Goal: Task Accomplishment & Management: Manage account settings

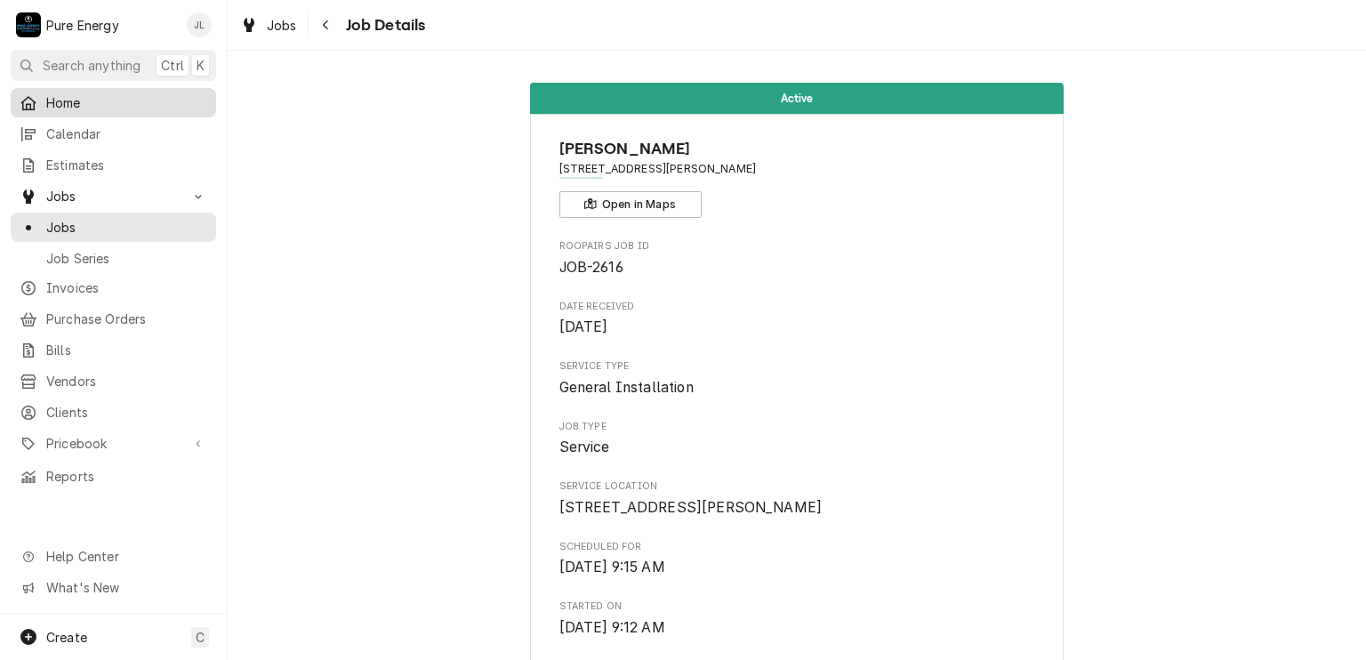
click at [82, 106] on span "Home" at bounding box center [126, 102] width 161 height 19
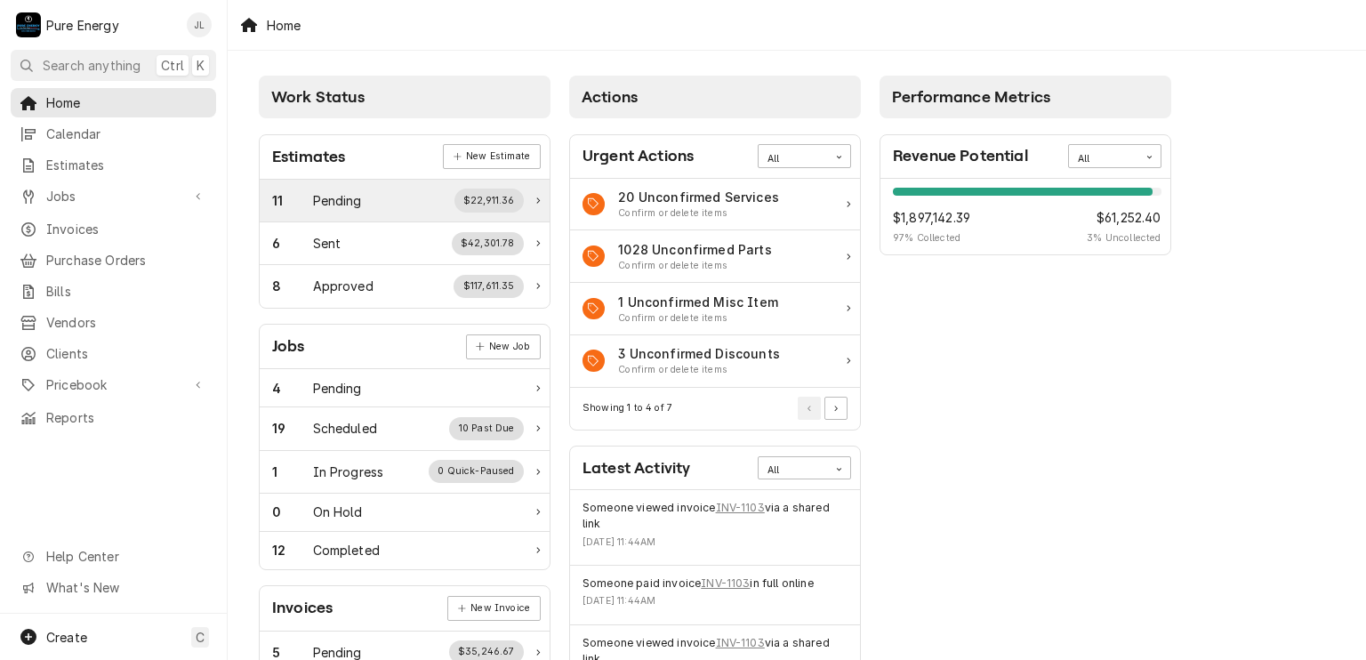
click at [346, 198] on div "Pending" at bounding box center [337, 200] width 49 height 19
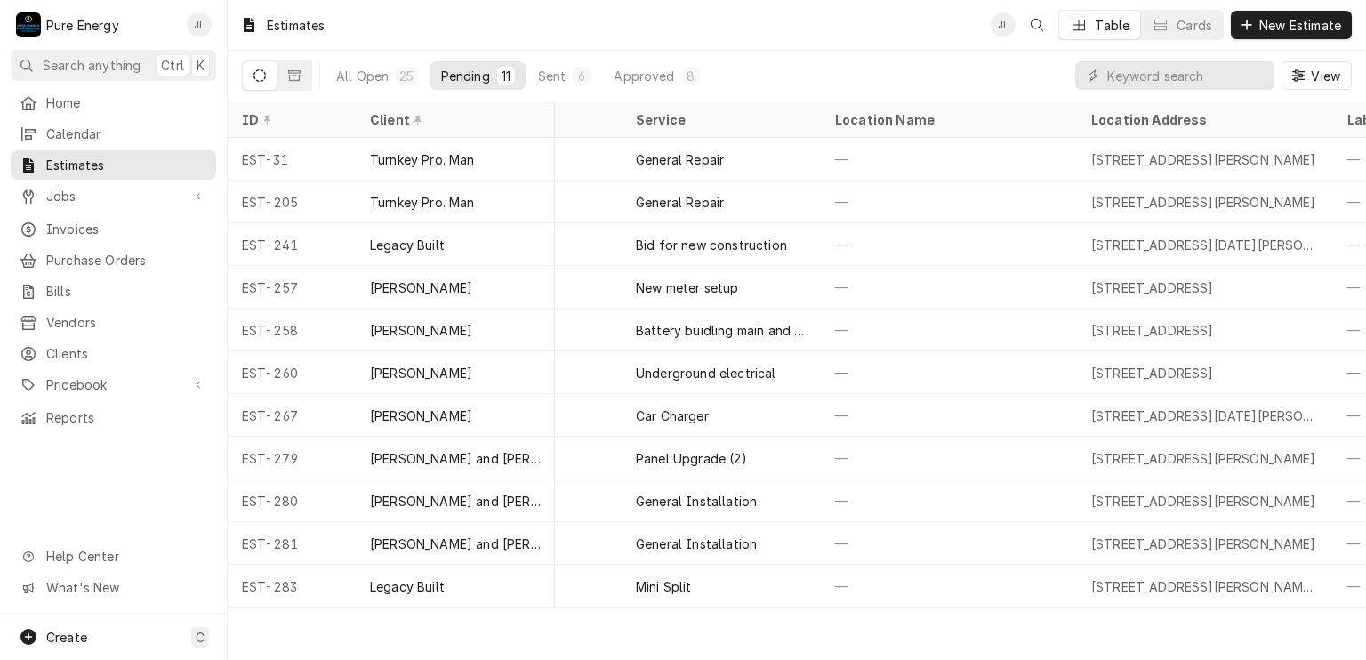
scroll to position [0, 77]
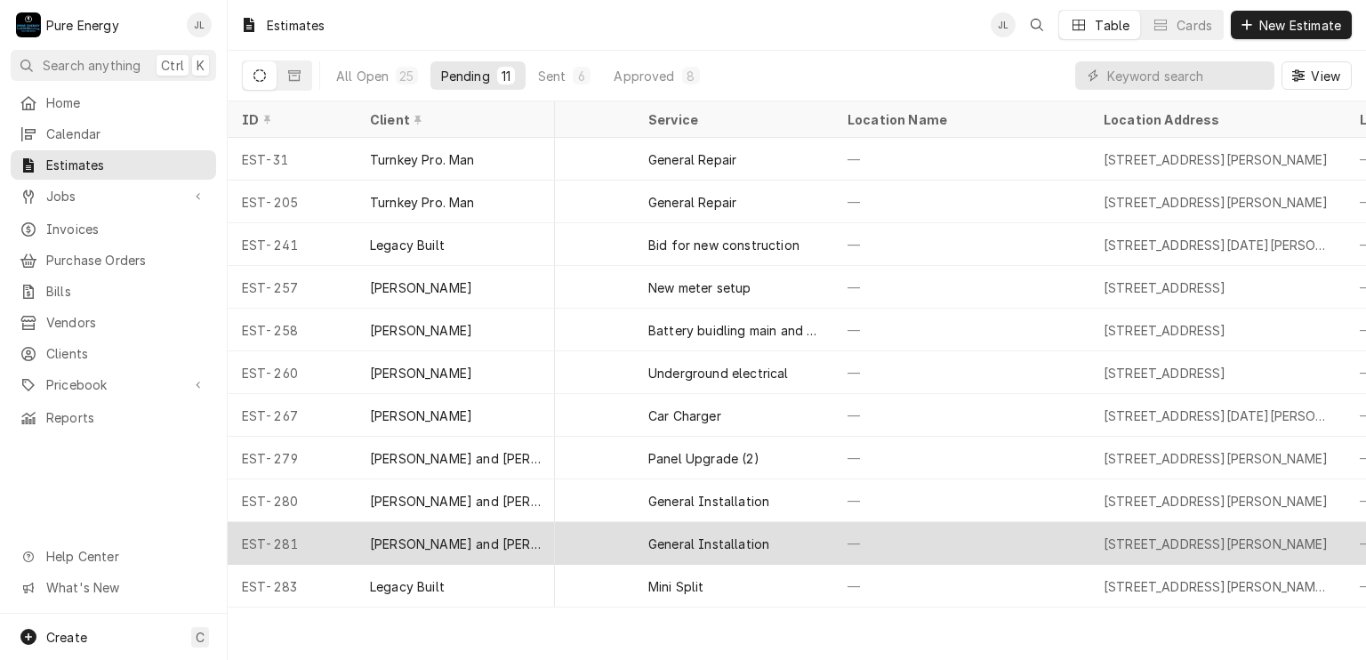
click at [985, 544] on div "—" at bounding box center [961, 543] width 256 height 43
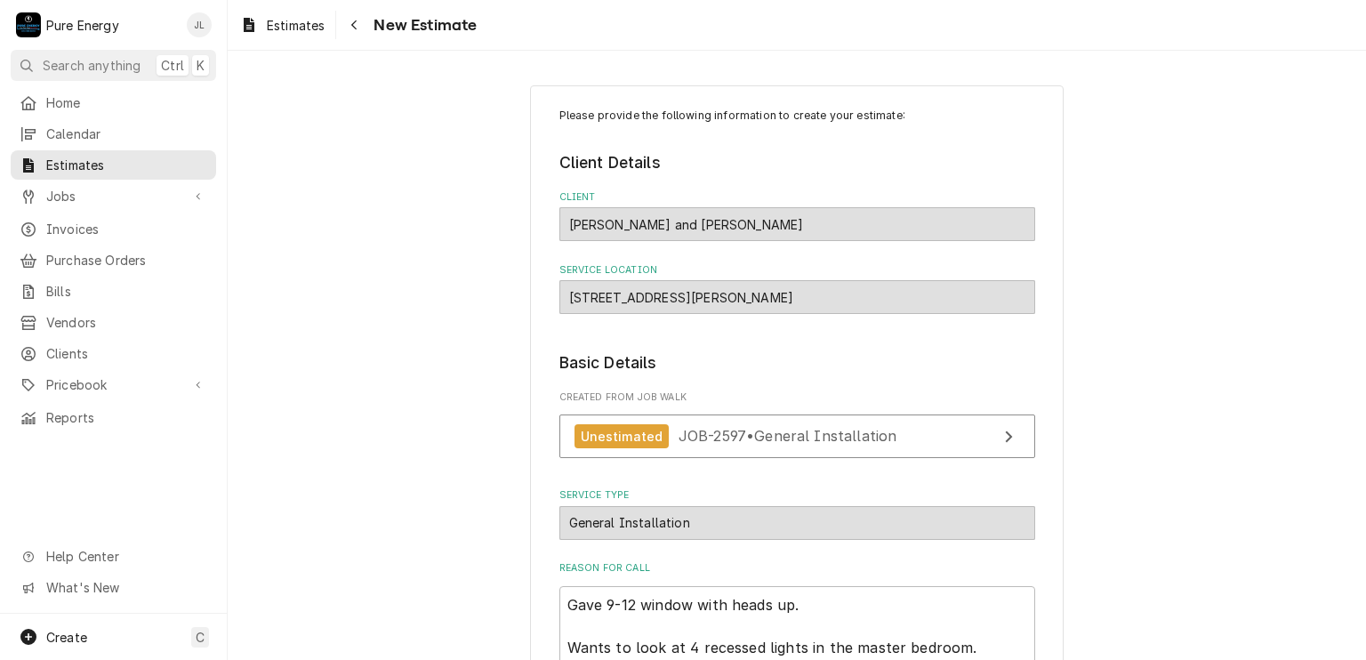
type textarea "x"
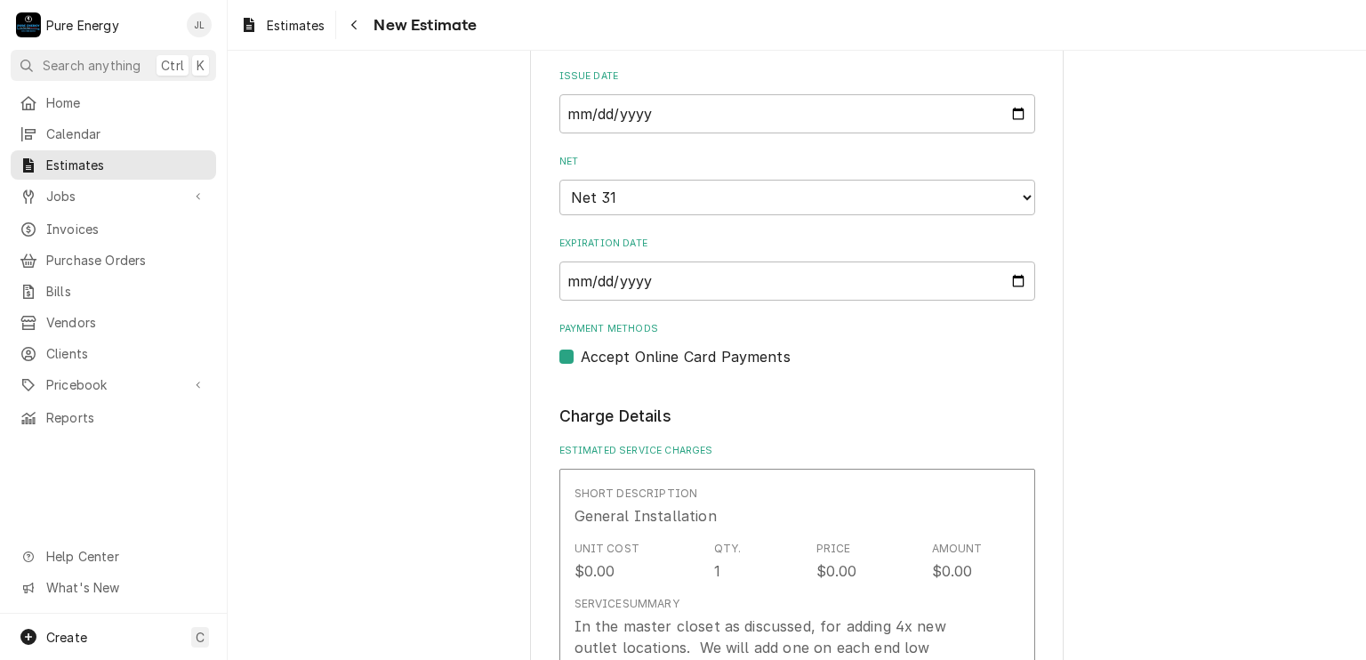
scroll to position [711, 0]
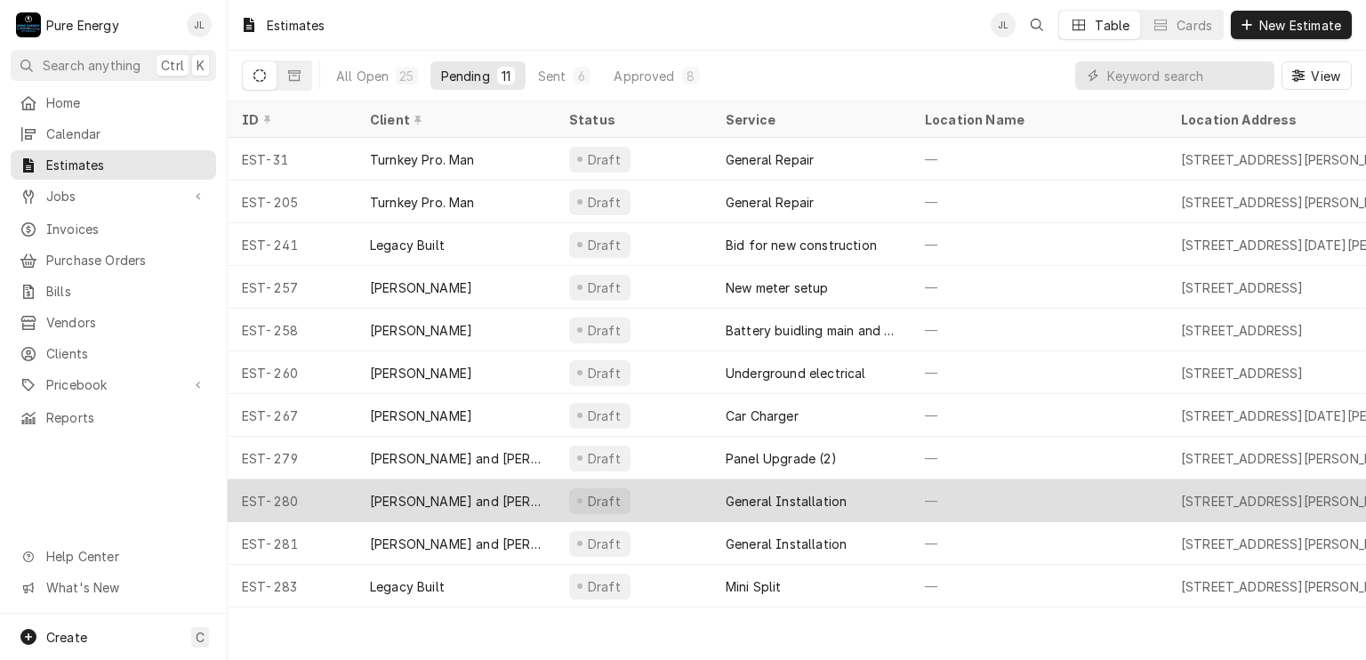
click at [1061, 490] on div "—" at bounding box center [1038, 500] width 256 height 43
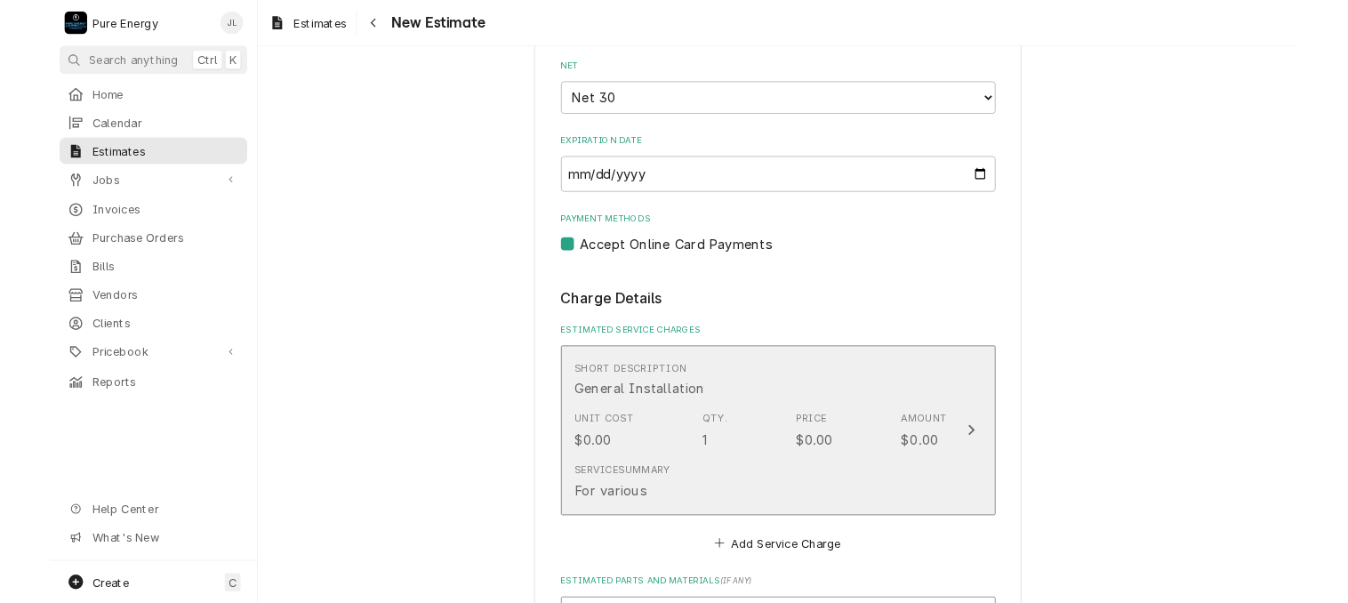
scroll to position [1067, 0]
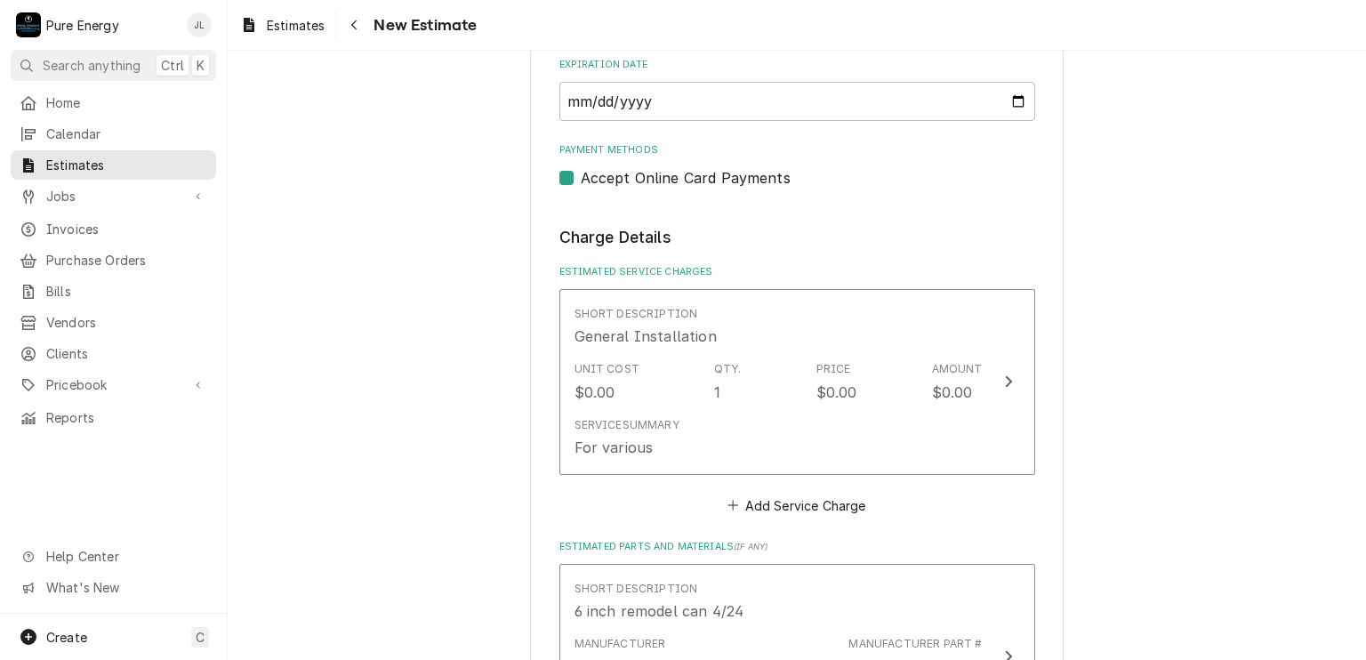
type textarea "x"
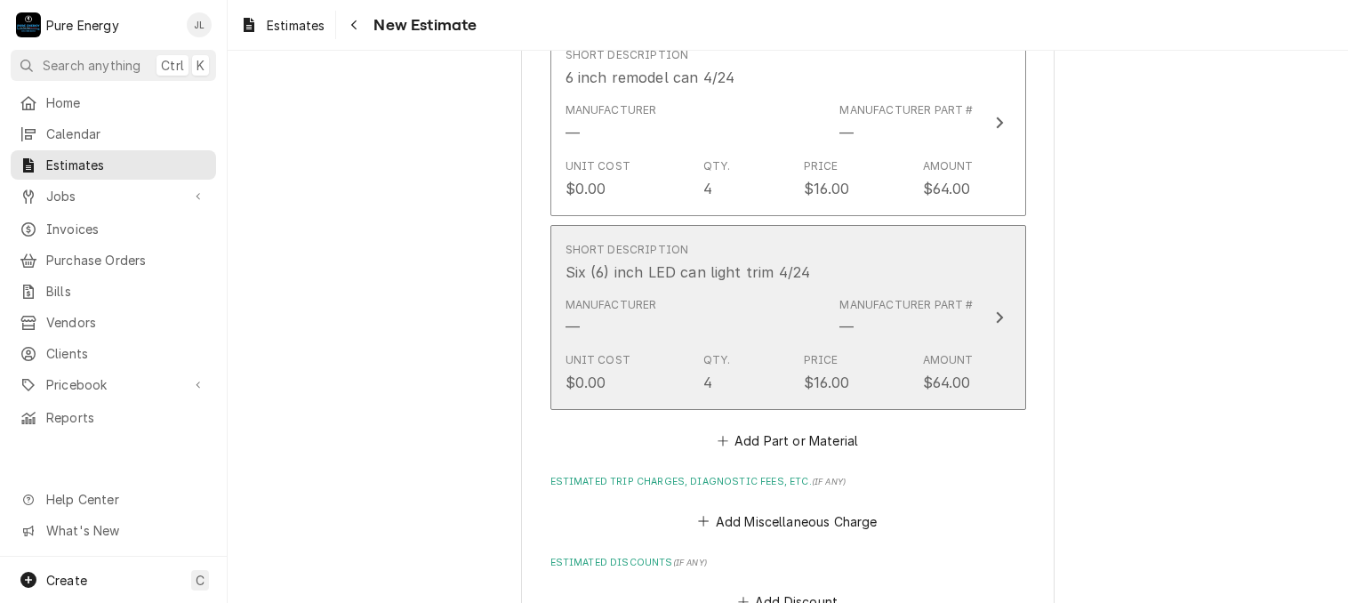
scroll to position [1689, 0]
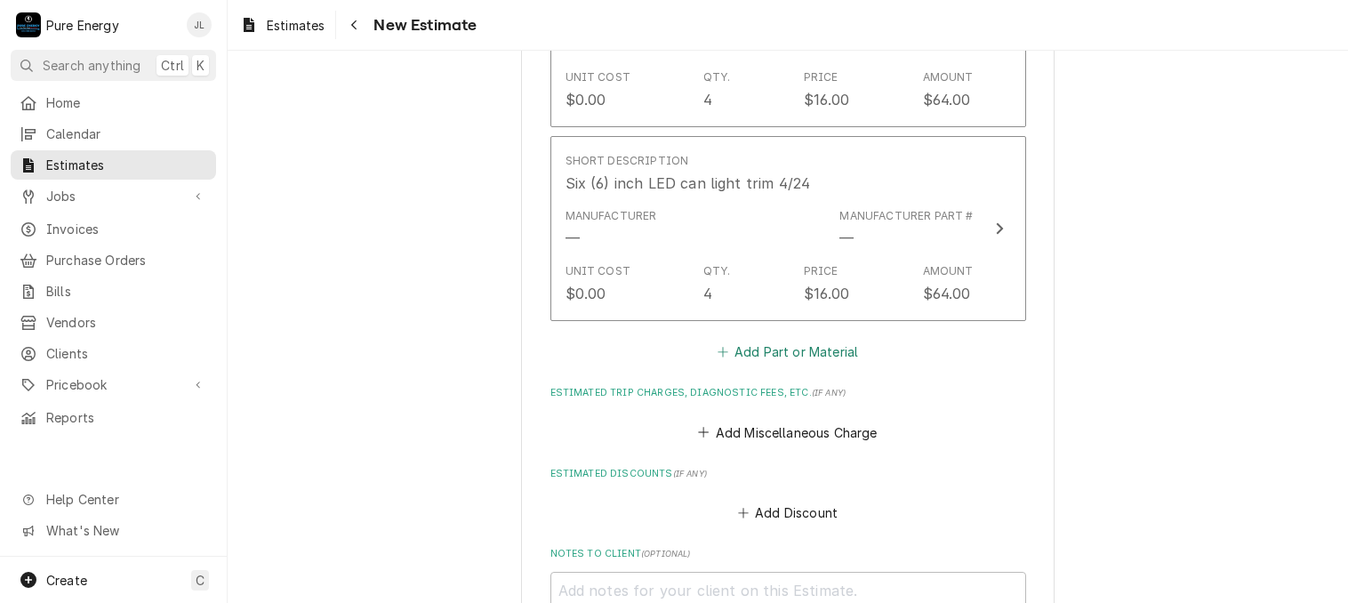
click at [778, 349] on button "Add Part or Material" at bounding box center [787, 352] width 147 height 25
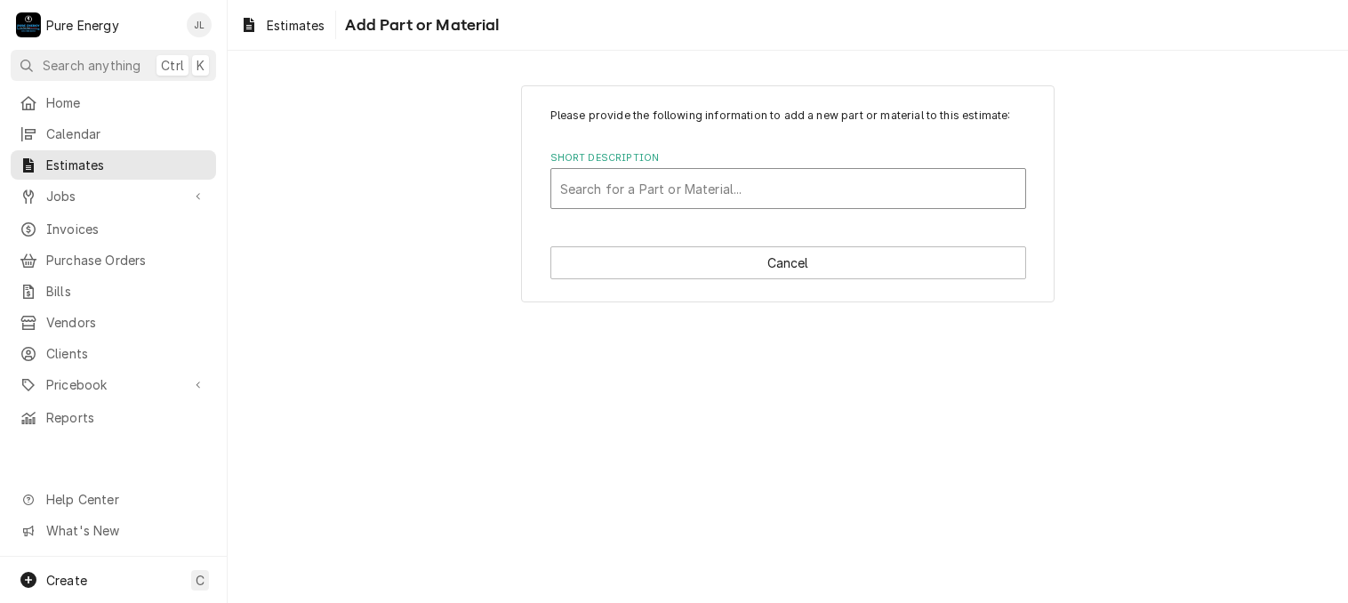
click at [637, 180] on div "Short Description" at bounding box center [788, 188] width 456 height 32
type input "Single gang weather"
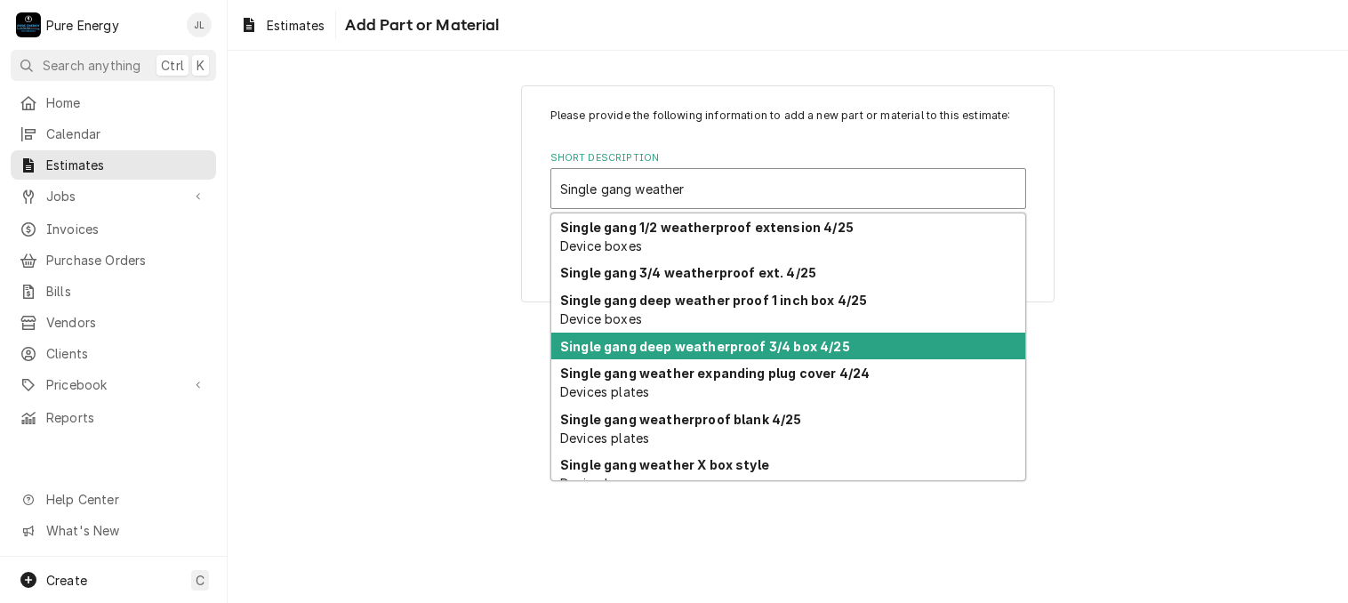
click at [676, 349] on strong "Single gang deep weatherproof 3/4 box 4/25" at bounding box center [705, 346] width 290 height 15
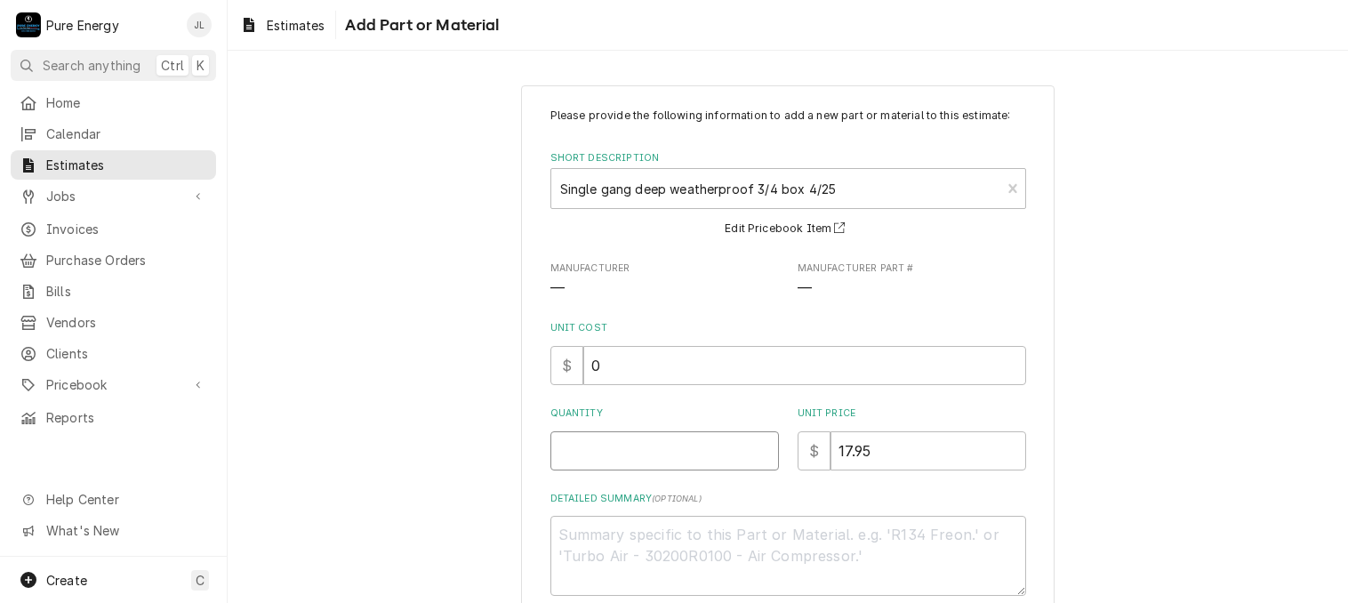
click at [613, 448] on input "Quantity" at bounding box center [664, 450] width 228 height 39
type textarea "x"
type input "2"
type textarea "x"
type input "2"
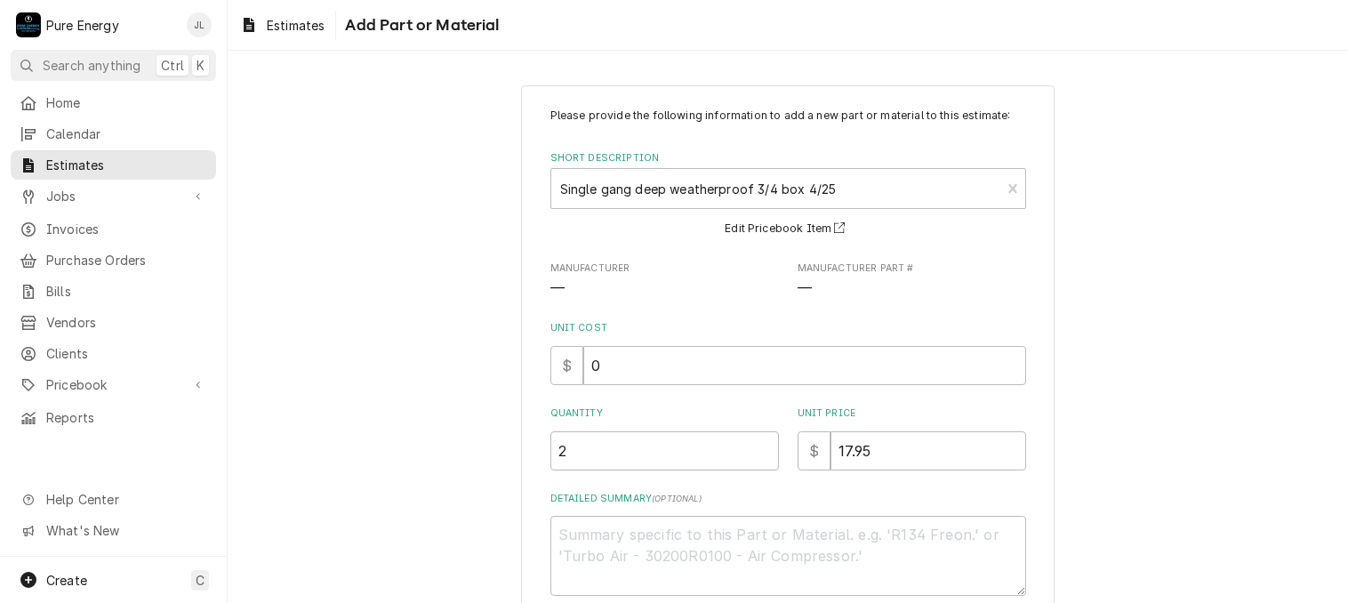
scroll to position [100, 0]
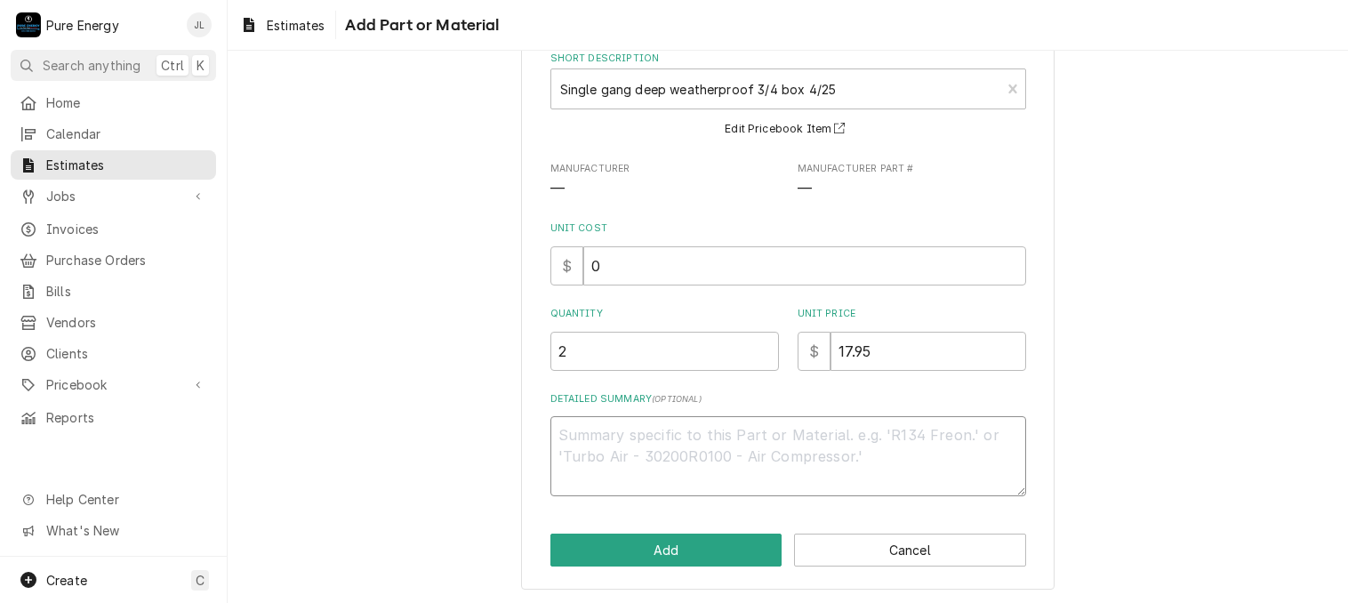
click at [576, 438] on textarea "Detailed Summary ( optional )" at bounding box center [788, 456] width 476 height 80
type textarea "x"
type textarea "B"
type textarea "x"
type textarea "Bo"
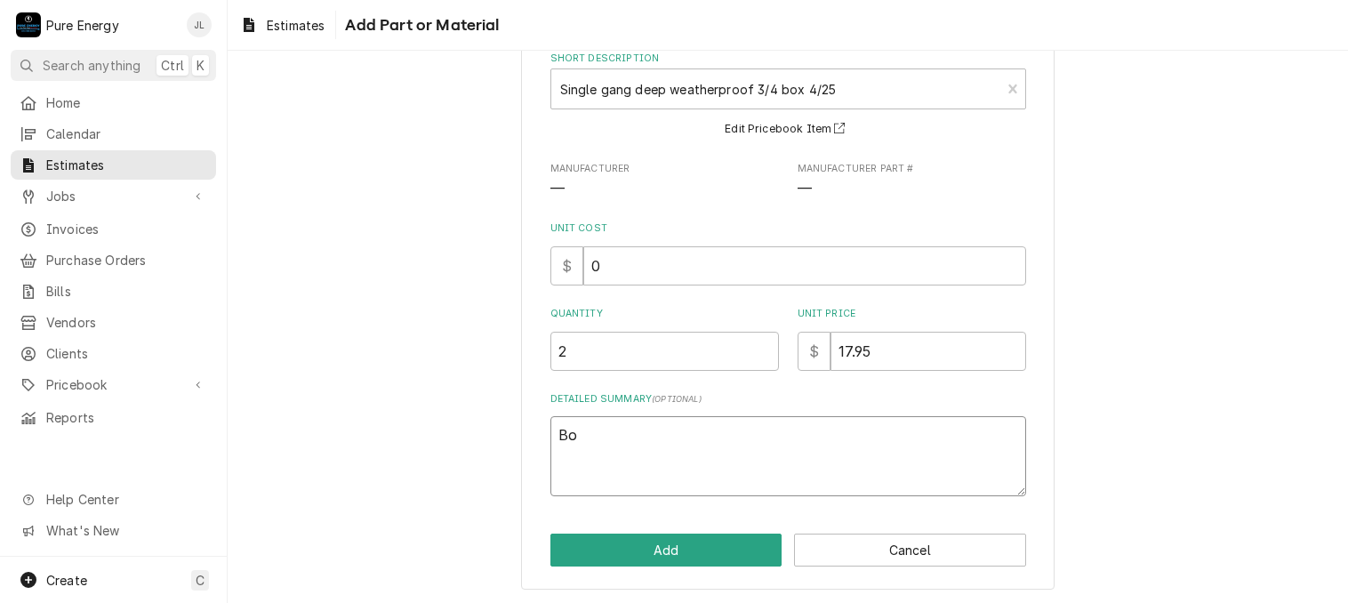
type textarea "x"
type textarea "Box"
type textarea "x"
type textarea "Box"
type textarea "x"
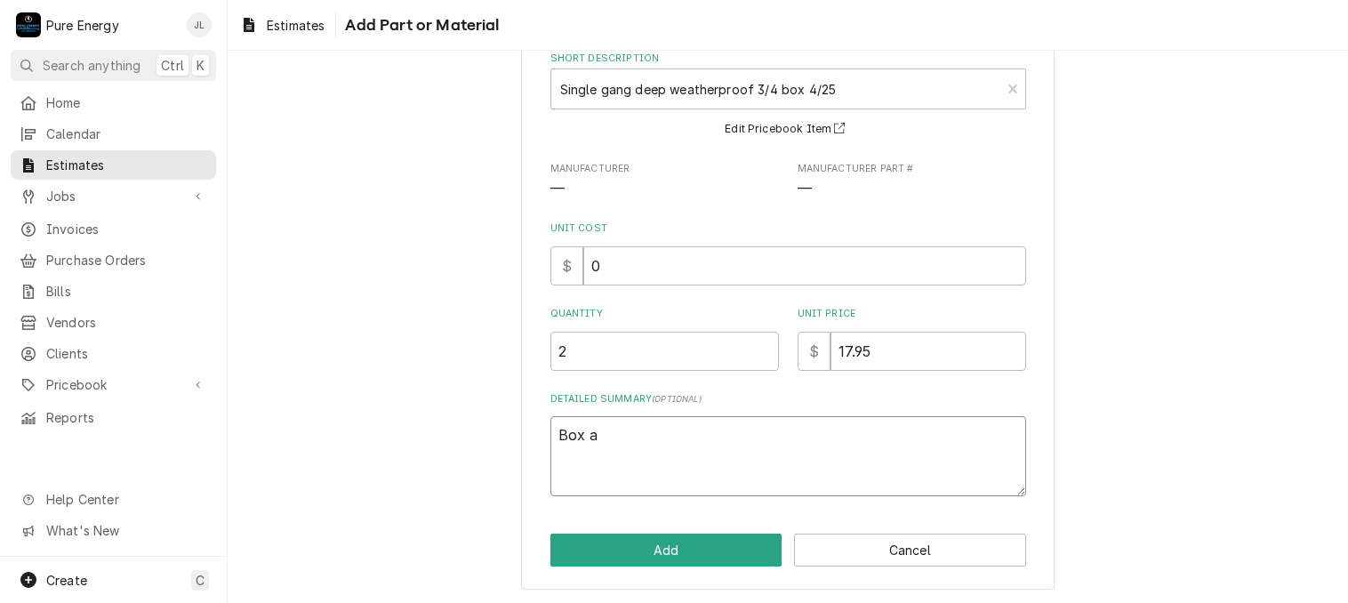
type textarea "Box at"
type textarea "x"
type textarea "Box at"
type textarea "x"
type textarea "Box at e"
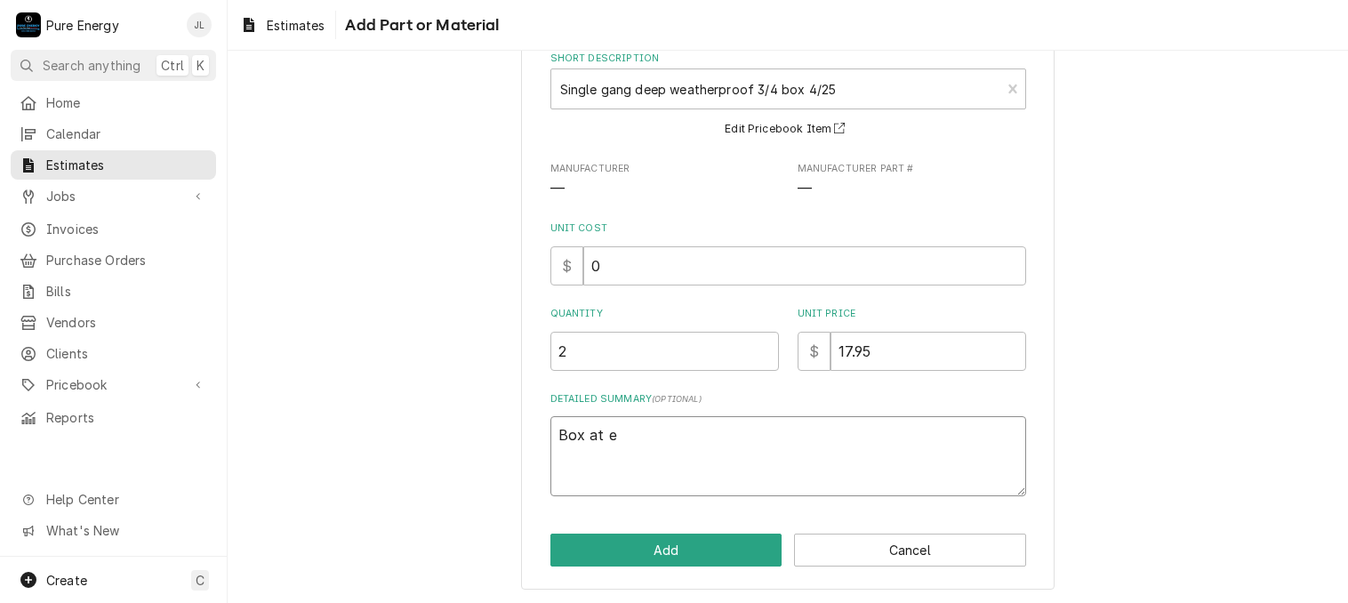
type textarea "x"
type textarea "Box at ev"
type textarea "x"
type textarea "Box at eve"
type textarea "x"
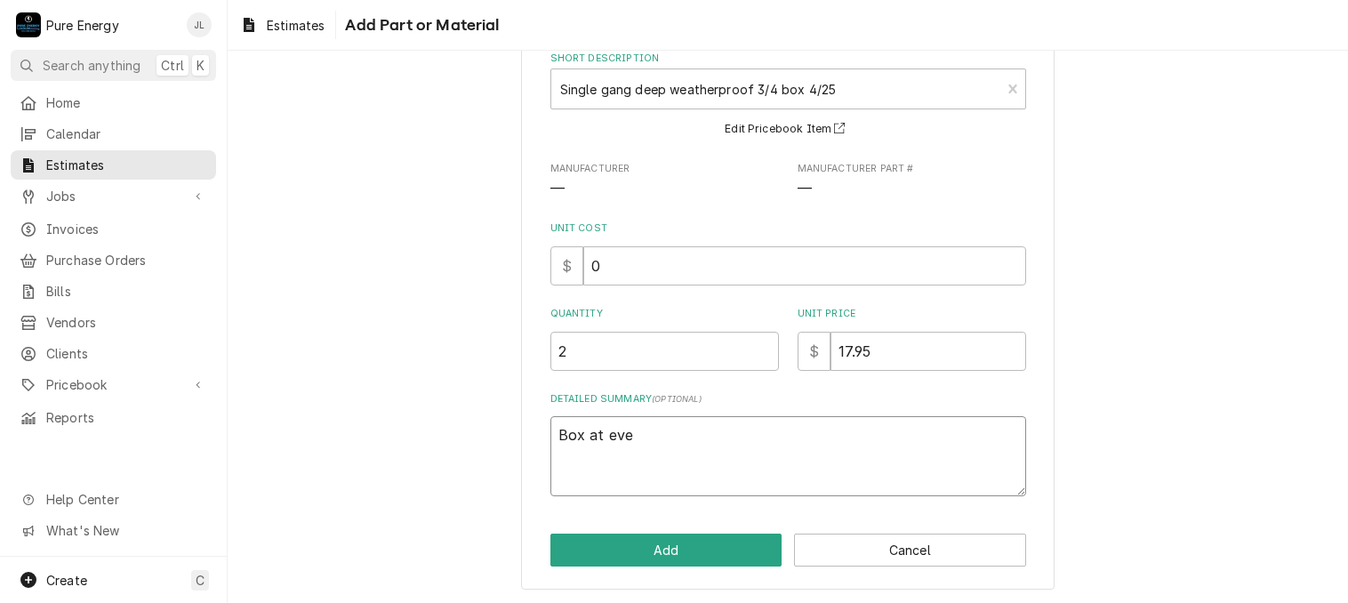
type textarea "Box at eve"
type textarea "x"
type textarea "Box at eve fo"
type textarea "x"
type textarea "Box at eve for"
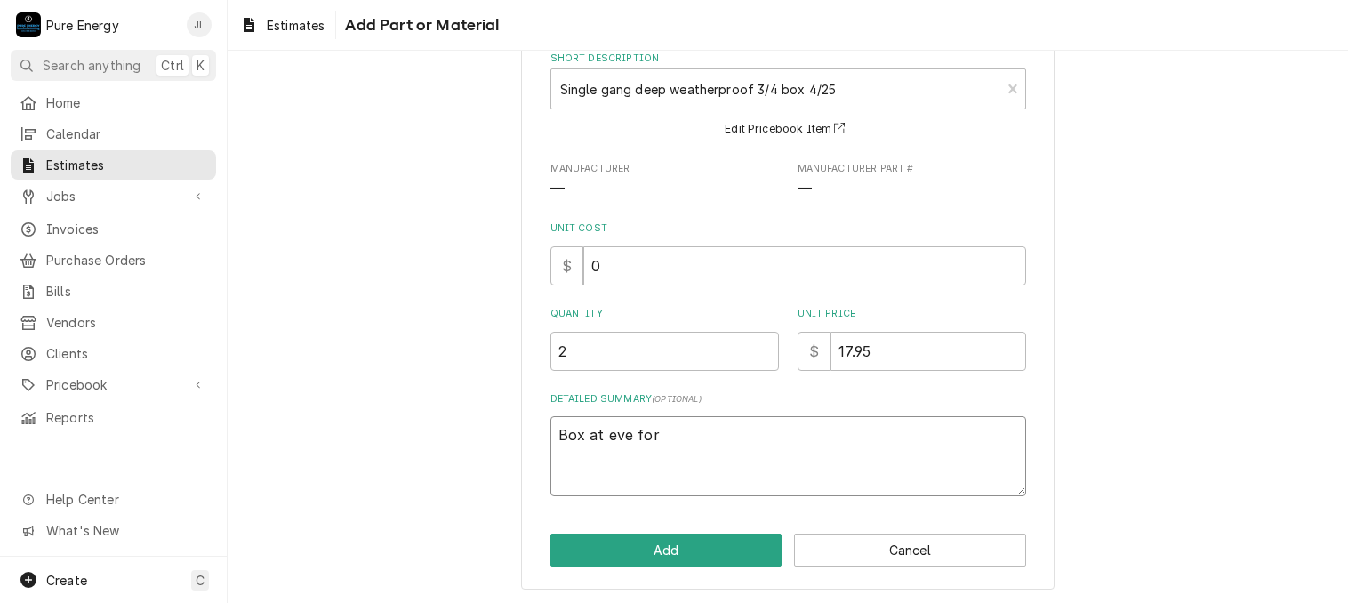
type textarea "x"
type textarea "Box at eve for"
type textarea "x"
type textarea "Box at eve for th"
type textarea "x"
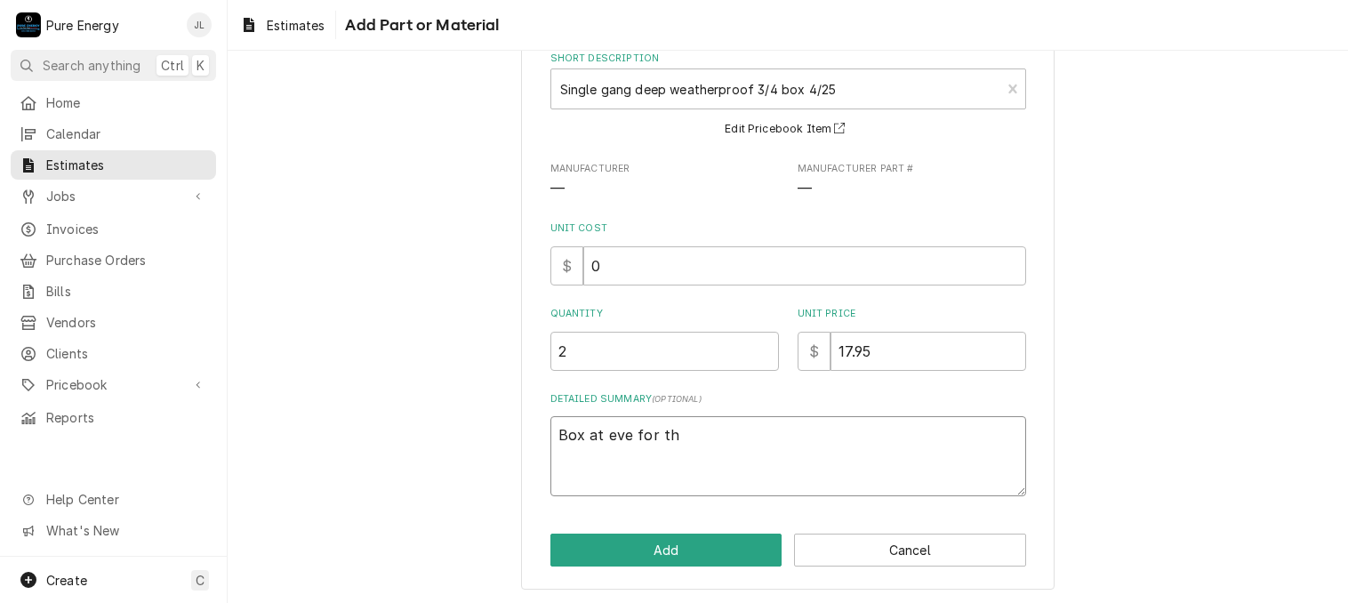
type textarea "Box at eve for the"
type textarea "x"
type textarea "Box at eve for the"
type textarea "x"
type textarea "Box at eve for the b"
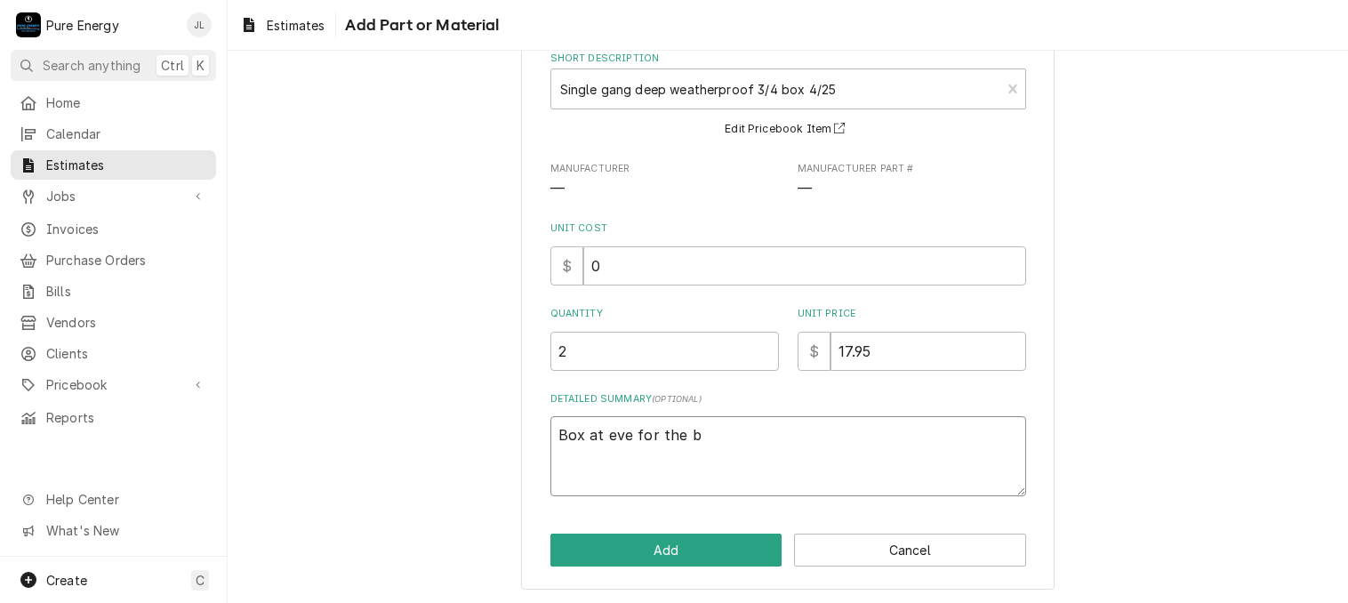
type textarea "x"
type textarea "Box at eve for the bi"
type textarea "x"
type textarea "Box at eve for the bis"
type textarea "x"
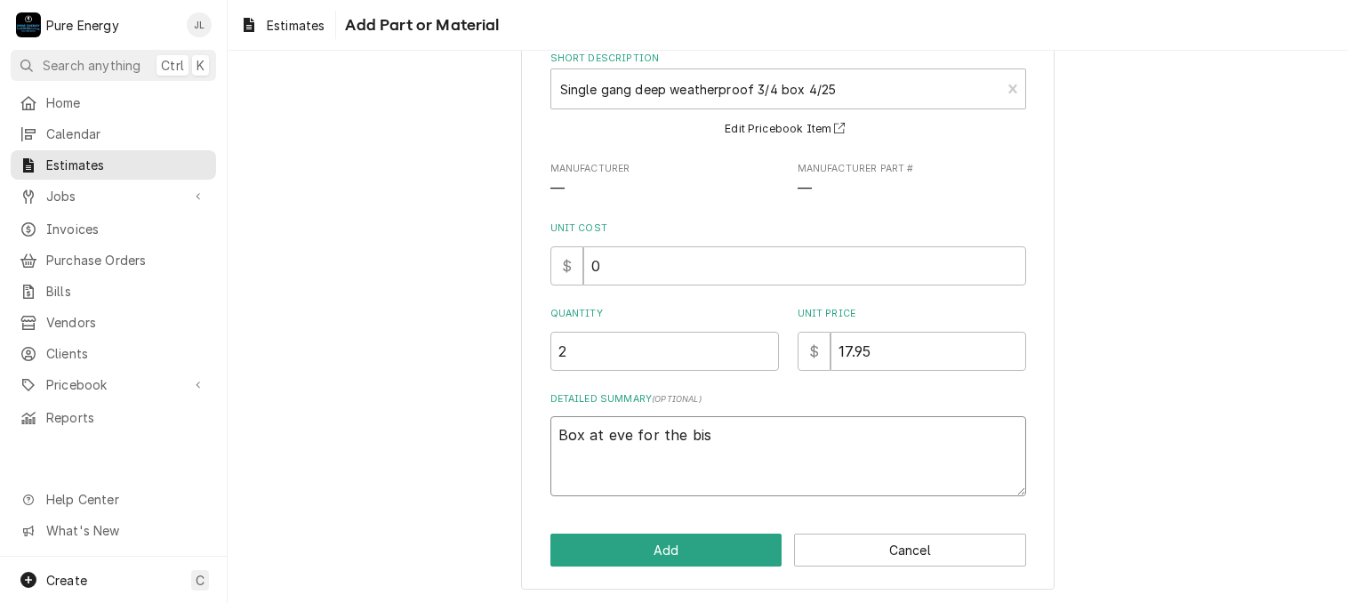
type textarea "Box at eve for the bist"
type textarea "x"
type textarea "Box at eve for the bistro"
type textarea "x"
type textarea "Box at eve for the bistro"
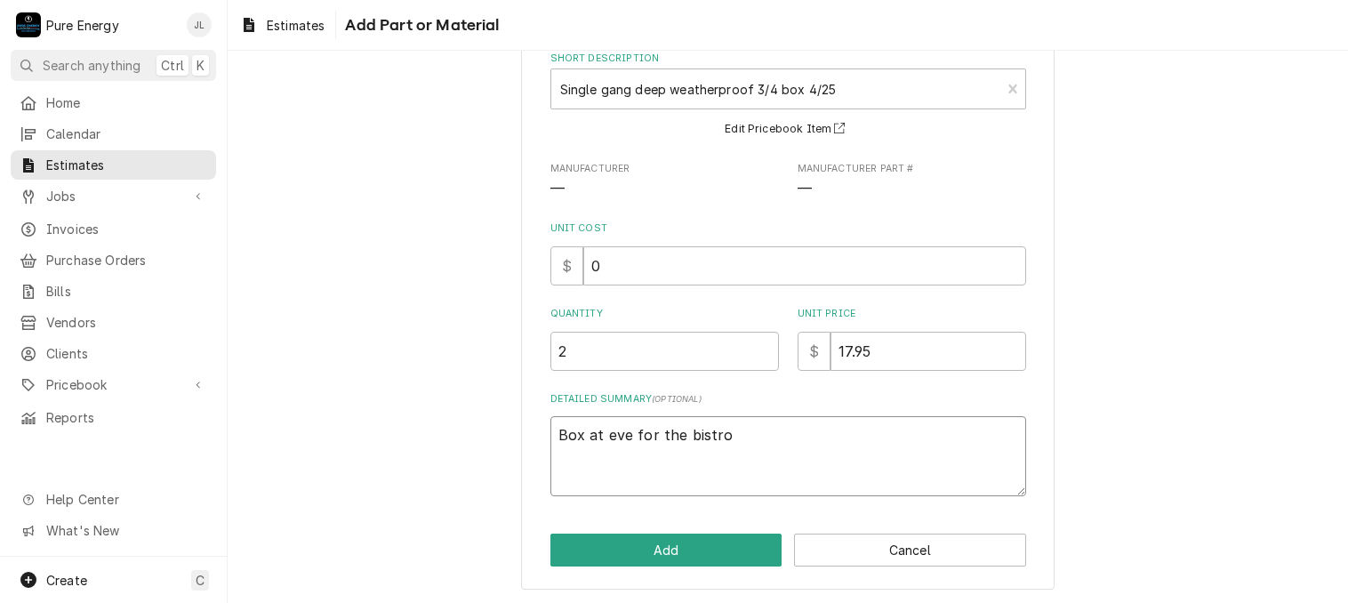
type textarea "x"
type textarea "Box at eve for the bistro l"
type textarea "x"
type textarea "Box at eve for the bistro li"
type textarea "x"
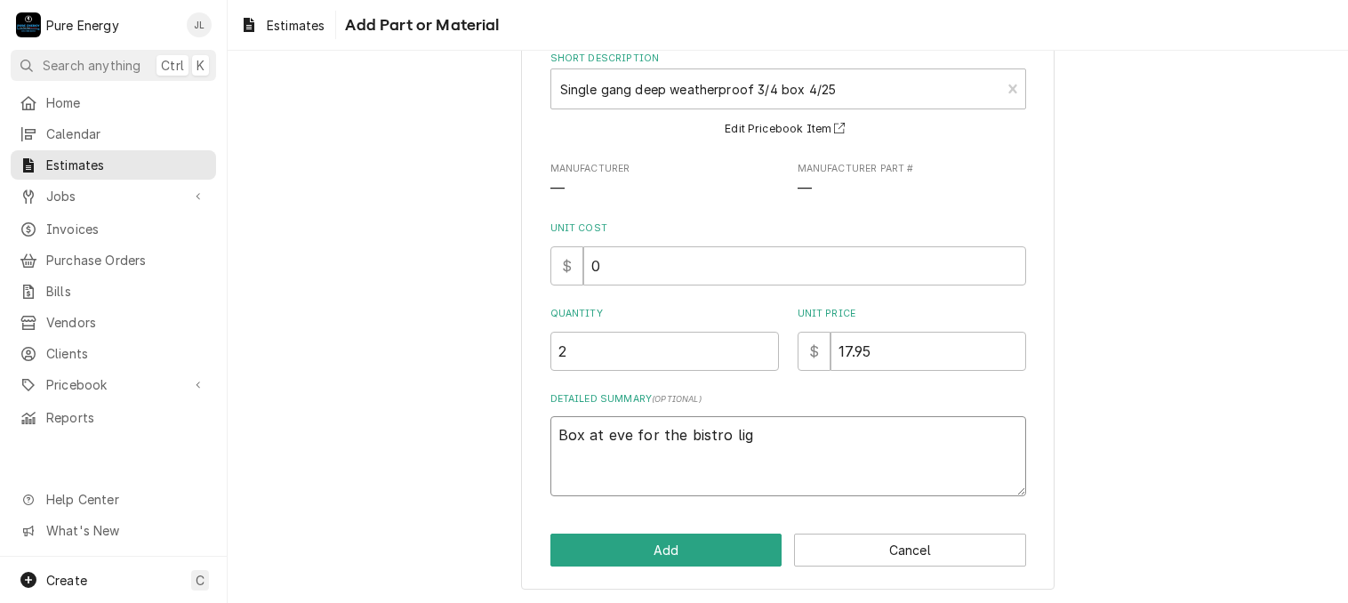
type textarea "Box at eve for the bistro ligh"
type textarea "x"
type textarea "Box at eve for the bistro light"
type textarea "x"
type textarea "Box at eve for the bistro lights"
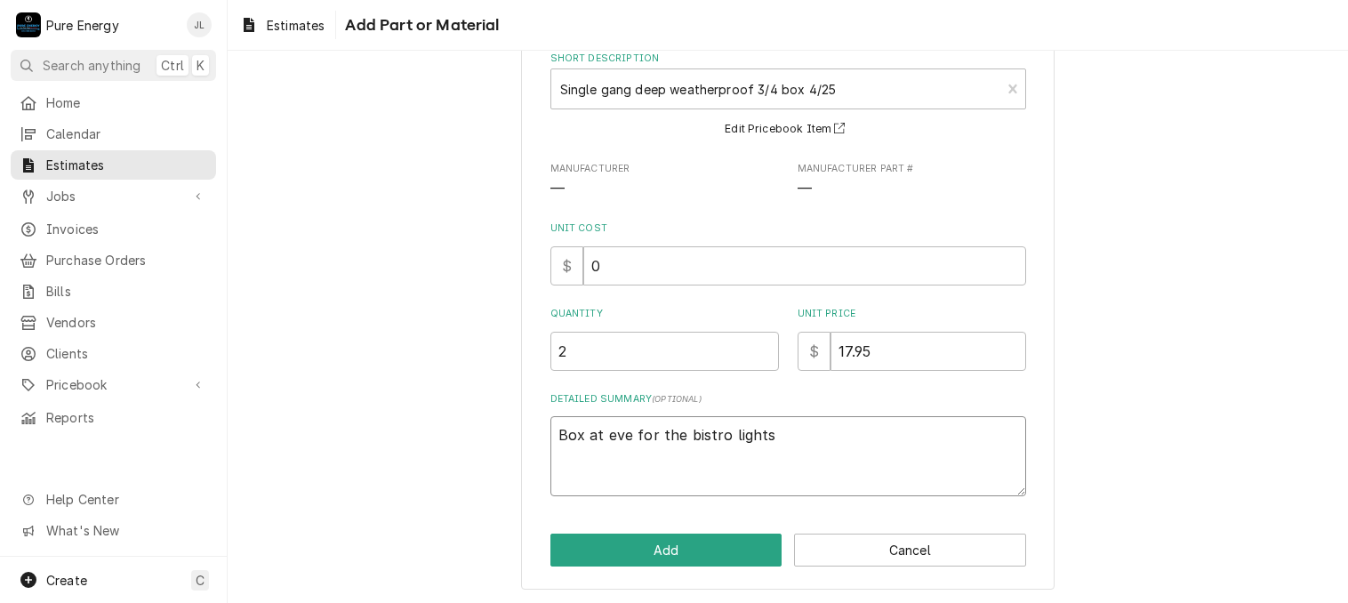
type textarea "x"
type textarea "Box at eve for the bistro lights"
click at [669, 541] on button "Add" at bounding box center [666, 549] width 232 height 33
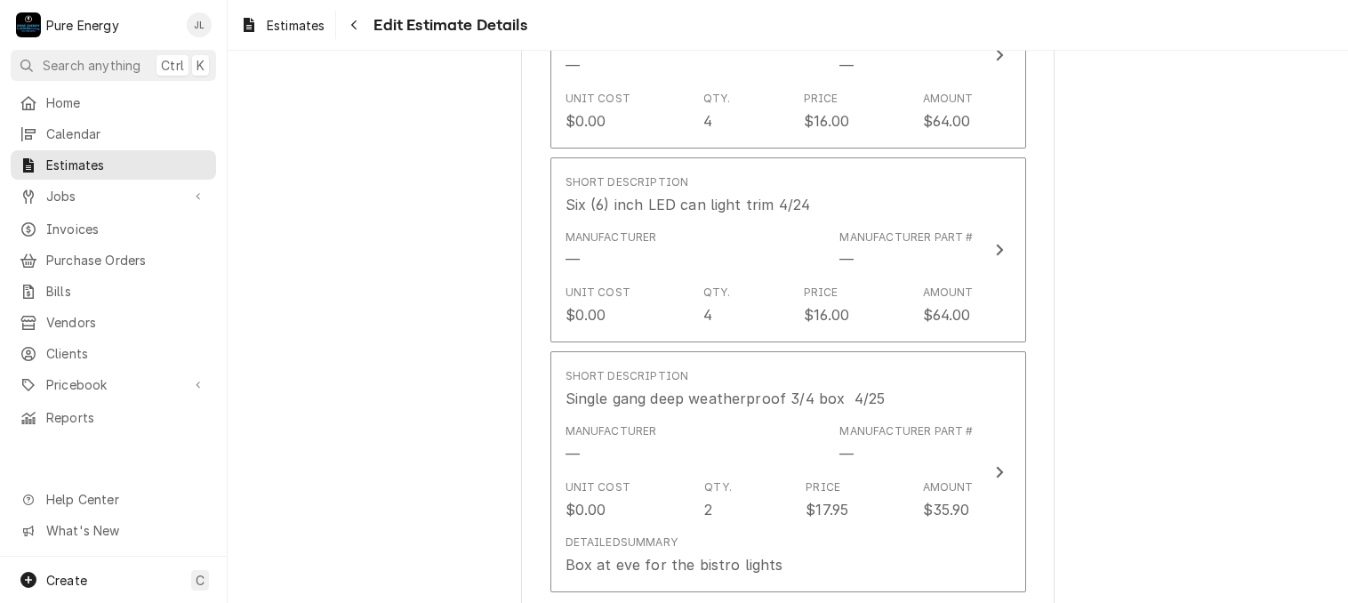
scroll to position [1667, 0]
type textarea "x"
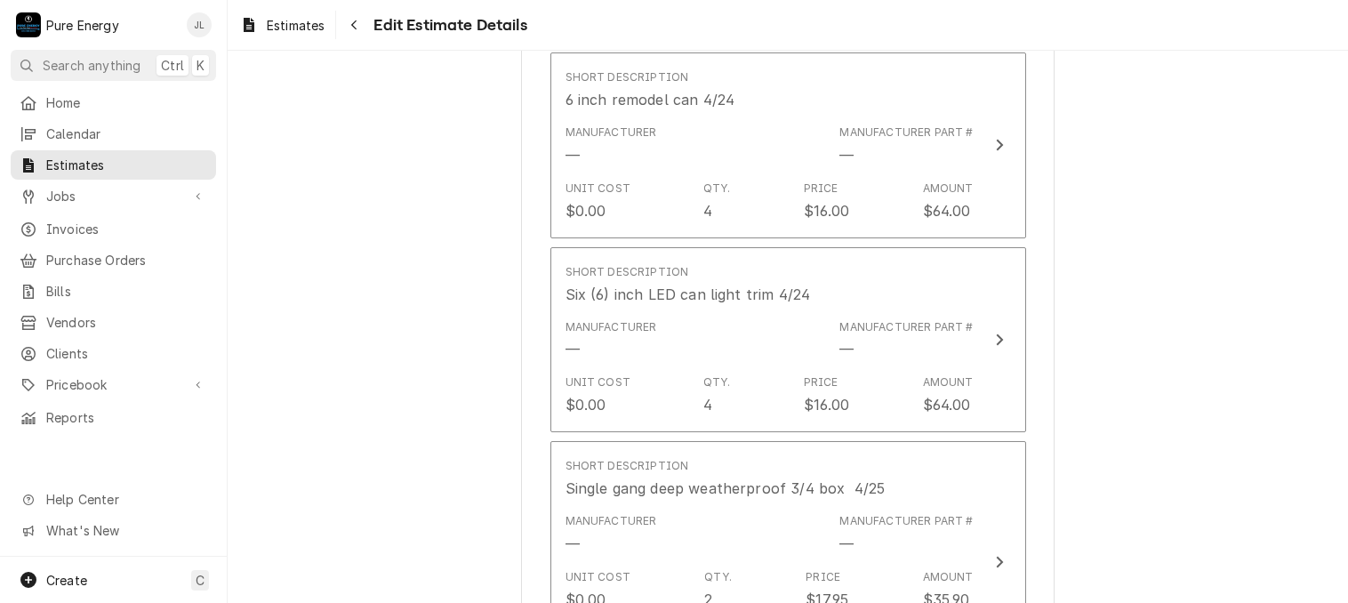
scroll to position [1934, 0]
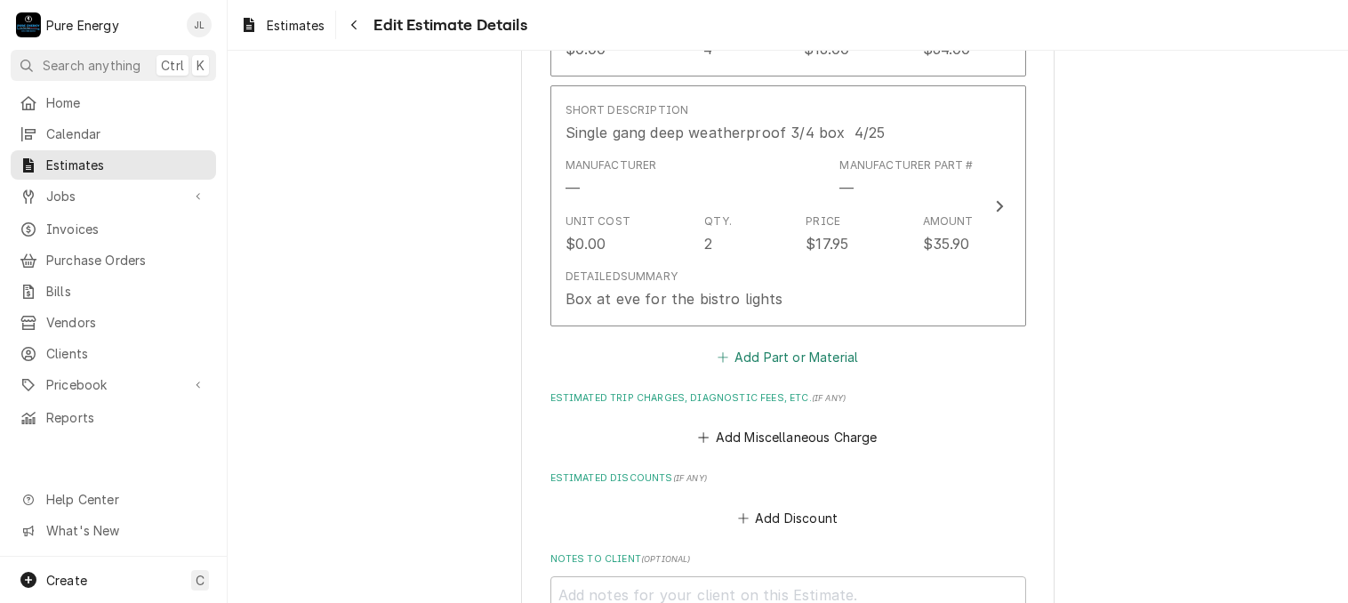
click at [775, 348] on button "Add Part or Material" at bounding box center [787, 357] width 147 height 25
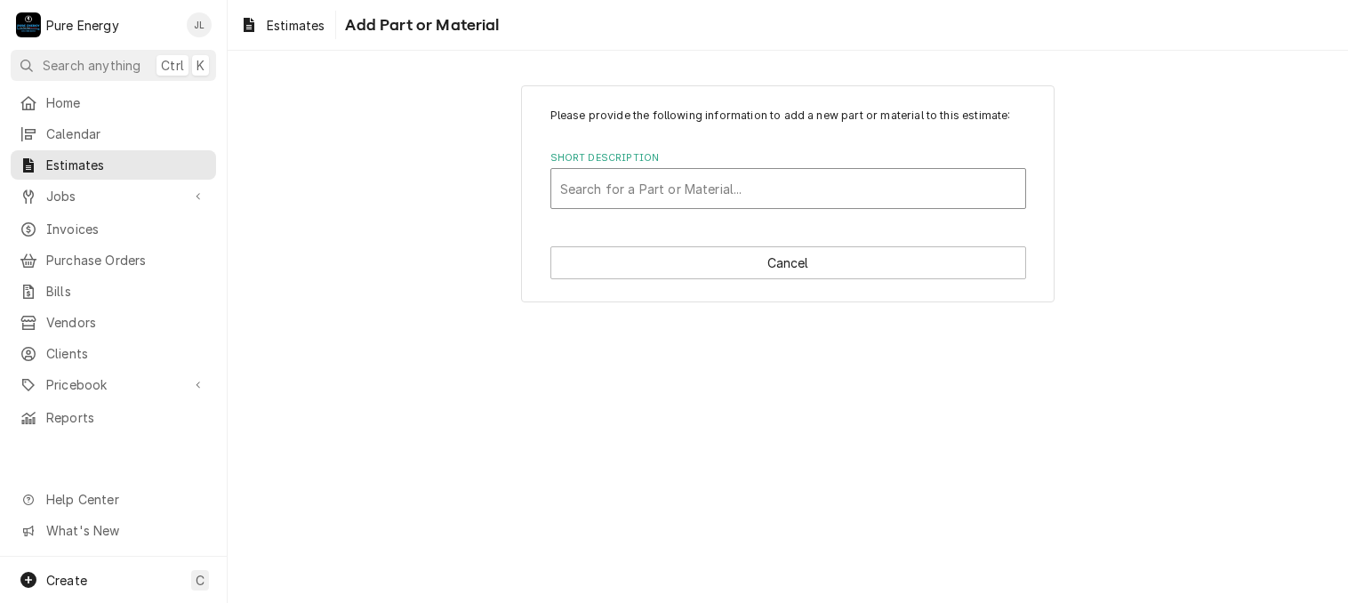
click at [637, 187] on div "Short Description" at bounding box center [788, 188] width 456 height 32
type input "14-2 romex"
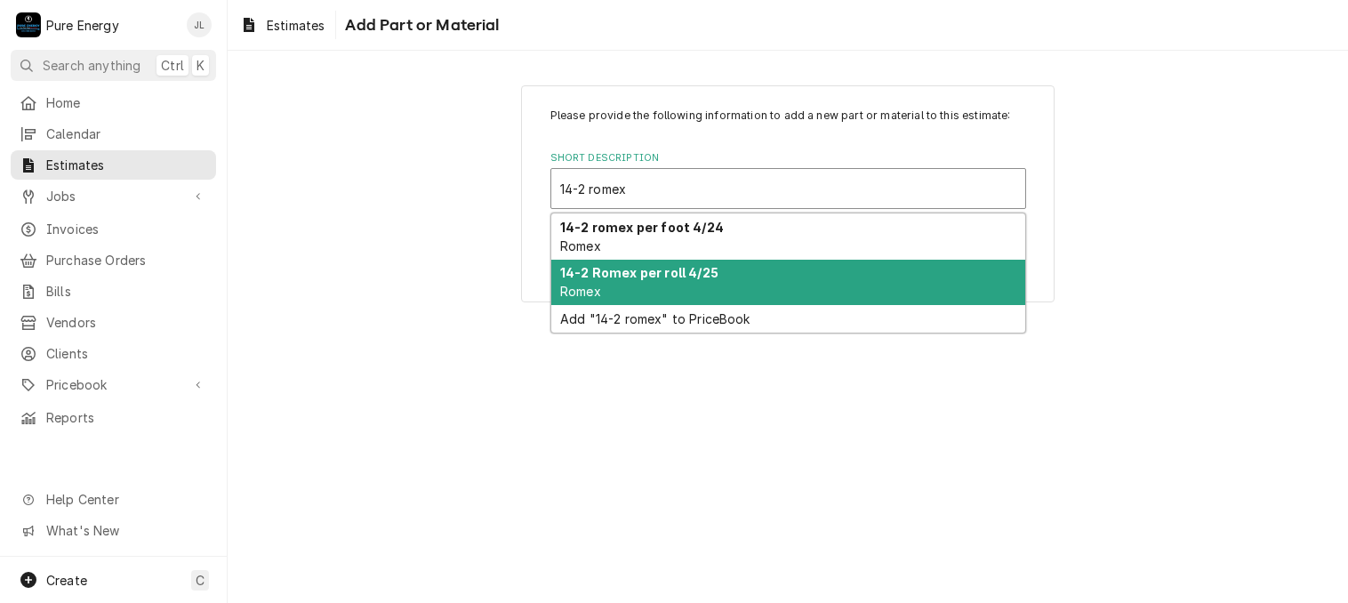
click at [665, 293] on div "14-2 Romex per roll 4/25 Romex" at bounding box center [788, 283] width 474 height 46
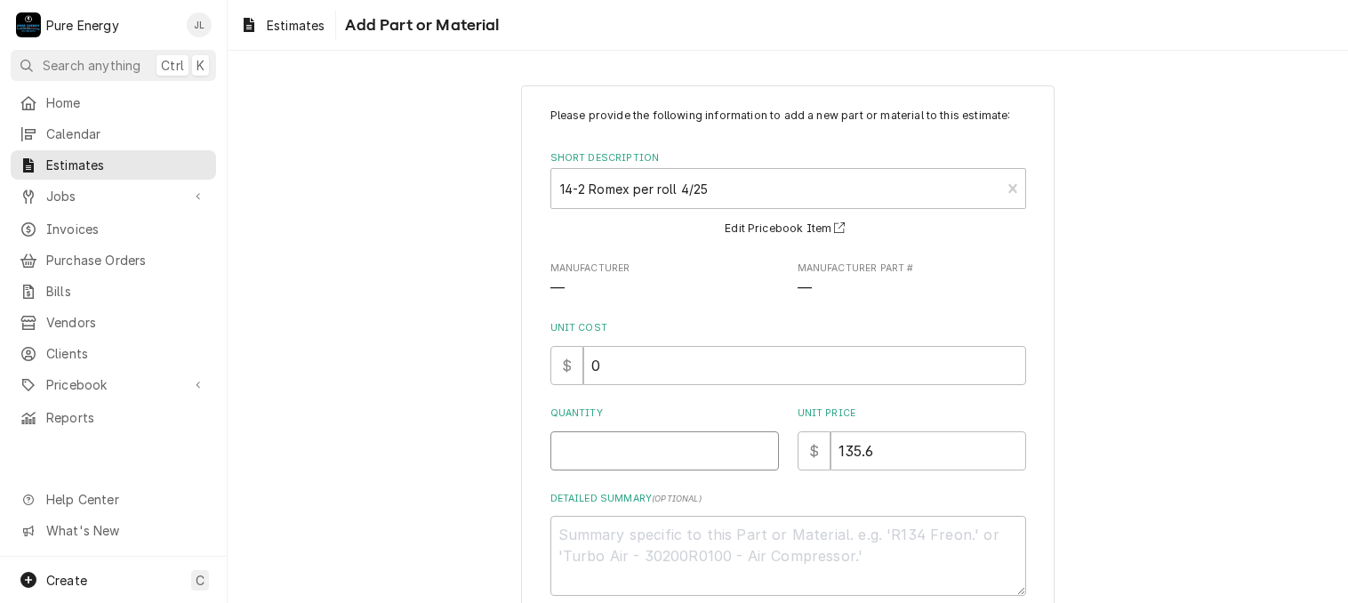
click at [581, 456] on input "Quantity" at bounding box center [664, 450] width 228 height 39
type textarea "x"
type input "1"
type textarea "x"
type input "1"
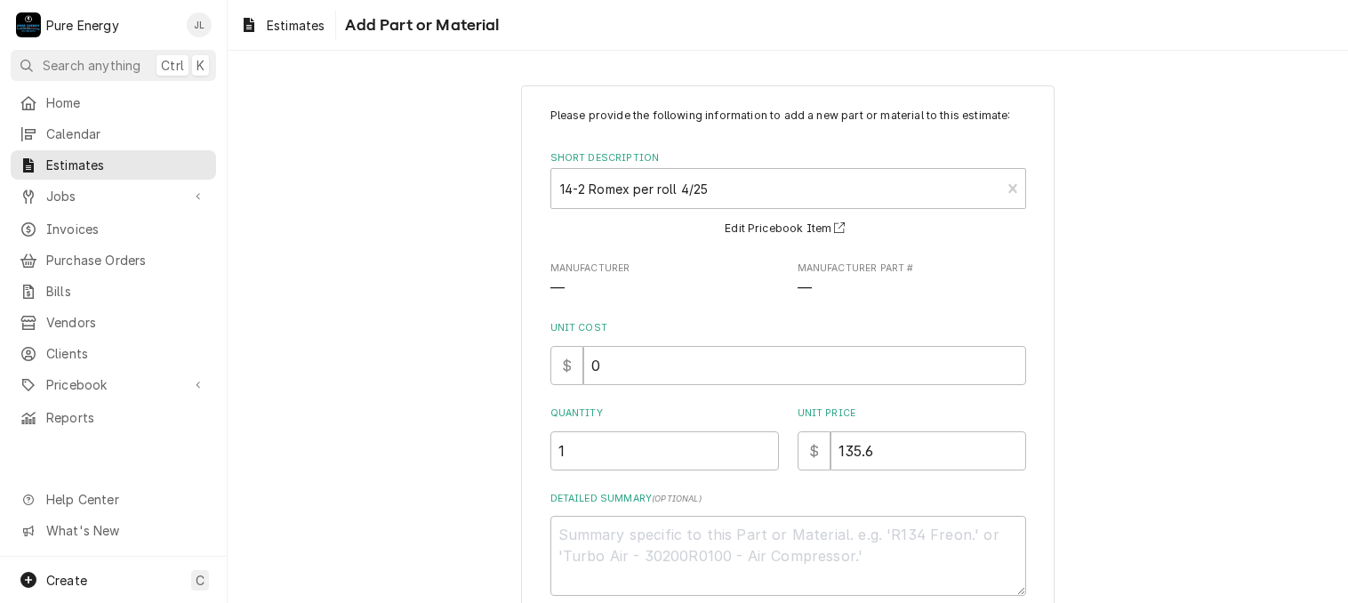
scroll to position [100, 0]
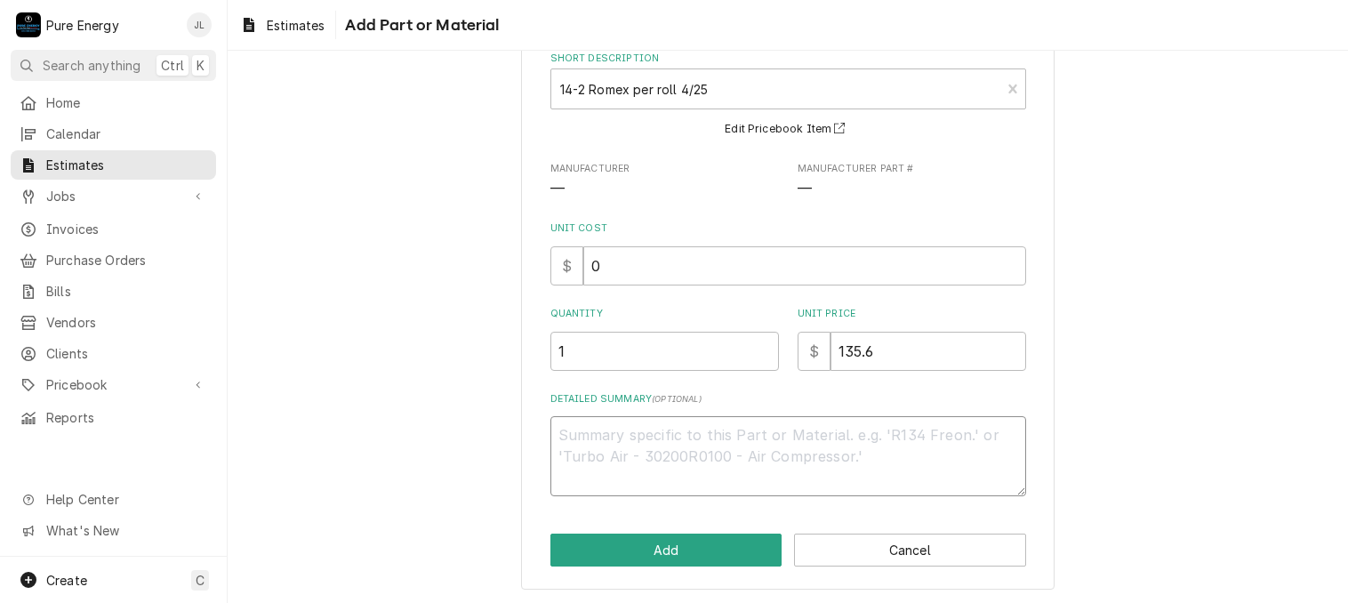
click at [604, 458] on textarea "Detailed Summary ( optional )" at bounding box center [788, 456] width 476 height 80
type textarea "x"
type textarea "F"
type textarea "x"
type textarea "Fo"
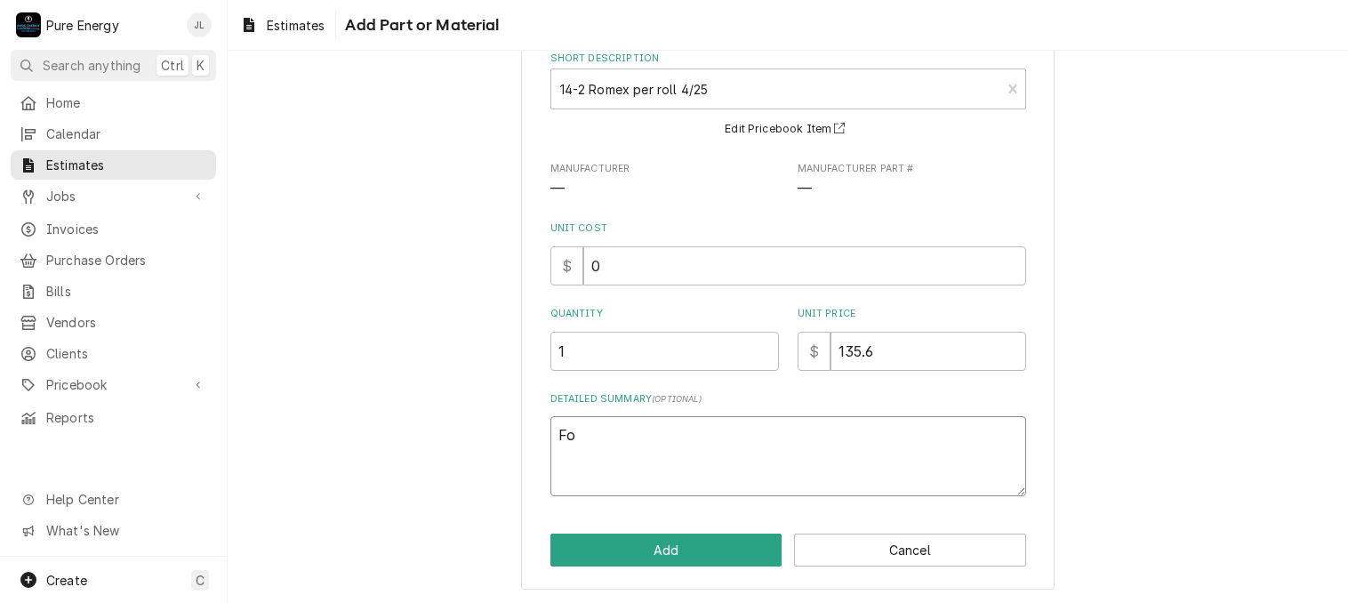
type textarea "x"
type textarea "For"
type textarea "x"
type textarea "For"
type textarea "x"
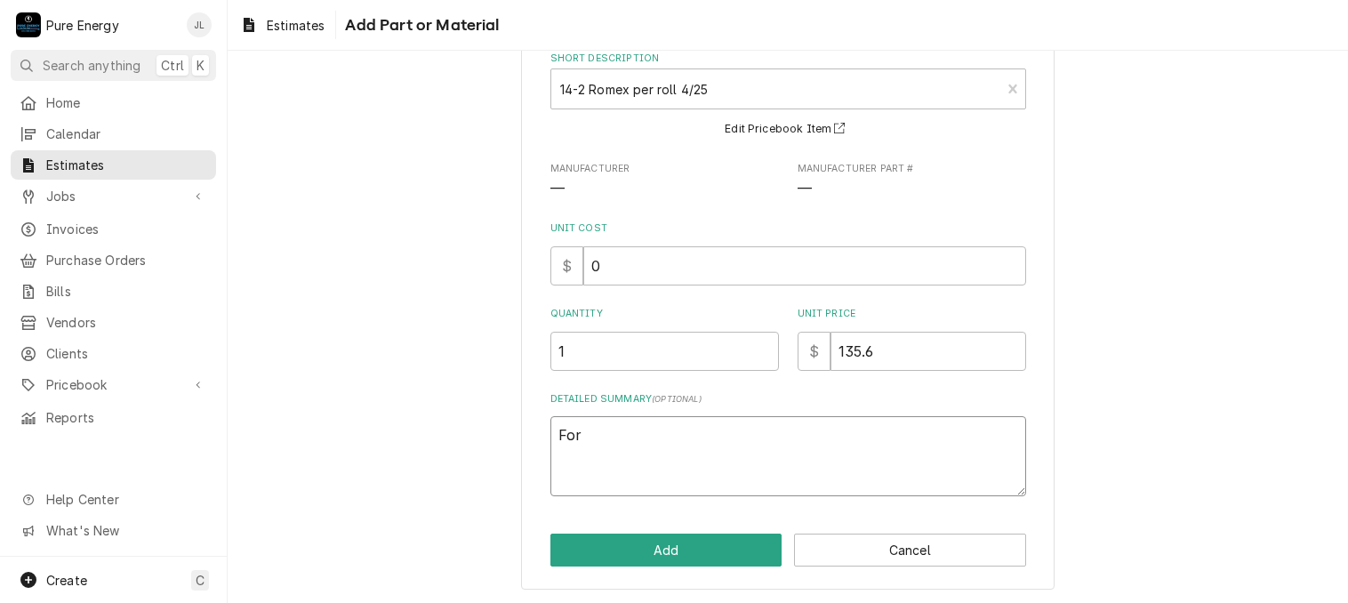
type textarea "For p"
type textarea "x"
type textarea "For pa"
type textarea "x"
type textarea "For pai"
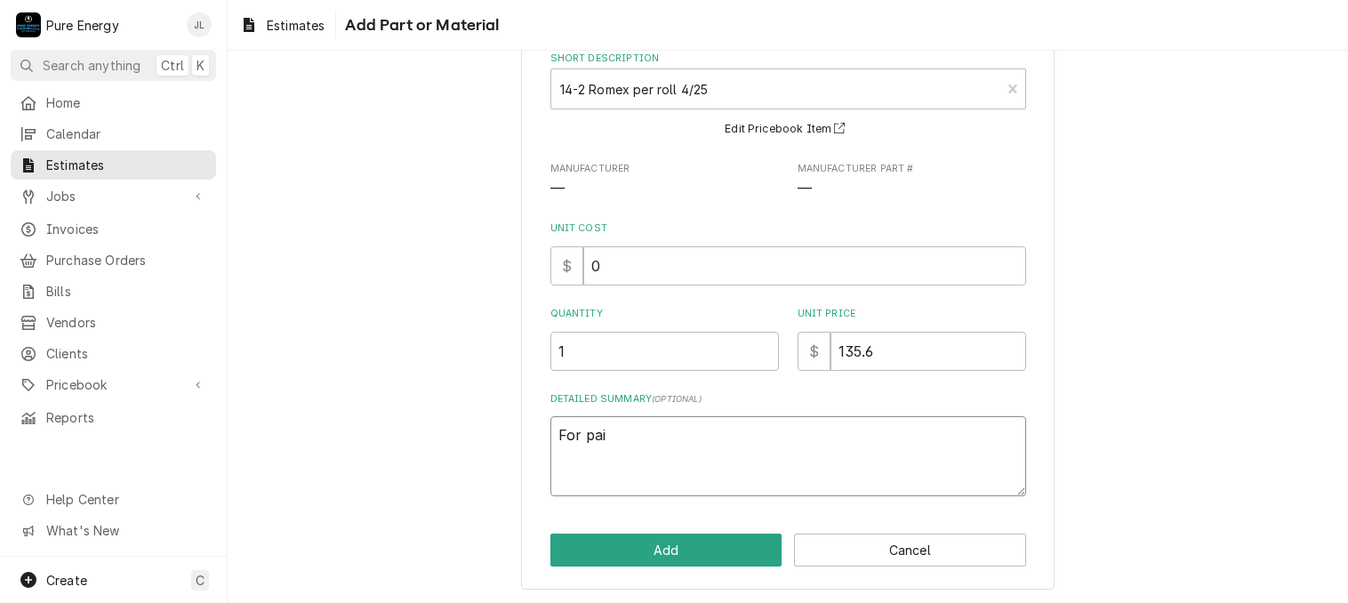
type textarea "x"
type textarea "For pait"
type textarea "x"
type textarea "For paito"
type textarea "x"
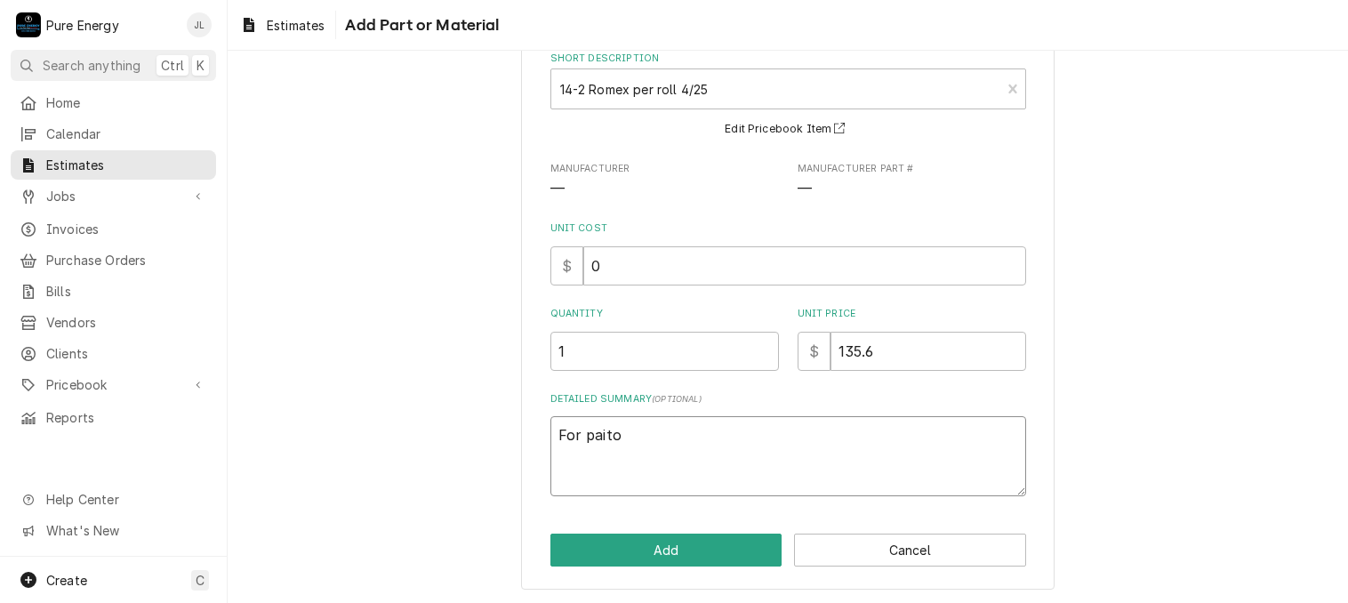
type textarea "For pait"
type textarea "x"
type textarea "For pai"
type textarea "x"
type textarea "For pa"
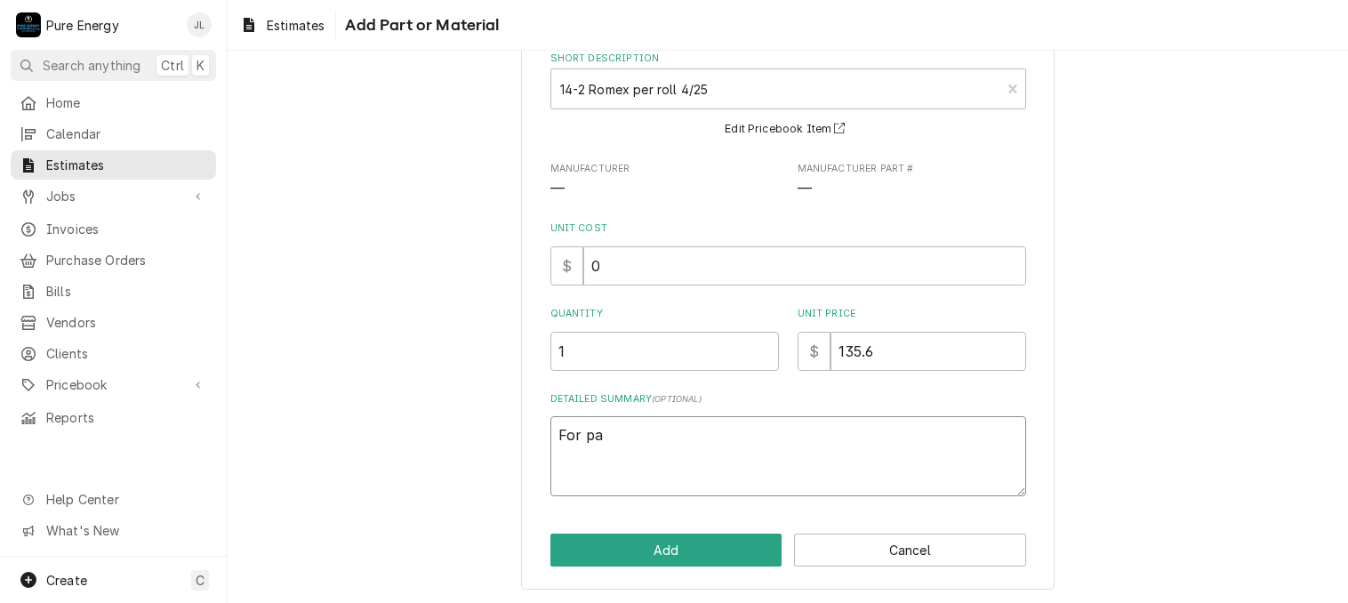
type textarea "x"
type textarea "For pat"
type textarea "x"
type textarea "For pati"
type textarea "x"
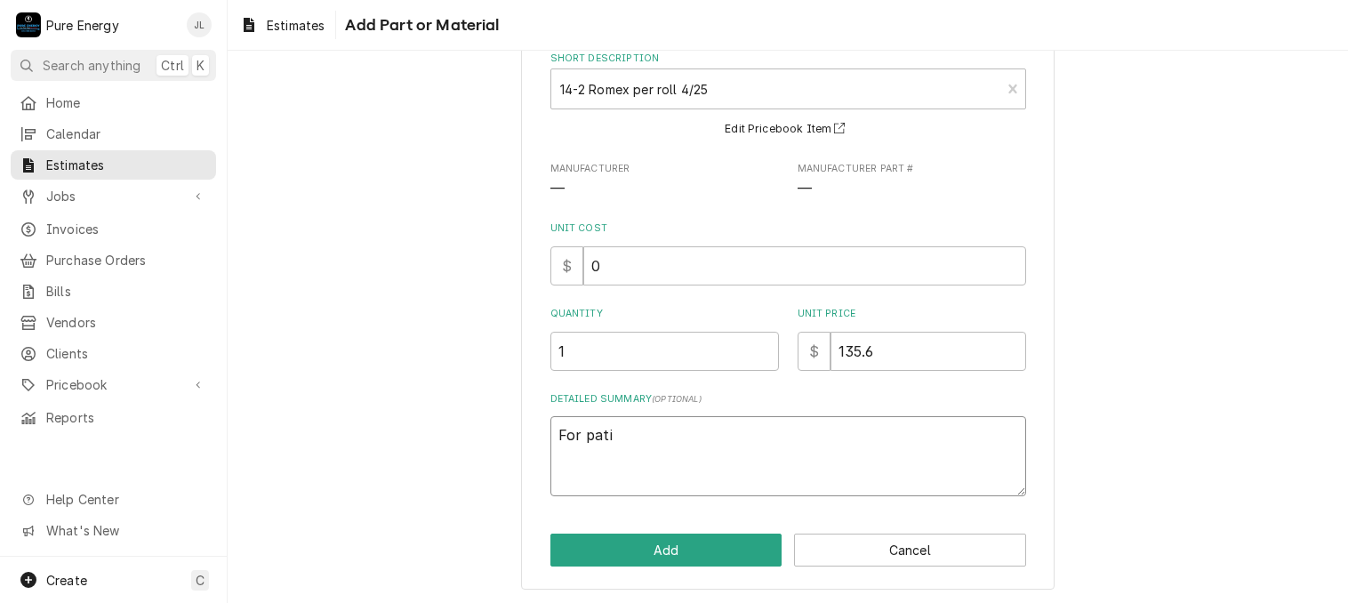
type textarea "For patio"
type textarea "x"
type textarea "For patio"
type textarea "x"
type textarea "For patio b"
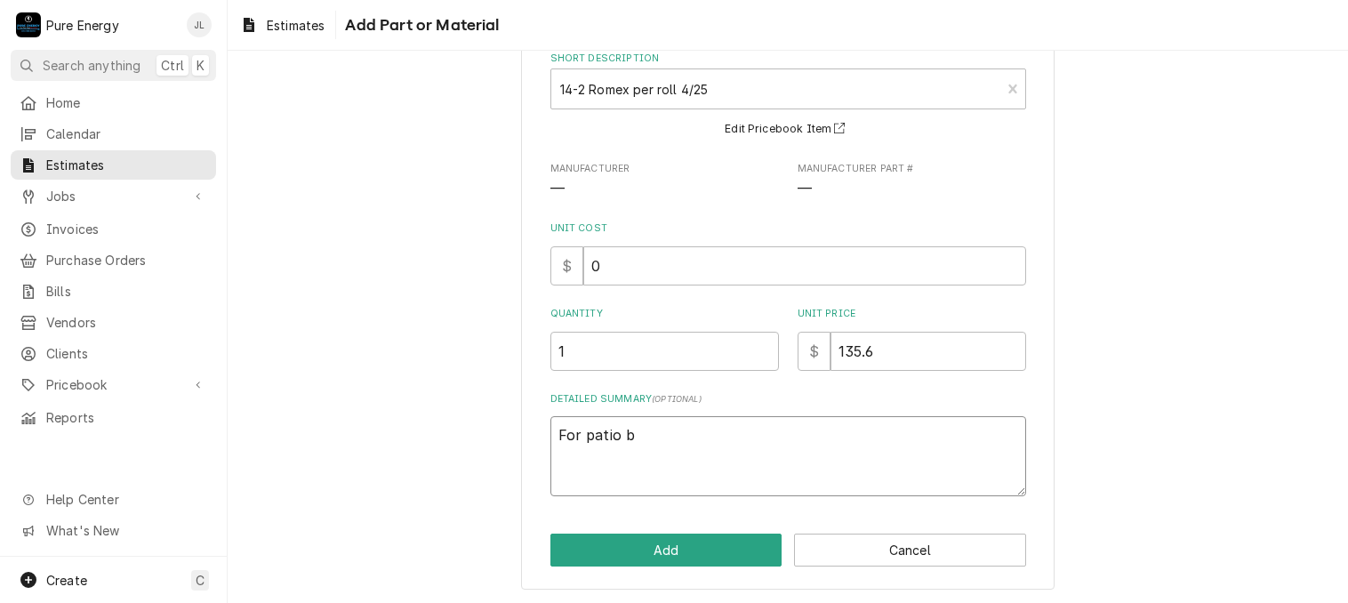
type textarea "x"
type textarea "For patio bi"
type textarea "x"
type textarea "For patio bis"
type textarea "x"
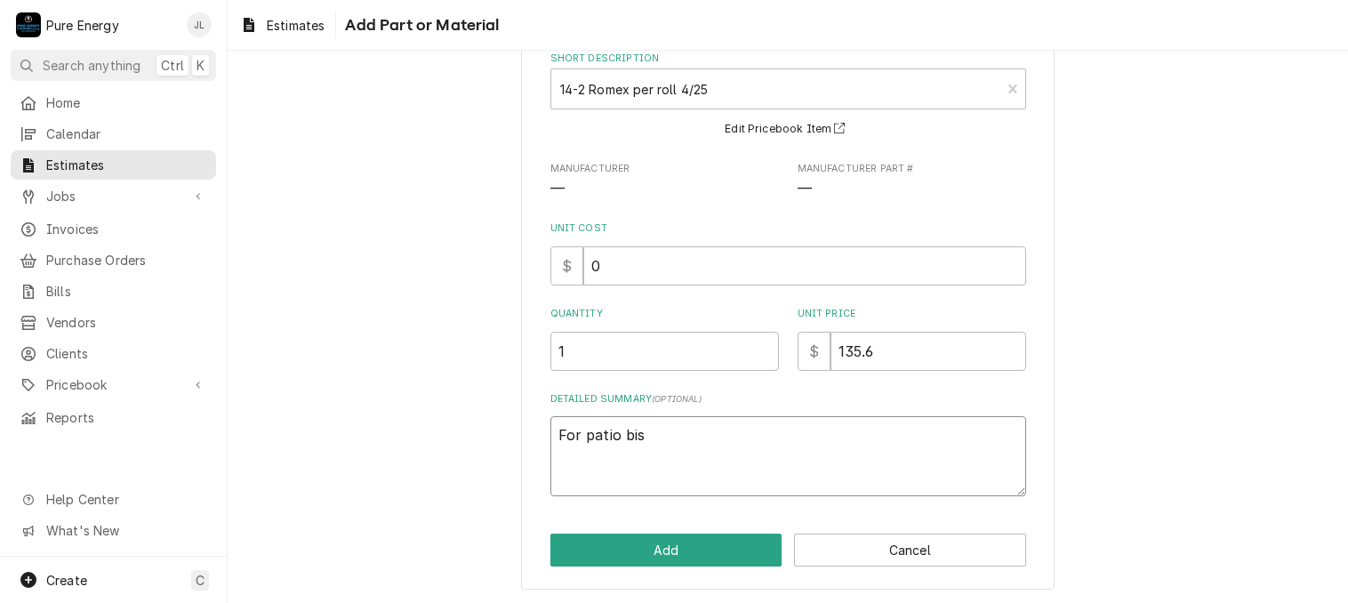
scroll to position [0, 0]
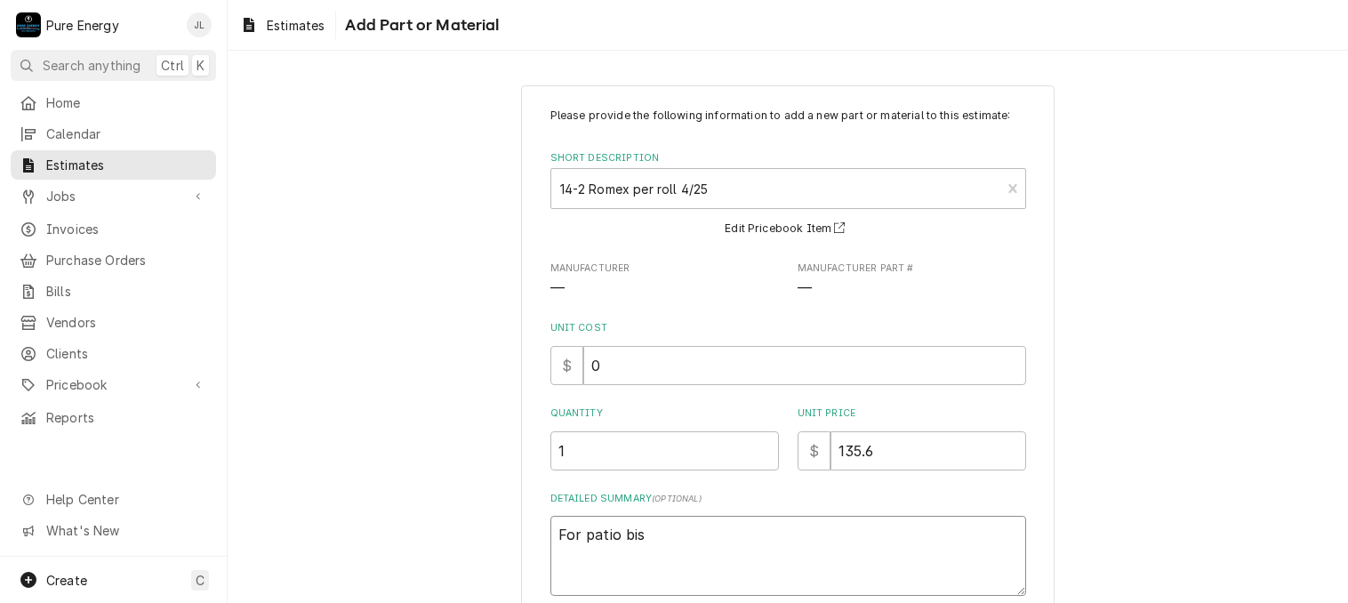
type textarea "For patio bis"
type textarea "x"
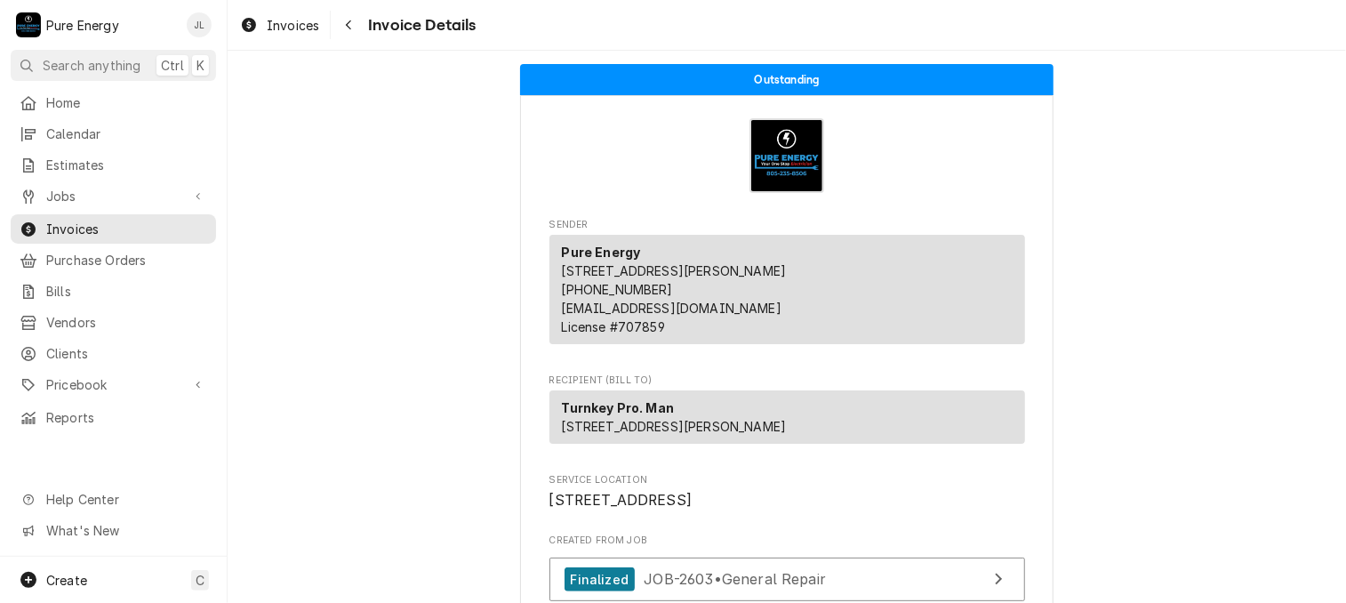
scroll to position [2038, 0]
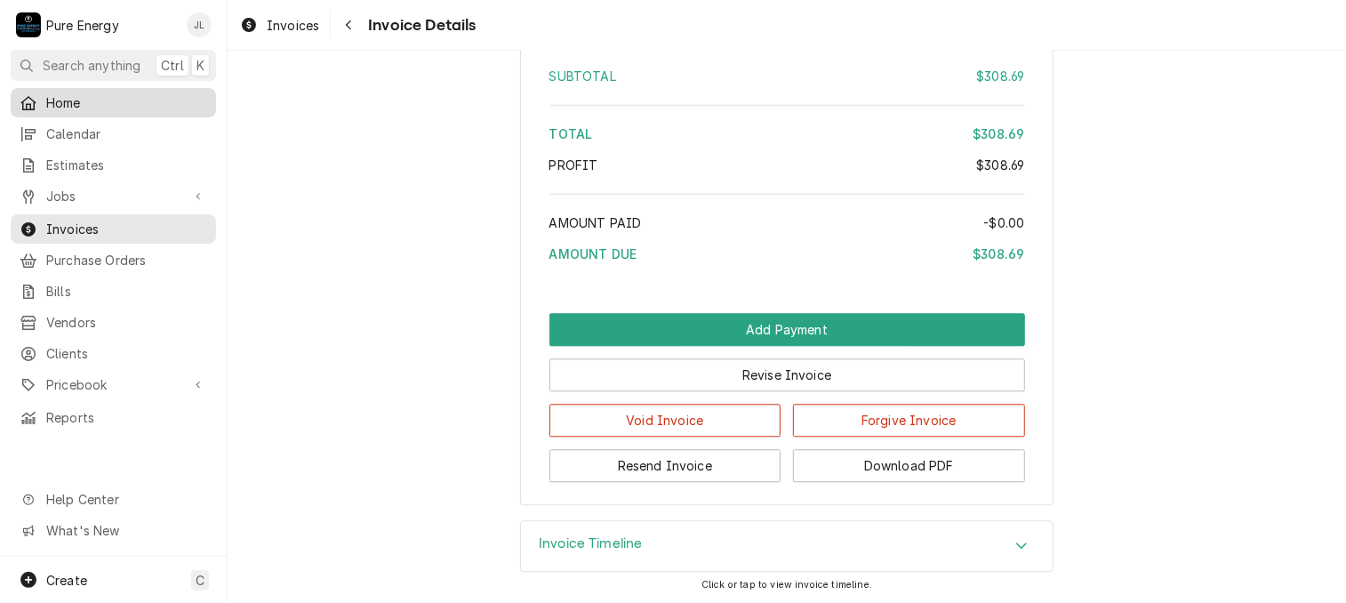
click at [92, 93] on span "Home" at bounding box center [126, 102] width 161 height 19
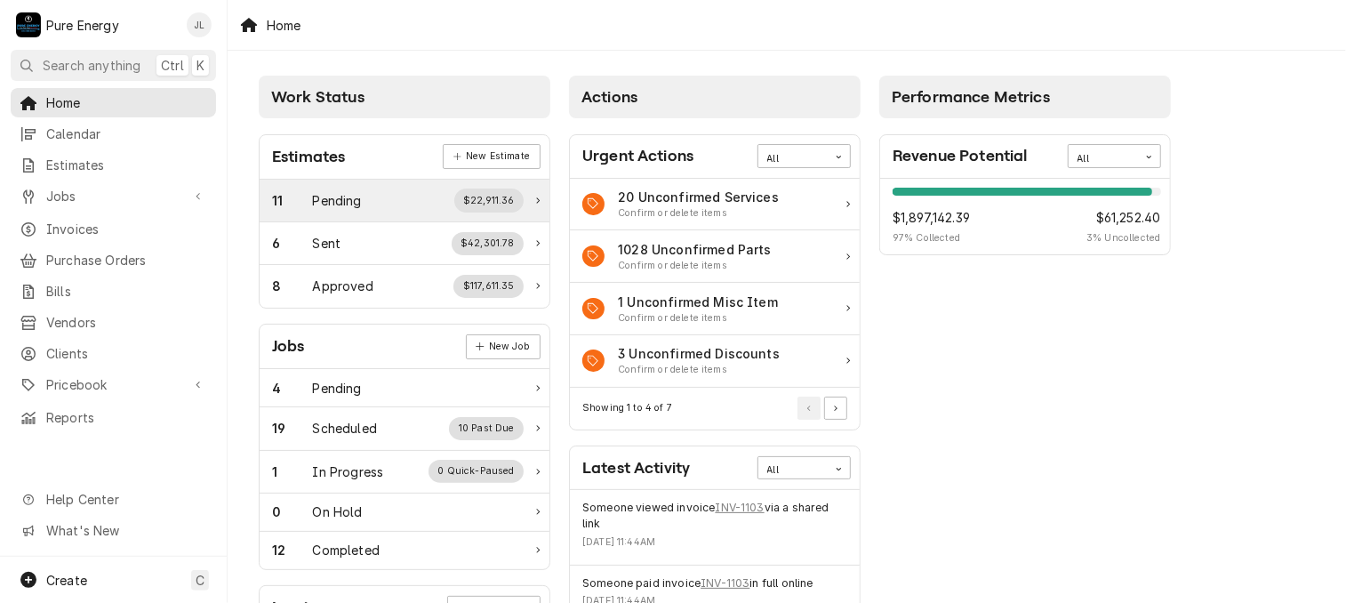
click at [357, 198] on div "Pending" at bounding box center [337, 200] width 49 height 19
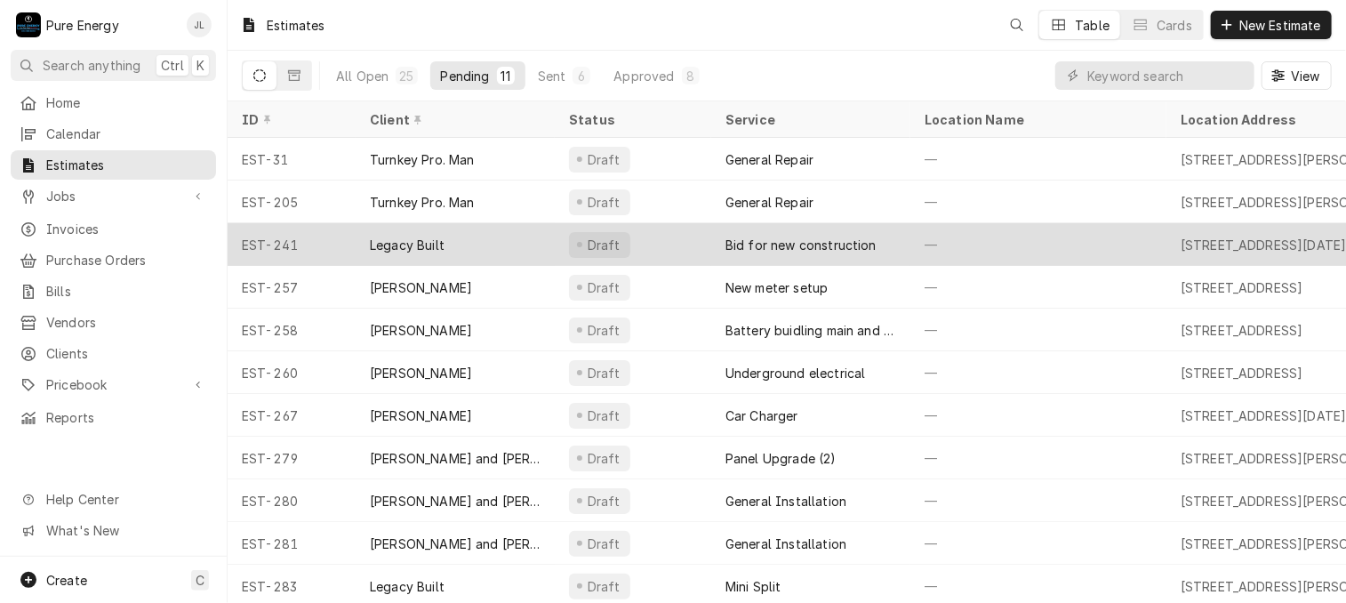
scroll to position [15, 0]
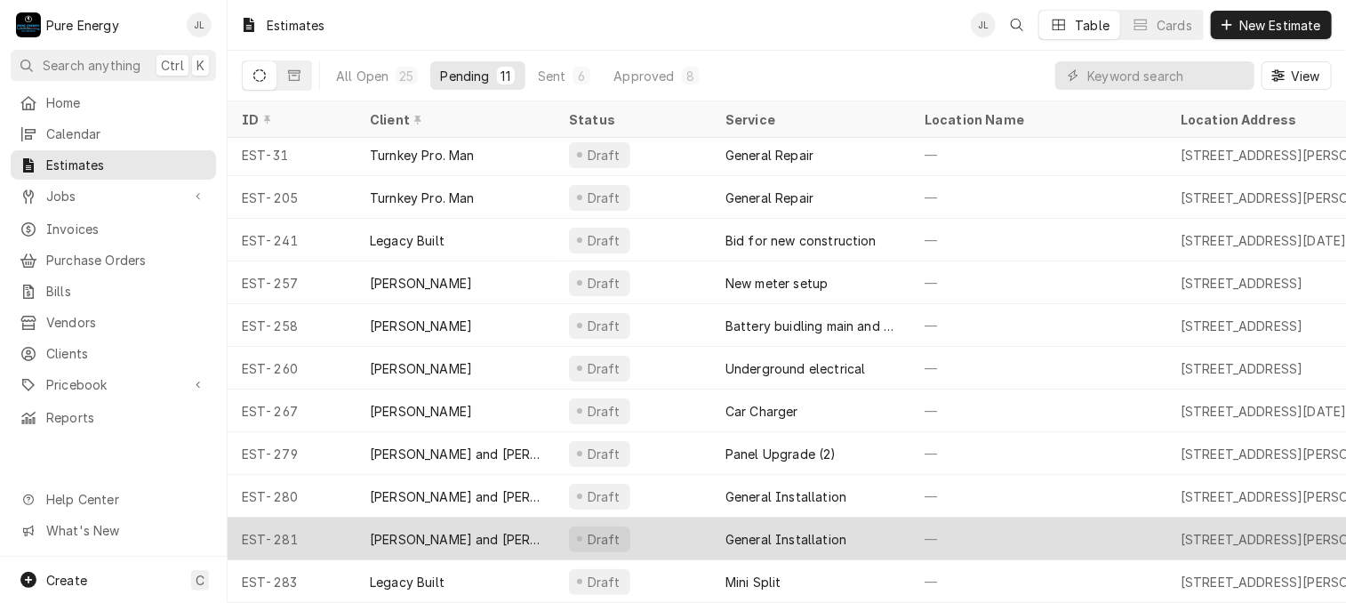
click at [1018, 532] on div "—" at bounding box center [1038, 538] width 256 height 43
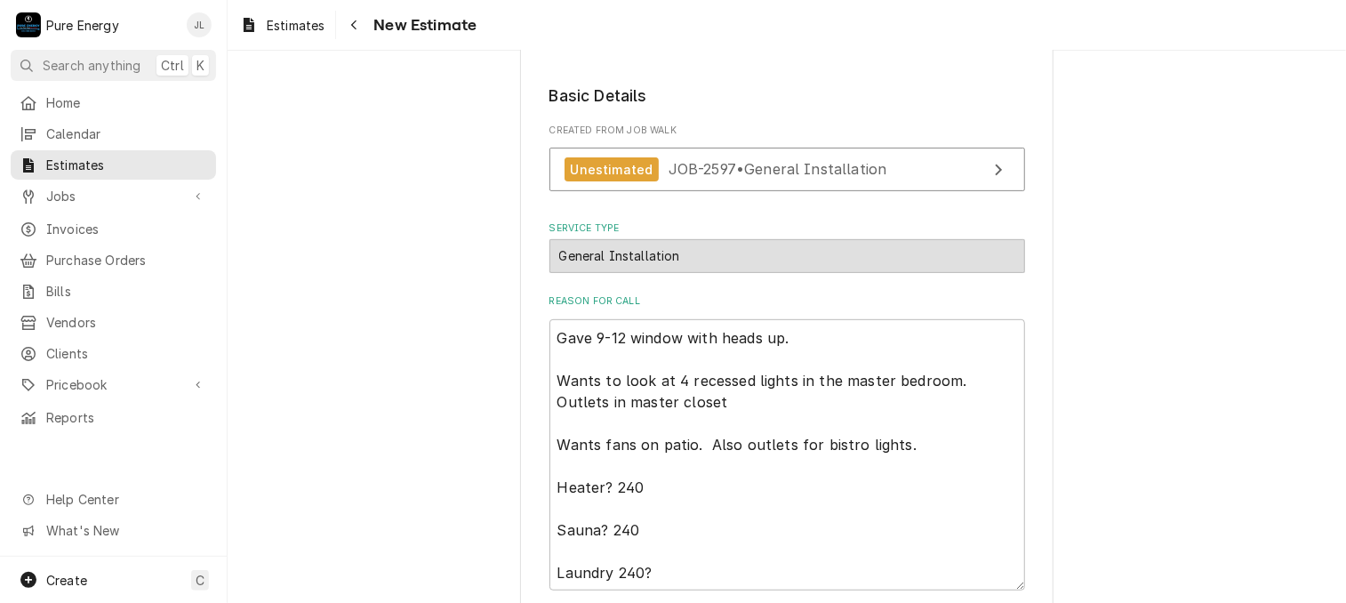
scroll to position [356, 0]
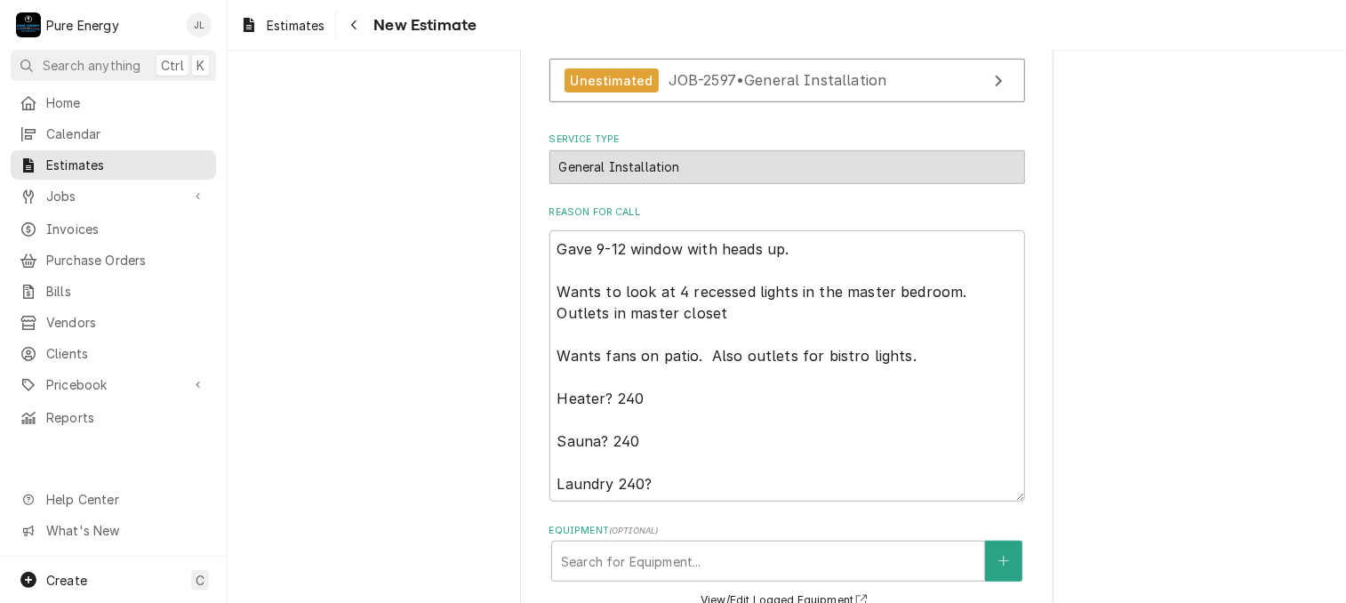
type textarea "x"
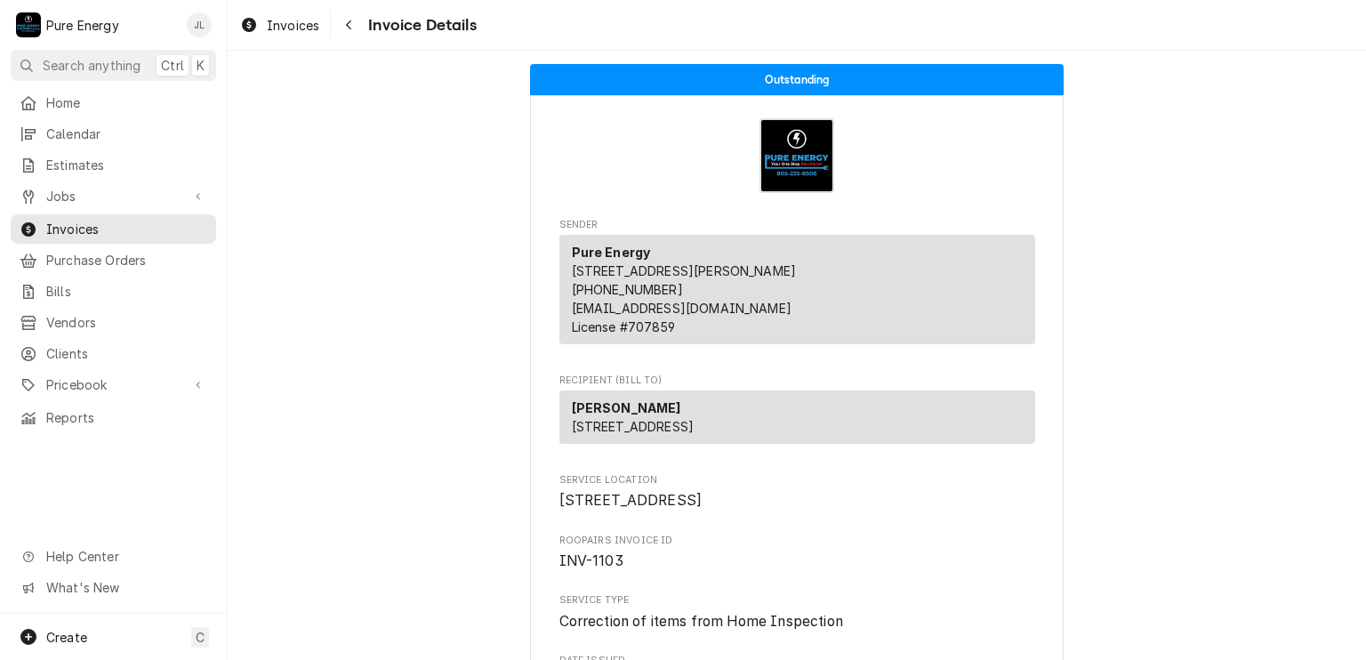
scroll to position [1415, 0]
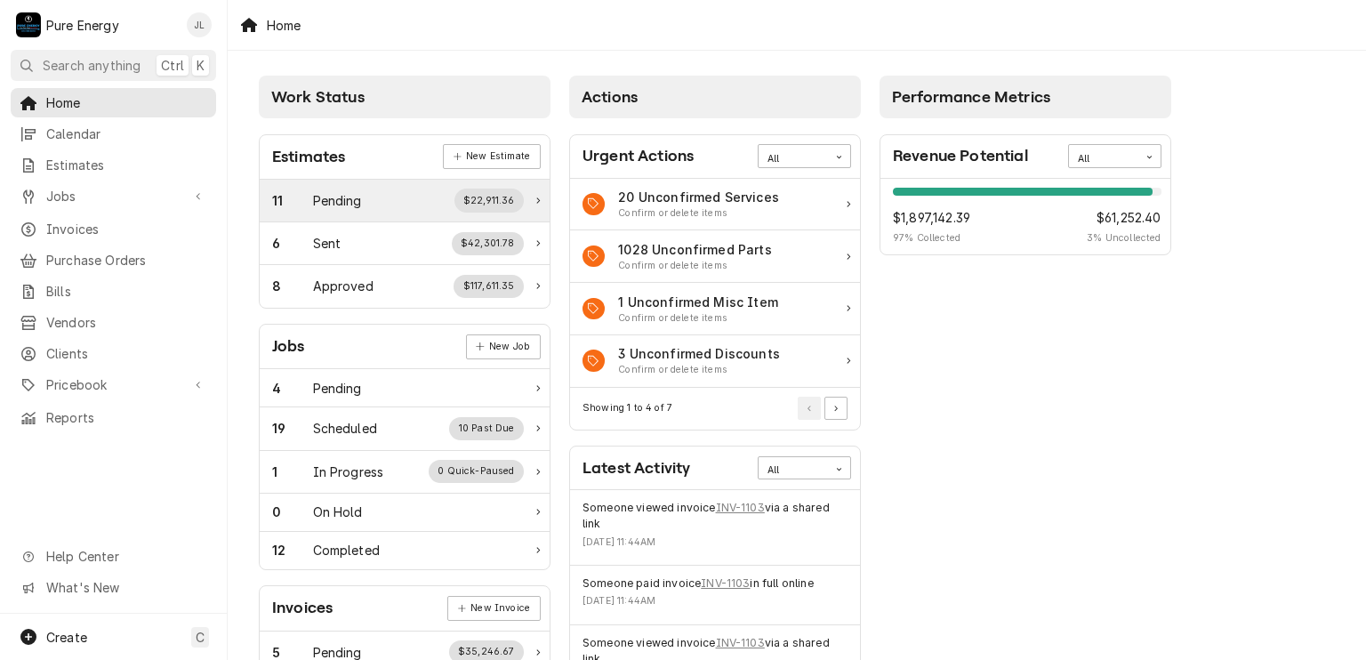
click at [325, 191] on div "Pending" at bounding box center [337, 200] width 49 height 19
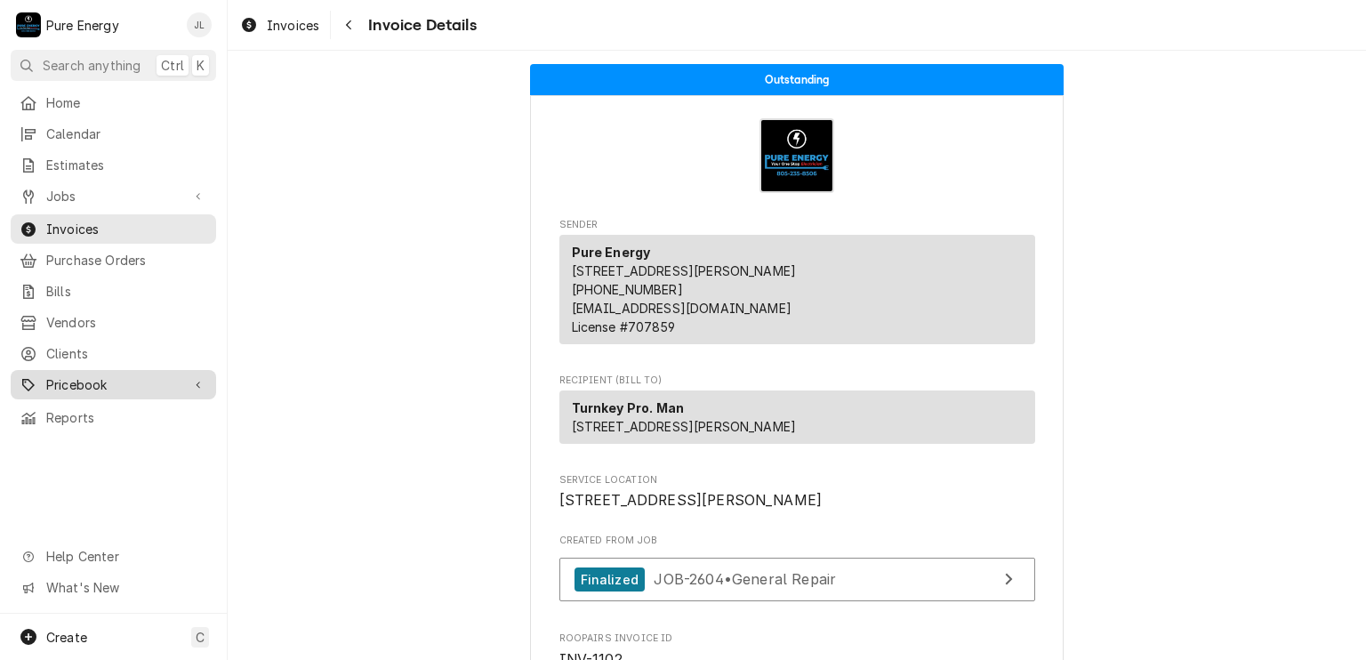
click at [78, 376] on span "Pricebook" at bounding box center [113, 384] width 134 height 19
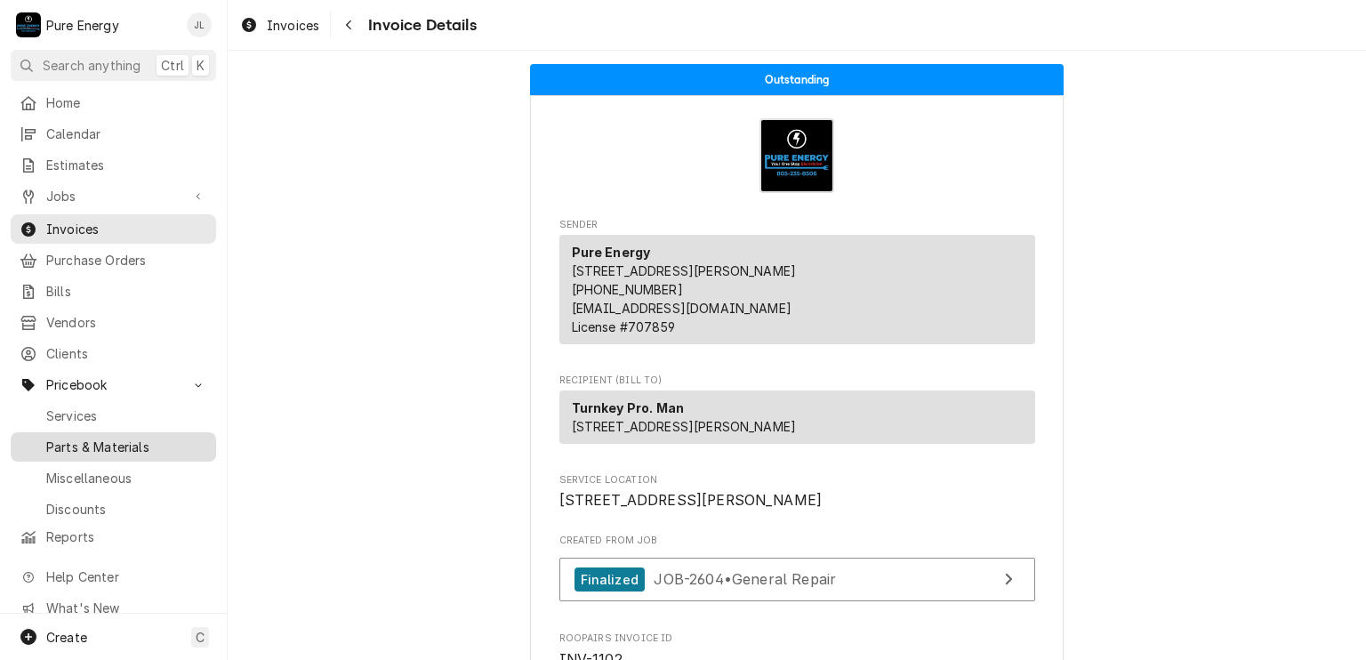
click at [112, 437] on span "Parts & Materials" at bounding box center [126, 446] width 161 height 19
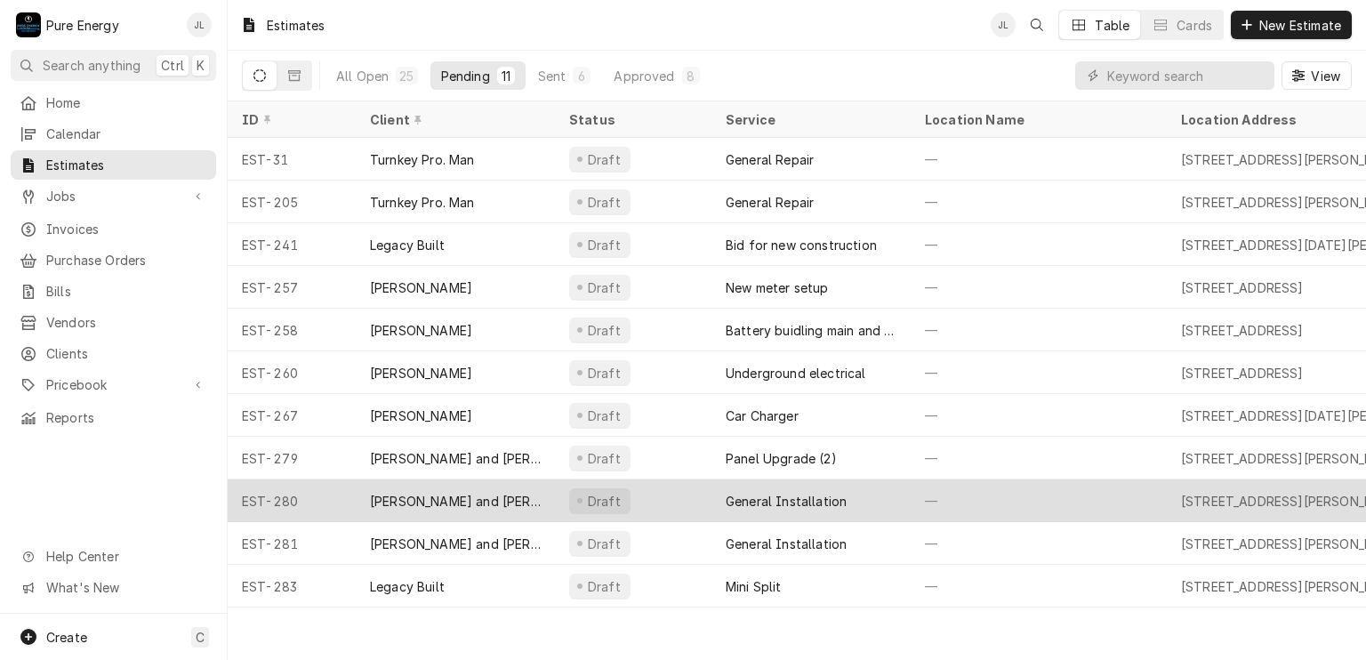
click at [1038, 501] on div "—" at bounding box center [1038, 500] width 256 height 43
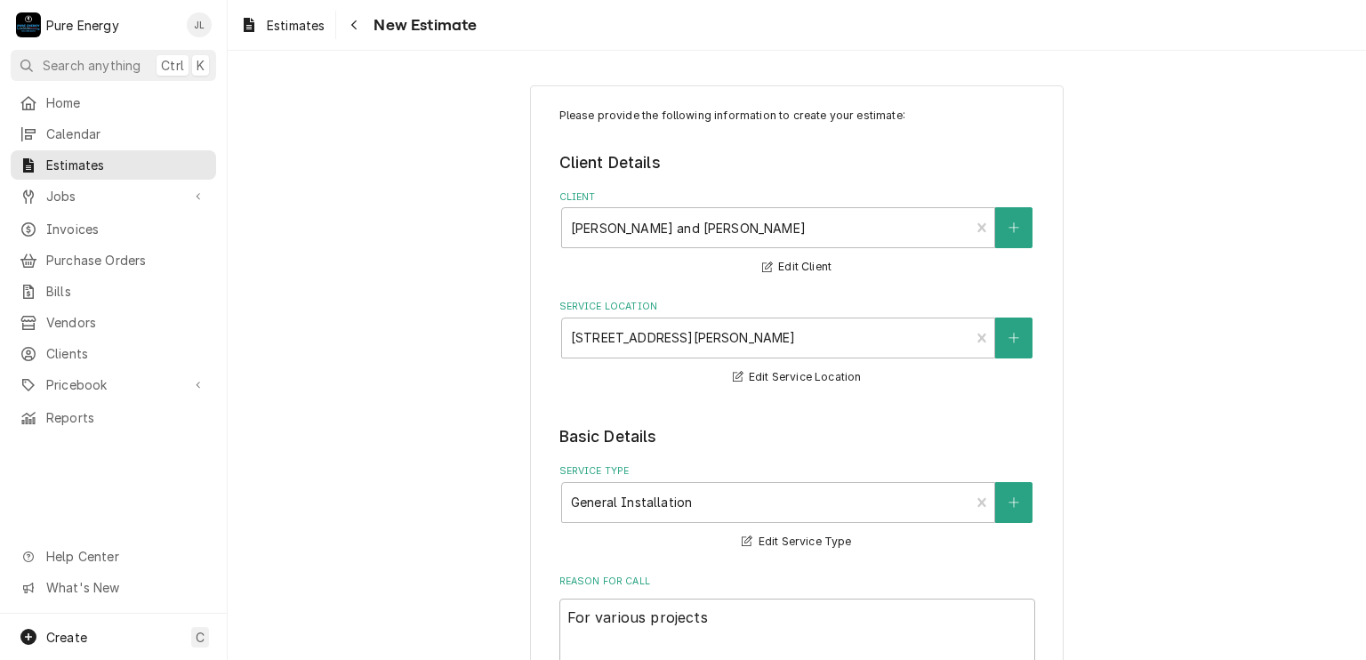
type textarea "x"
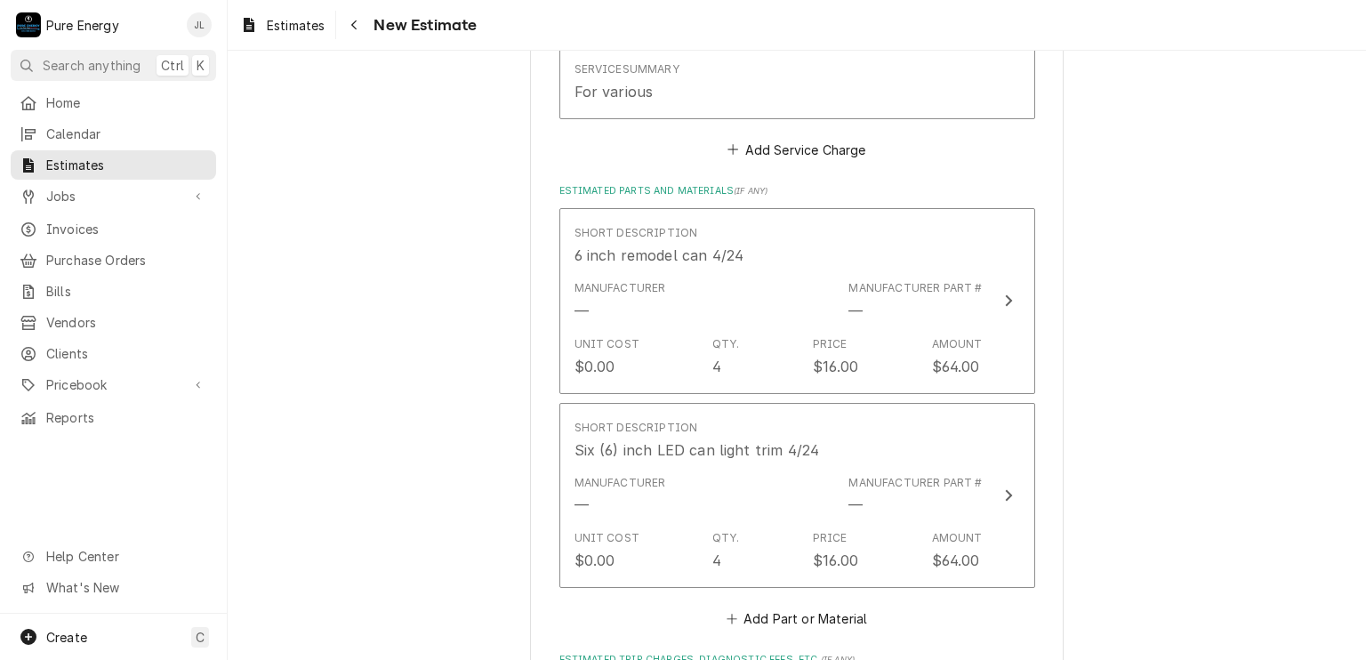
scroll to position [1245, 0]
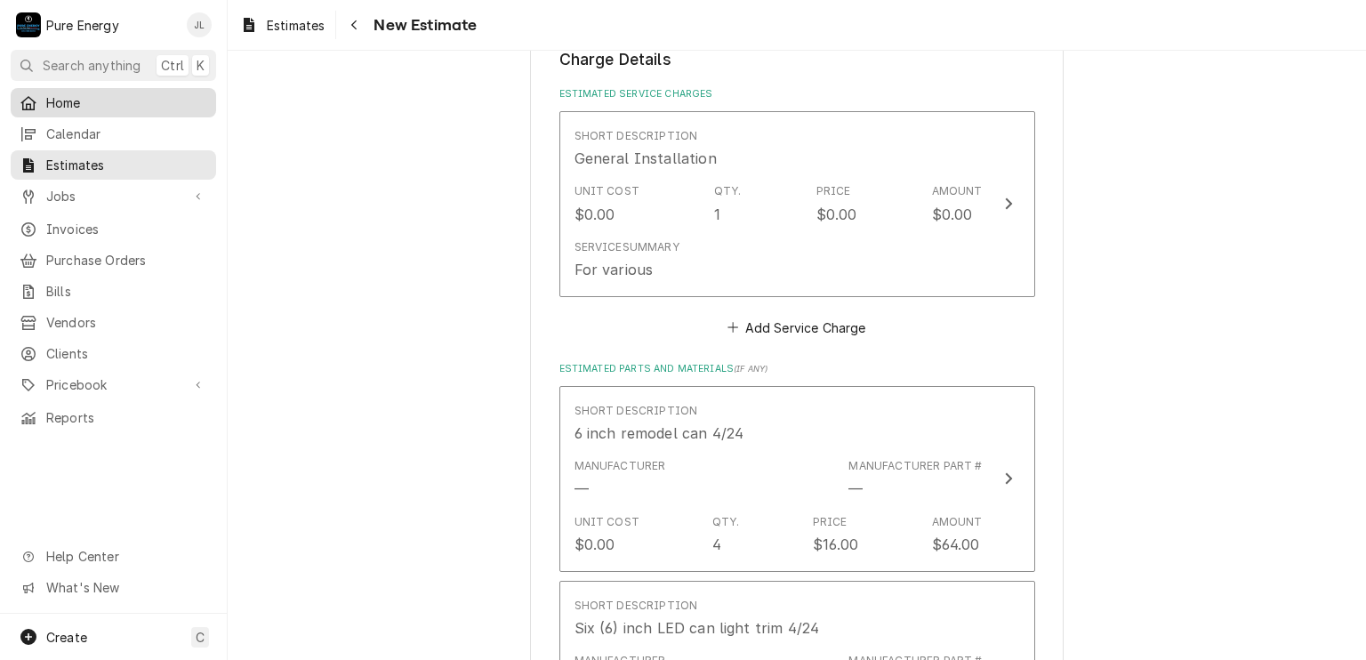
click at [68, 93] on span "Home" at bounding box center [126, 102] width 161 height 19
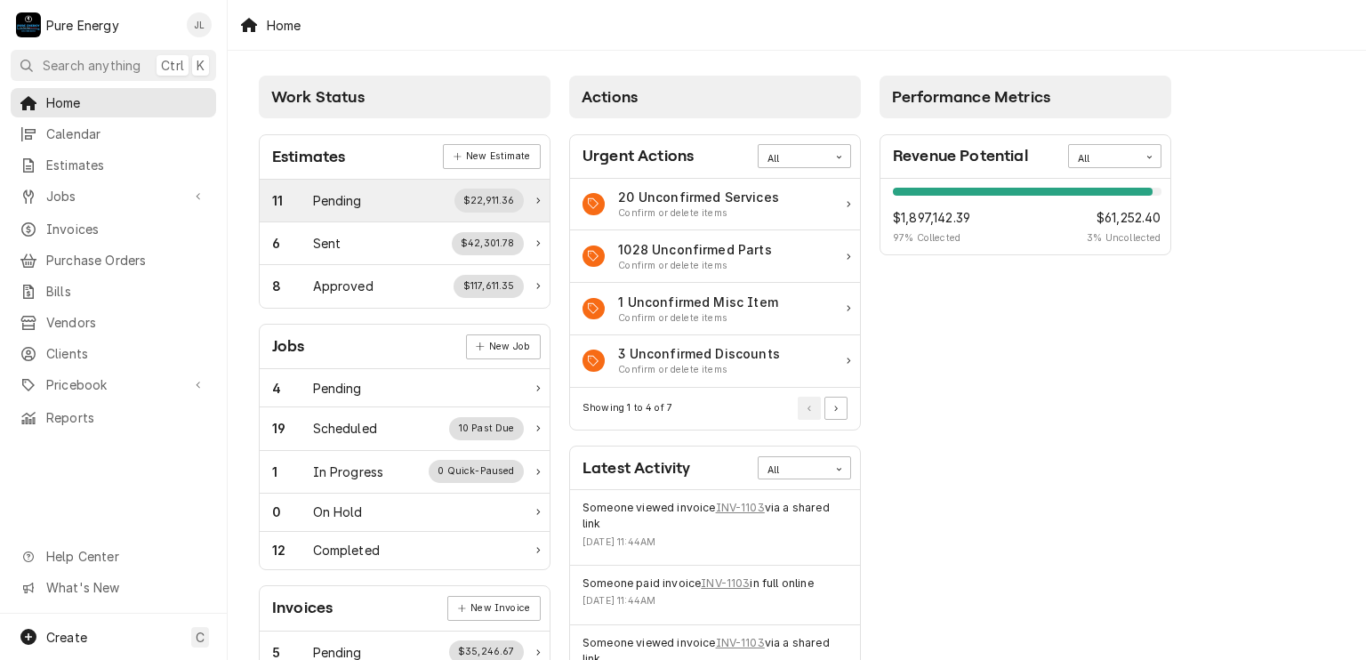
click at [394, 191] on div "11 Pending $22,911.36" at bounding box center [398, 199] width 252 height 23
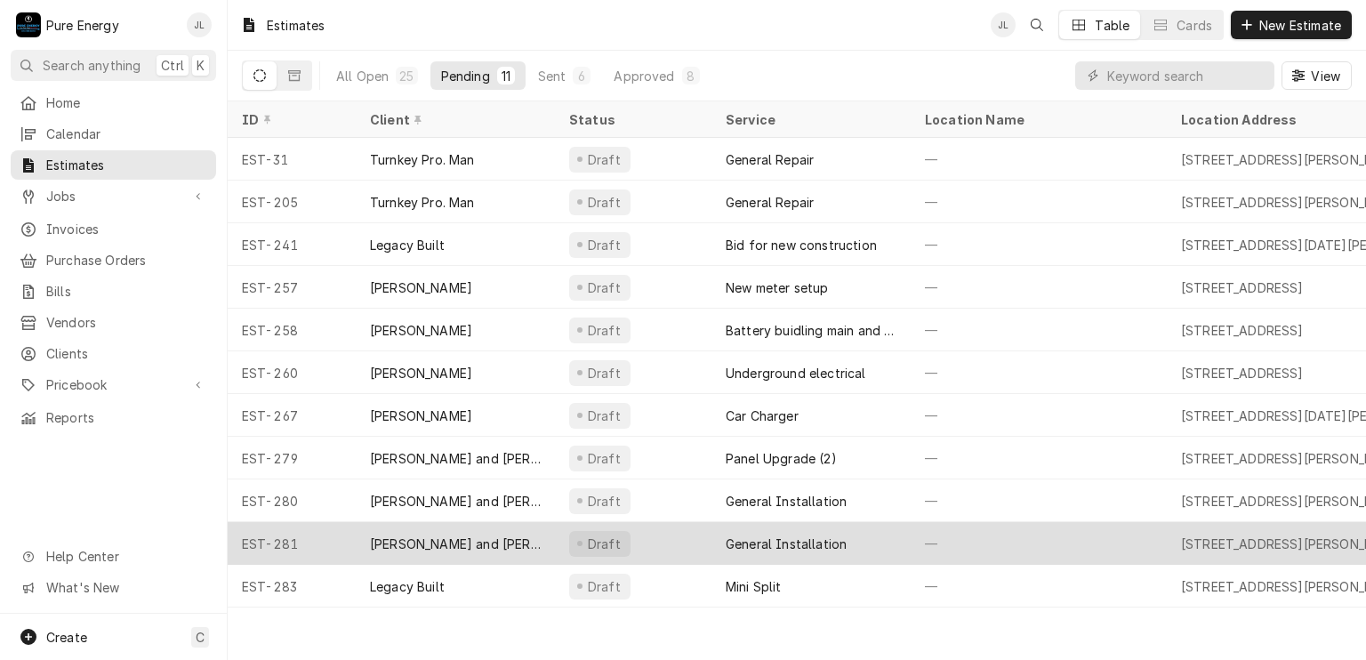
click at [1056, 548] on div "—" at bounding box center [1038, 543] width 256 height 43
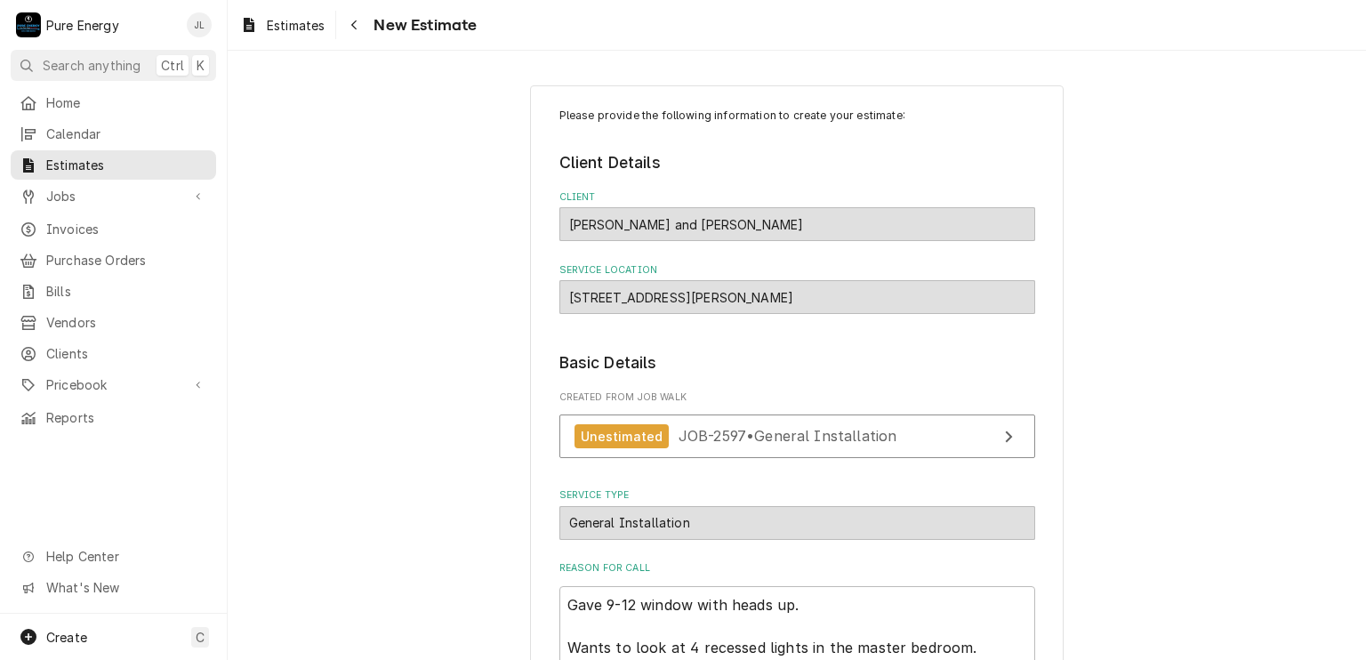
type textarea "x"
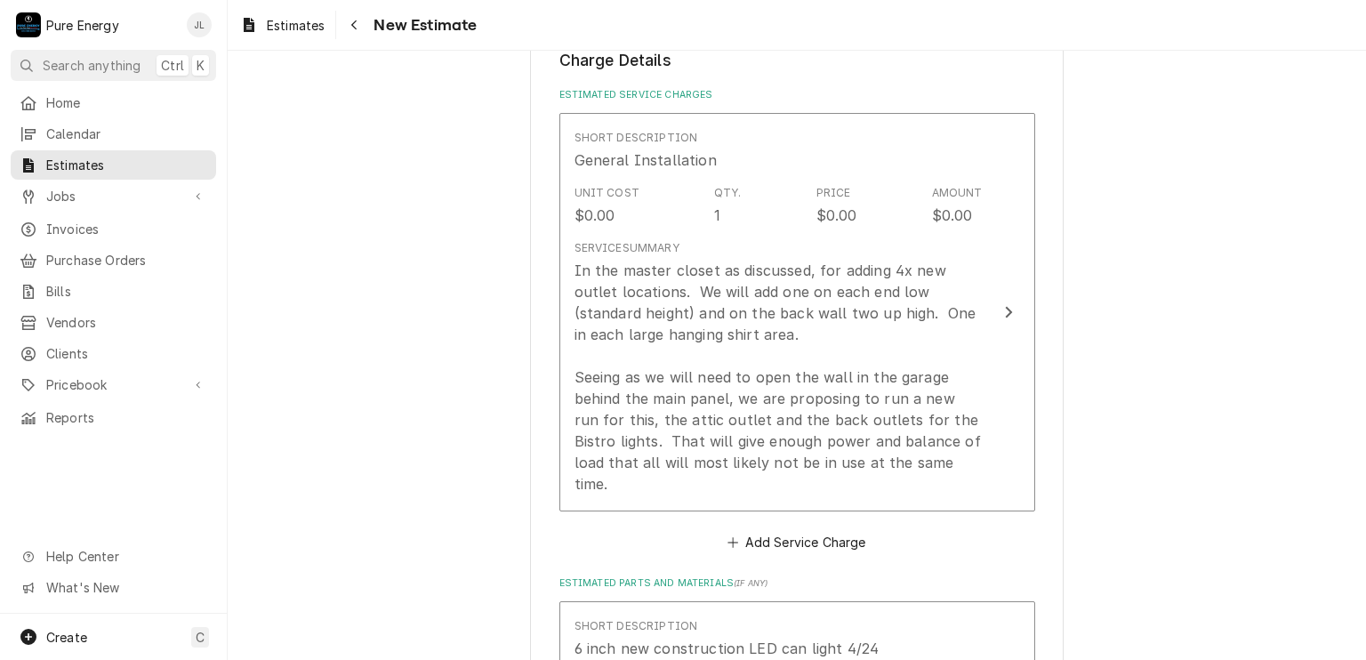
scroll to position [1600, 0]
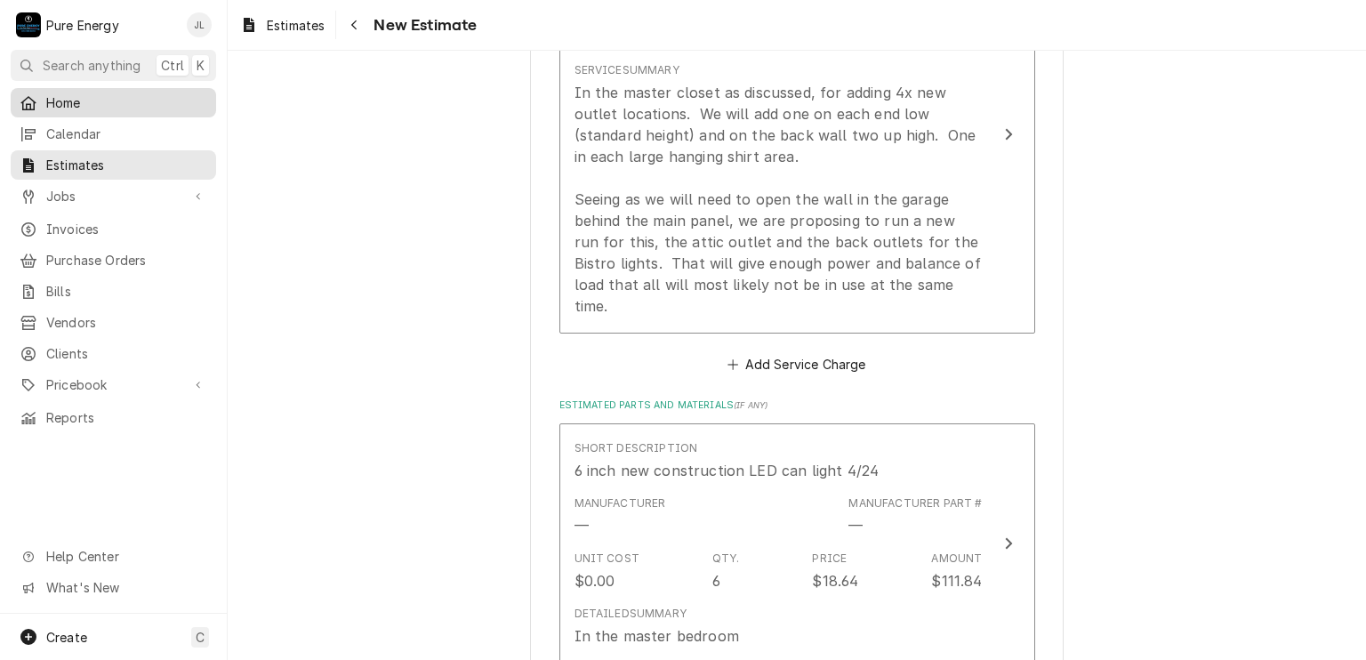
click at [68, 101] on span "Home" at bounding box center [126, 102] width 161 height 19
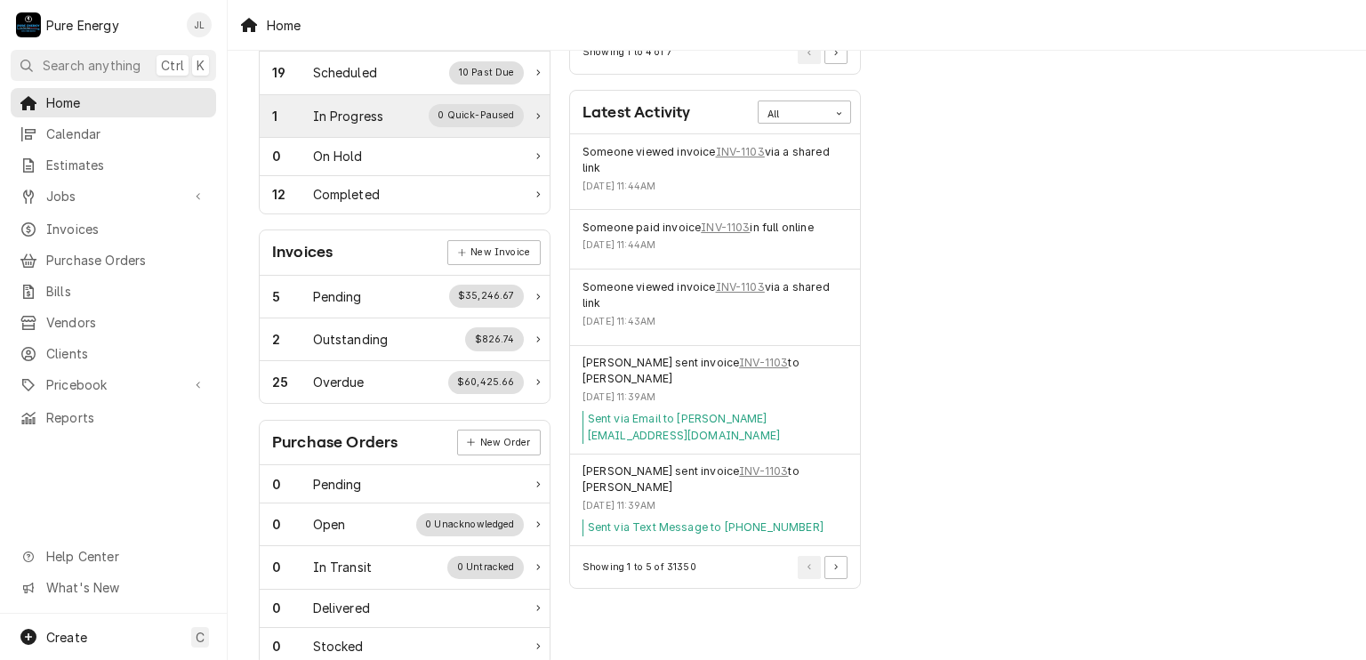
scroll to position [89, 0]
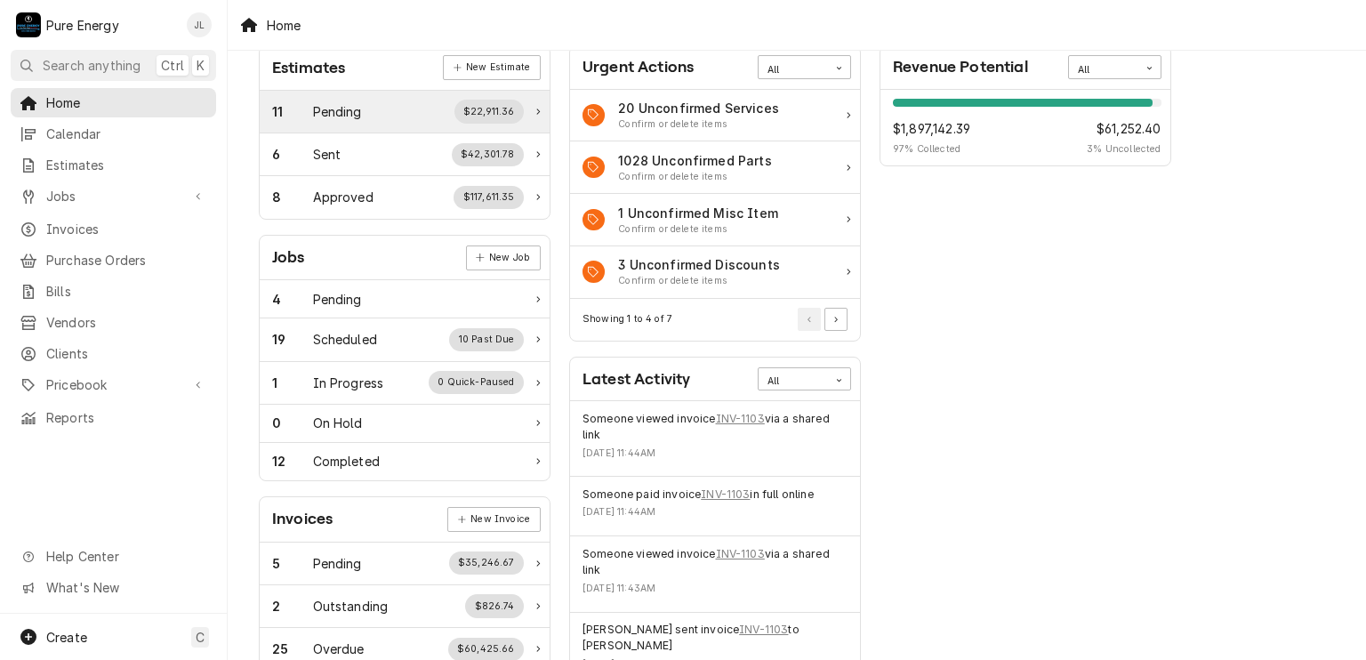
click at [373, 108] on div "11 Pending $22,911.36" at bounding box center [398, 111] width 252 height 23
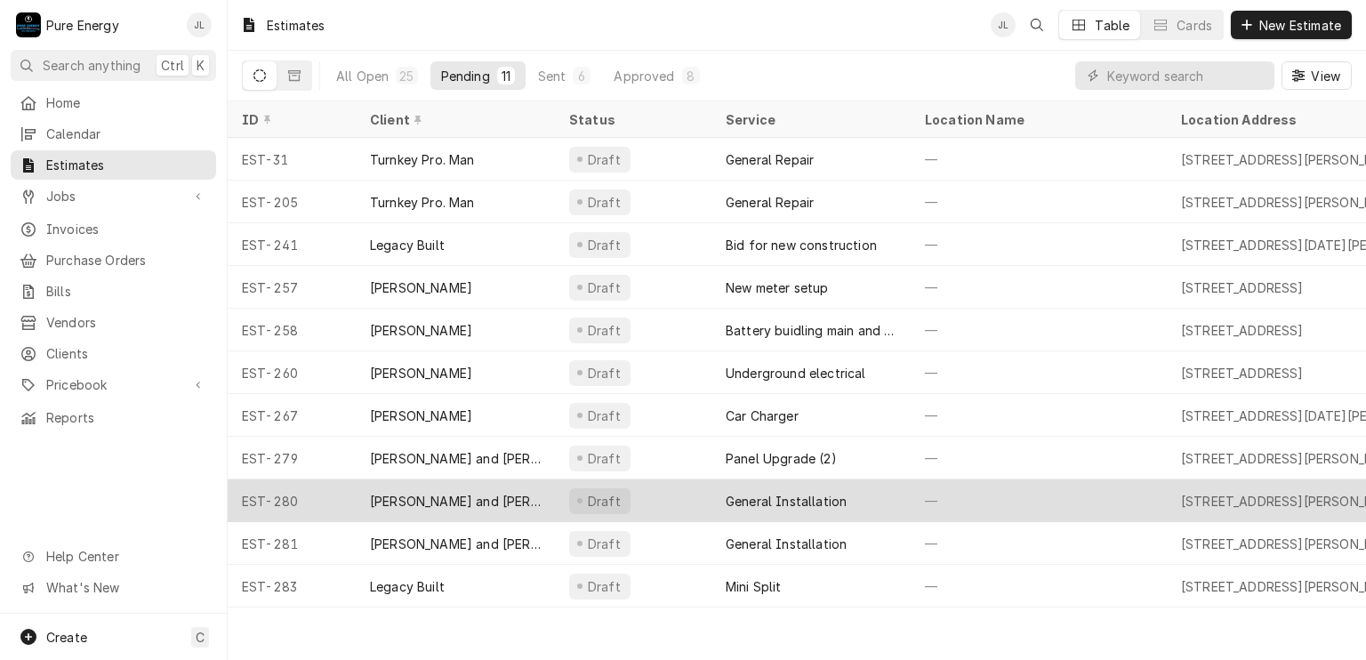
click at [1013, 495] on div "—" at bounding box center [1038, 500] width 256 height 43
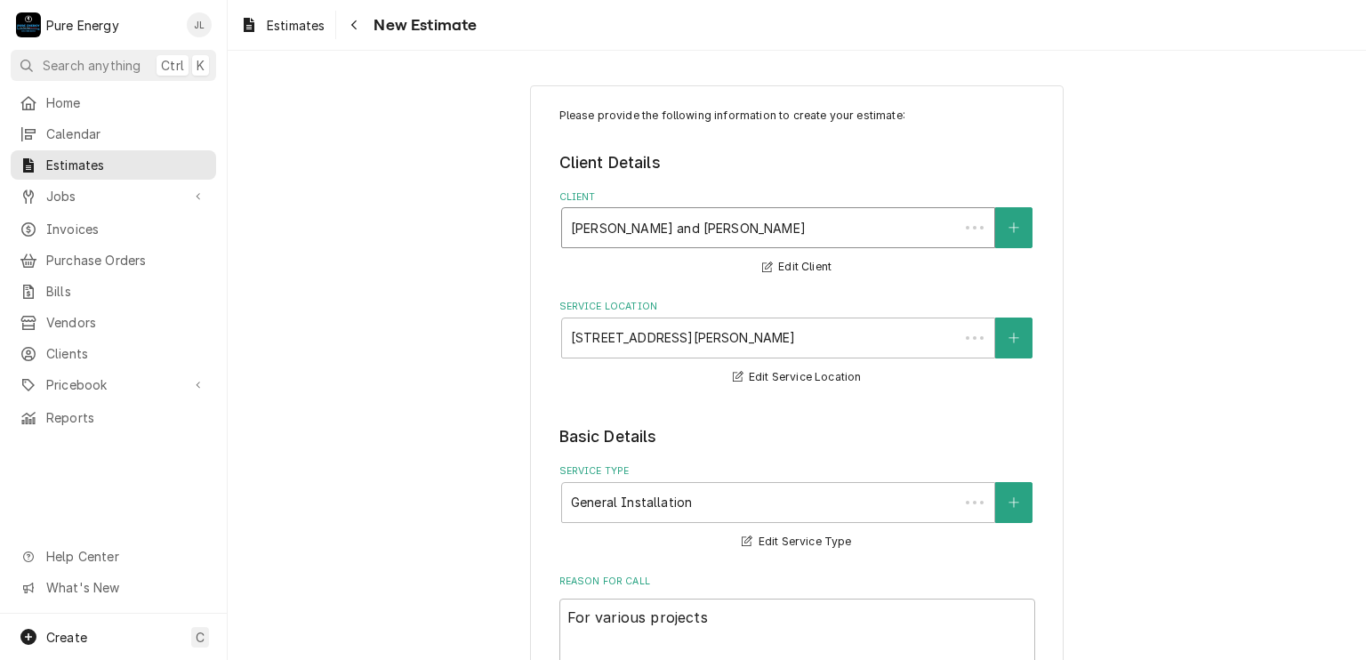
type textarea "x"
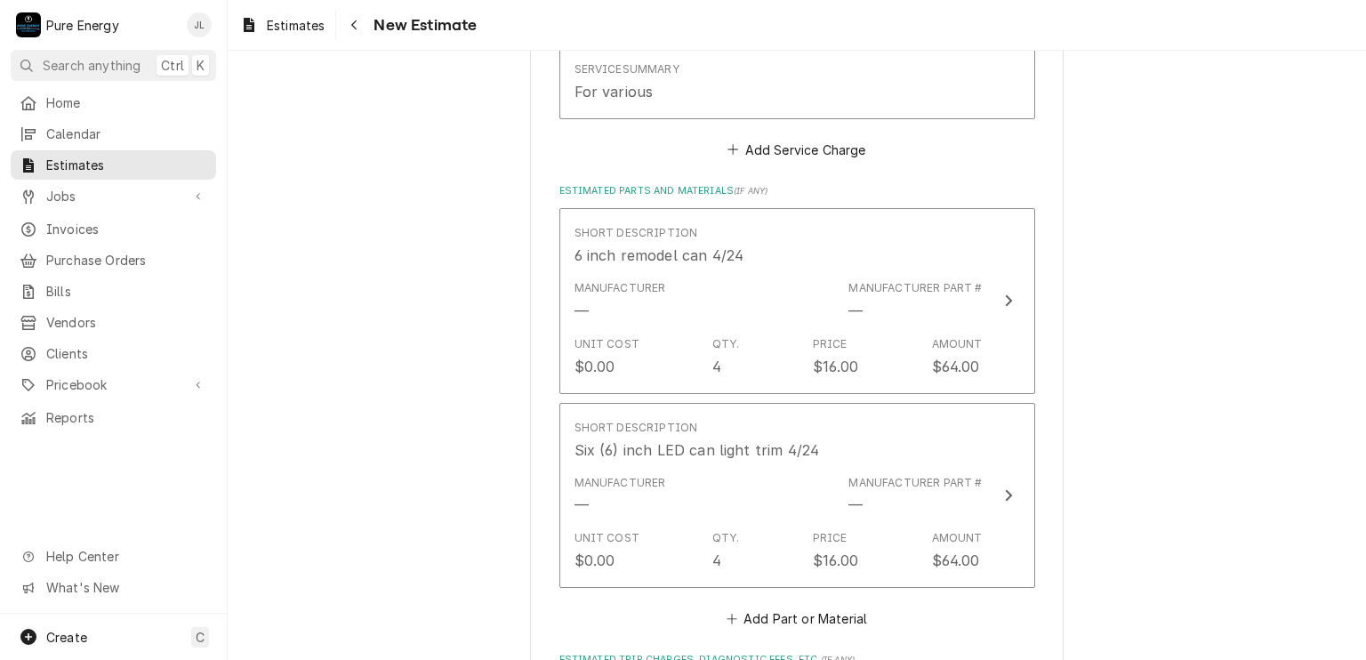
scroll to position [1689, 0]
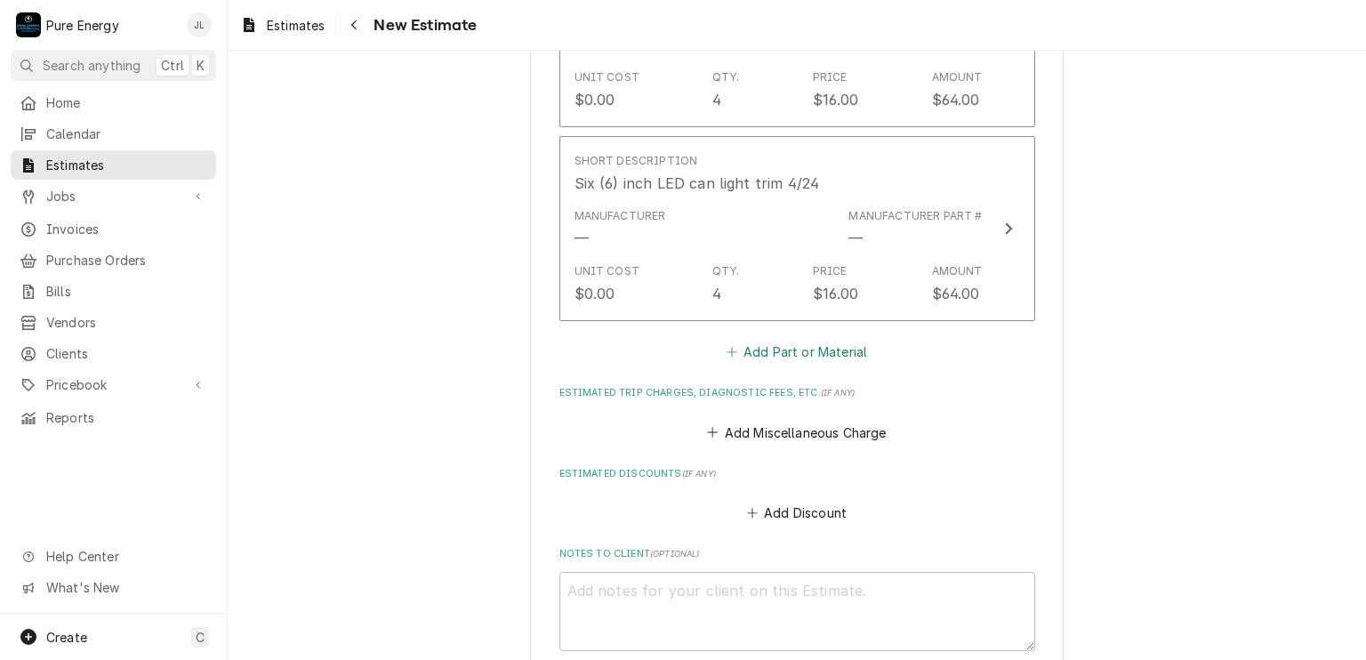
click at [770, 350] on button "Add Part or Material" at bounding box center [796, 352] width 147 height 25
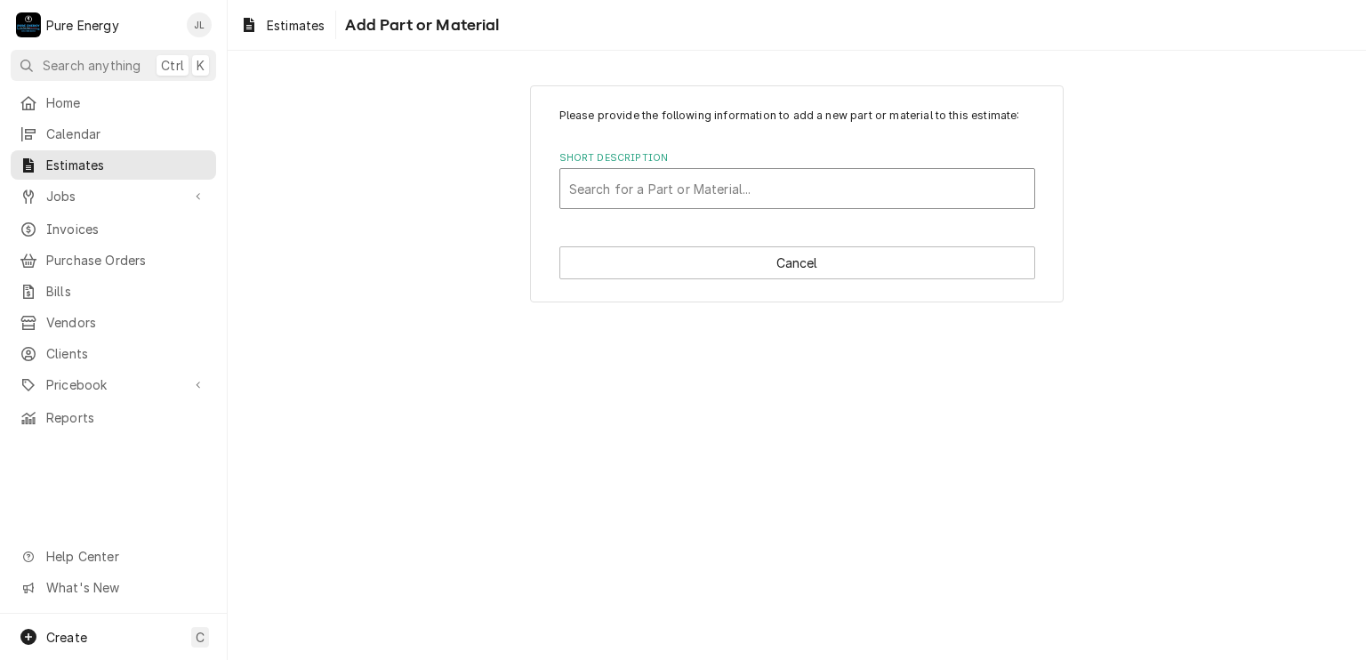
click at [626, 195] on div "Short Description" at bounding box center [797, 188] width 456 height 32
type input "14-2 Romex"
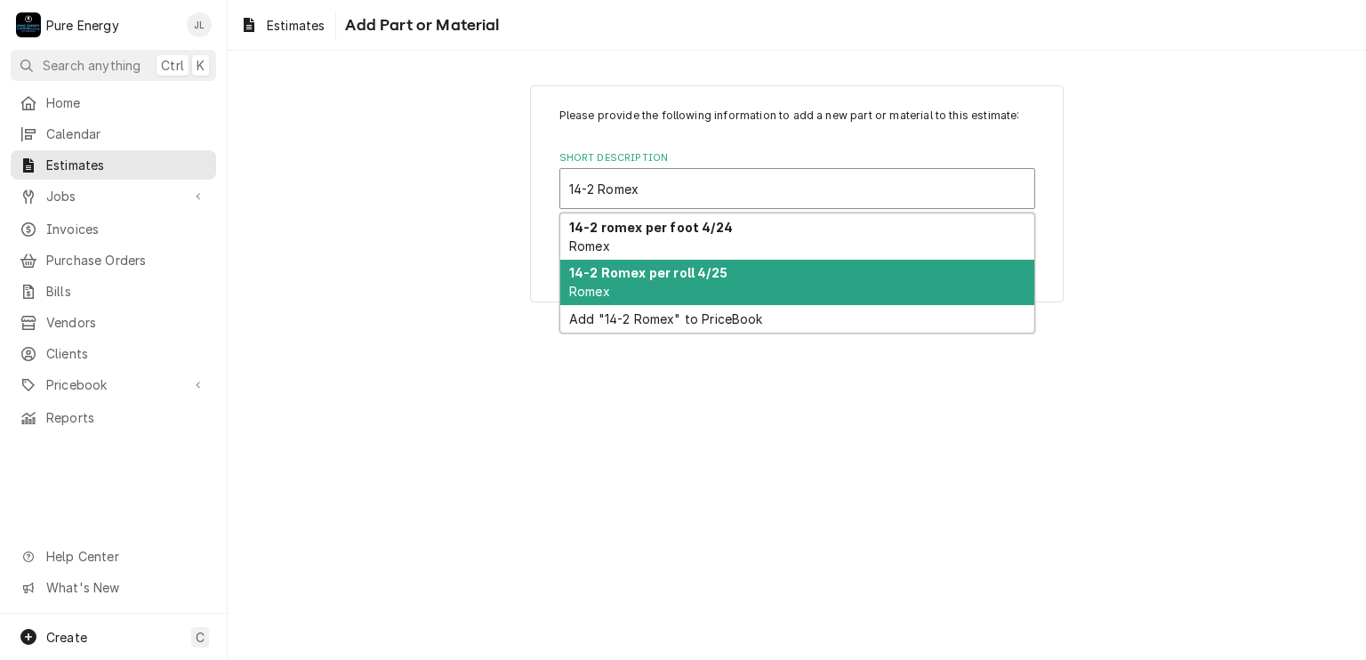
click at [661, 276] on strong "14-2 Romex per roll 4/25" at bounding box center [648, 272] width 158 height 15
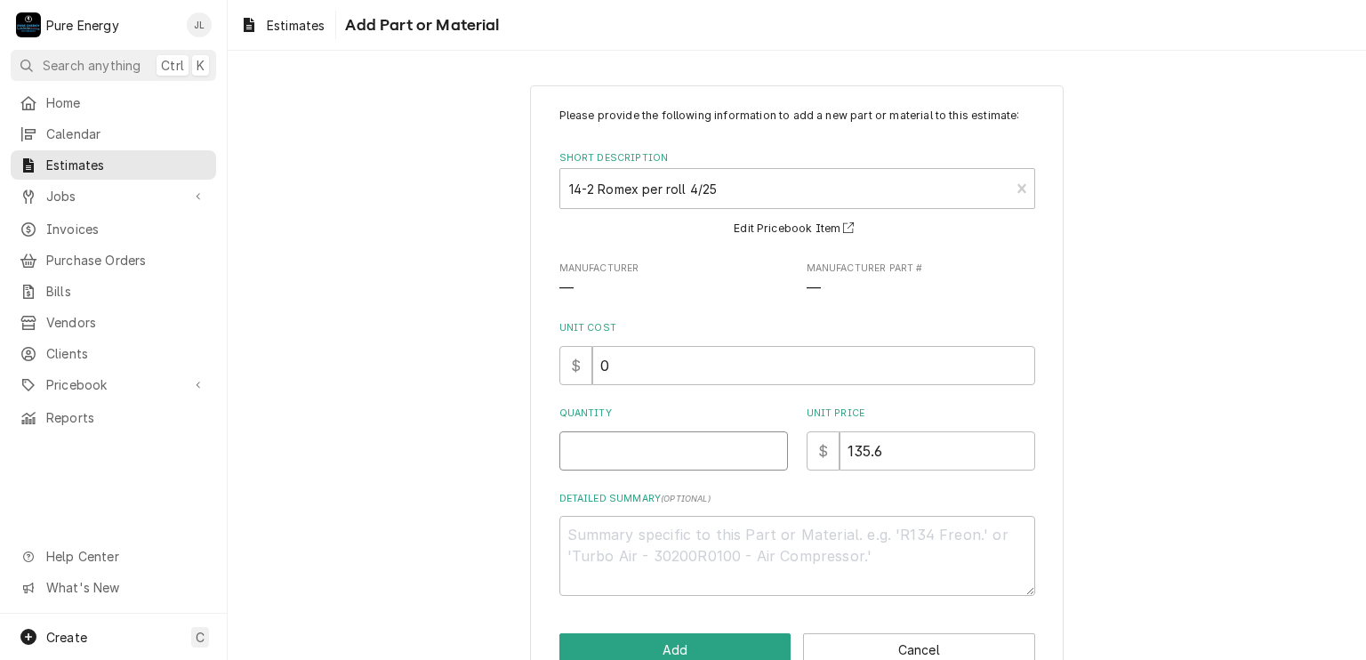
click at [617, 452] on input "Quantity" at bounding box center [673, 450] width 228 height 39
type textarea "x"
type input "1"
type textarea "x"
type input "1"
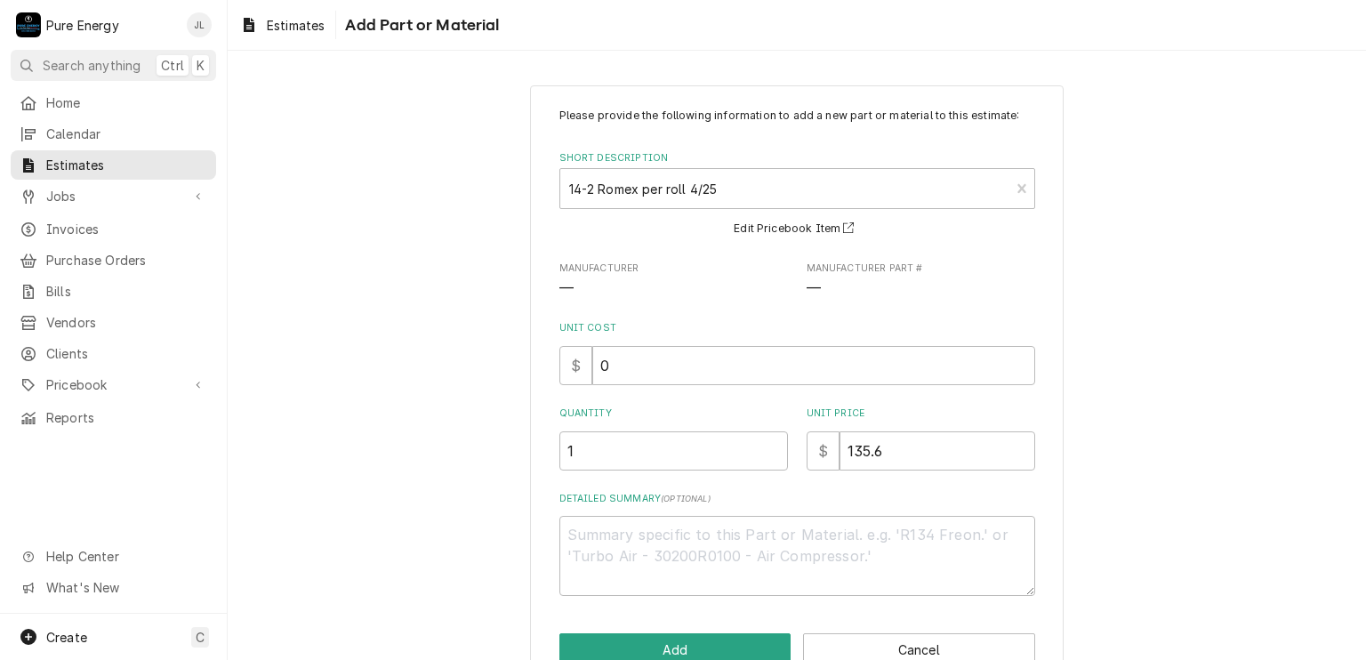
scroll to position [43, 0]
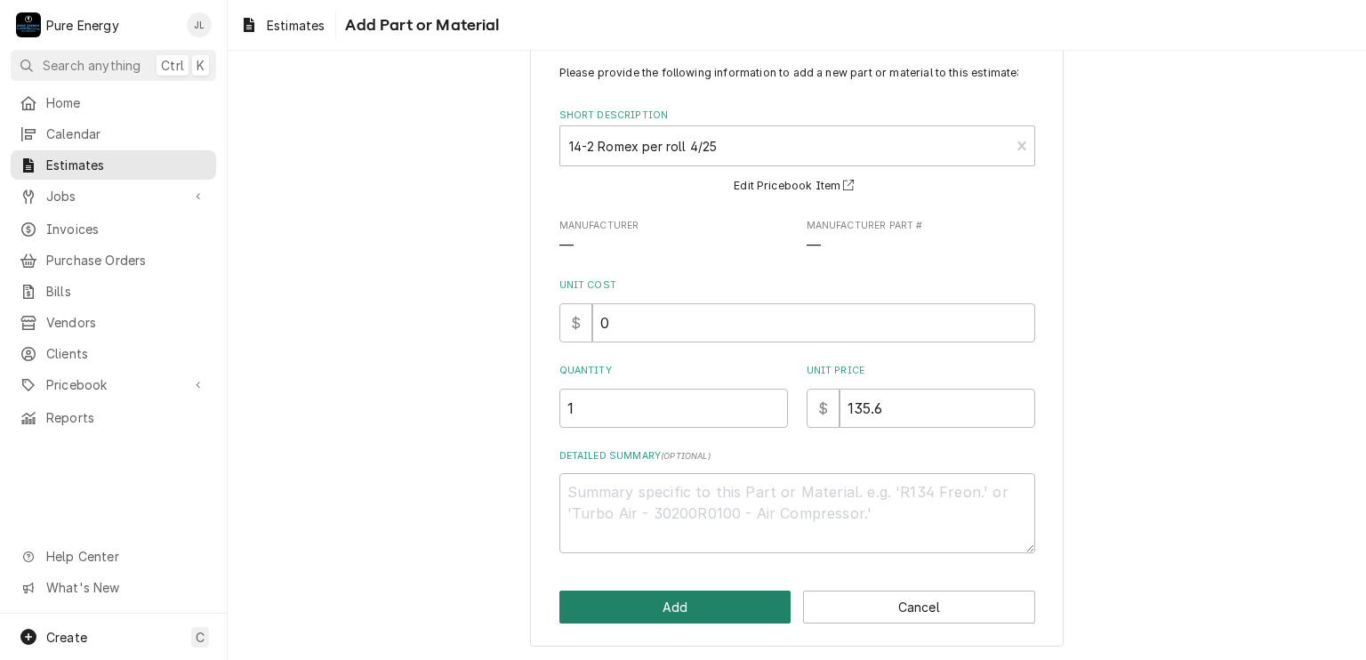
click at [638, 593] on button "Add" at bounding box center [675, 606] width 232 height 33
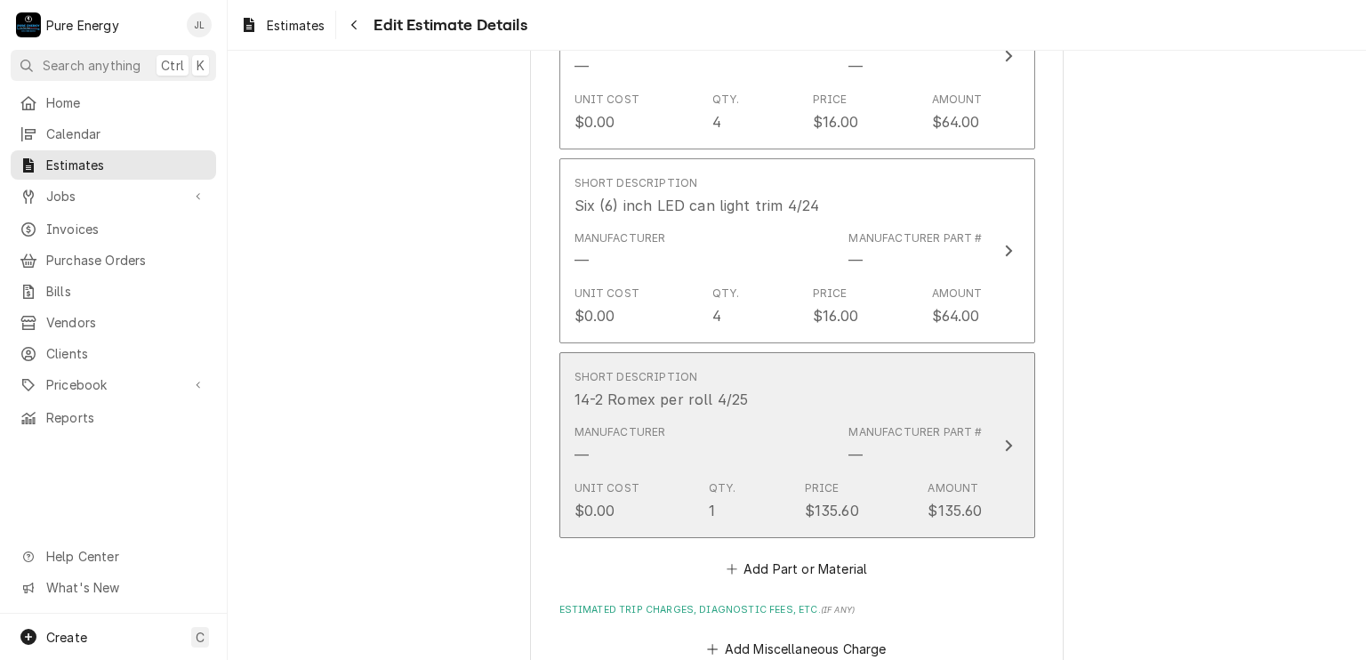
type textarea "x"
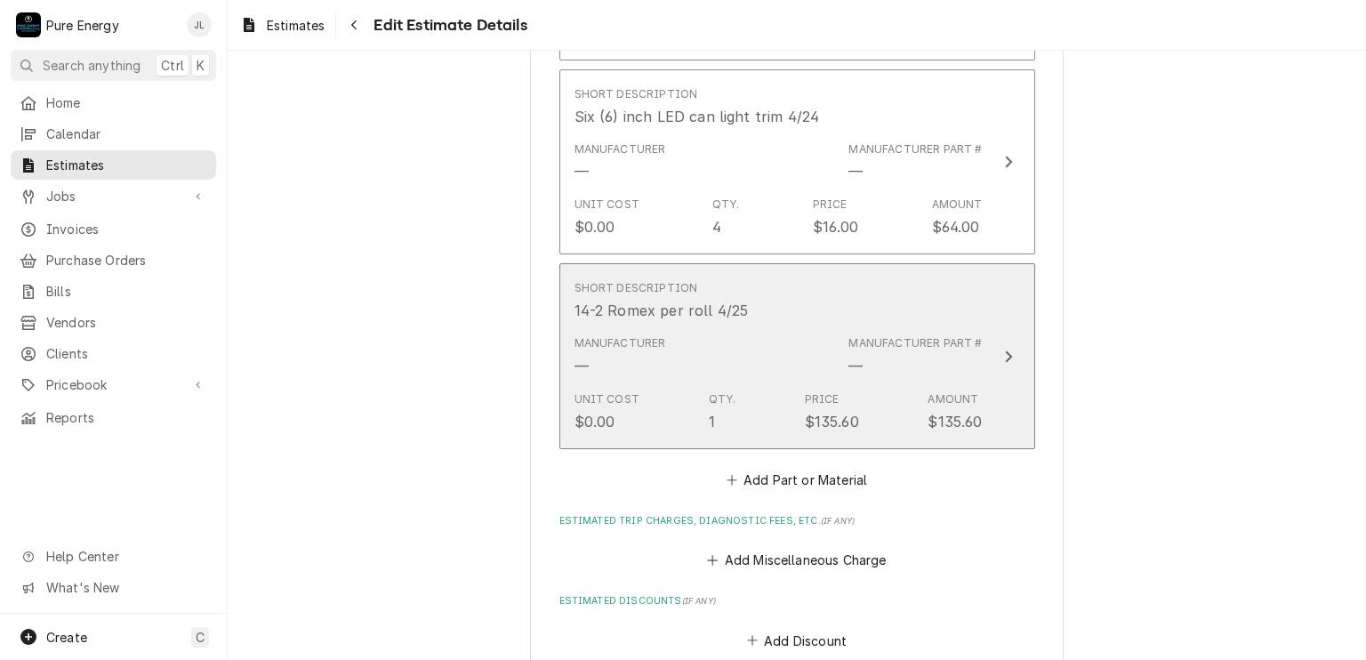
scroll to position [1845, 0]
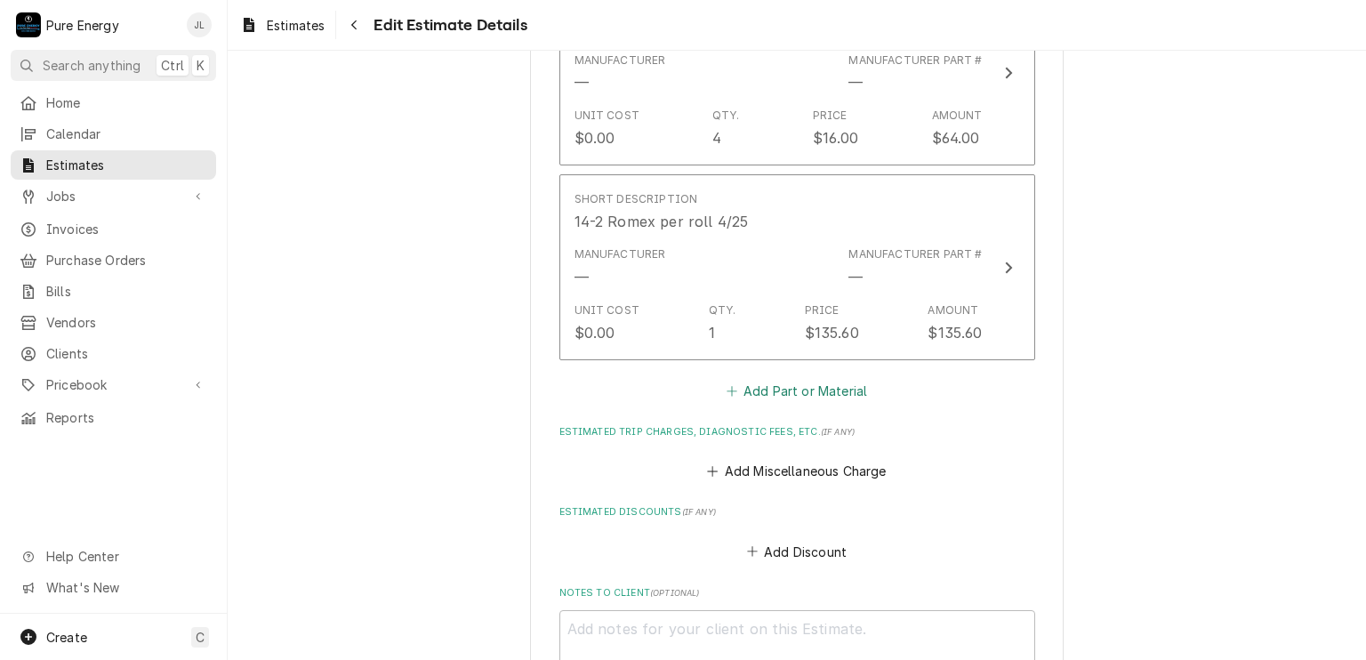
click at [779, 389] on button "Add Part or Material" at bounding box center [796, 390] width 147 height 25
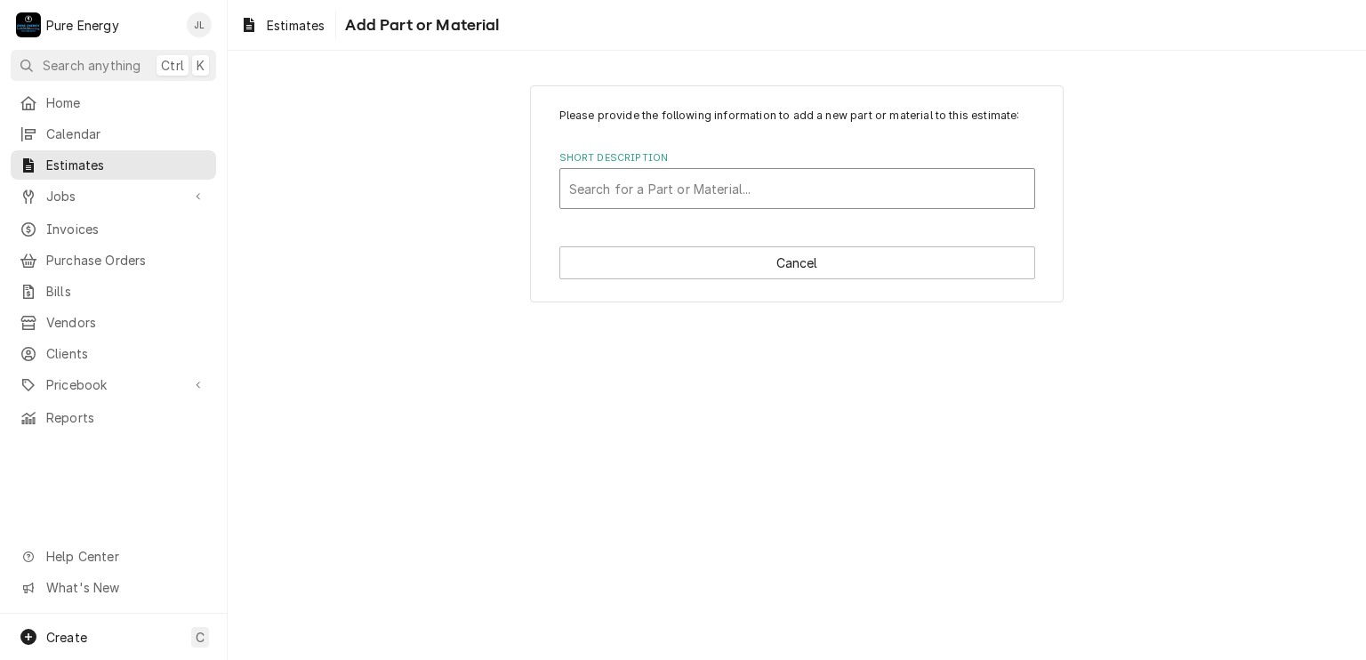
click at [634, 191] on div "Short Description" at bounding box center [797, 188] width 456 height 32
type input "Single gang weather"
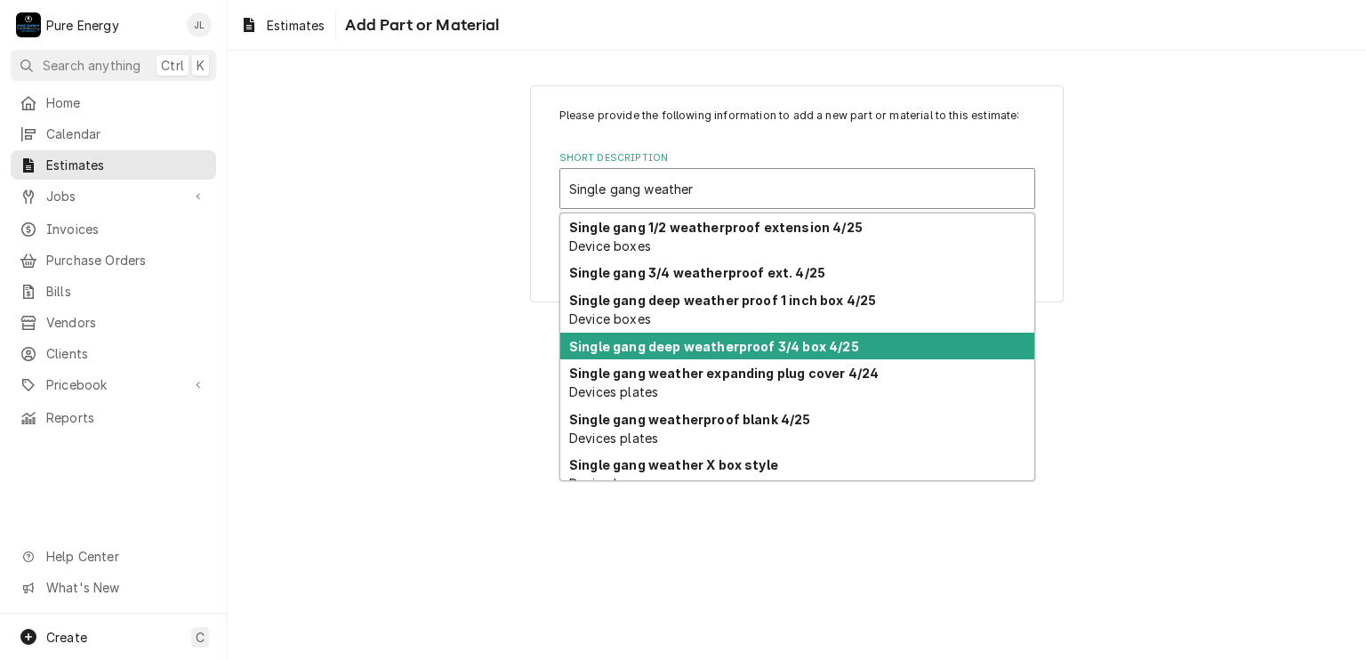
click at [660, 345] on strong "Single gang deep weatherproof 3/4 box 4/25" at bounding box center [714, 346] width 290 height 15
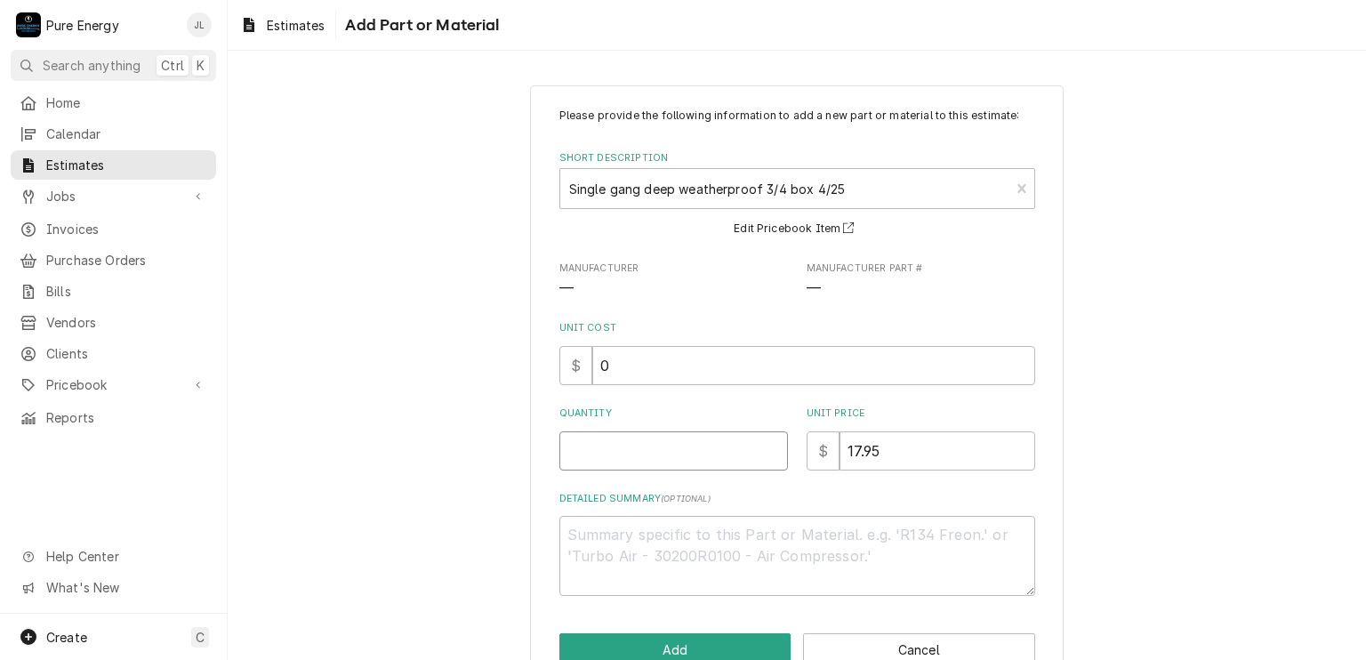
click at [658, 447] on input "Quantity" at bounding box center [673, 450] width 228 height 39
type textarea "x"
type input "2"
type textarea "x"
type input "2"
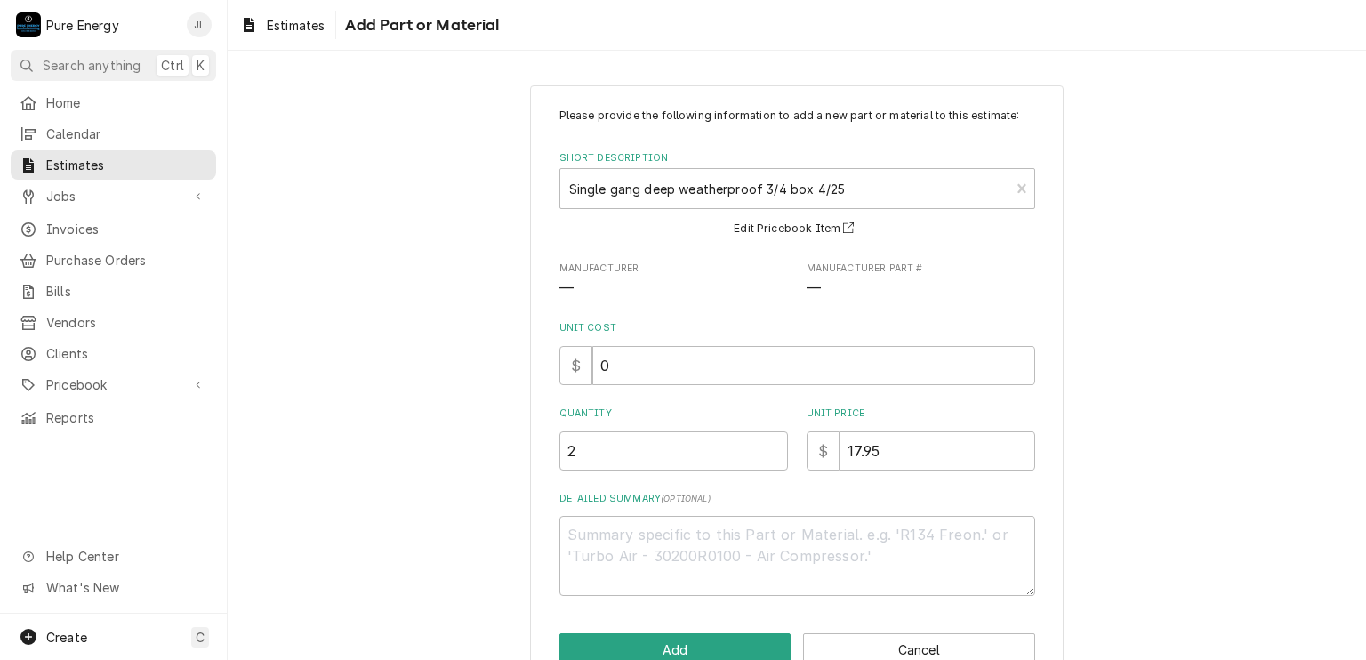
scroll to position [43, 0]
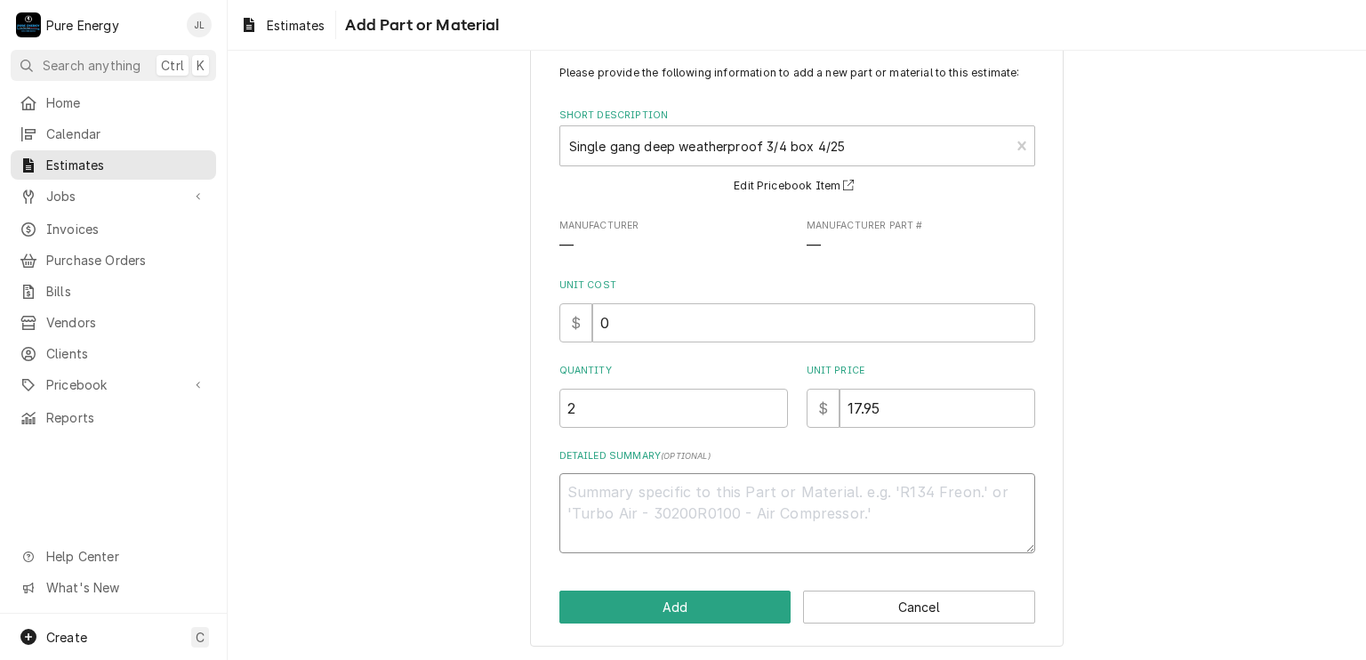
click at [612, 501] on textarea "Detailed Summary ( optional )" at bounding box center [797, 513] width 476 height 80
type textarea "x"
type textarea "F"
type textarea "x"
type textarea "Fo"
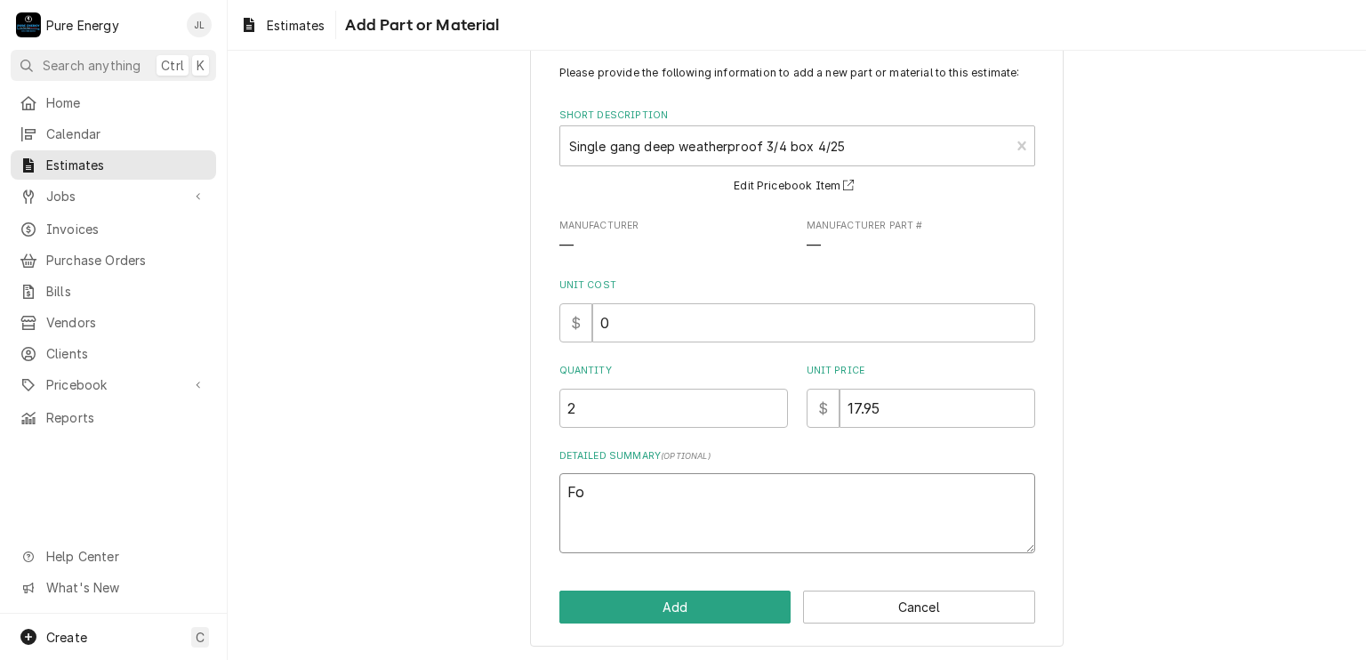
type textarea "x"
type textarea "For"
type textarea "x"
type textarea "For"
type textarea "x"
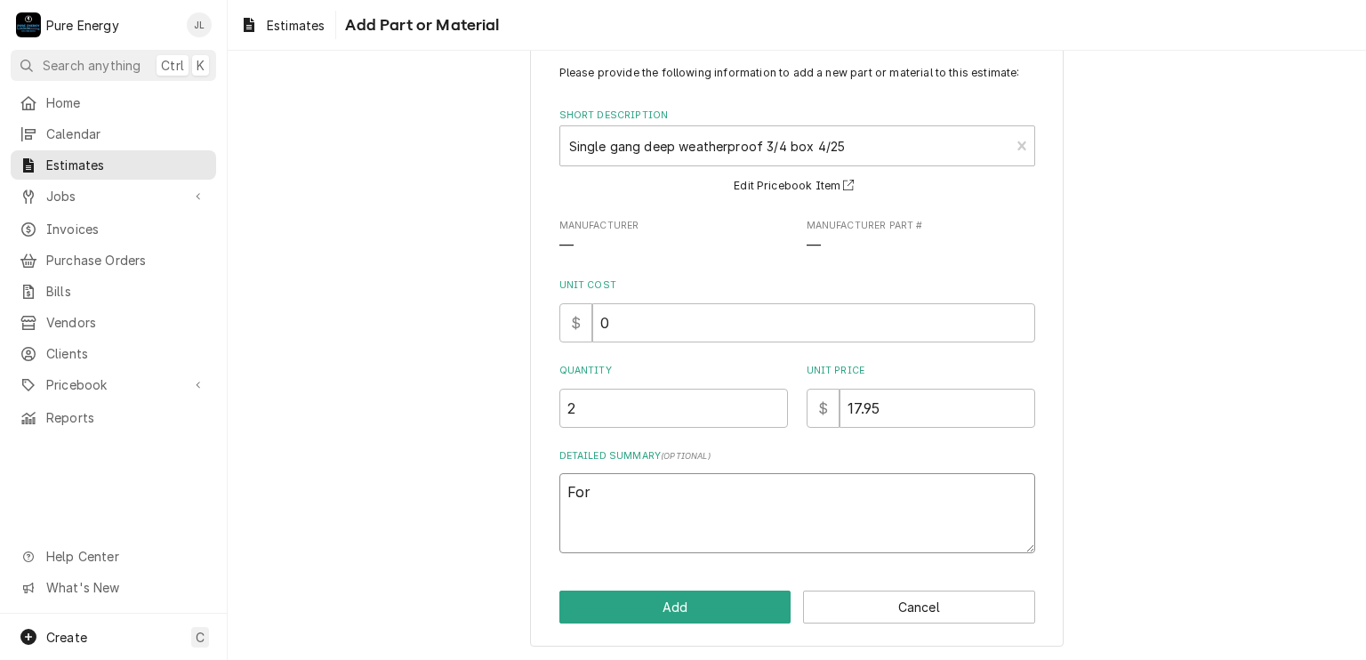
type textarea "For b"
type textarea "x"
type textarea "For bi"
type textarea "x"
type textarea "For bis"
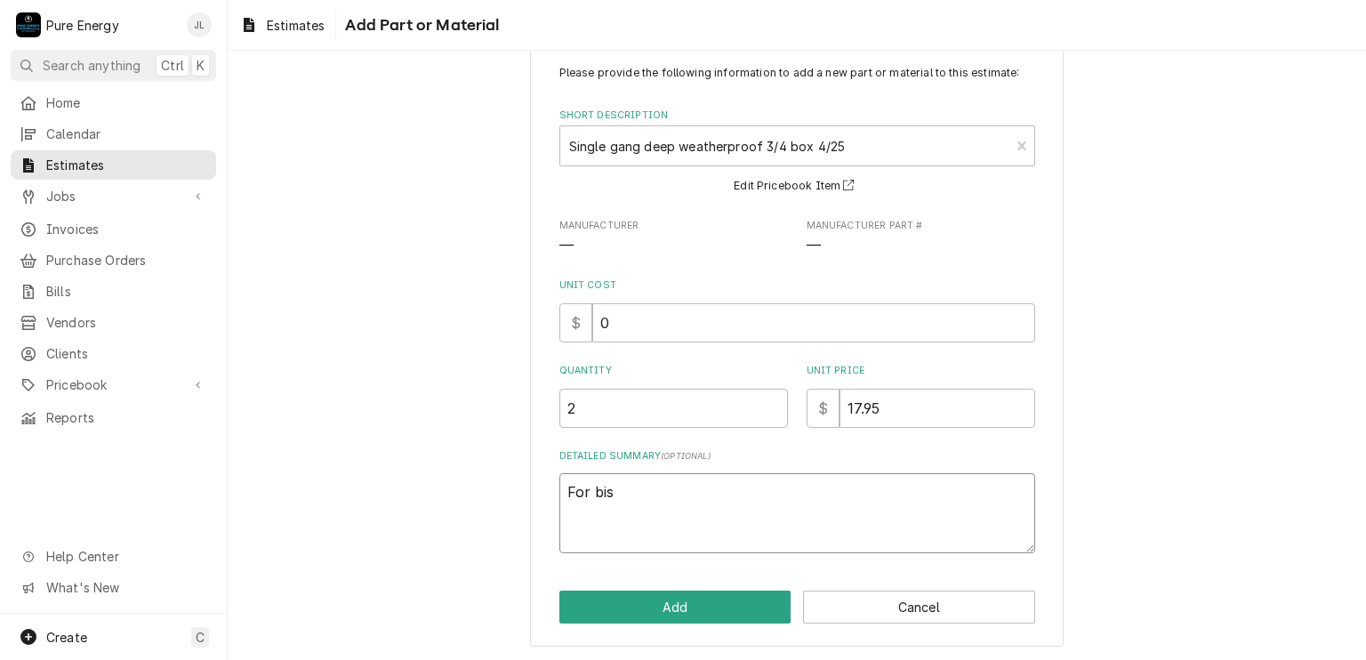
type textarea "x"
type textarea "For bist"
type textarea "x"
type textarea "For bistro"
type textarea "x"
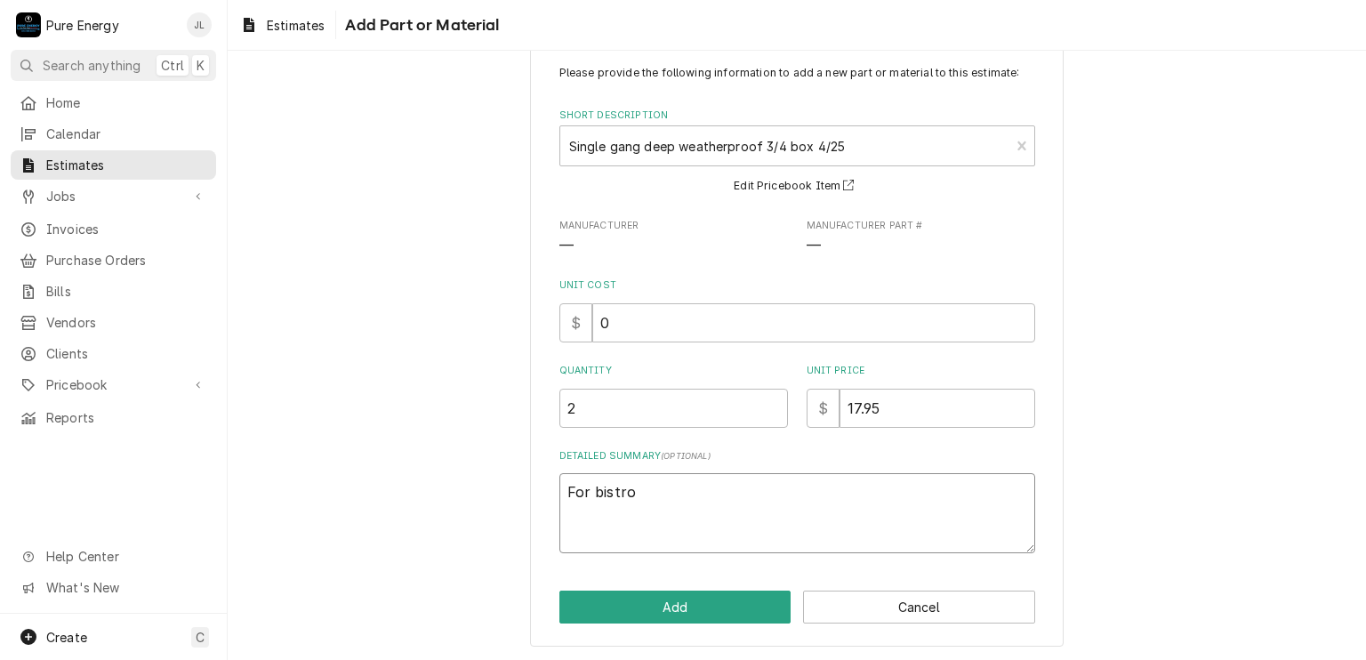
type textarea "For bistro"
type textarea "x"
type textarea "For bistro l"
type textarea "x"
type textarea "For bistro li"
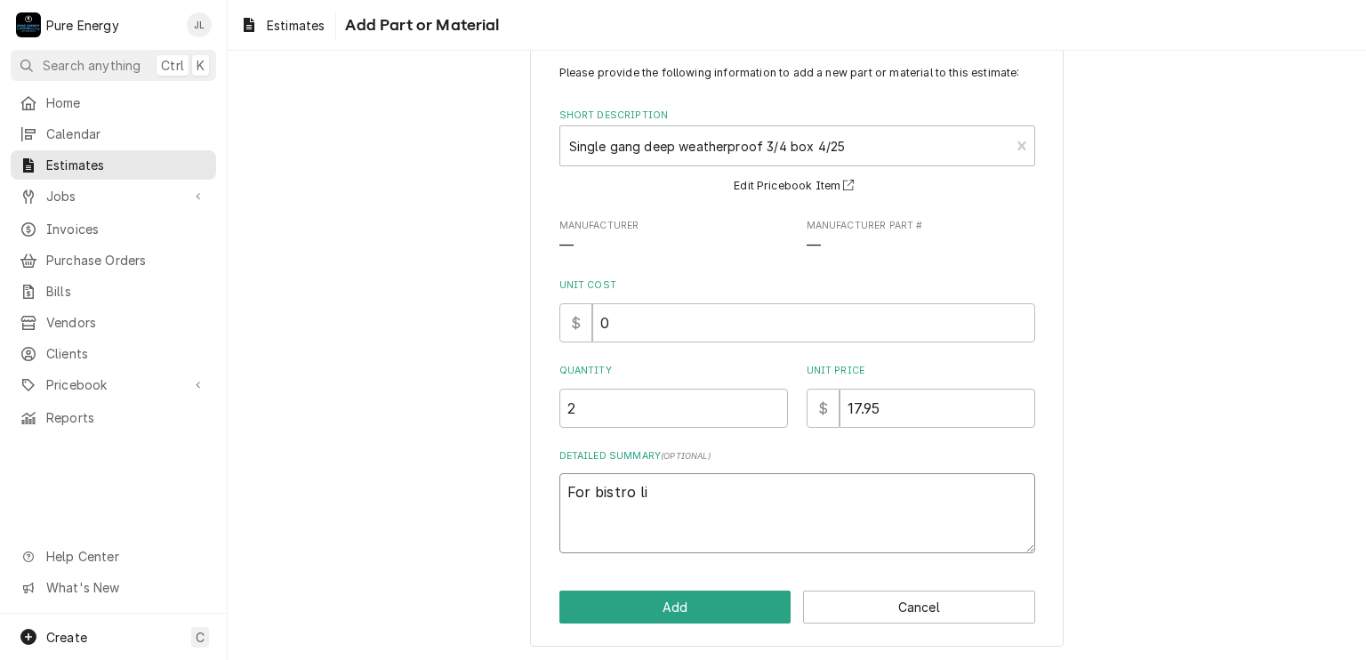
type textarea "x"
type textarea "For bistro lig"
type textarea "x"
type textarea "For bistro ligh"
type textarea "x"
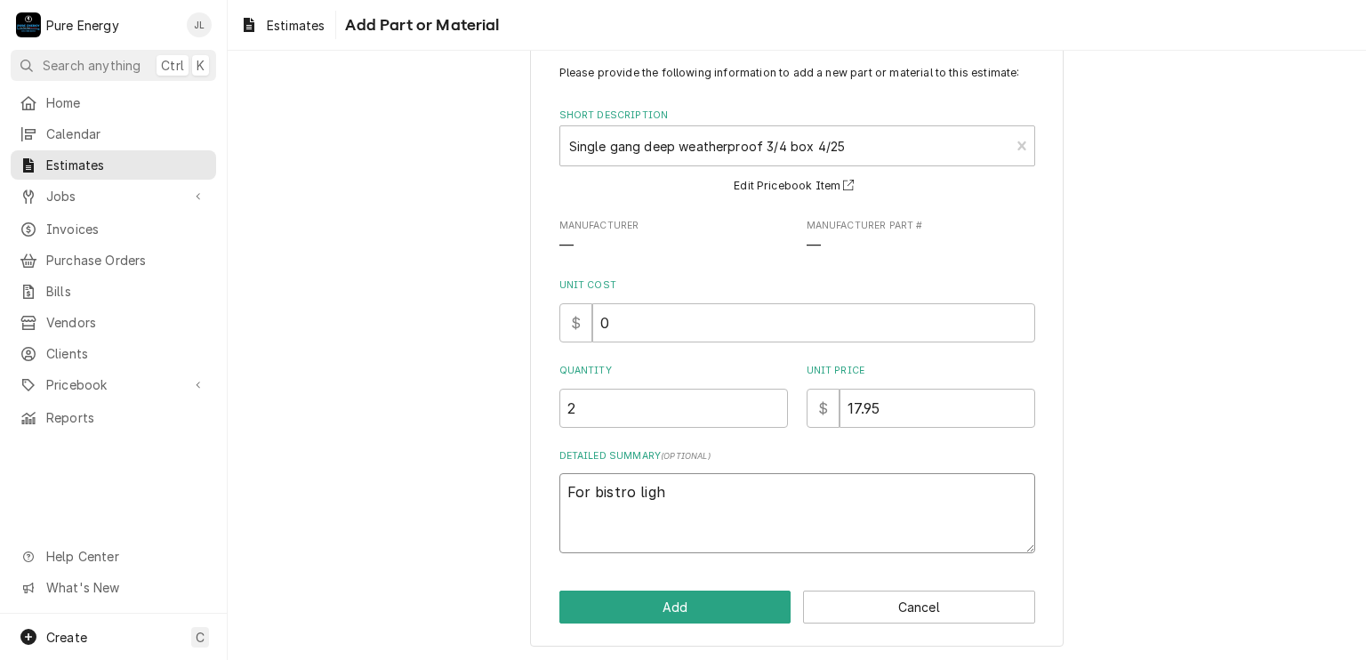
type textarea "For bistro light"
type textarea "x"
type textarea "For bistro lights"
type textarea "x"
type textarea "For bistro lights"
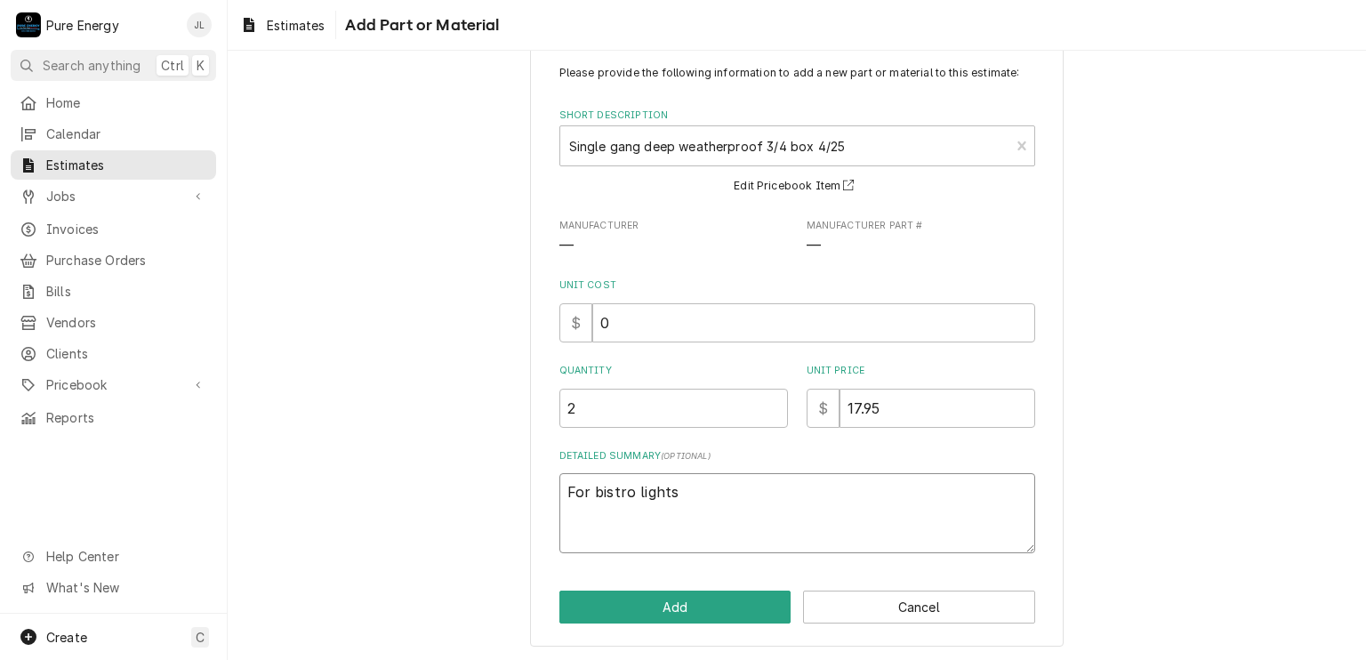
type textarea "x"
type textarea "For bistro lights"
click at [660, 607] on button "Add" at bounding box center [675, 606] width 232 height 33
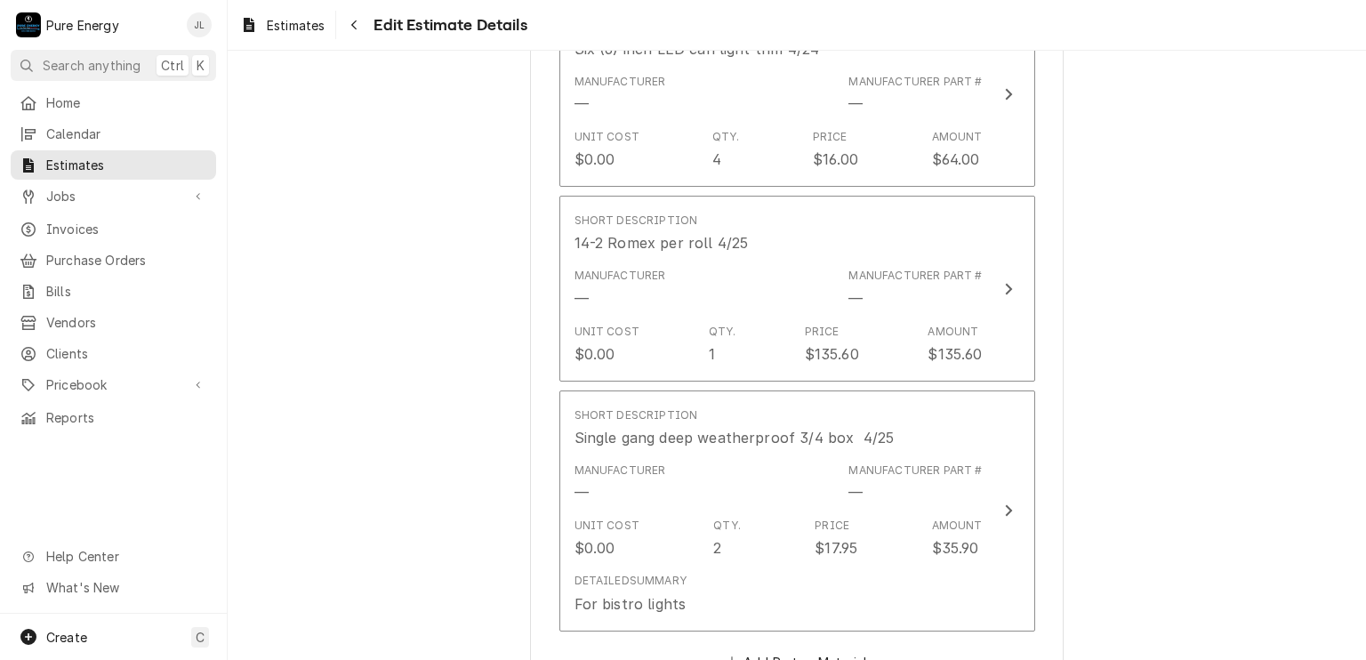
scroll to position [1823, 0]
type textarea "x"
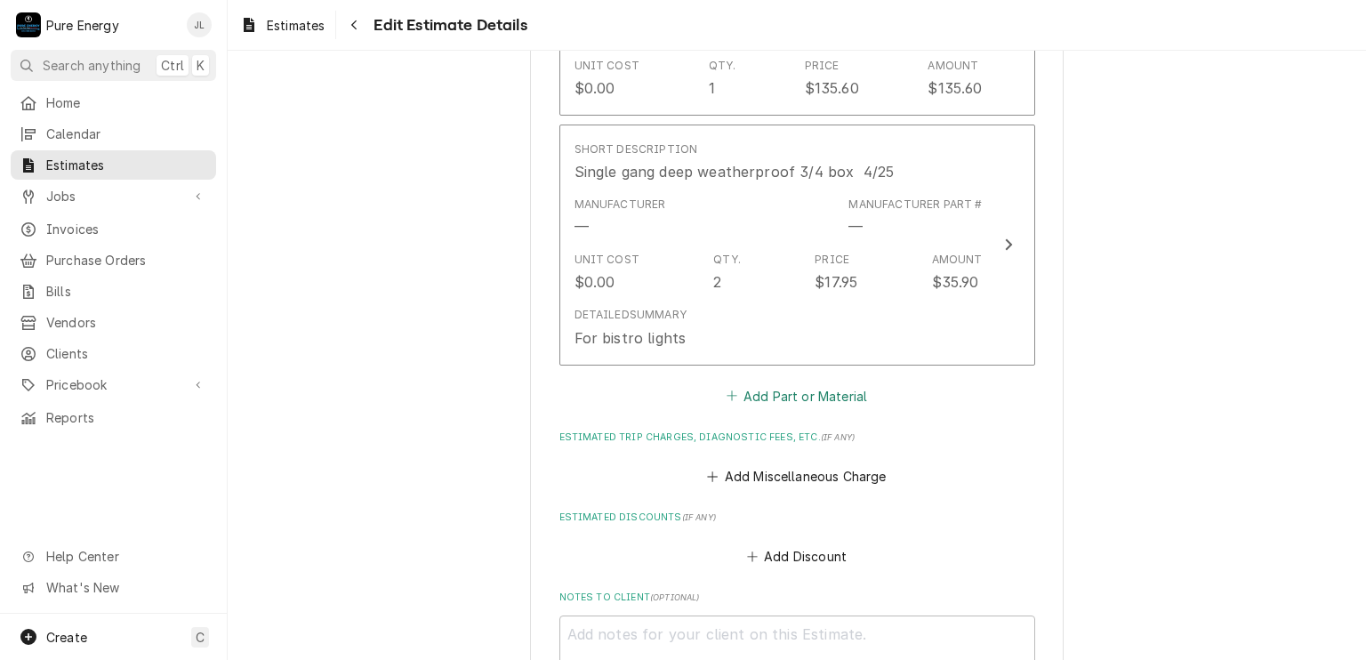
click at [773, 384] on button "Add Part or Material" at bounding box center [796, 395] width 147 height 25
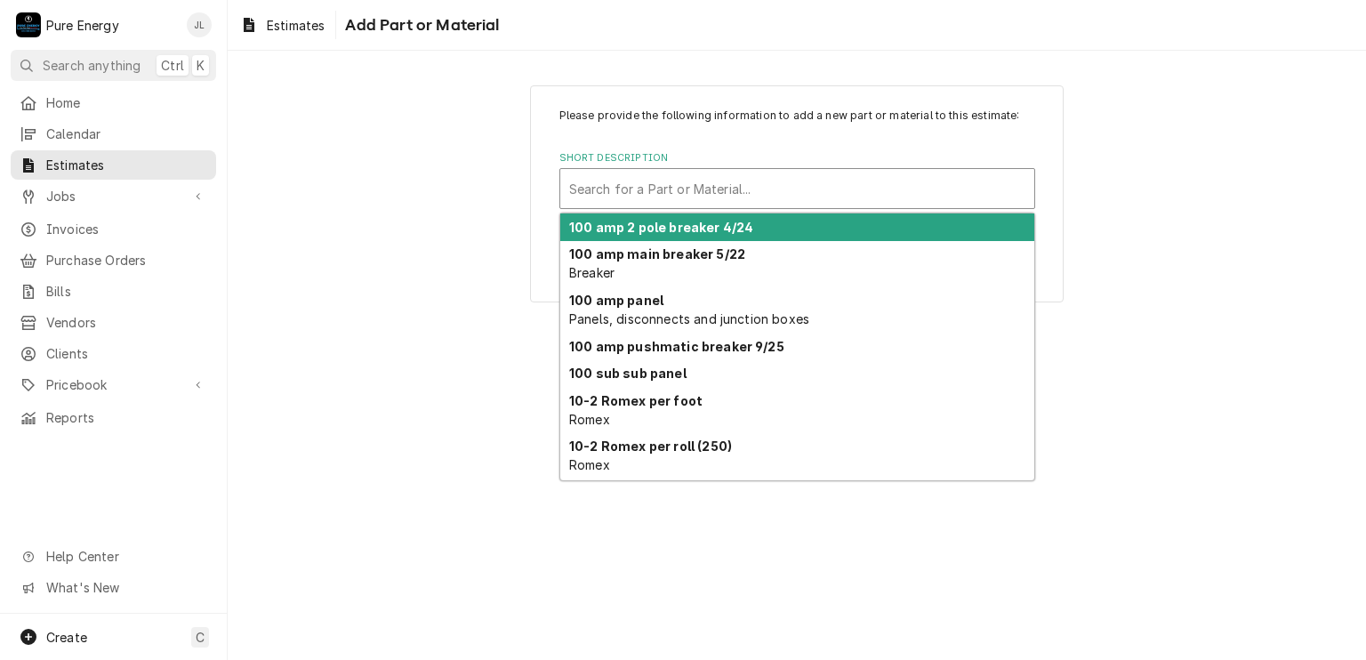
click at [655, 191] on div "Short Description" at bounding box center [797, 188] width 456 height 32
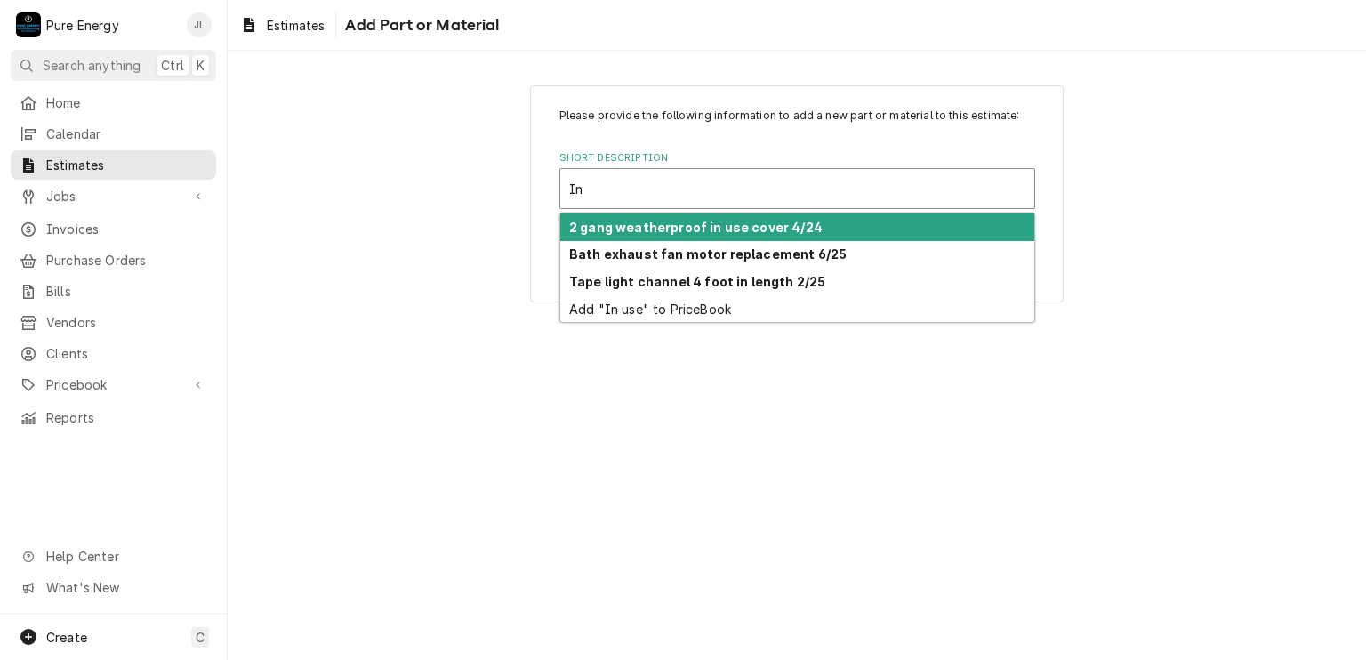
type input "I"
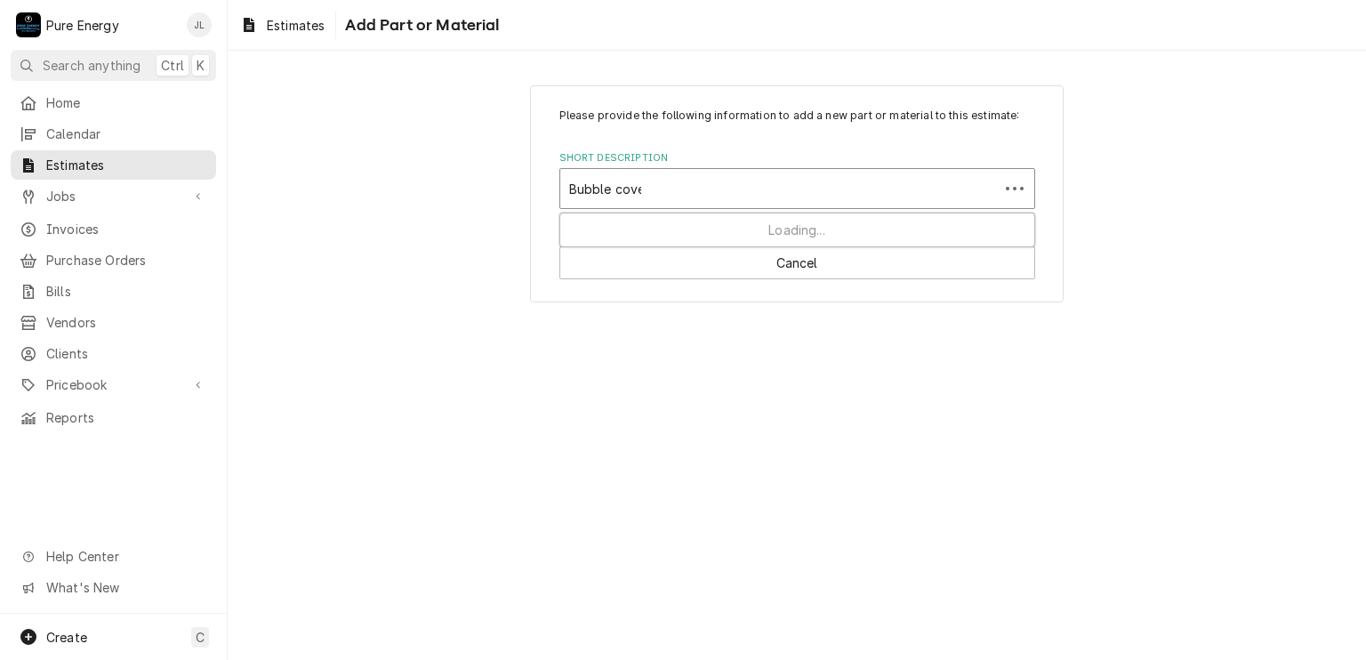
type input "Bubble cover"
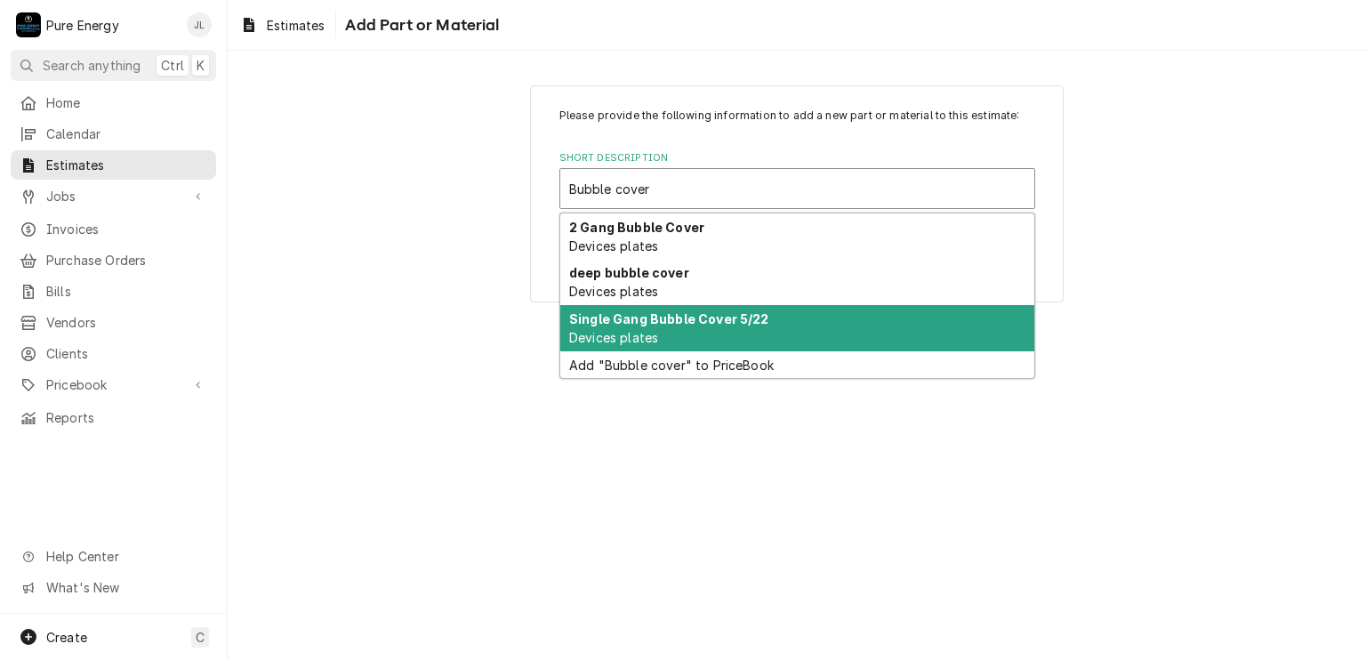
click at [653, 316] on strong "Single Gang Bubble Cover 5/22" at bounding box center [669, 318] width 200 height 15
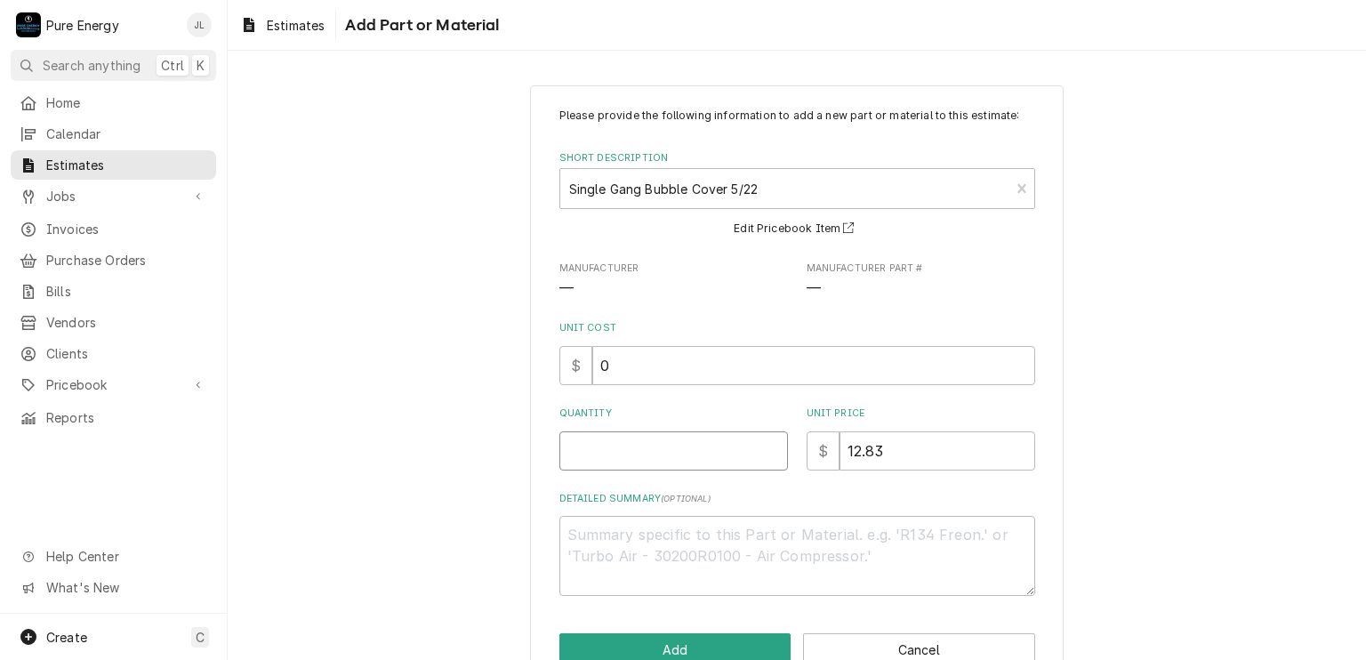
click at [662, 455] on input "Quantity" at bounding box center [673, 450] width 228 height 39
type textarea "x"
type input "2"
type textarea "x"
type input "2"
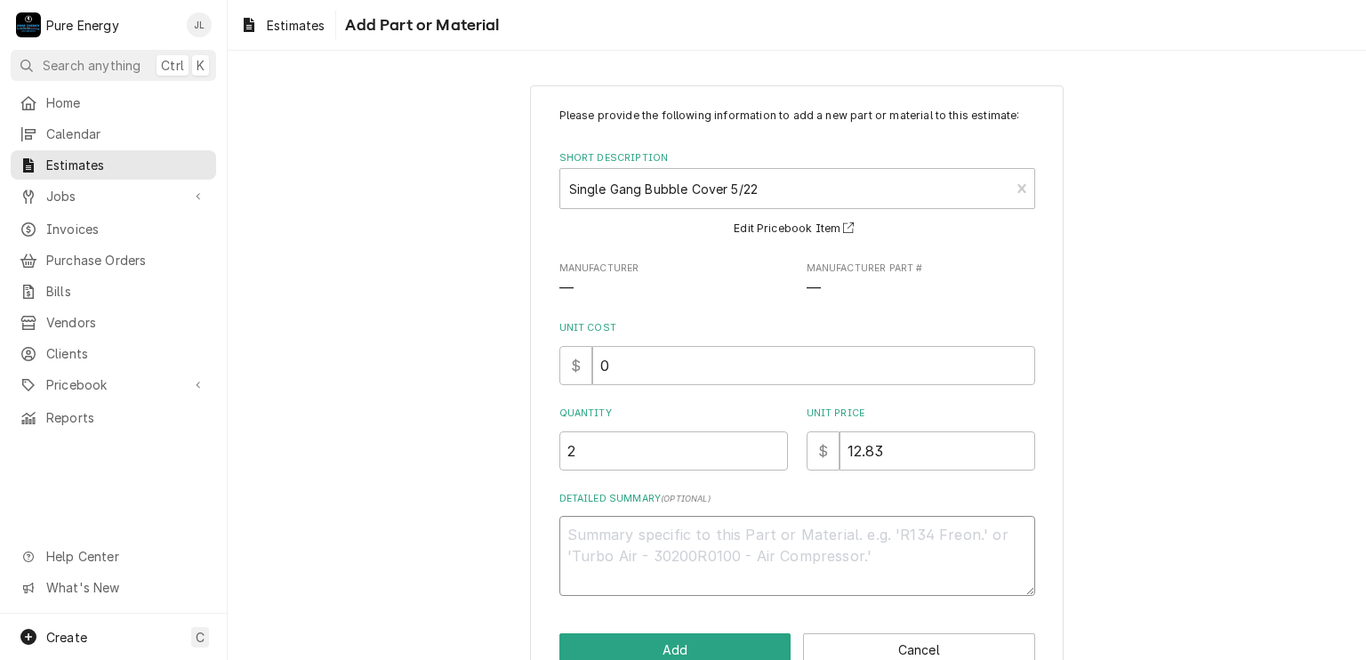
click at [637, 543] on textarea "Detailed Summary ( optional )" at bounding box center [797, 556] width 476 height 80
type textarea "x"
type textarea "I"
type textarea "x"
type textarea "In"
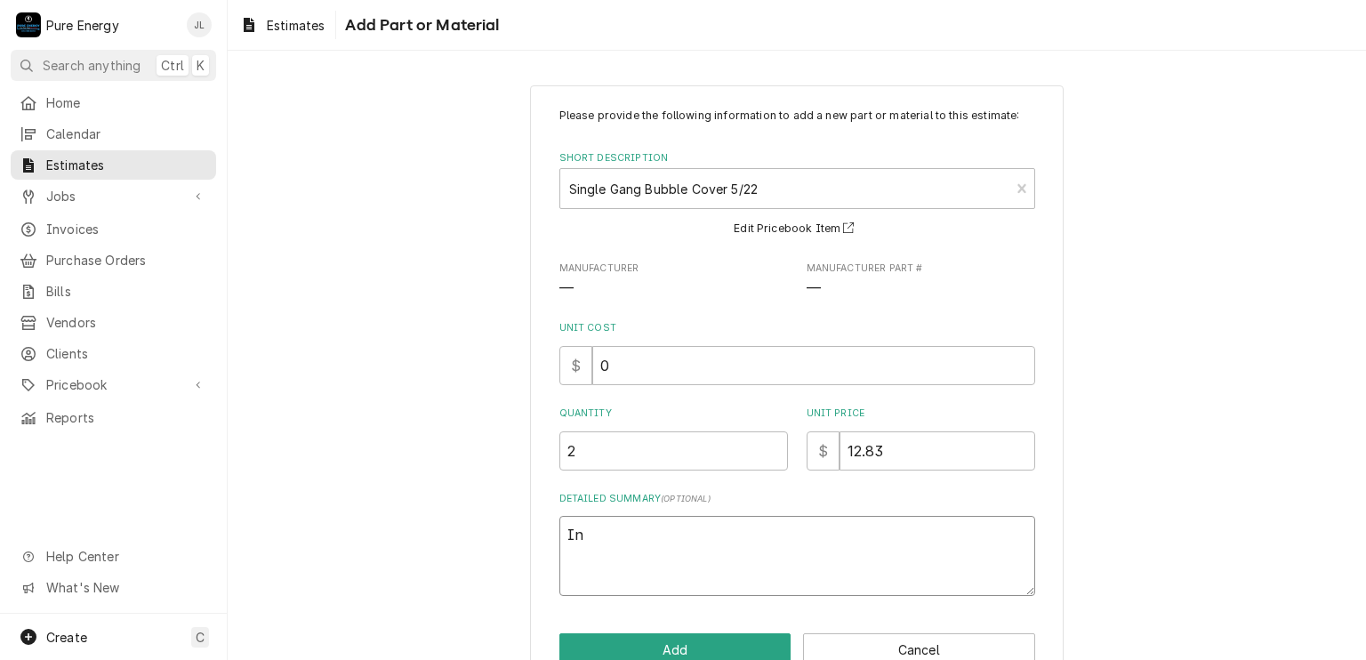
type textarea "x"
type textarea "In u"
type textarea "x"
type textarea "In us"
type textarea "x"
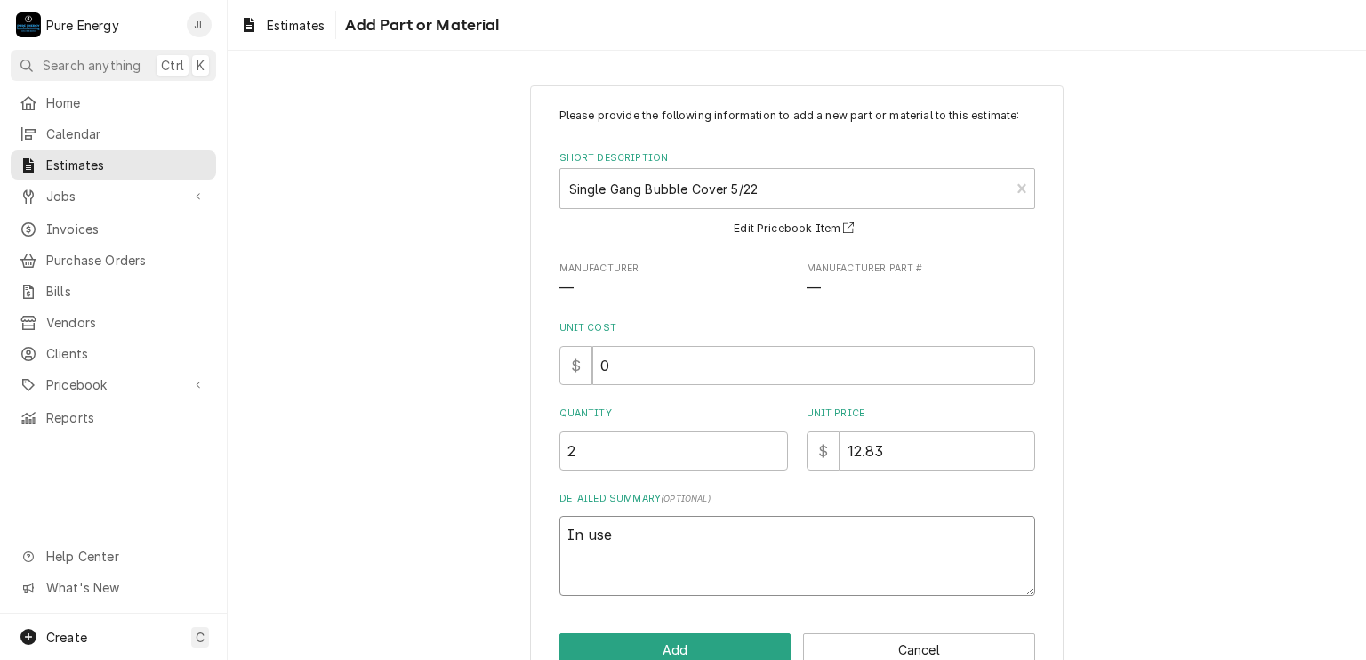
type textarea "In use"
type textarea "x"
type textarea "In use c"
type textarea "x"
type textarea "In use co"
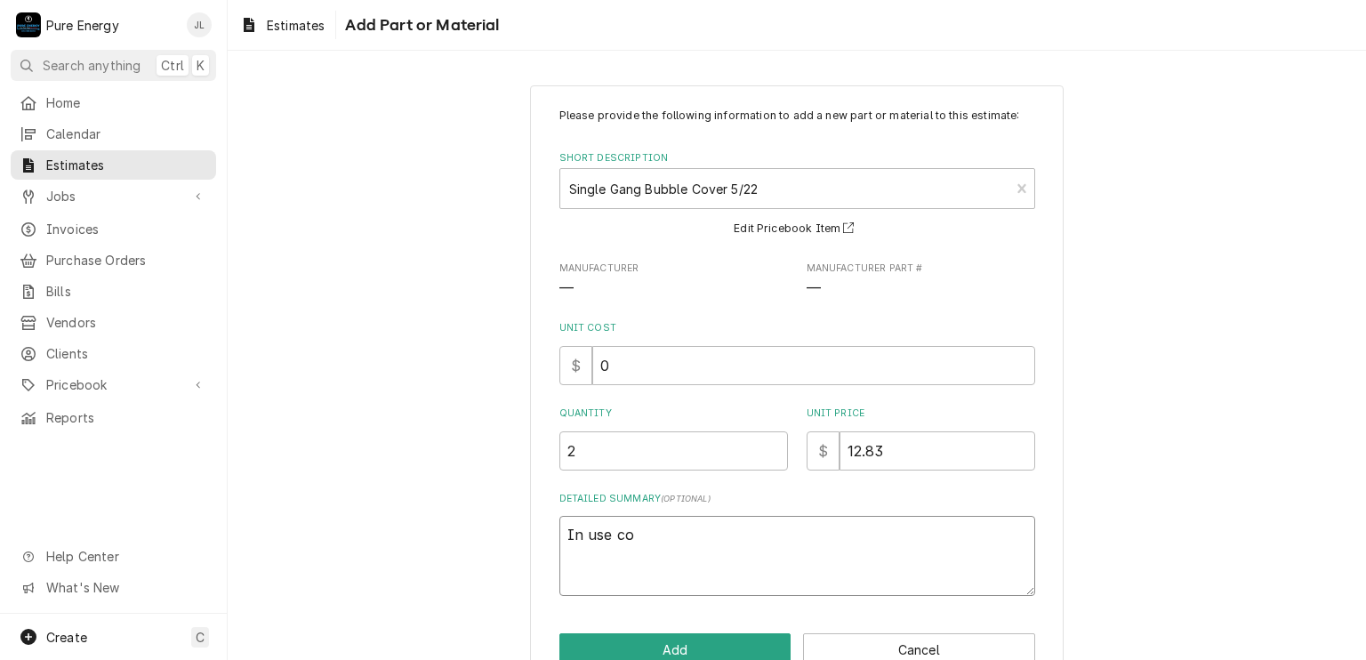
type textarea "x"
type textarea "In use cov"
type textarea "x"
type textarea "In use cove"
type textarea "x"
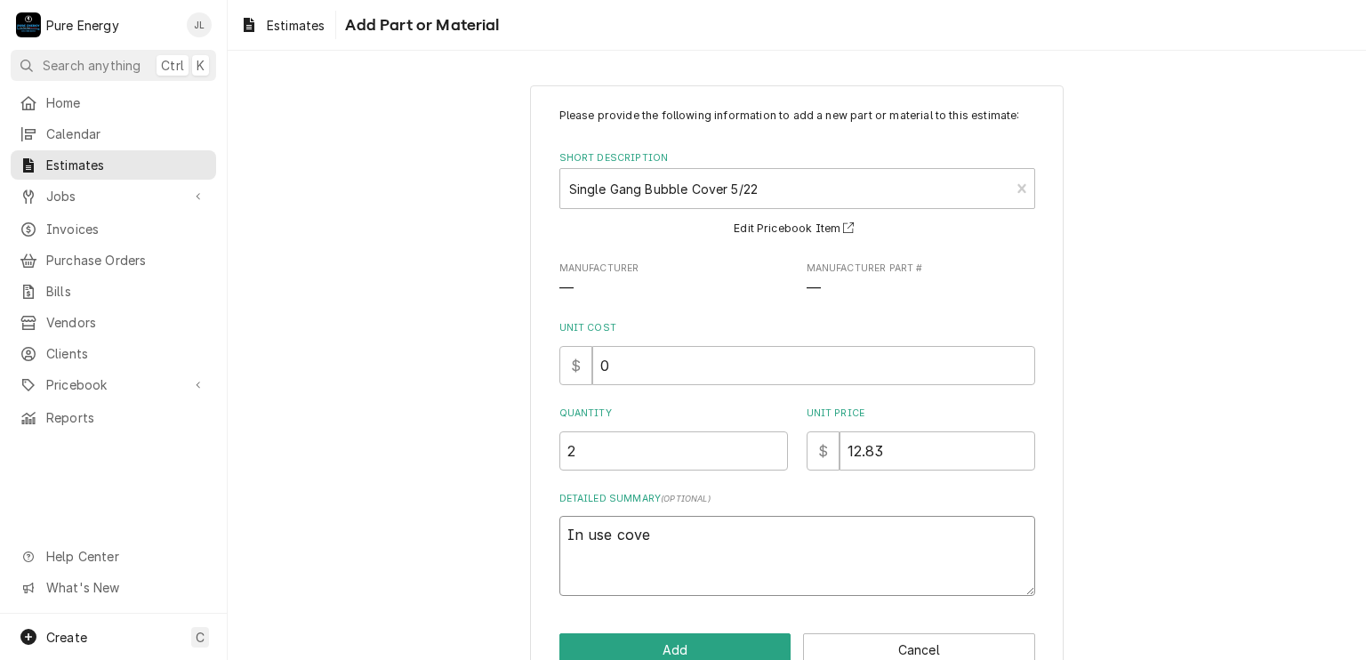
type textarea "In use cover"
type textarea "x"
type textarea "In use cover"
type textarea "x"
type textarea "In use cover fo"
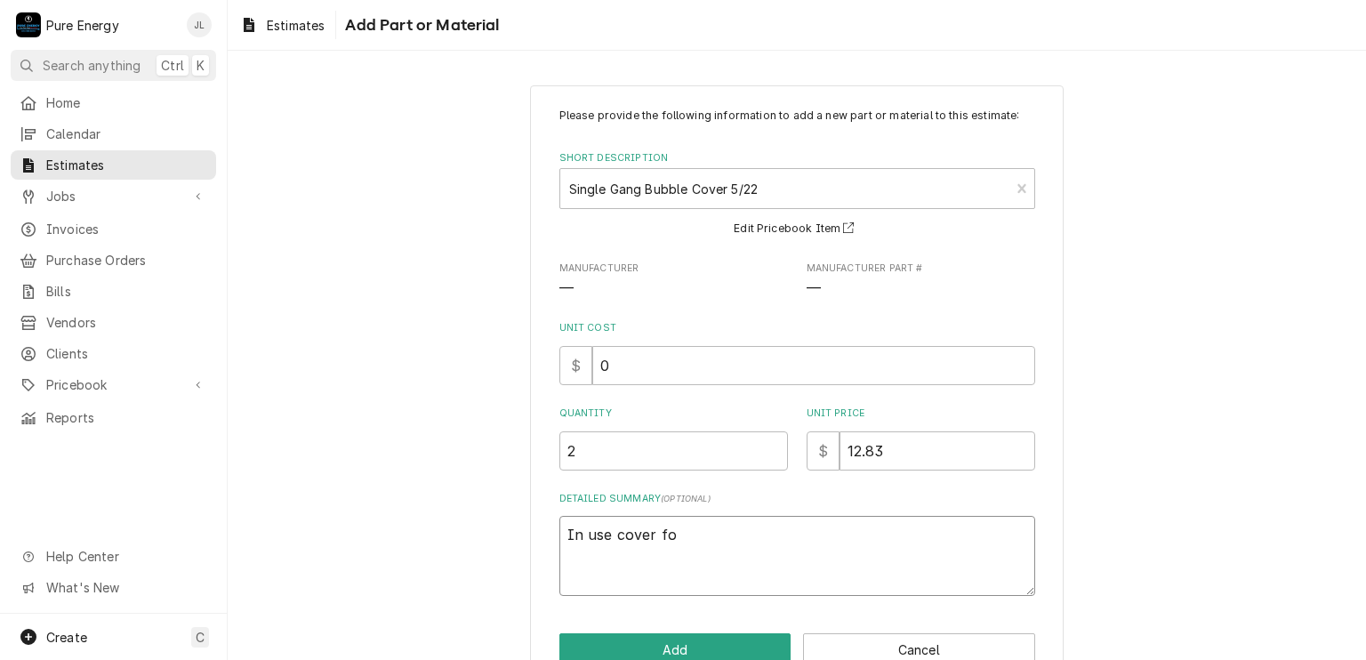
type textarea "x"
type textarea "In use cover for"
type textarea "x"
type textarea "In use cover for th"
type textarea "x"
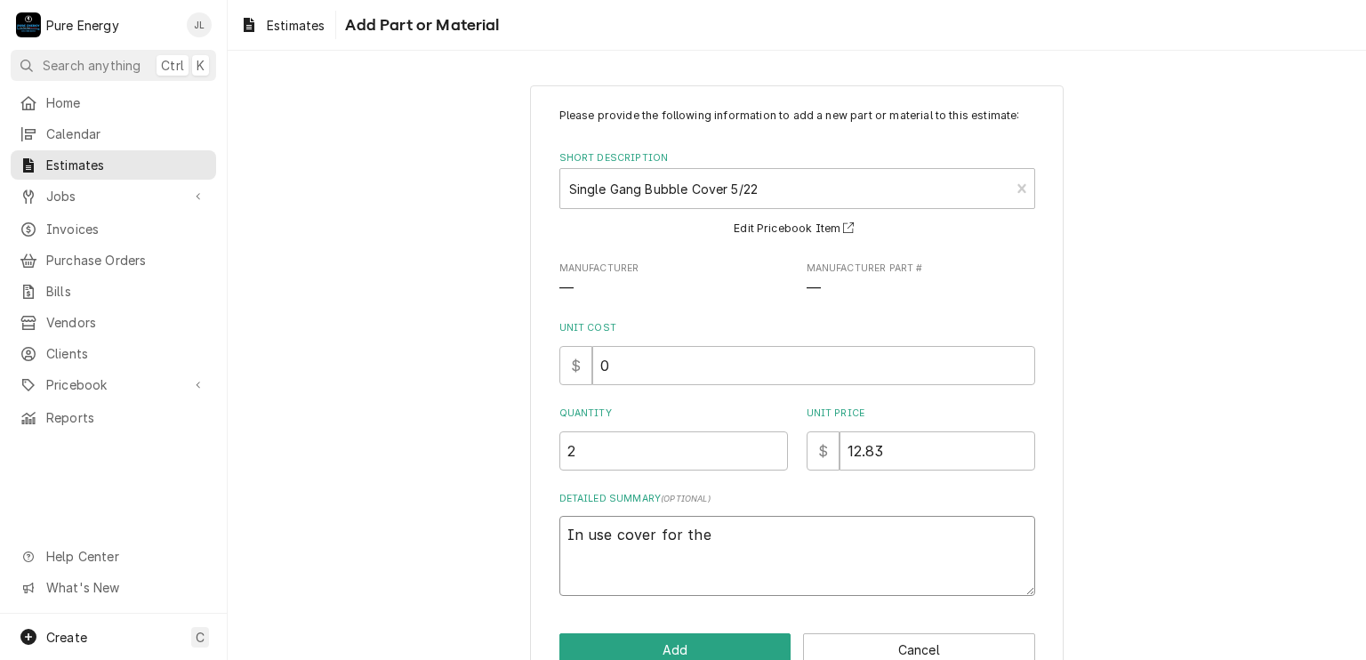
type textarea "In use cover for the"
type textarea "x"
type textarea "In use cover for the b"
type textarea "x"
type textarea "In use cover for the bi"
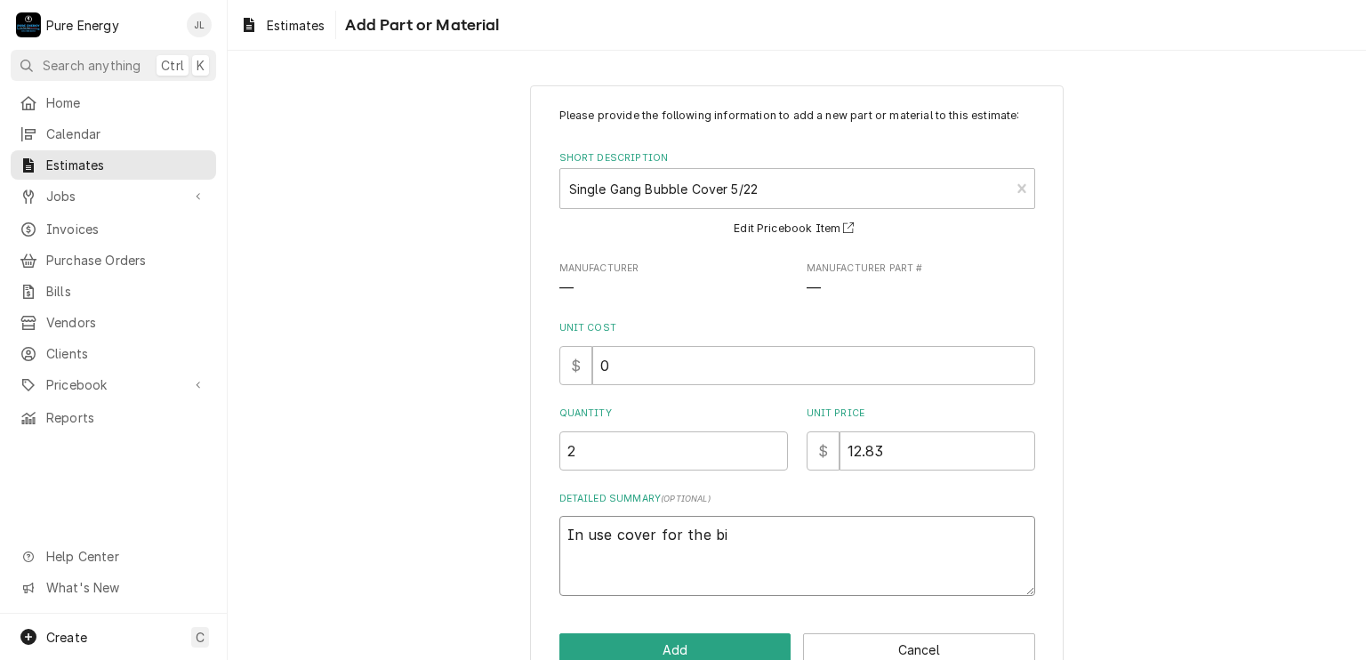
type textarea "x"
type textarea "In use cover for the bis"
type textarea "x"
type textarea "In use cover for the bist"
type textarea "x"
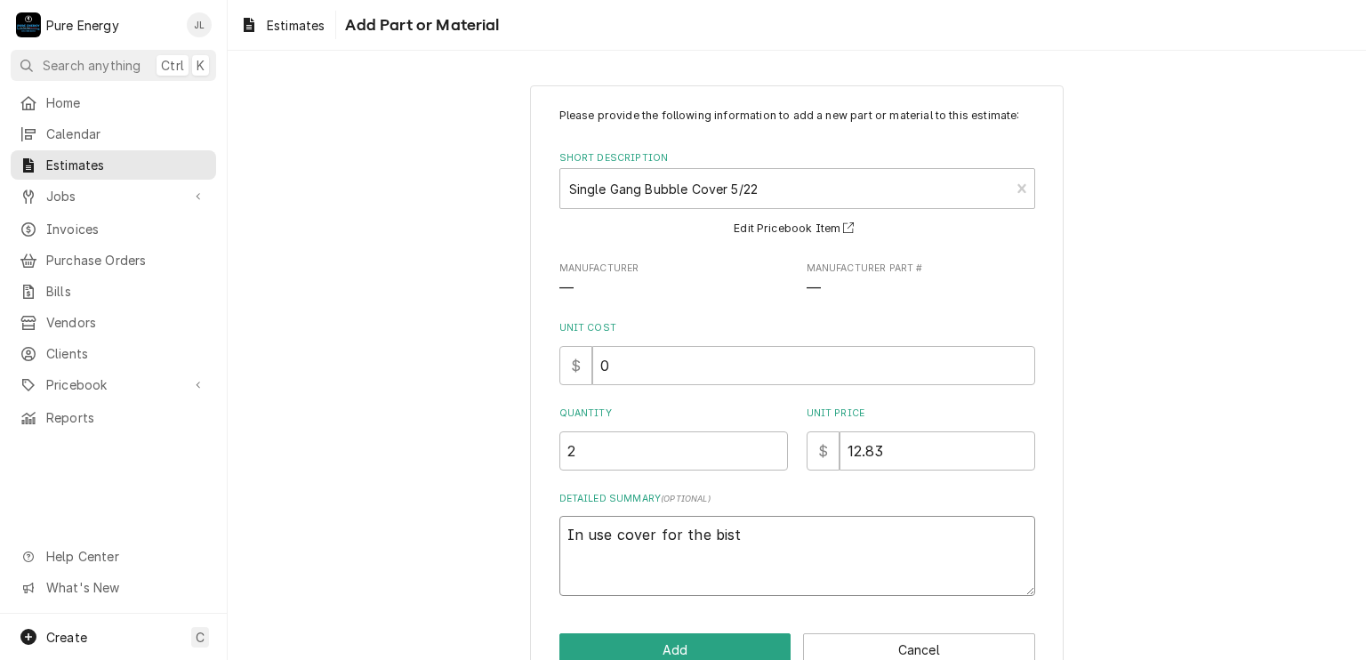
type textarea "In use cover for the bisto"
type textarea "x"
type textarea "In use cover for the bisto"
type textarea "x"
type textarea "In use cover for the bisto"
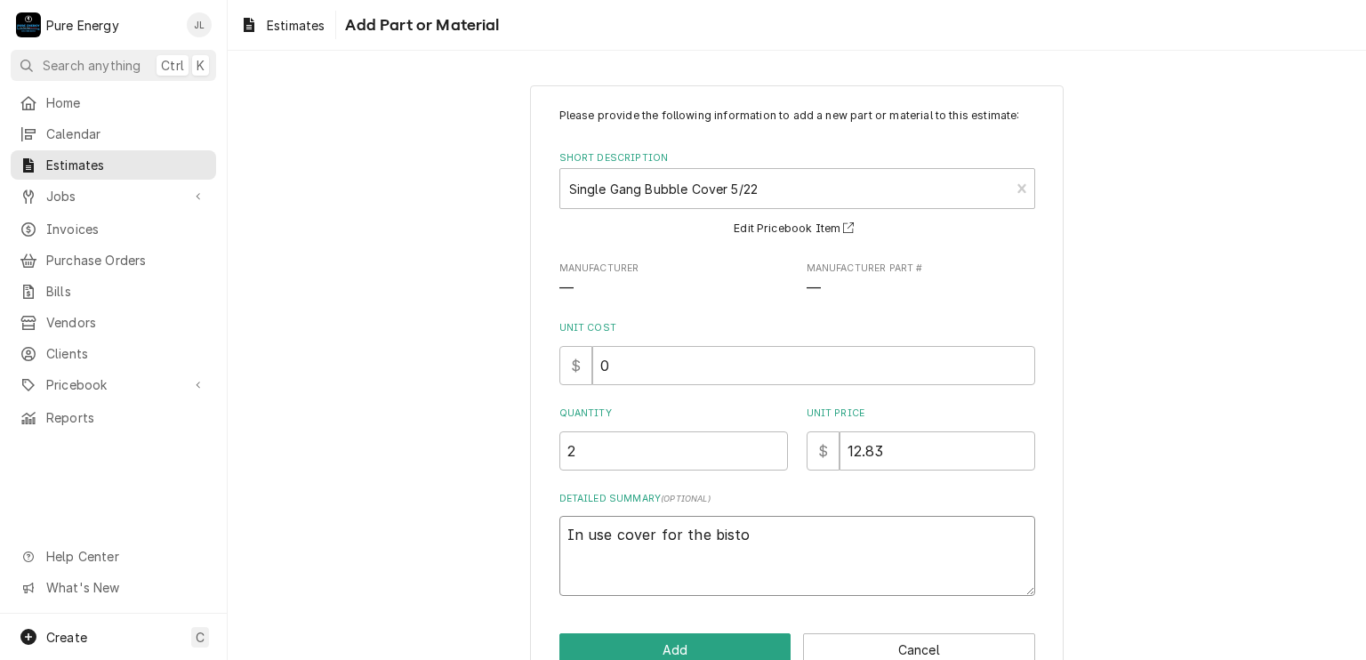
type textarea "x"
type textarea "In use cover for the bisto"
type textarea "x"
type textarea "In use cover for the bisto l"
type textarea "x"
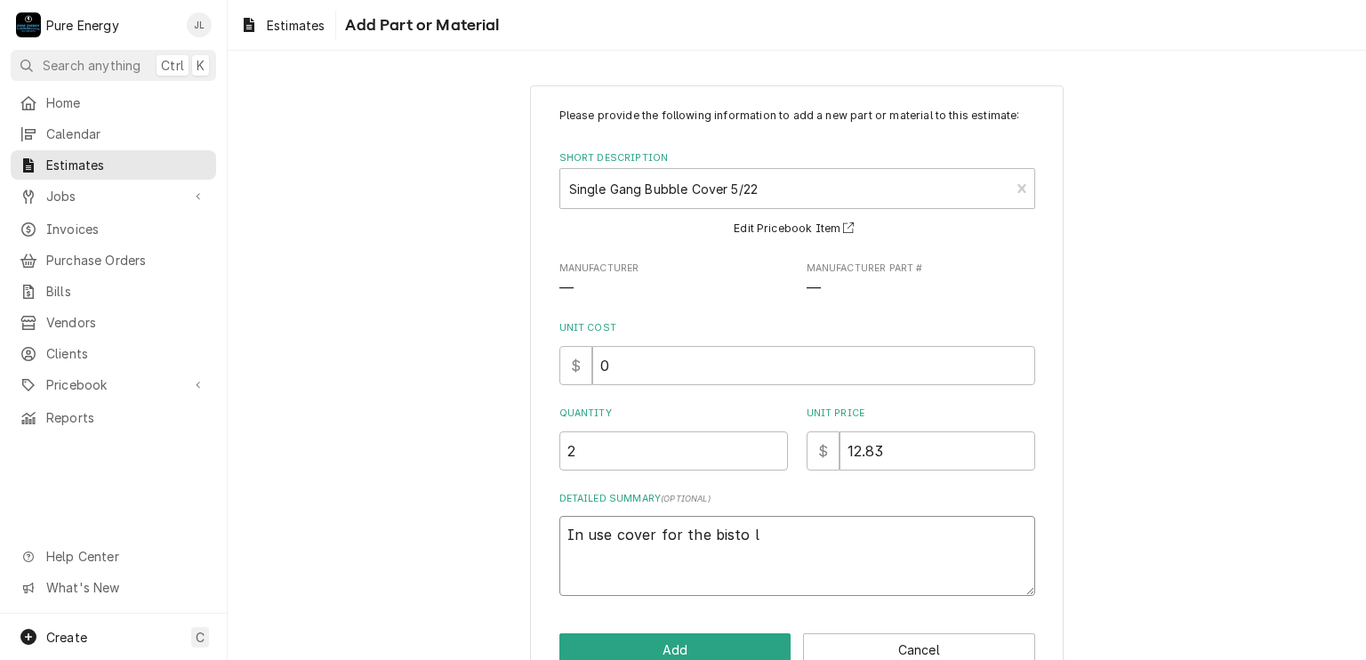
type textarea "In use cover for the bisto li"
type textarea "x"
type textarea "In use cover for the bisto lig"
type textarea "x"
type textarea "In use cover for the bisto ligh"
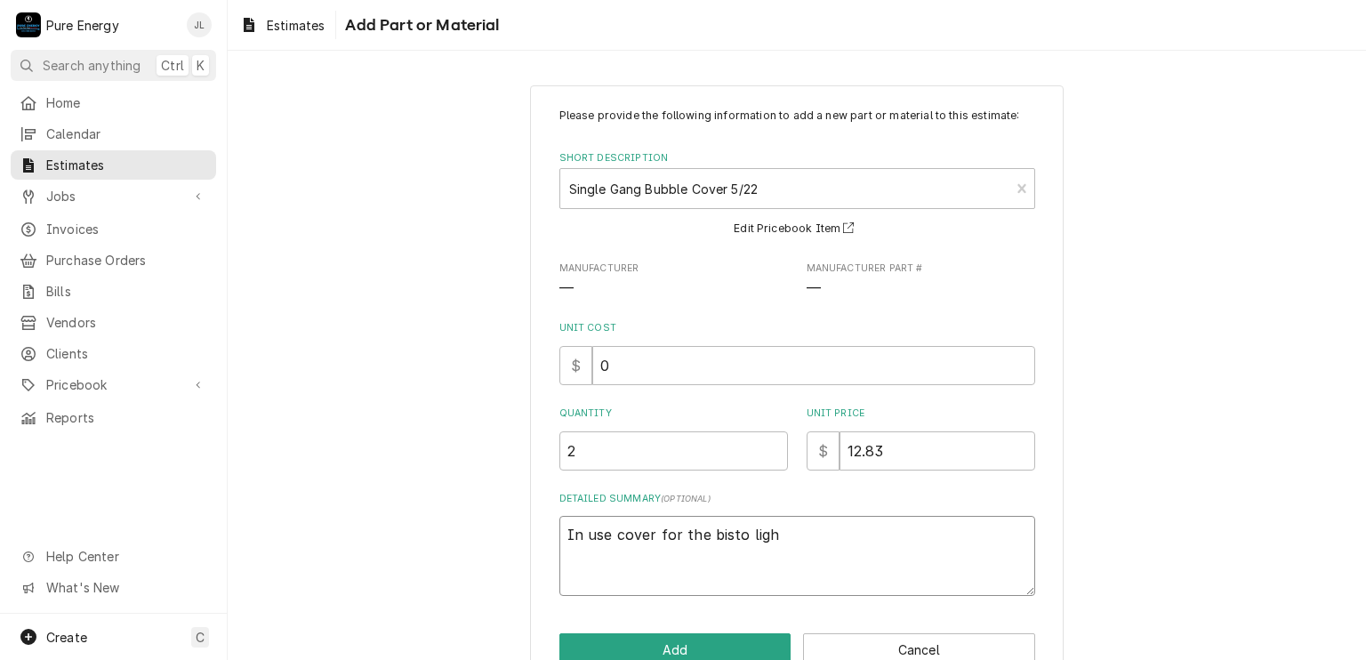
type textarea "x"
type textarea "In use cover for the bisto light"
type textarea "x"
type textarea "In use cover for the bisto light"
type textarea "x"
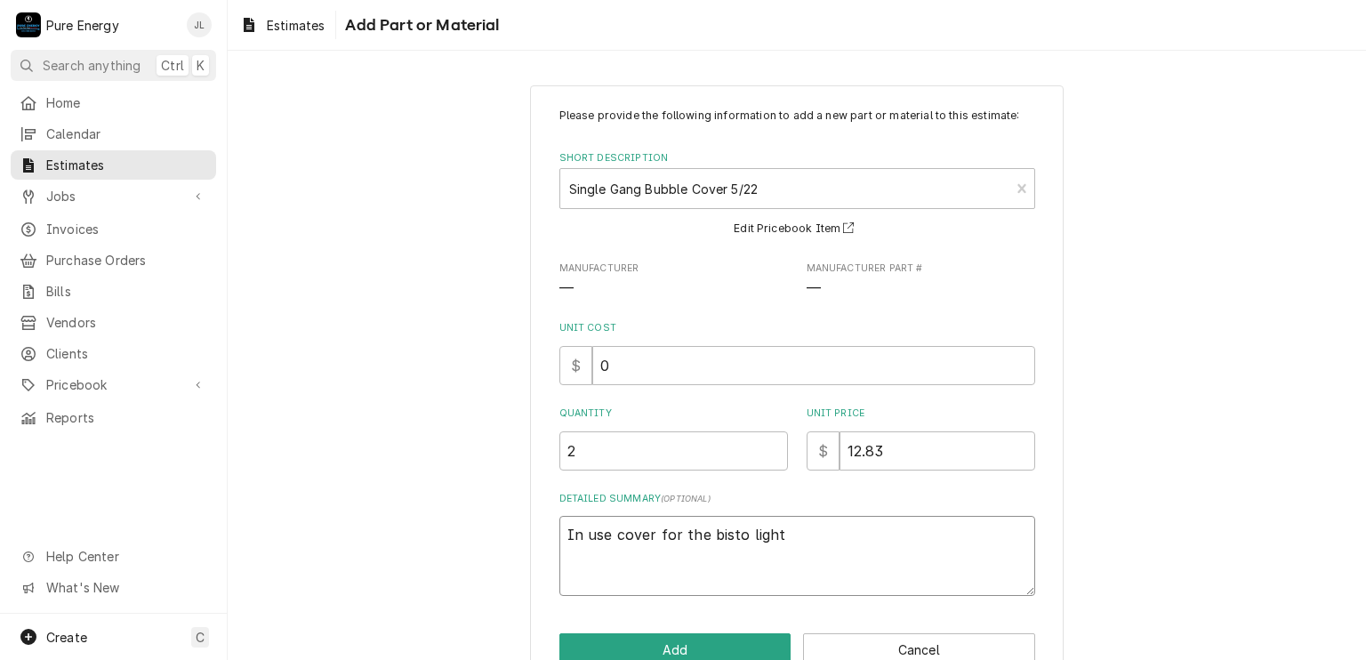
type textarea "In use cover for the bisto light o"
type textarea "x"
type textarea "In use cover for the bisto light ou"
type textarea "x"
type textarea "In use cover for the bisto light out"
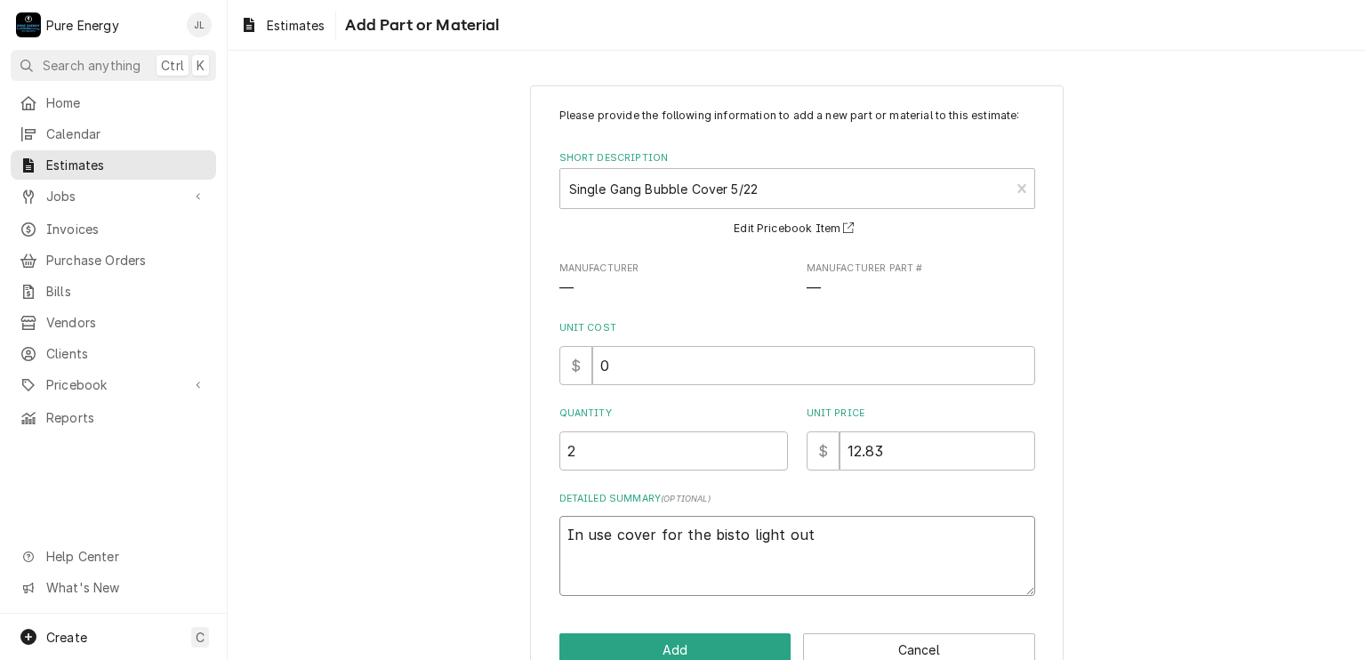
type textarea "x"
type textarea "In use cover for the bisto light outl"
type textarea "x"
type textarea "In use cover for the bisto light outle"
type textarea "x"
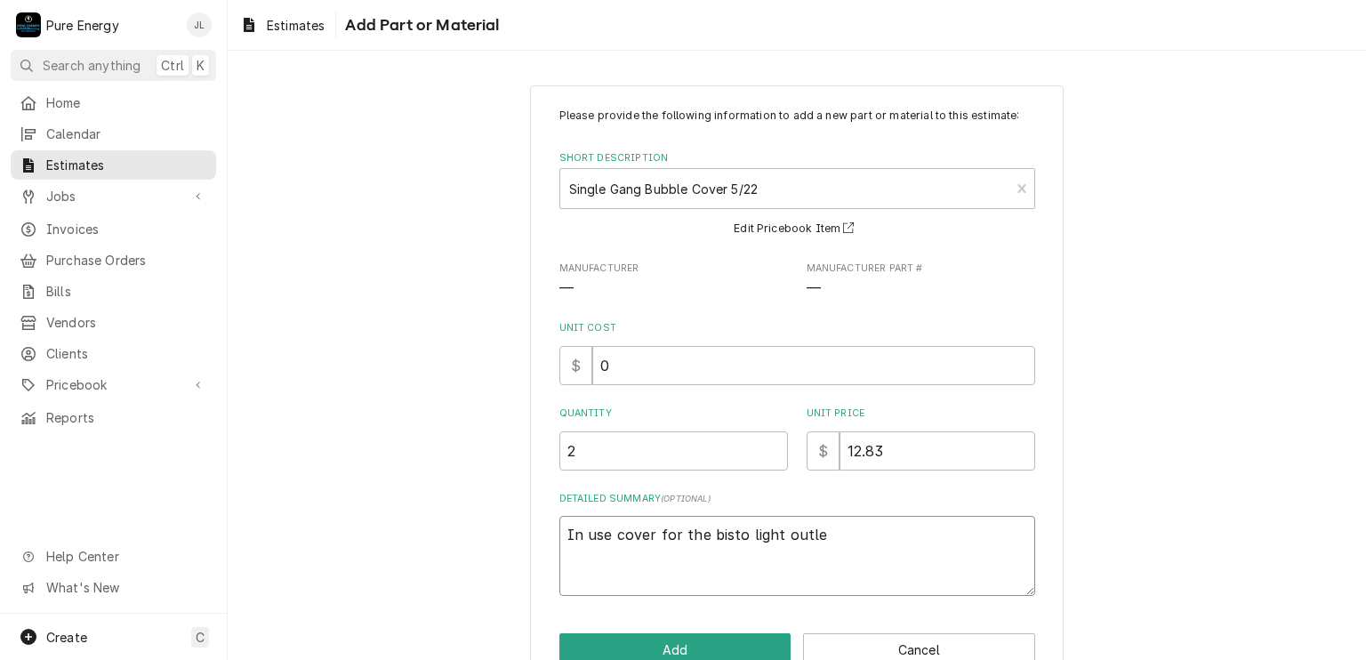
type textarea "In use cover for the bisto light outlet"
type textarea "x"
type textarea "In use cover for the bisto light outlet"
click at [734, 634] on button "Add" at bounding box center [675, 649] width 232 height 33
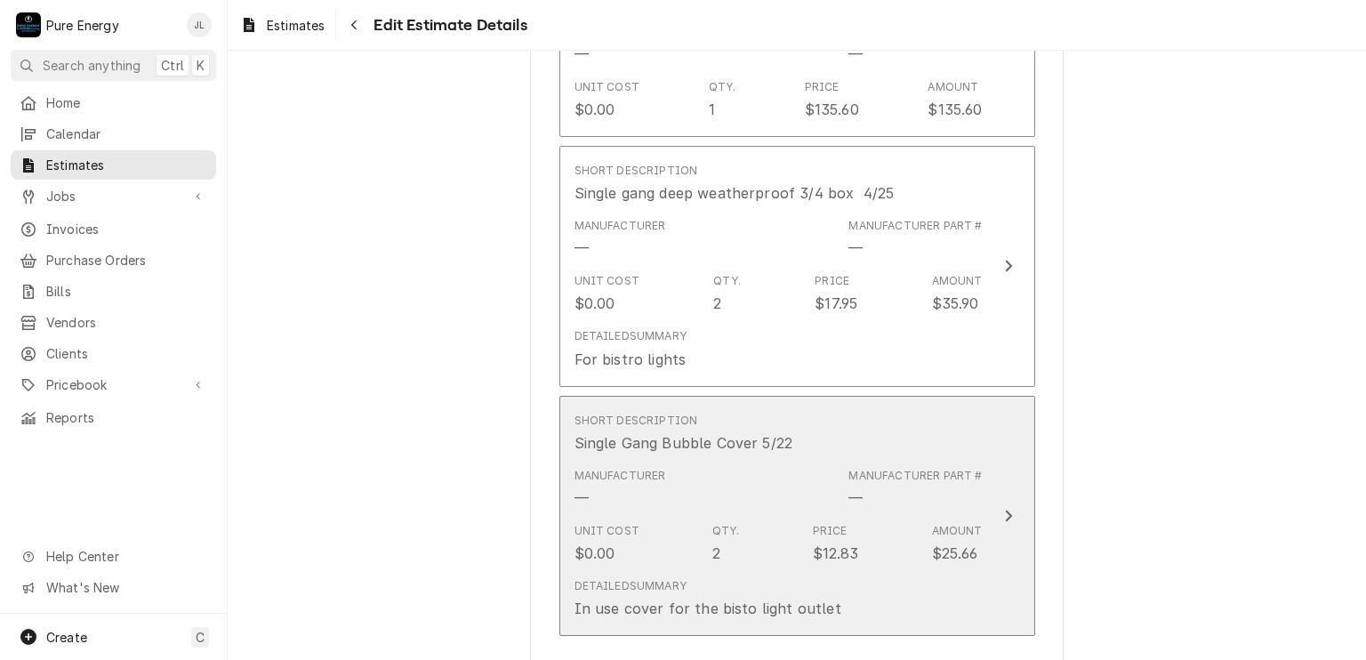
scroll to position [2068, 0]
click at [806, 443] on div "Short Description Single Gang Bubble Cover 5/22" at bounding box center [778, 432] width 408 height 55
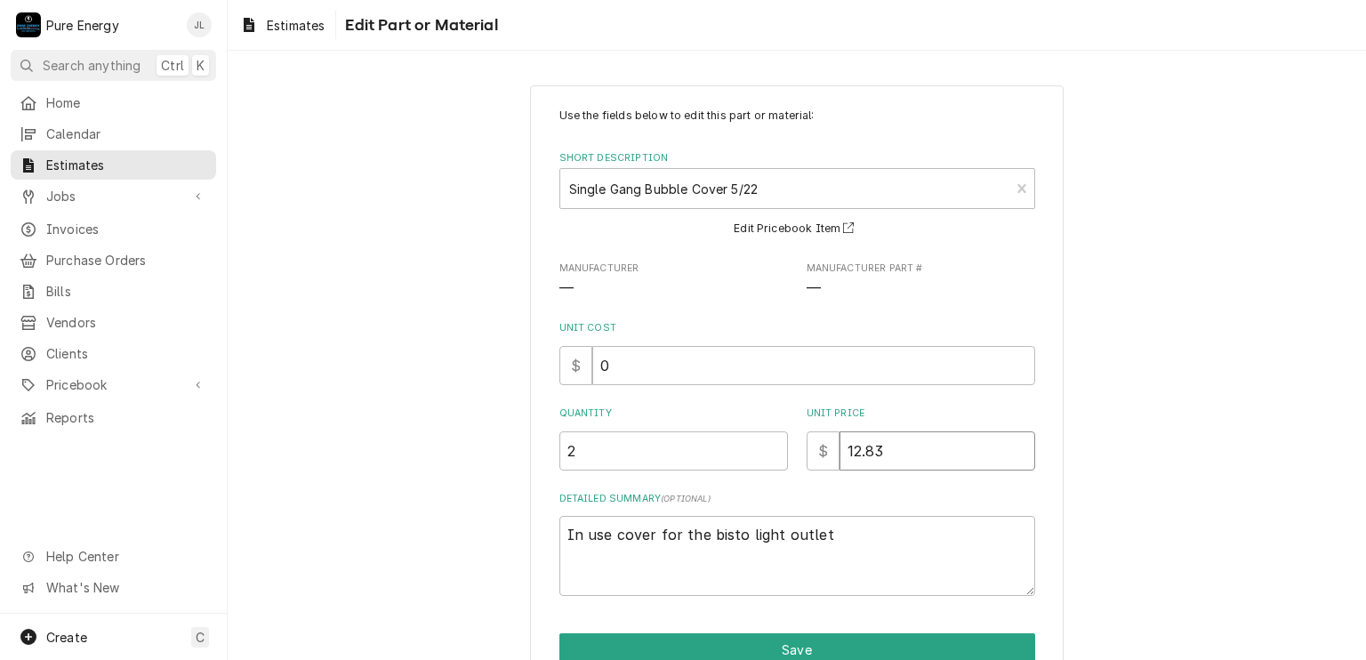
click at [889, 458] on input "12.83" at bounding box center [937, 450] width 196 height 39
type textarea "x"
type input "12.8"
type textarea "x"
type input "12"
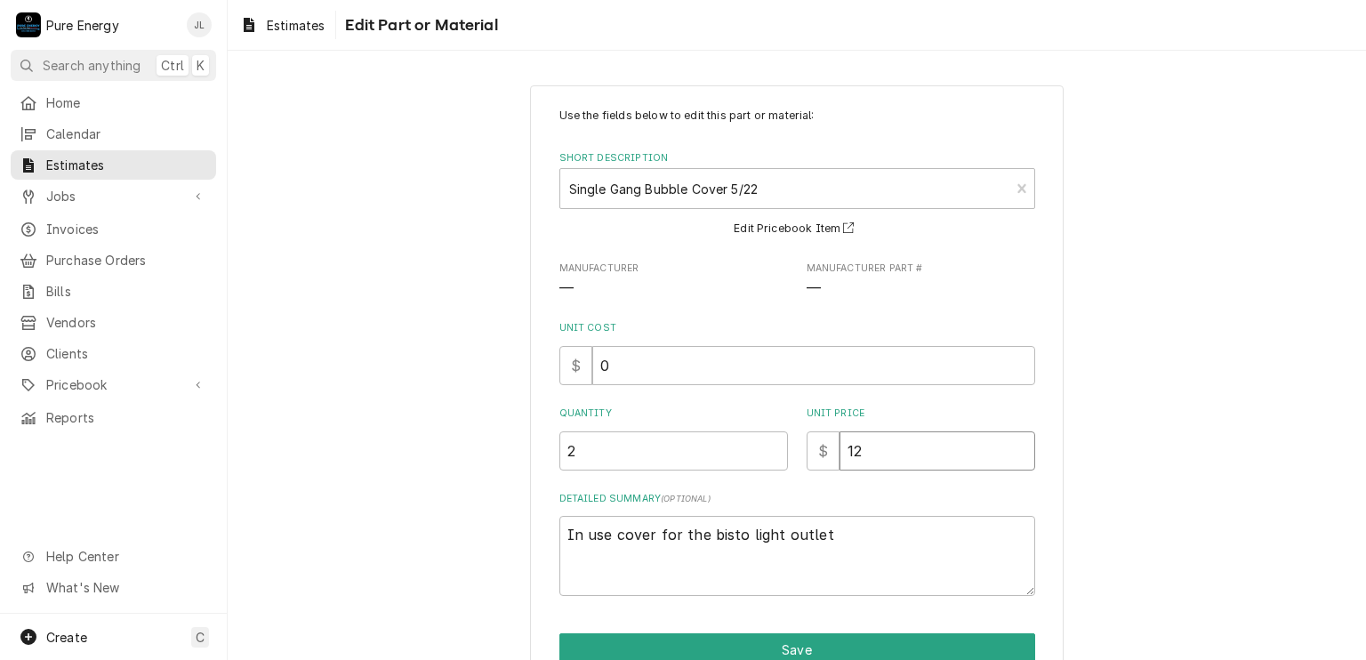
type textarea "x"
type input "1"
type textarea "x"
type input "1"
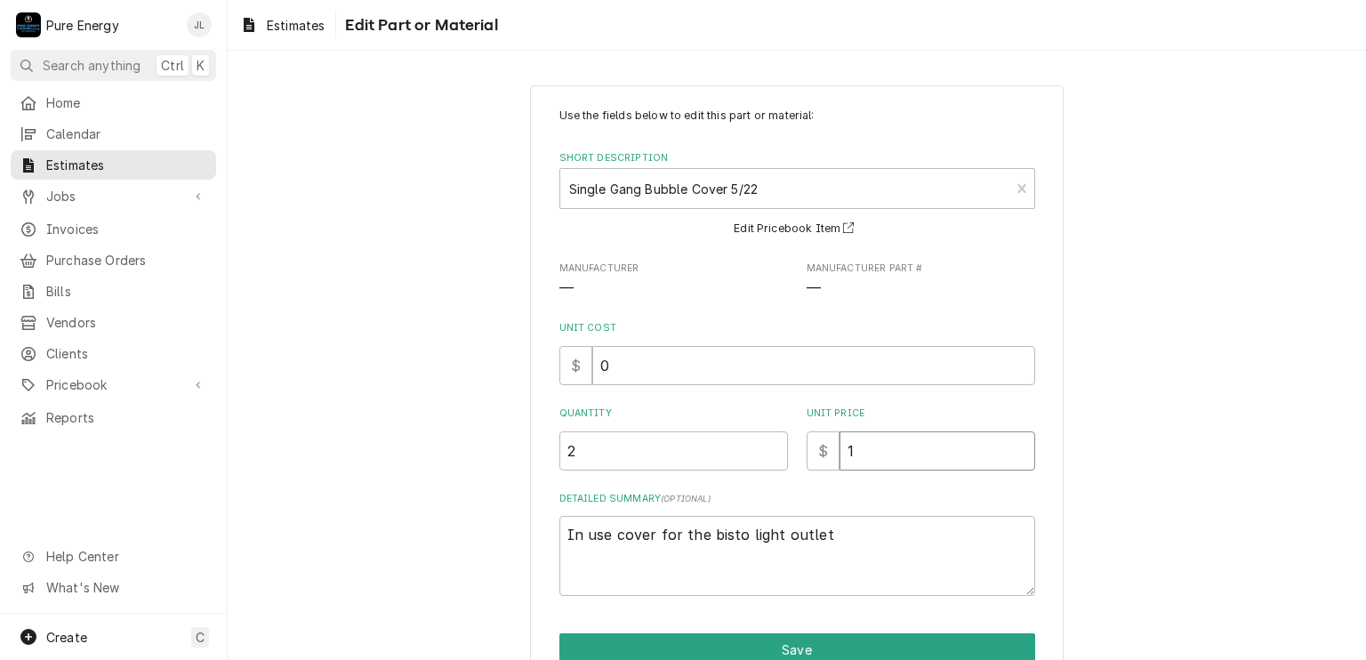
type textarea "x"
type input "17"
type textarea "x"
type input "17.5"
type textarea "x"
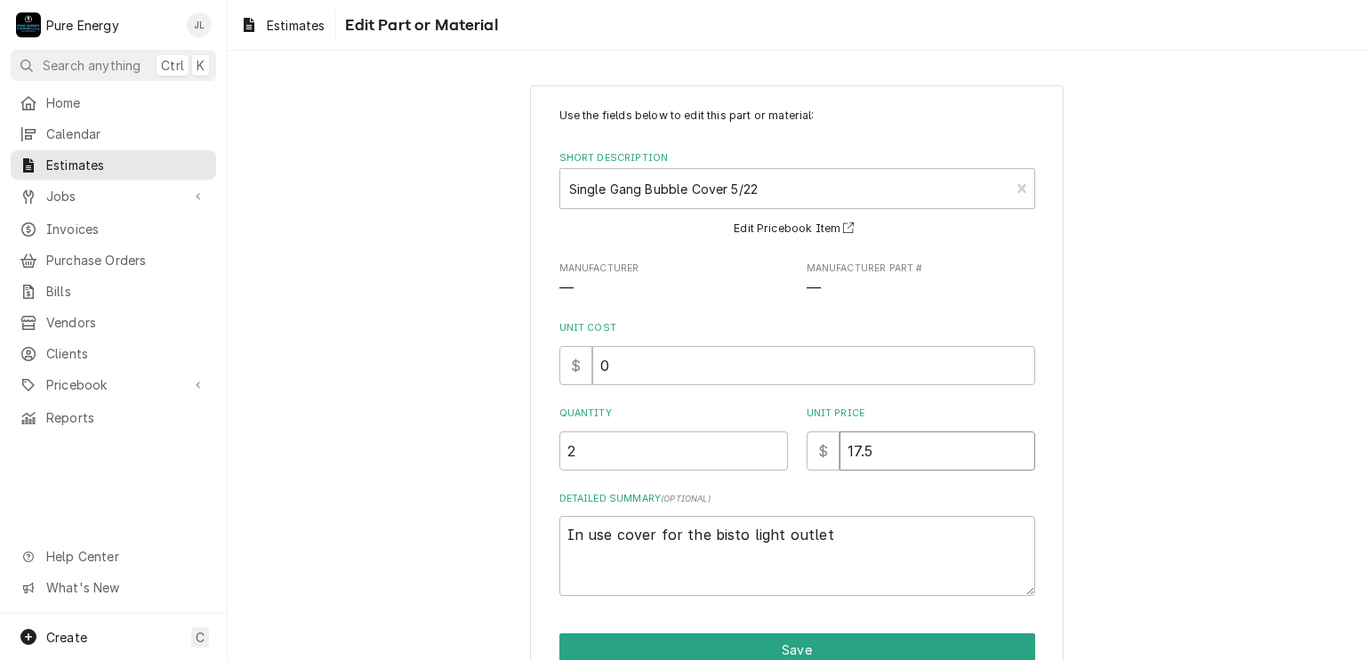
type input "17.50"
type textarea "x"
type input "17.50"
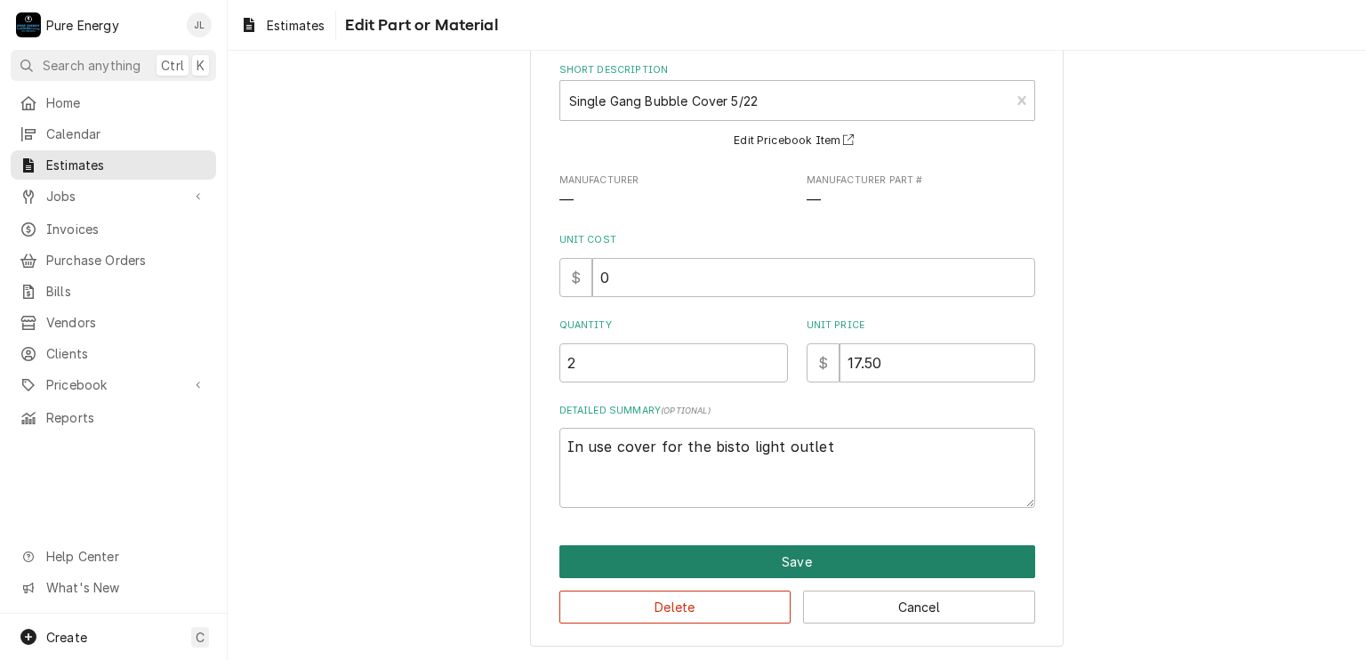
click at [793, 565] on button "Save" at bounding box center [797, 561] width 476 height 33
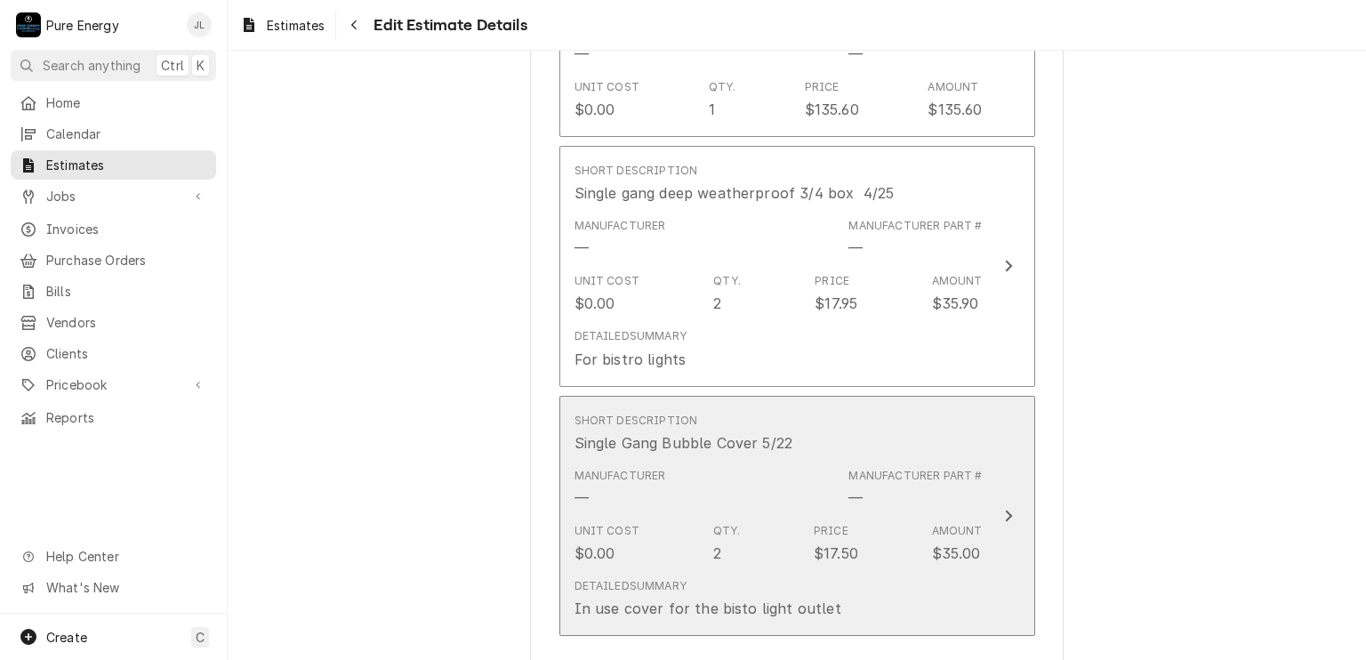
scroll to position [2046, 0]
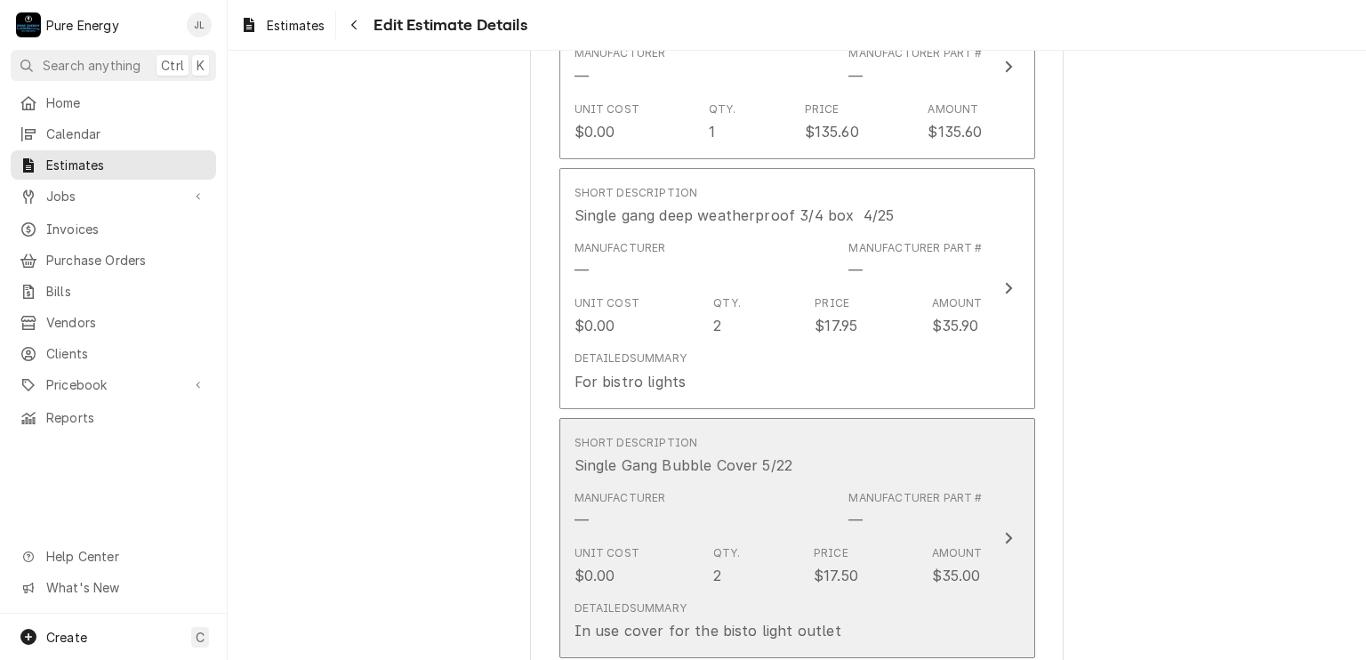
type textarea "x"
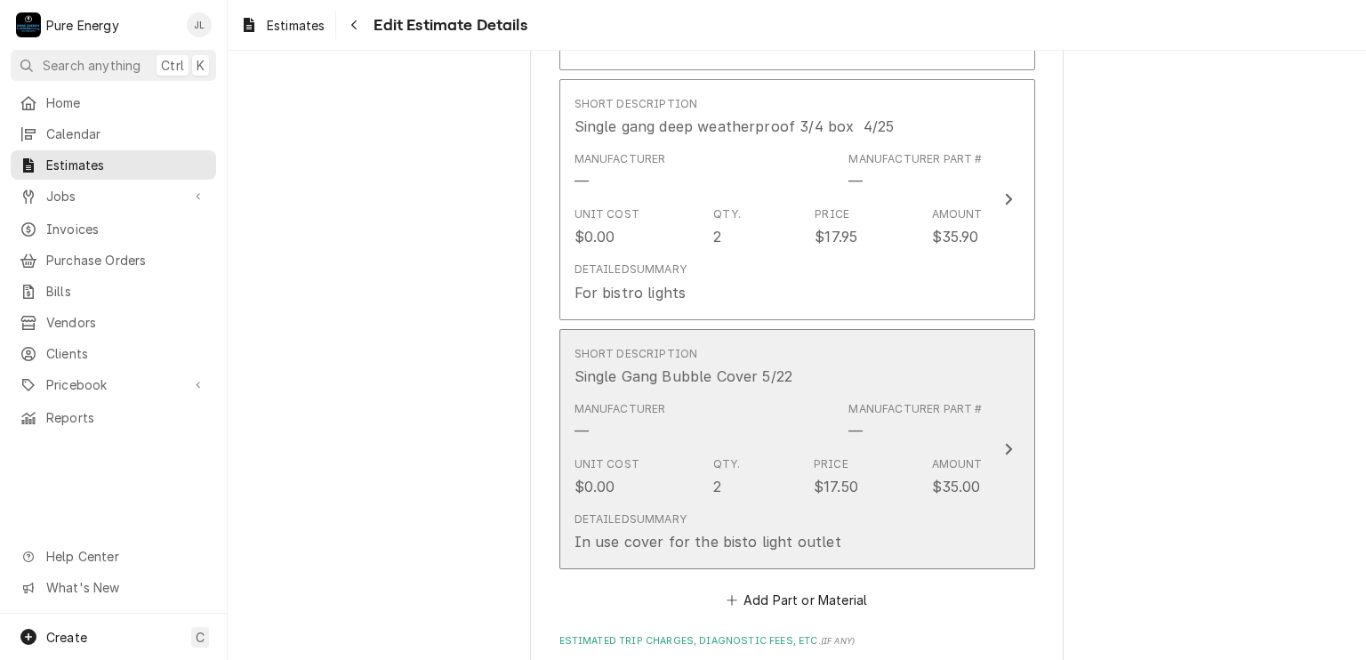
scroll to position [2312, 0]
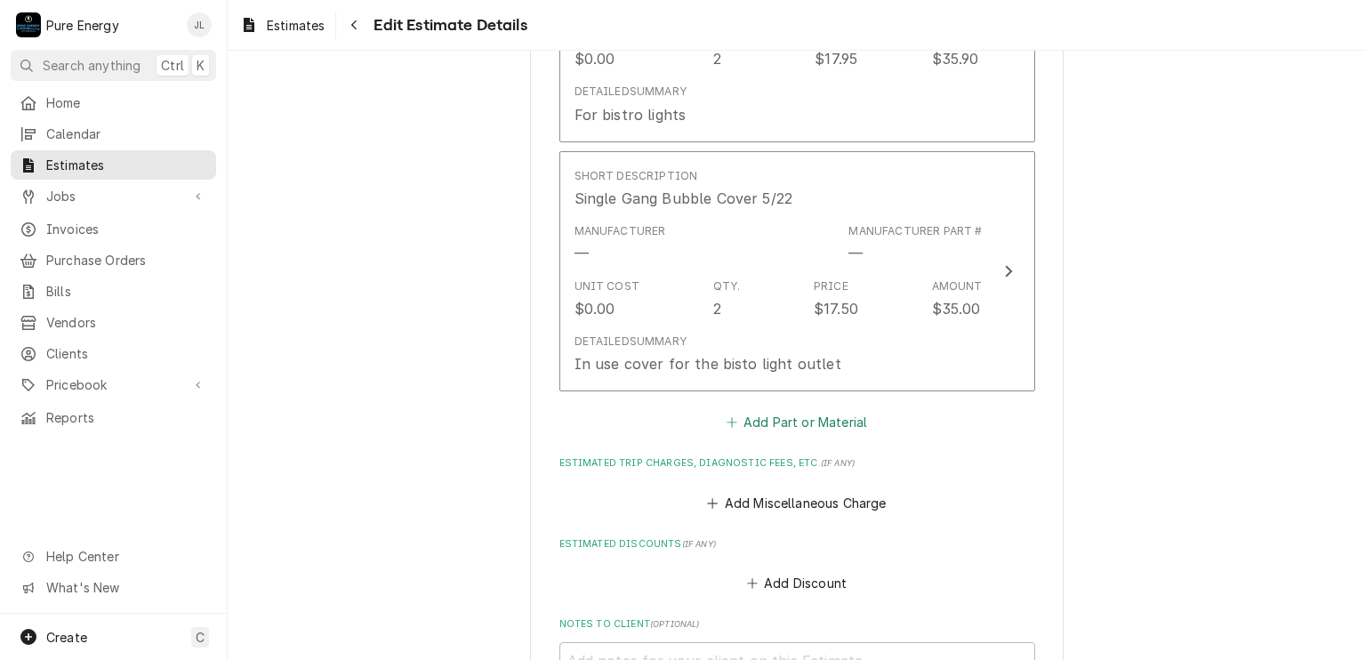
click at [792, 411] on button "Add Part or Material" at bounding box center [796, 422] width 147 height 25
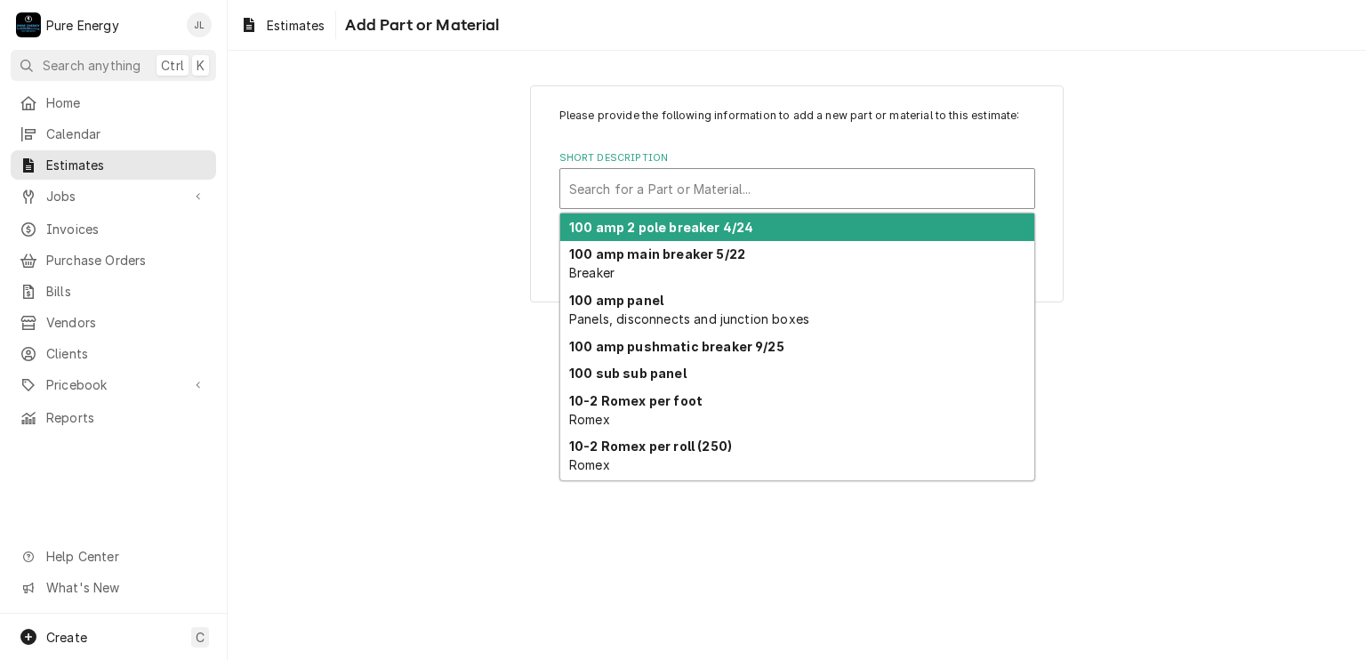
click at [698, 196] on div "Short Description" at bounding box center [797, 188] width 456 height 32
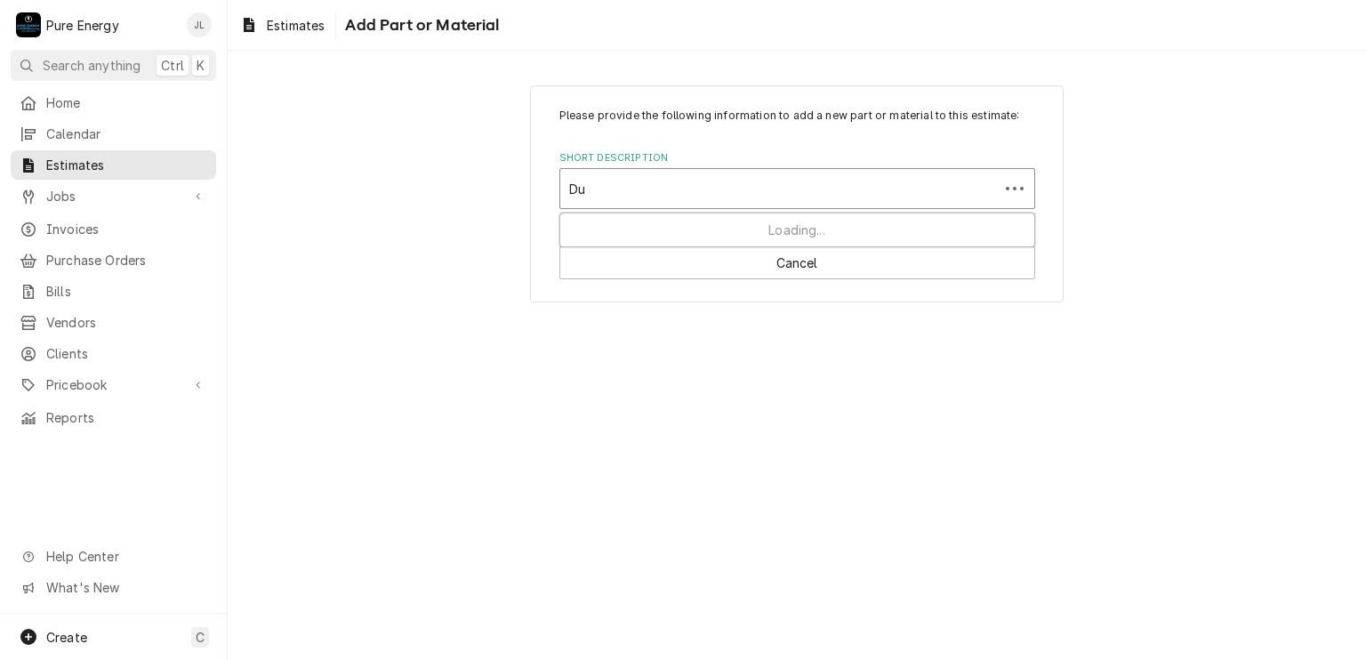
type input "D"
type input "Standard"
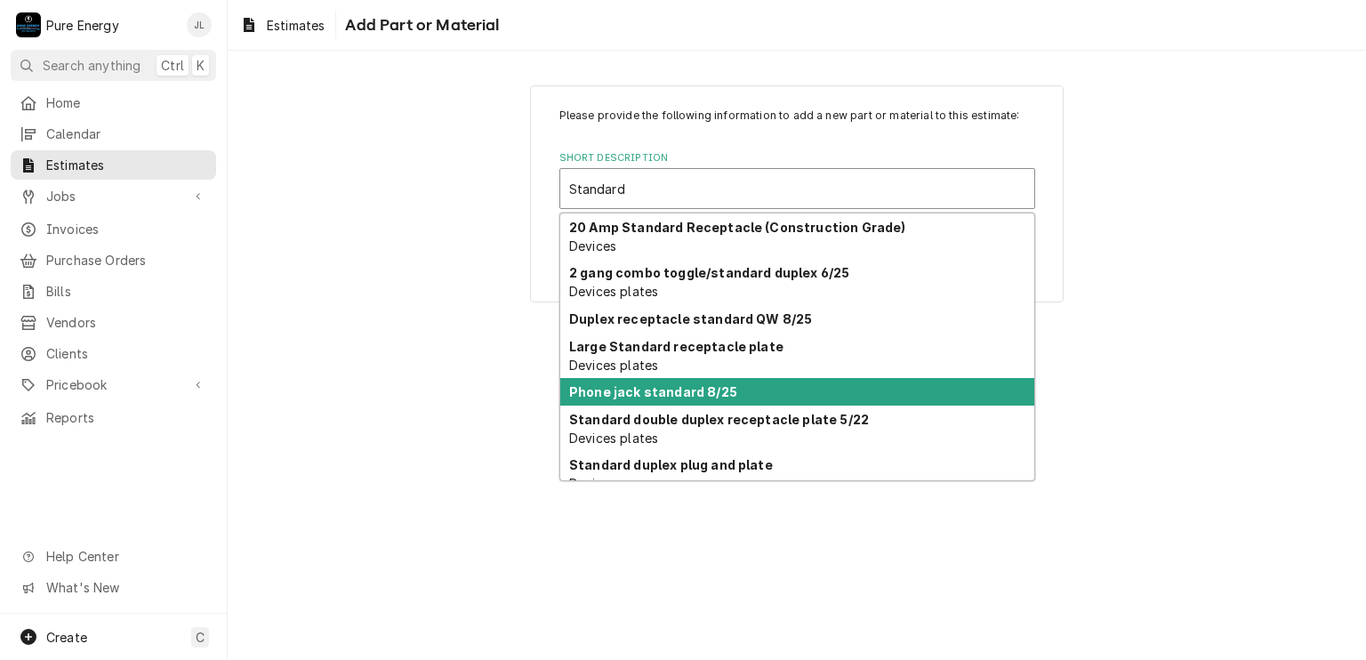
scroll to position [117, 0]
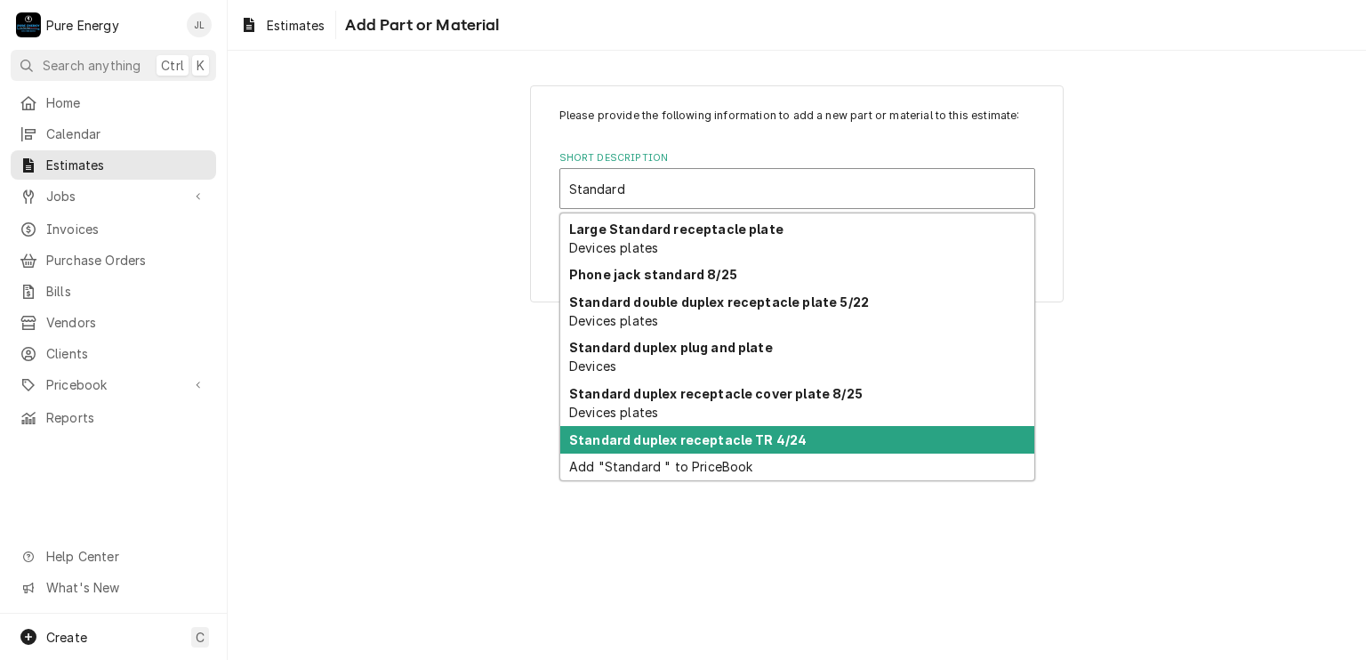
click at [700, 438] on strong "Standard duplex receptacle TR 4/24" at bounding box center [687, 439] width 237 height 15
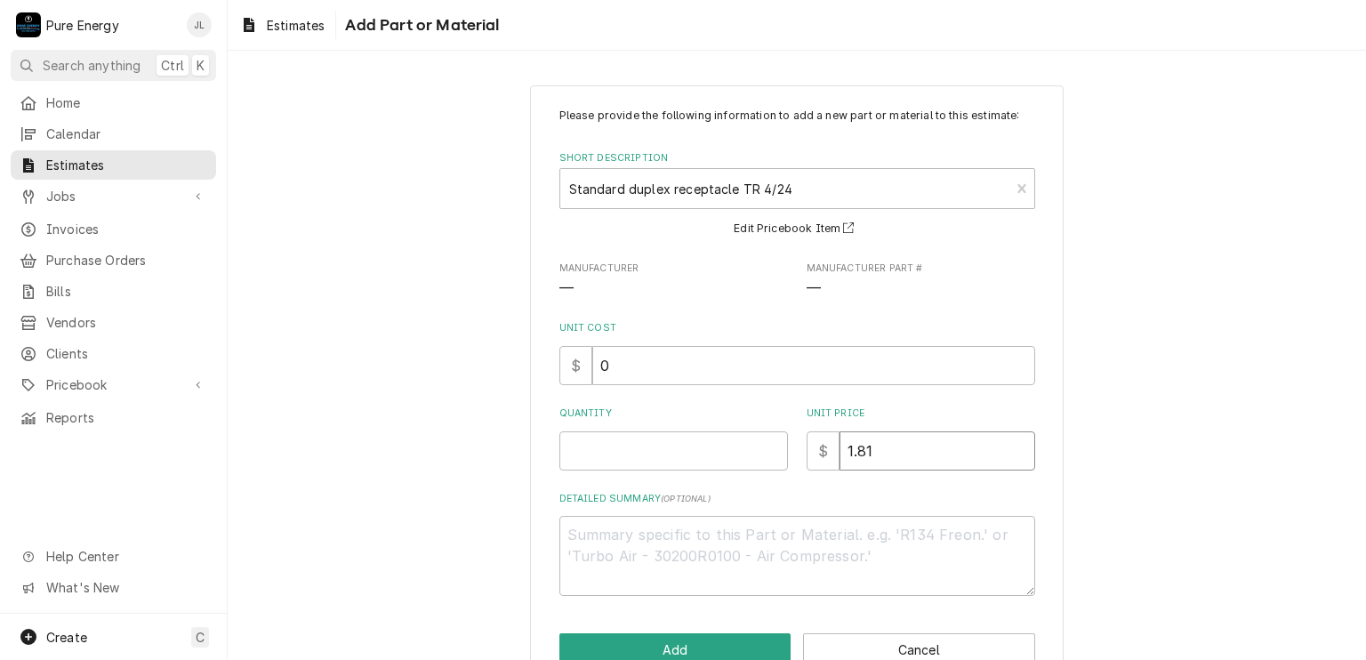
click at [882, 441] on input "1.81" at bounding box center [937, 450] width 196 height 39
type textarea "x"
type input "1.8"
type textarea "x"
type input "1"
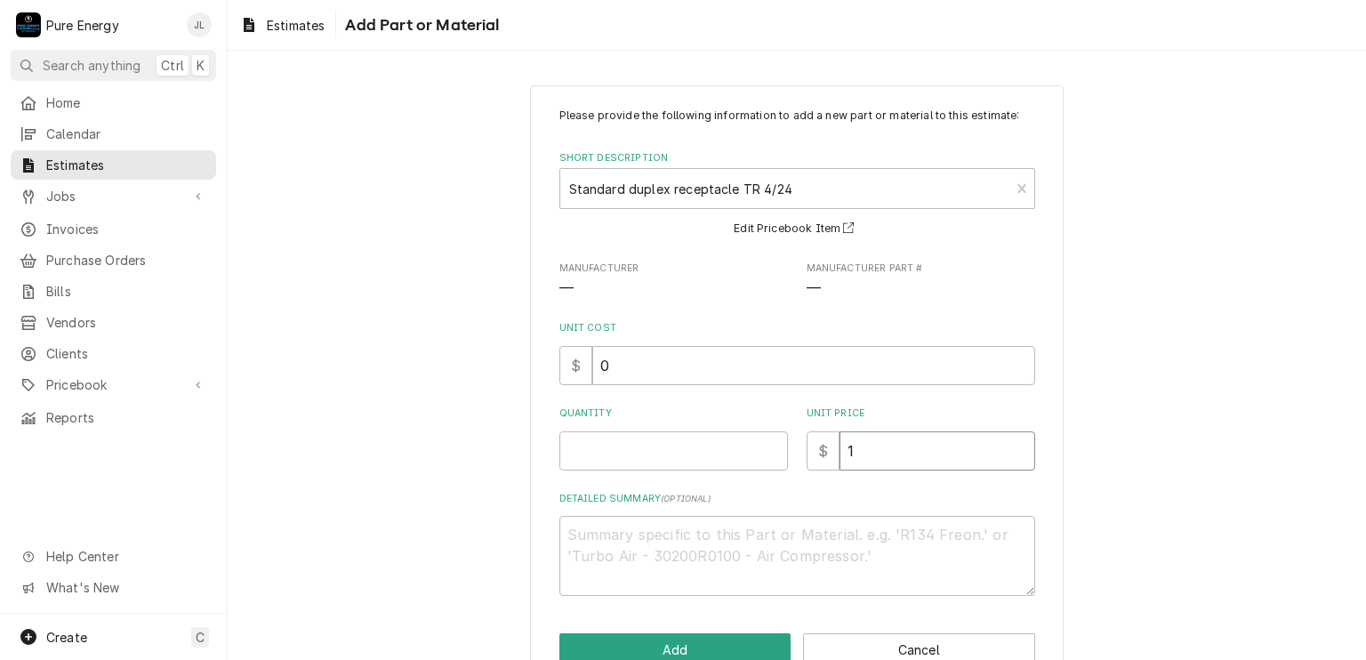
type textarea "x"
type input "1"
type textarea "x"
type input "1.9"
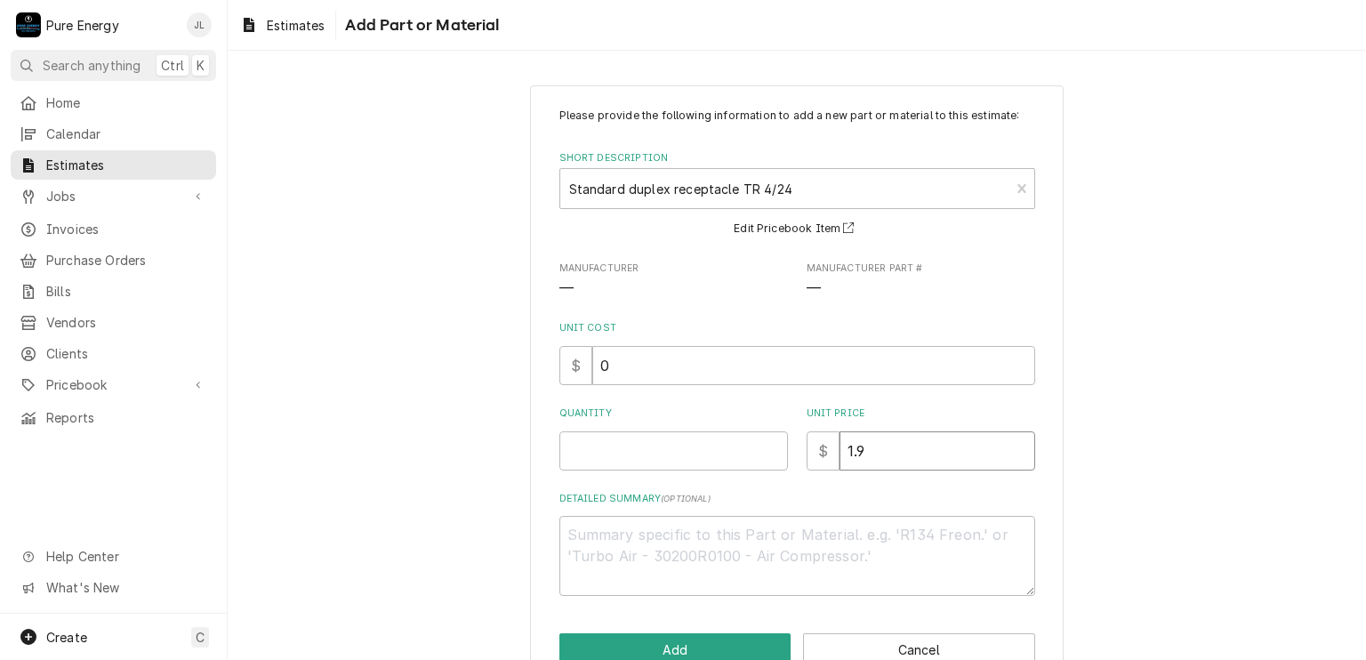
type textarea "x"
type input "1.95"
type textarea "x"
type input "1.95"
click at [676, 446] on input "Quantity" at bounding box center [673, 450] width 228 height 39
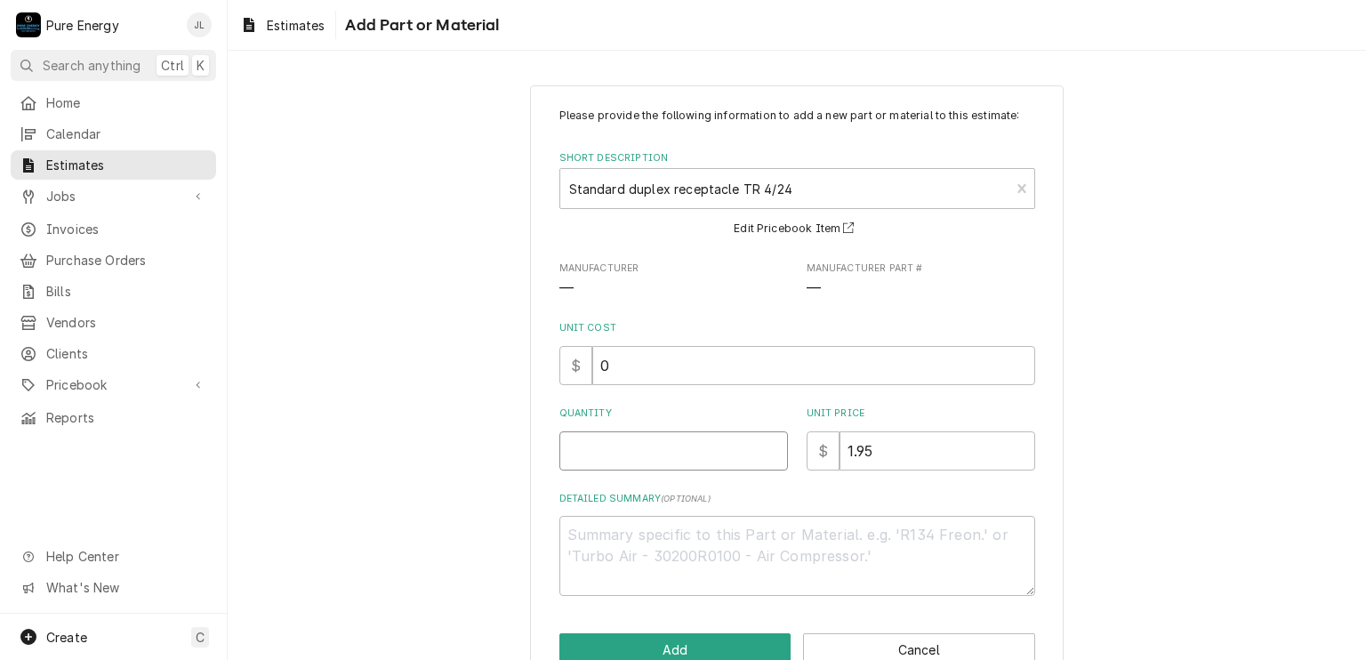
type textarea "x"
type input "2"
type textarea "x"
type input "2"
click at [592, 537] on textarea "Detailed Summary ( optional )" at bounding box center [797, 556] width 476 height 80
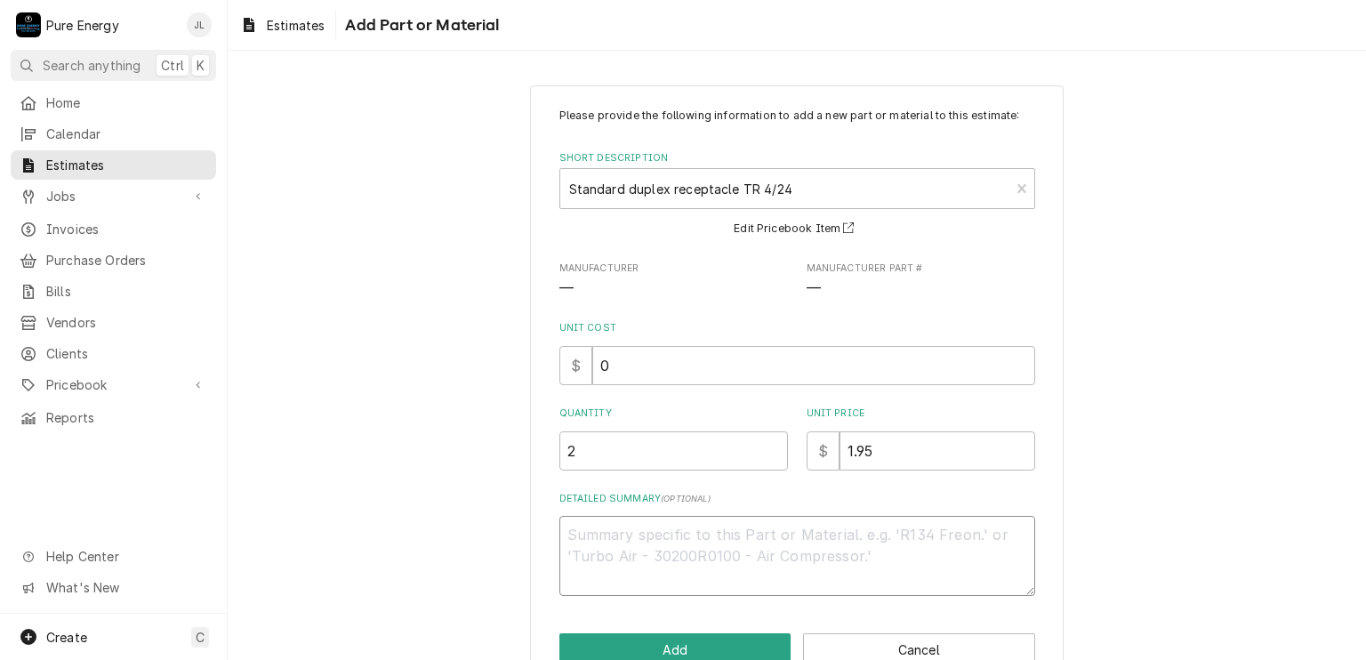
type textarea "x"
type textarea "B"
type textarea "x"
type textarea "Bi"
type textarea "x"
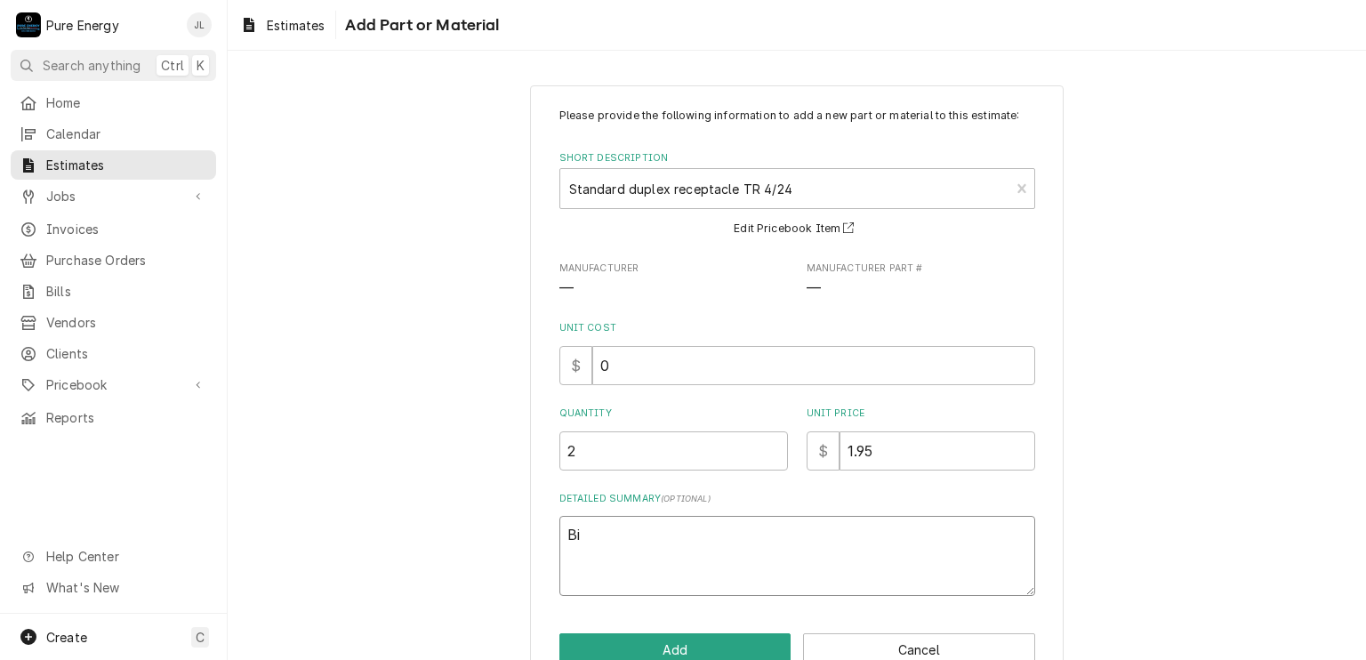
type textarea "Bis"
type textarea "x"
type textarea "Bist"
type textarea "x"
type textarea "Bisto"
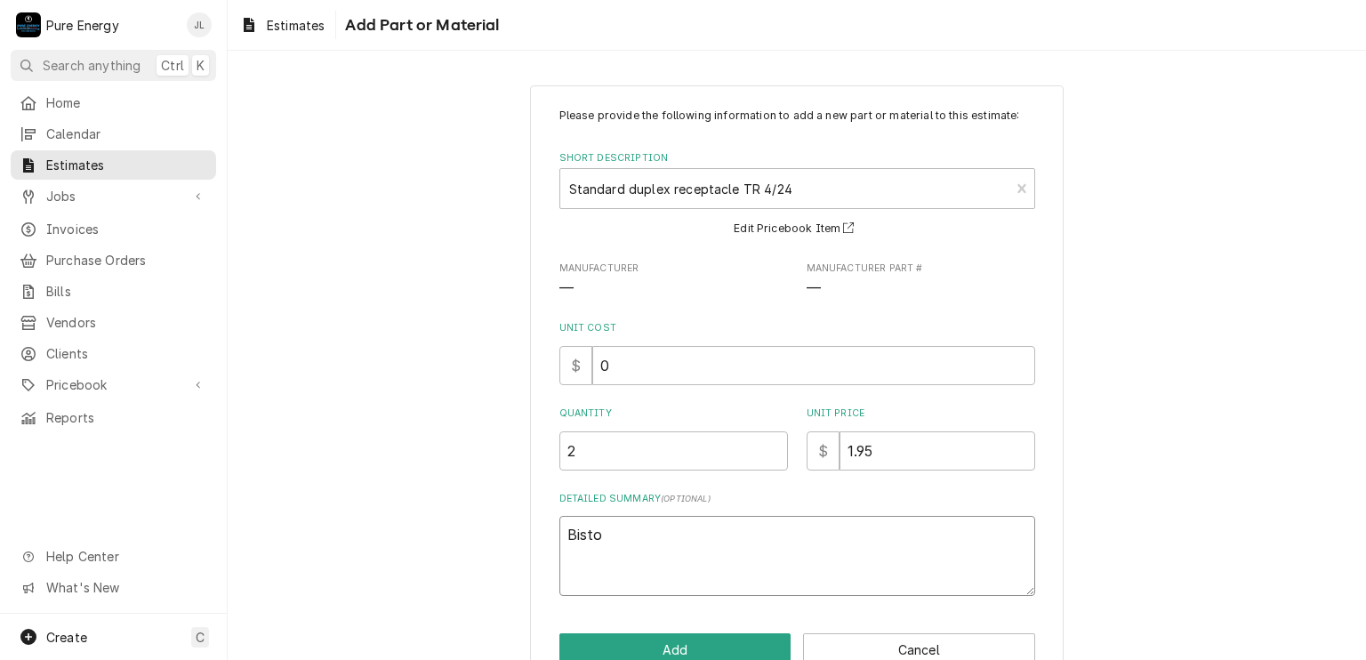
type textarea "x"
type textarea "Bistor"
type textarea "x"
type textarea "Bistor0"
type textarea "x"
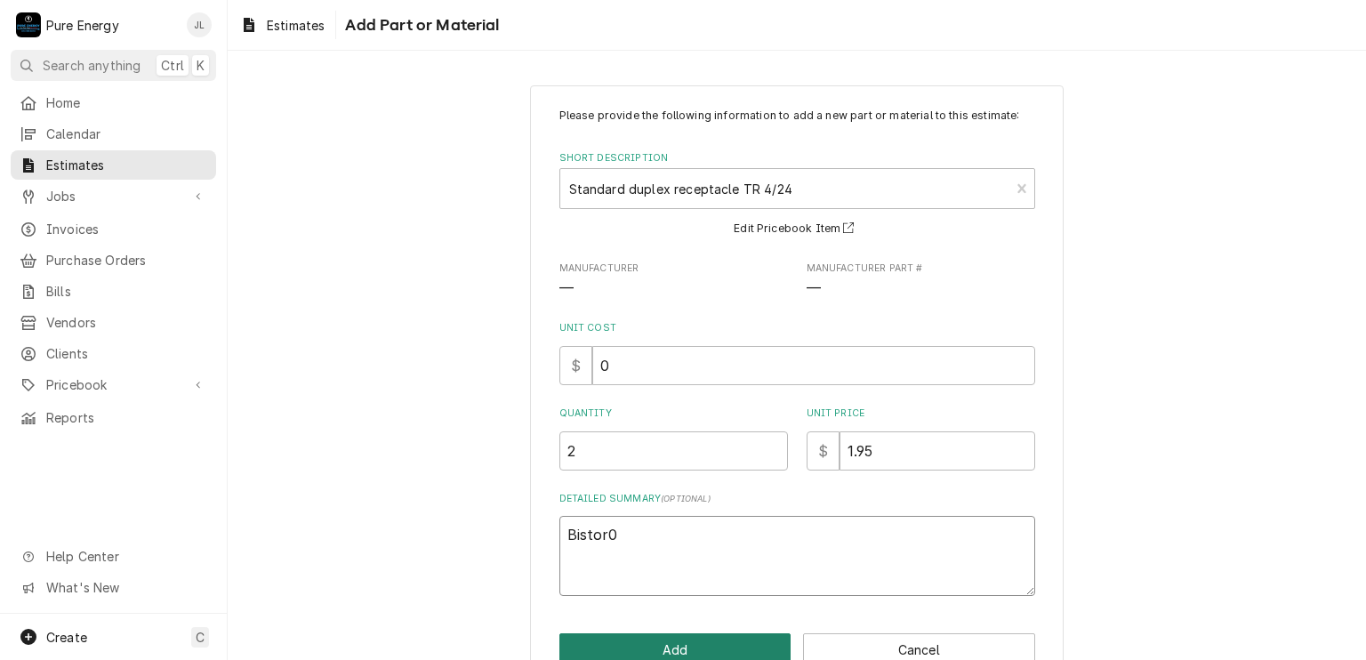
type textarea "Bistor"
type textarea "x"
type textarea "Bisto"
type textarea "x"
type textarea "Bist"
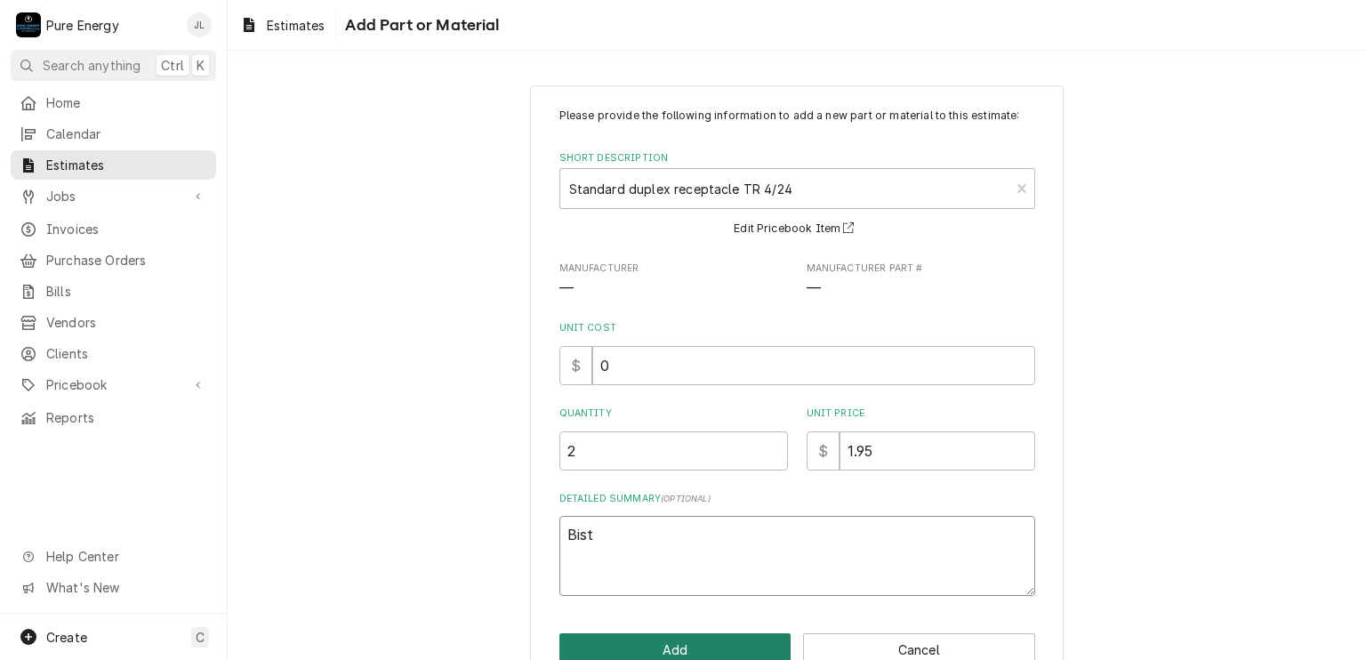
type textarea "x"
type textarea "Bistr"
type textarea "x"
type textarea "Bistro"
type textarea "x"
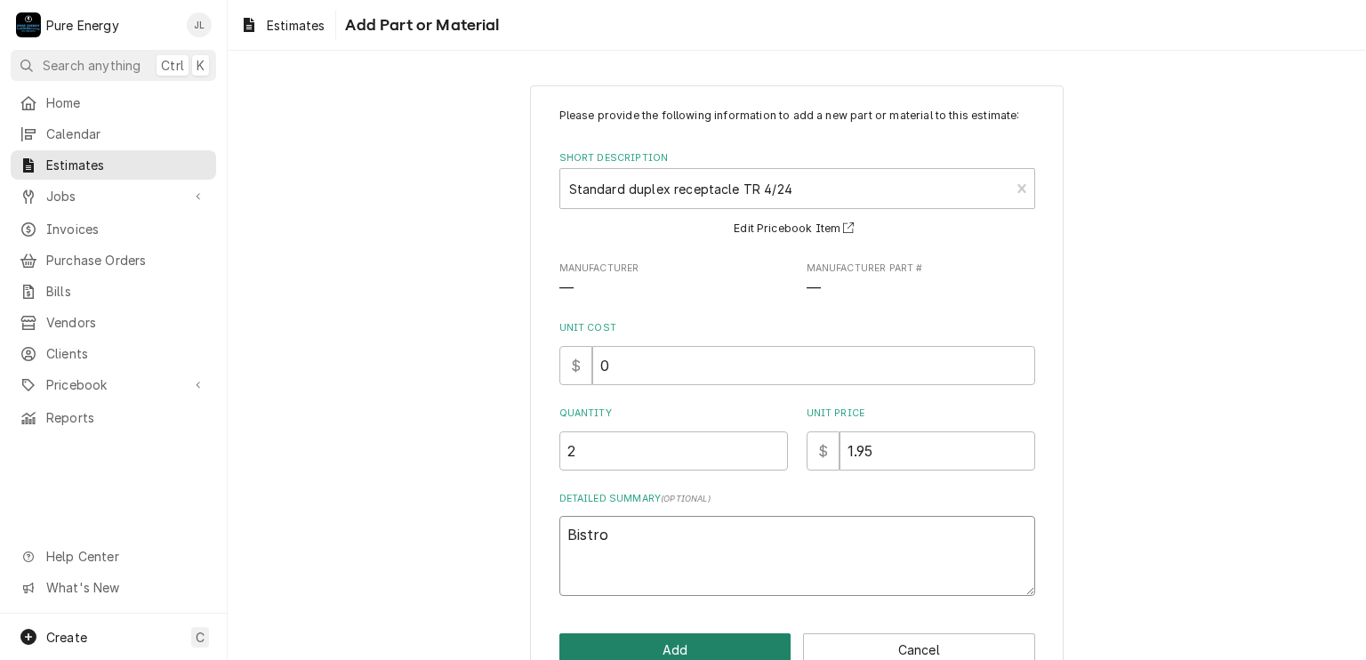
type textarea "Bistr"
type textarea "x"
type textarea "Bistro"
type textarea "x"
type textarea "Bistro"
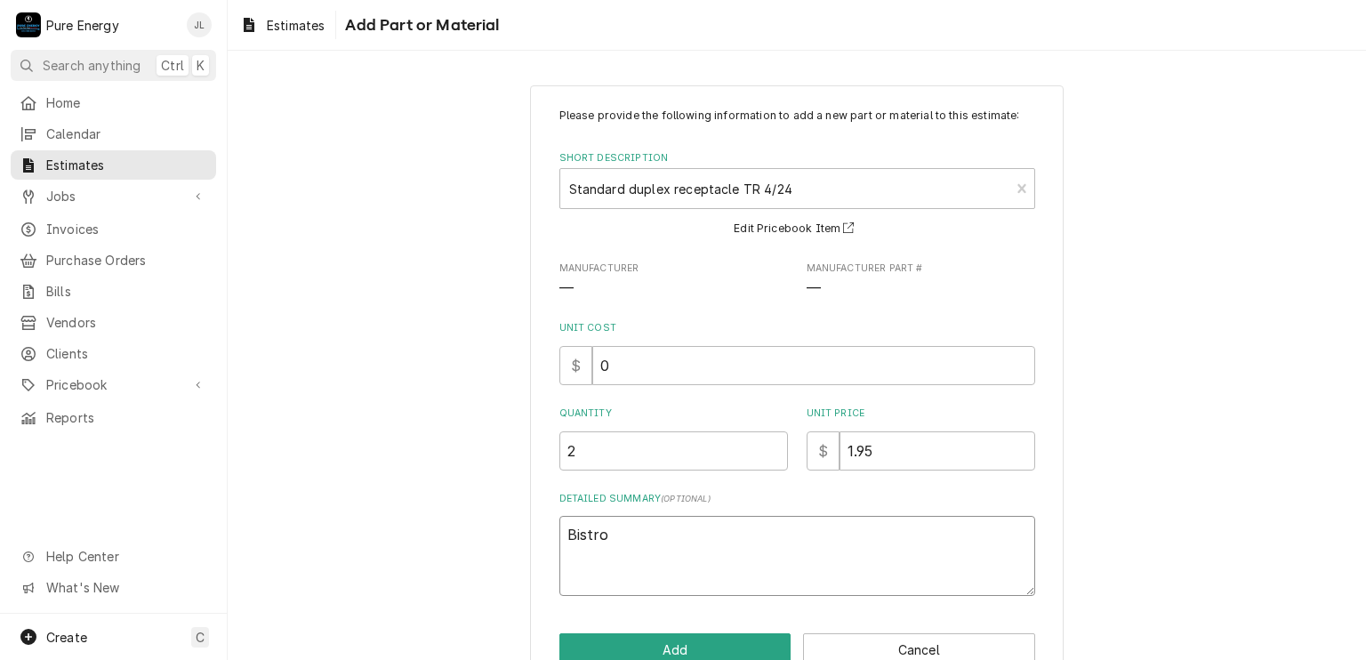
scroll to position [43, 0]
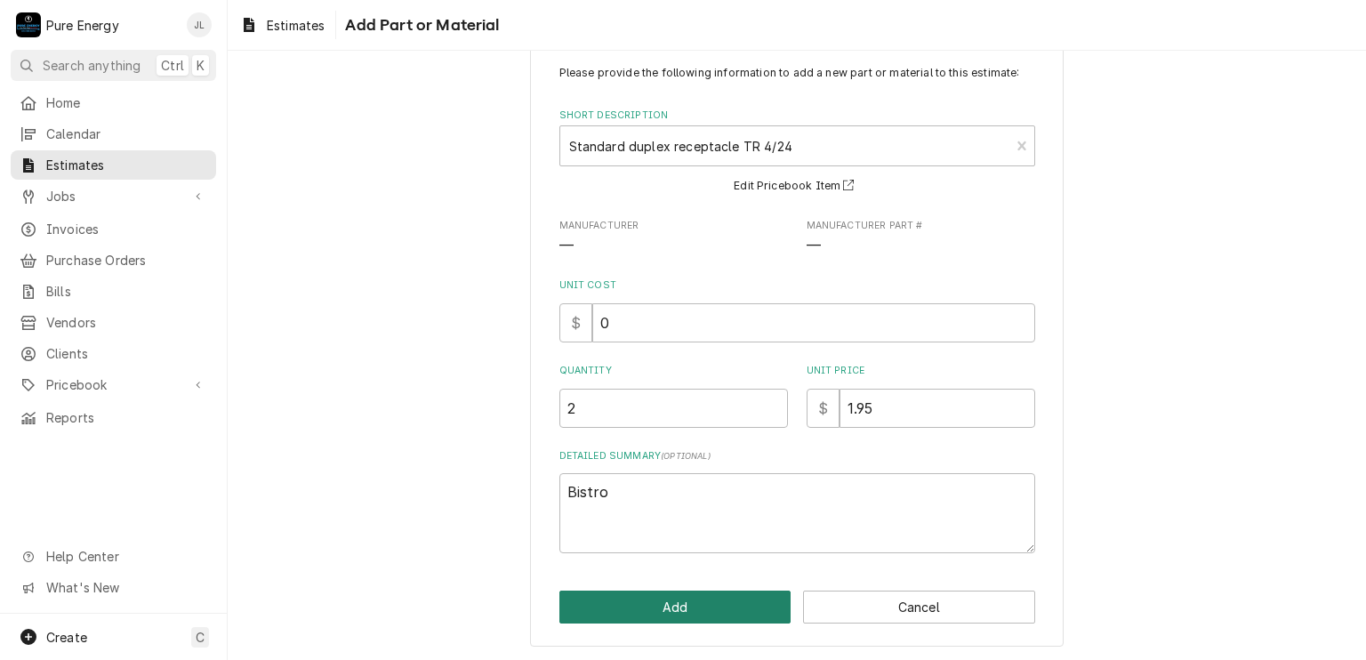
click at [701, 594] on button "Add" at bounding box center [675, 606] width 232 height 33
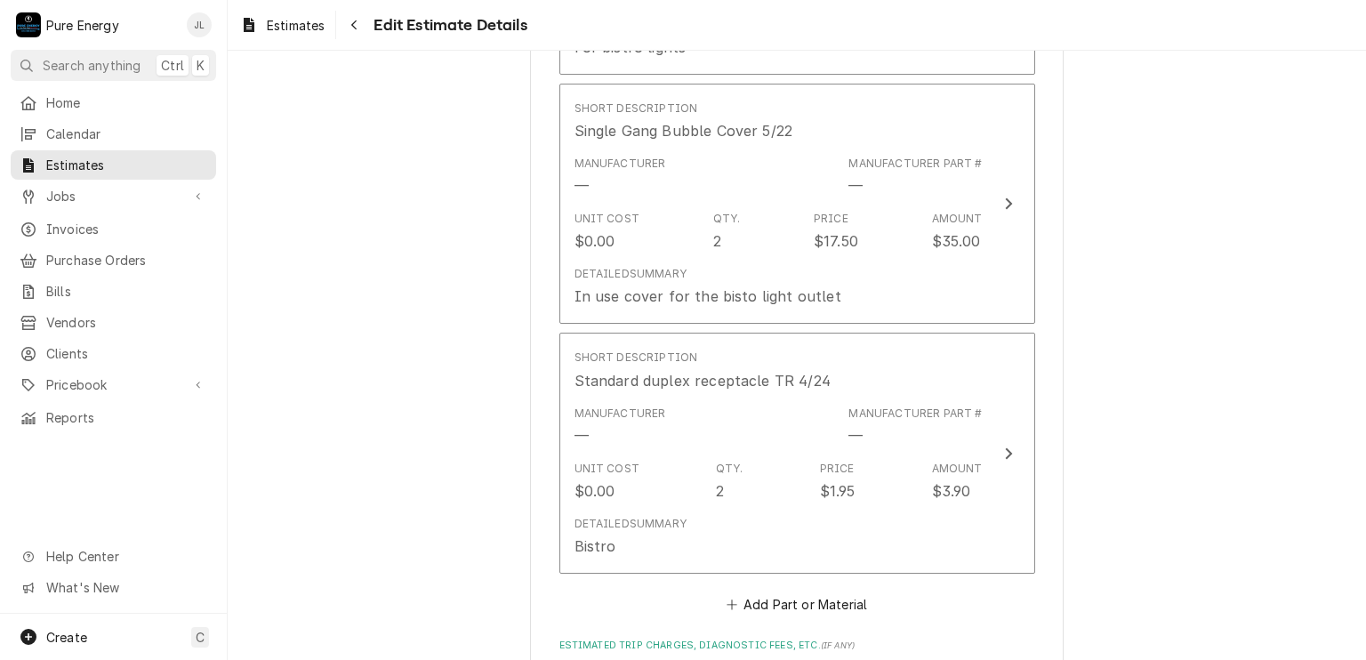
scroll to position [2469, 0]
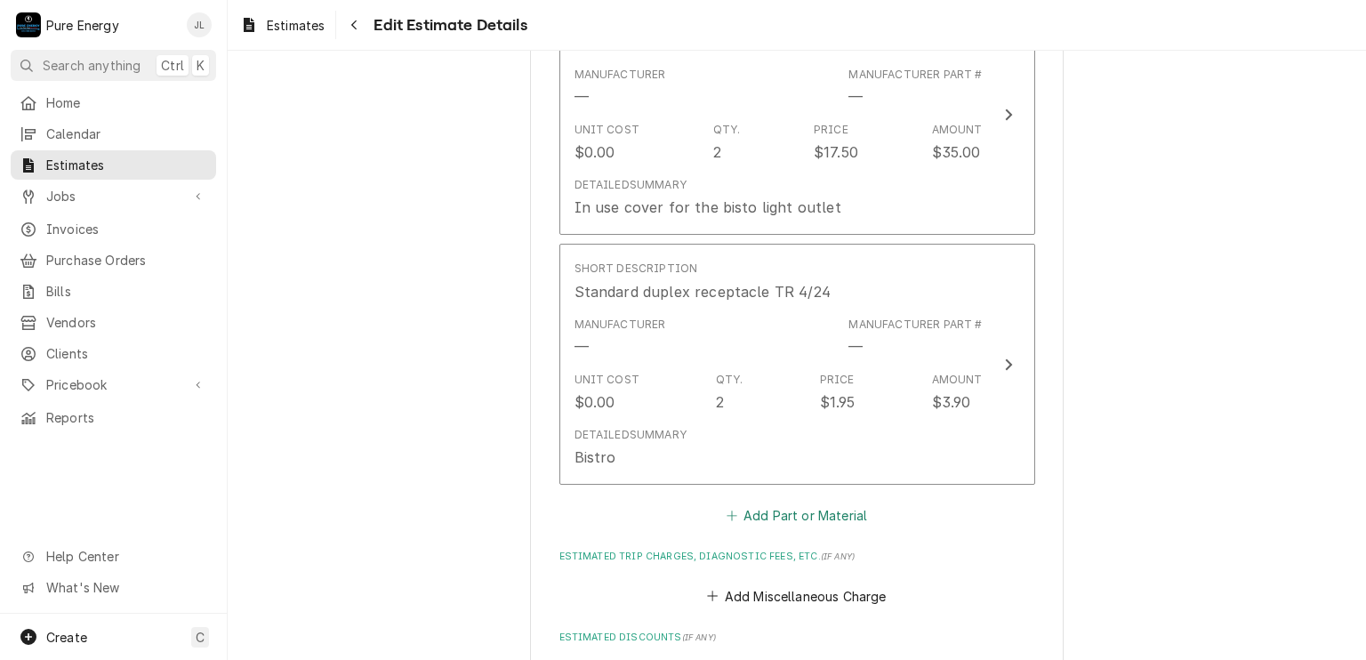
click at [806, 510] on button "Add Part or Material" at bounding box center [796, 515] width 147 height 25
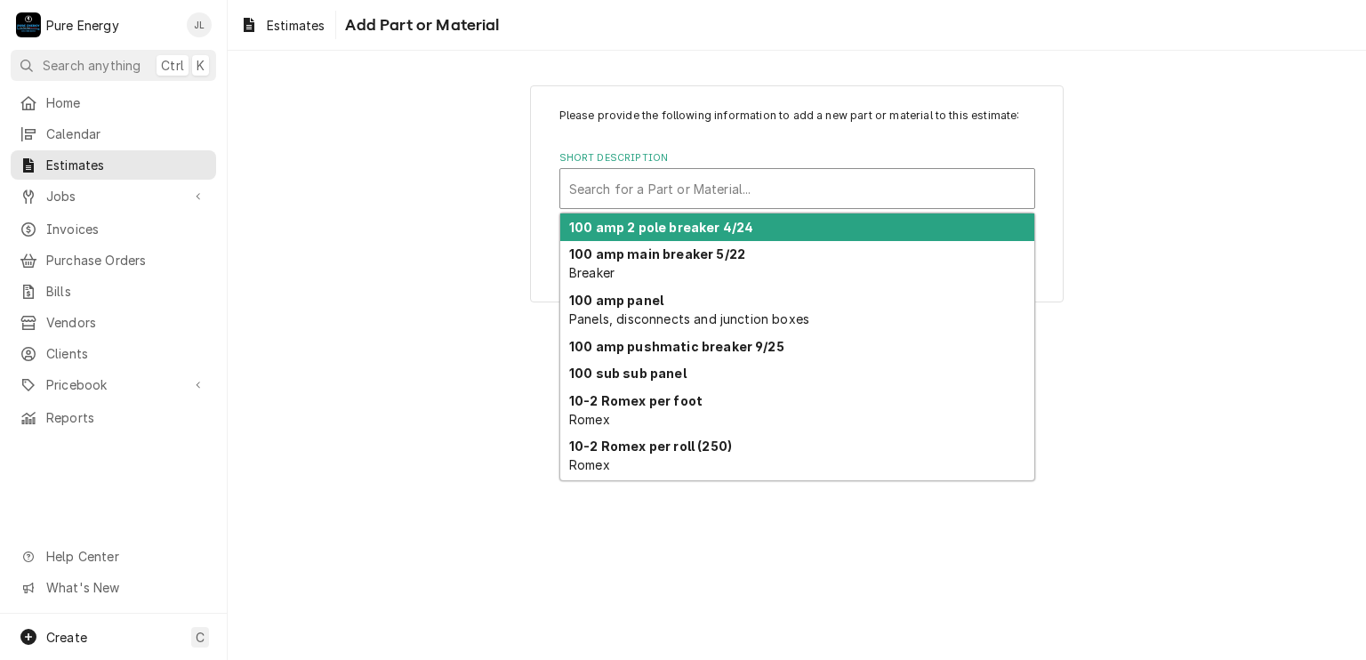
click at [646, 193] on div "Short Description" at bounding box center [797, 188] width 456 height 32
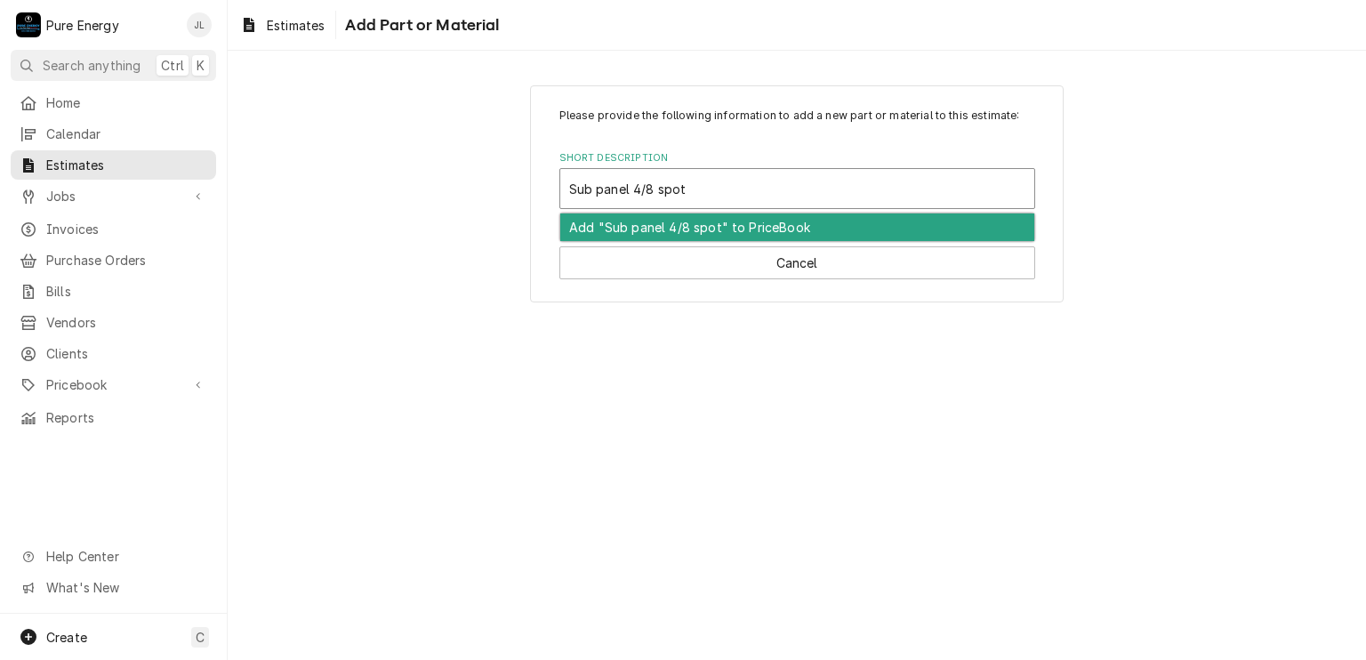
click at [622, 220] on div "Add "Sub panel 4/8 spot" to PriceBook" at bounding box center [797, 227] width 474 height 28
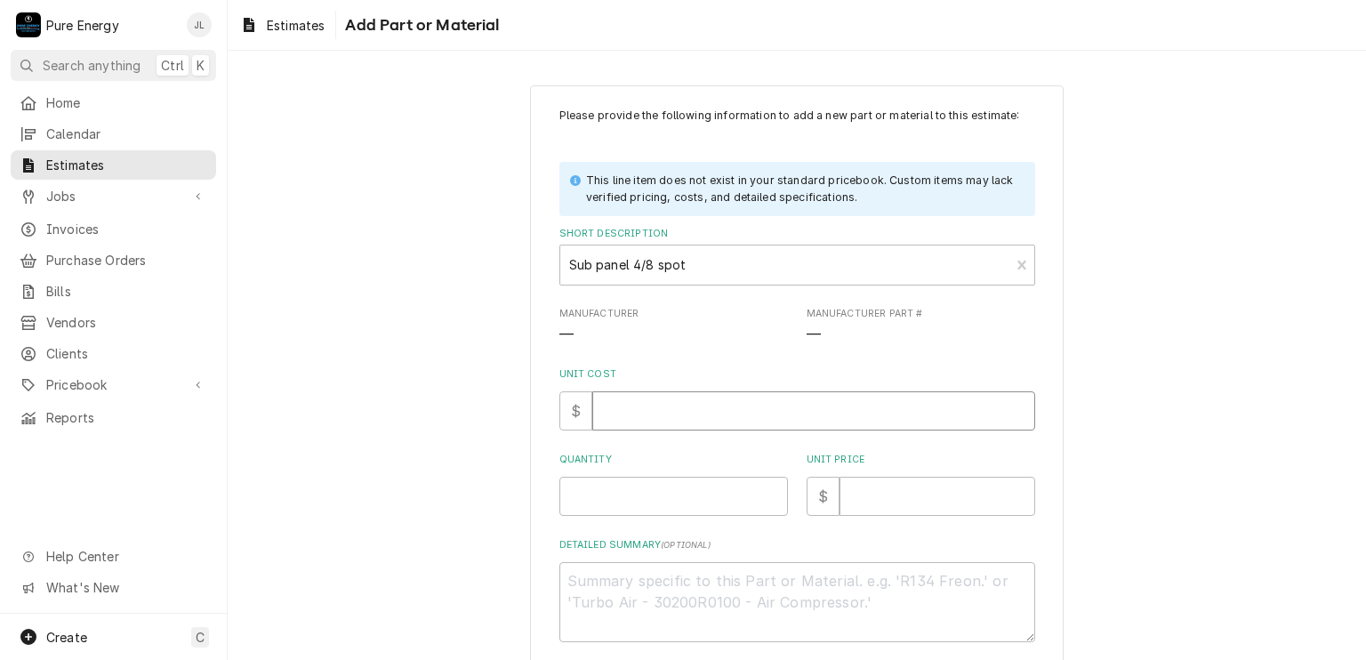
click at [680, 419] on input "Unit Cost" at bounding box center [813, 410] width 443 height 39
click at [620, 484] on input "Quantity" at bounding box center [673, 496] width 228 height 39
click at [889, 494] on input "Unit Price" at bounding box center [937, 496] width 196 height 39
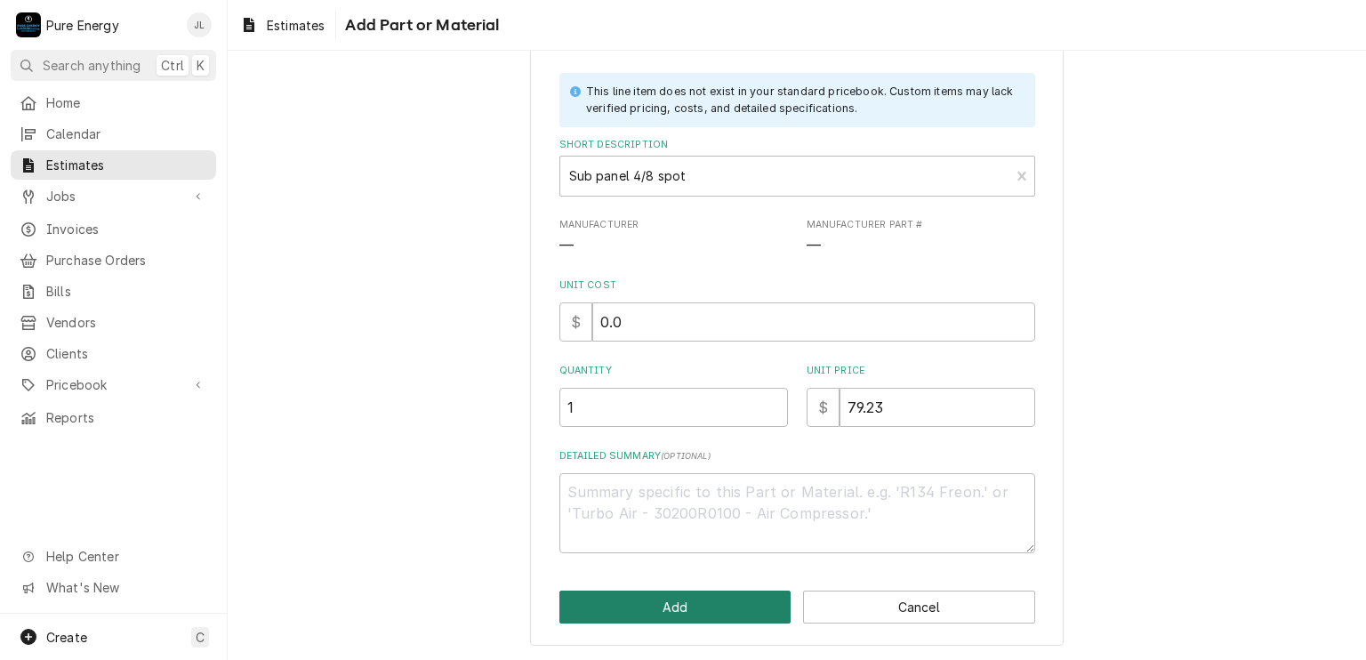
click at [631, 597] on button "Add" at bounding box center [675, 606] width 232 height 33
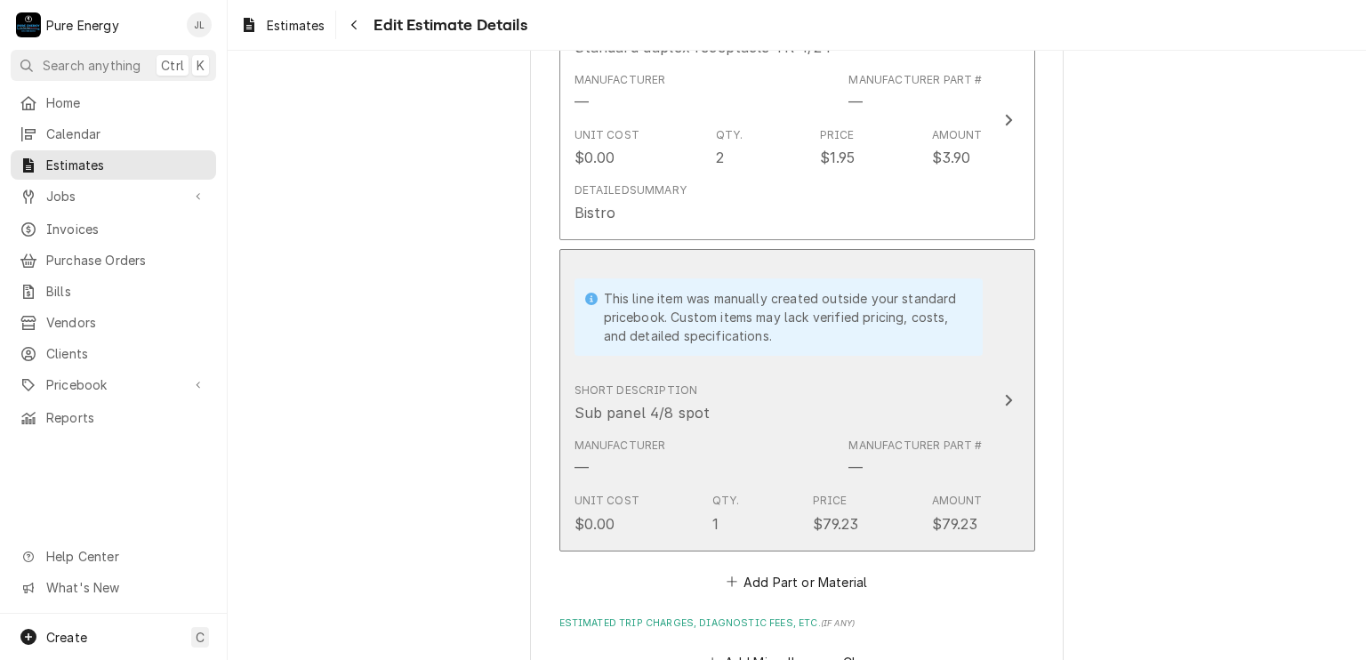
scroll to position [2980, 0]
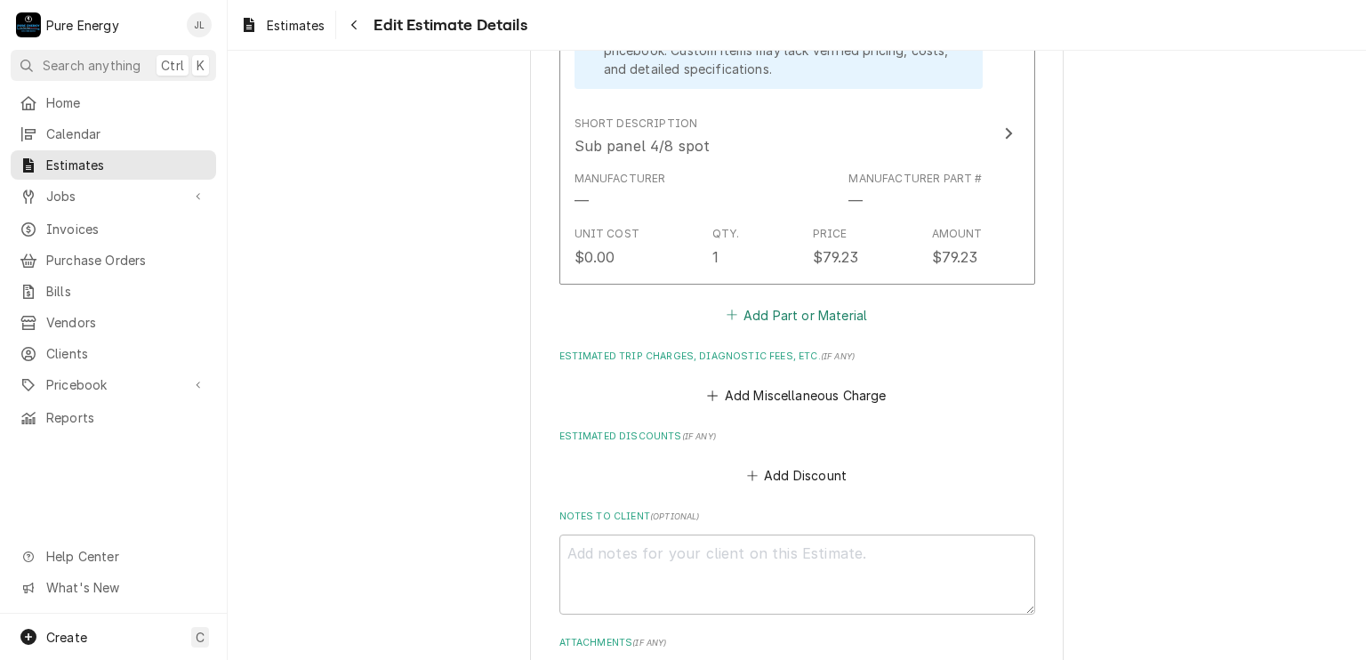
click at [811, 302] on button "Add Part or Material" at bounding box center [796, 314] width 147 height 25
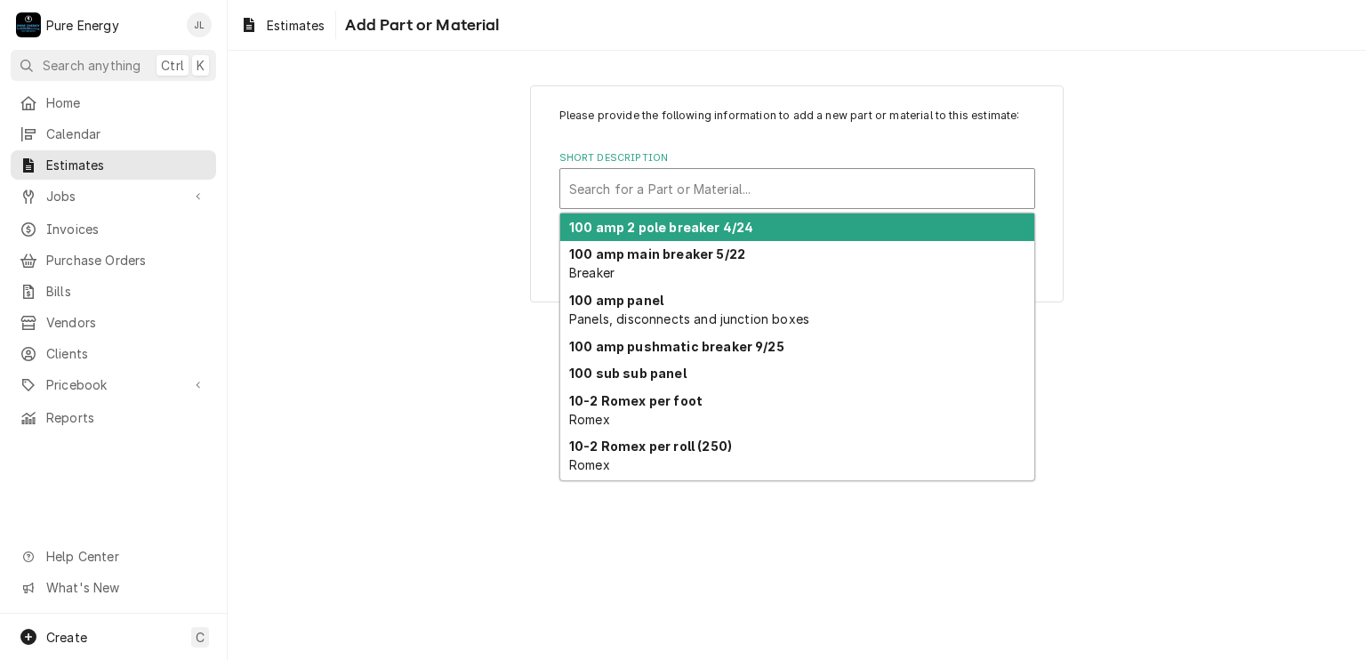
click at [686, 184] on div "Short Description" at bounding box center [797, 188] width 456 height 32
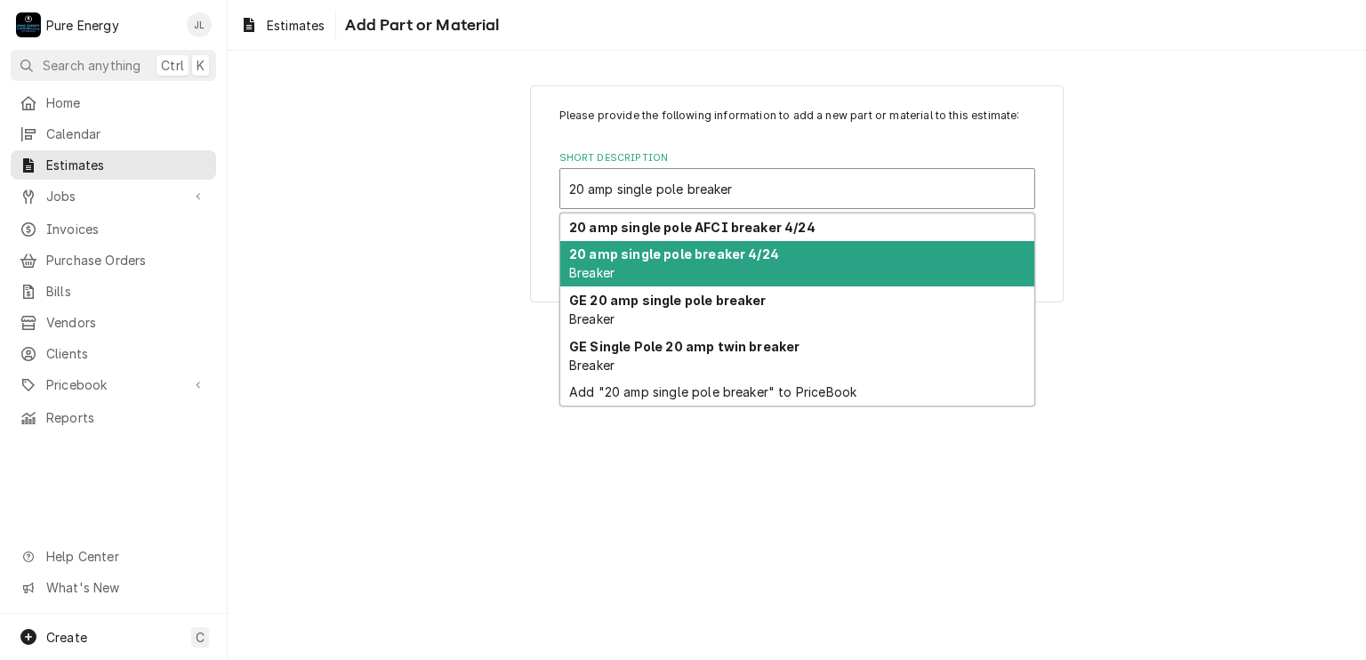
click at [682, 251] on strong "20 amp single pole breaker 4/24" at bounding box center [674, 253] width 210 height 15
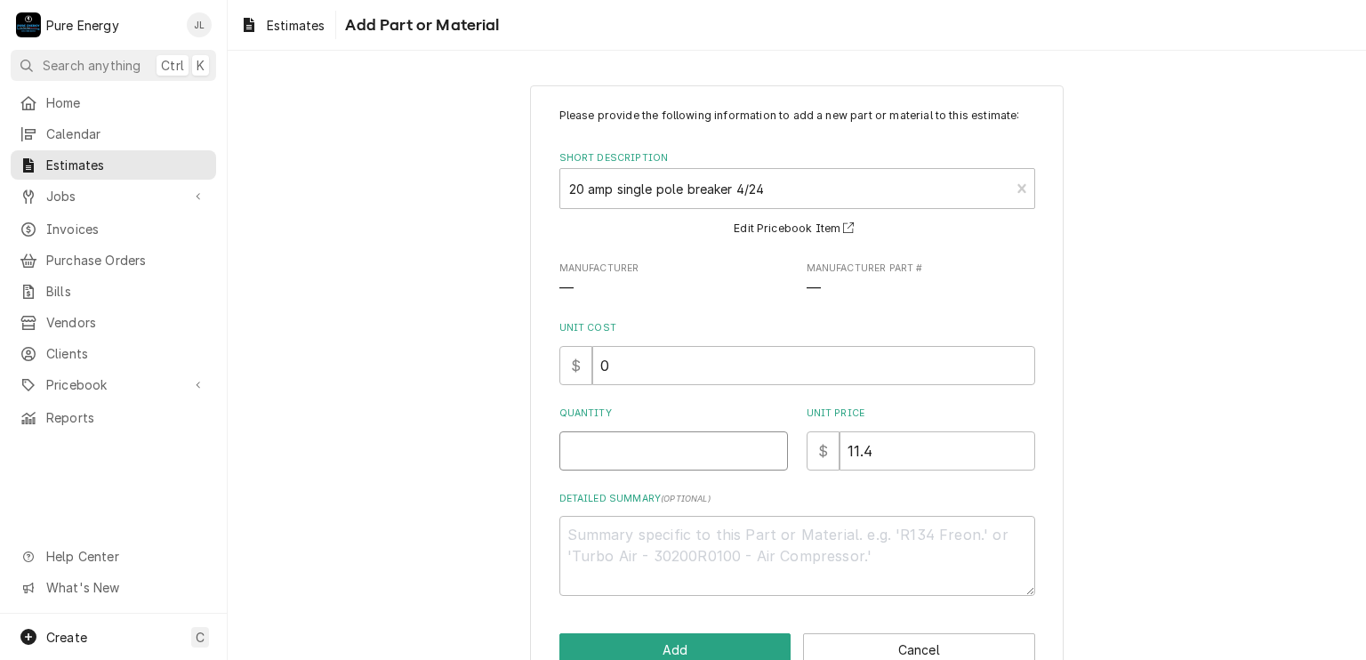
click at [661, 455] on input "Quantity" at bounding box center [673, 450] width 228 height 39
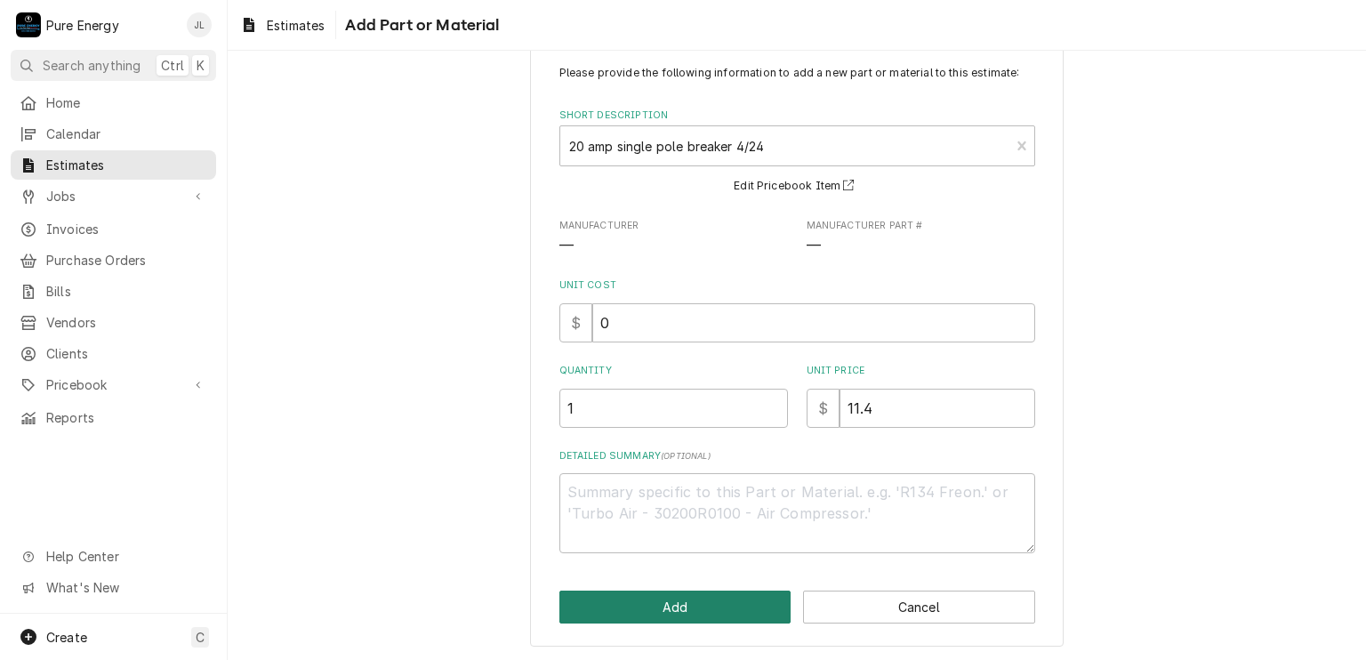
click at [677, 603] on button "Add" at bounding box center [675, 606] width 232 height 33
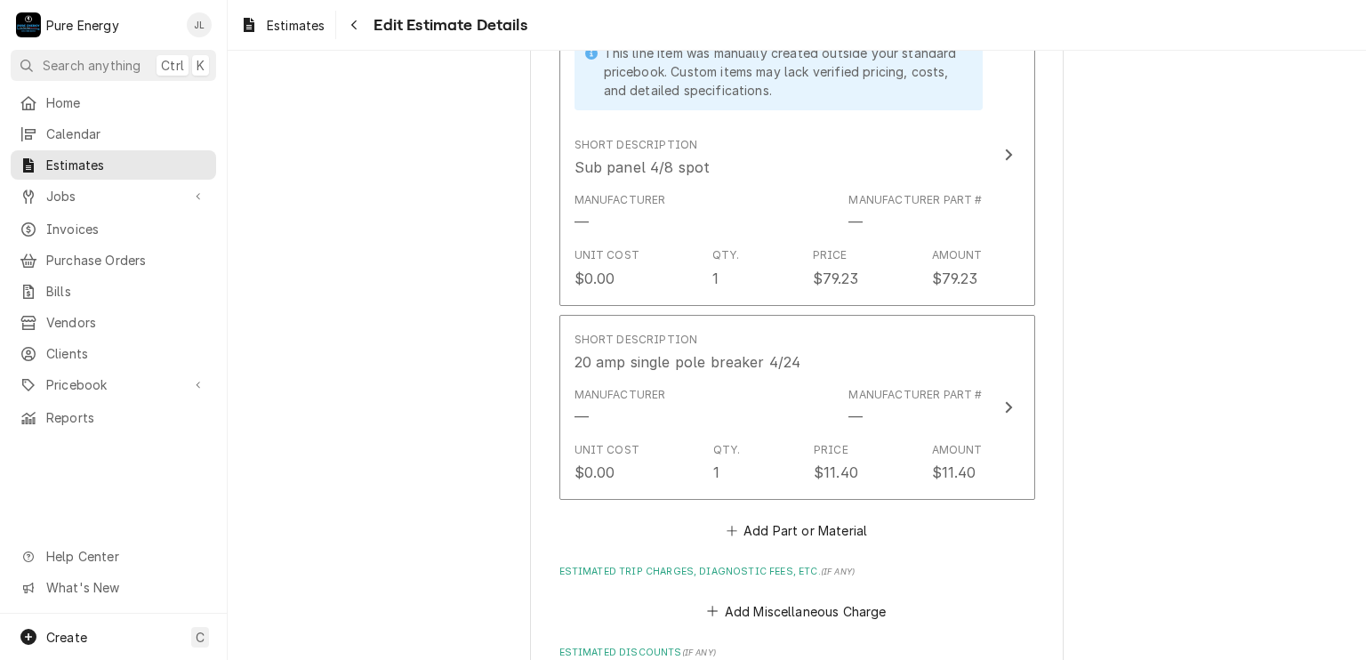
scroll to position [3048, 0]
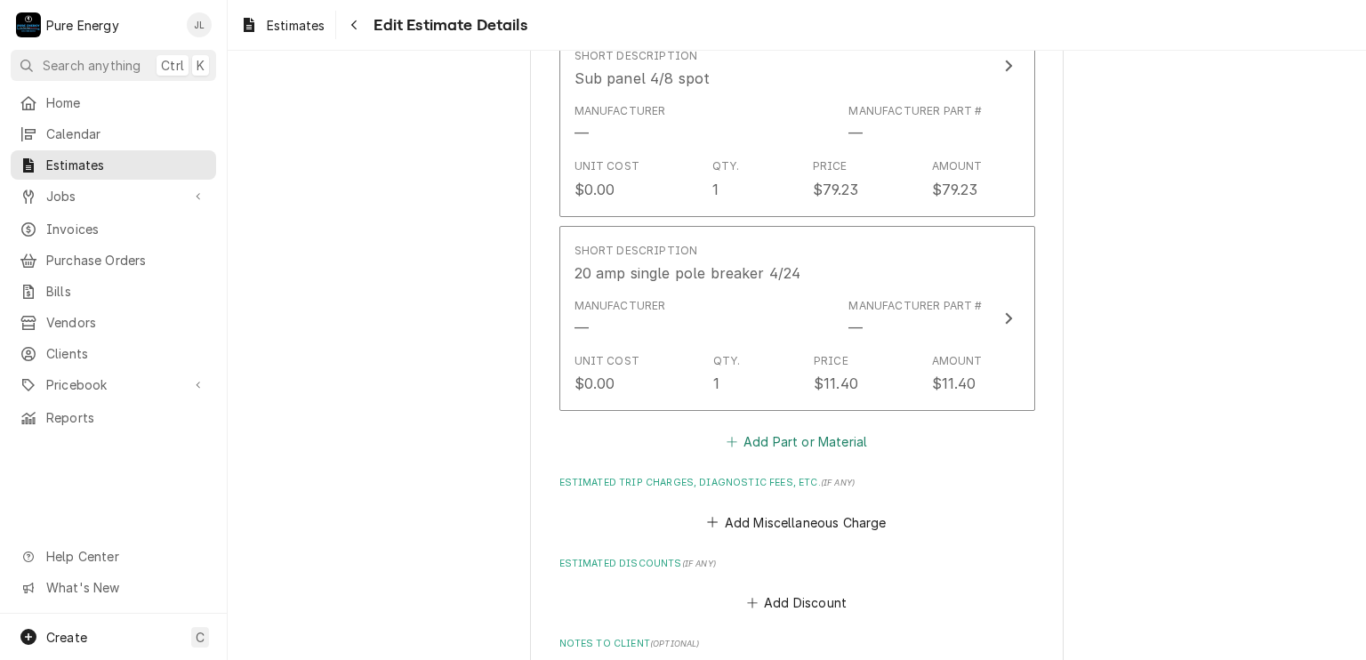
click at [793, 435] on button "Add Part or Material" at bounding box center [796, 441] width 147 height 25
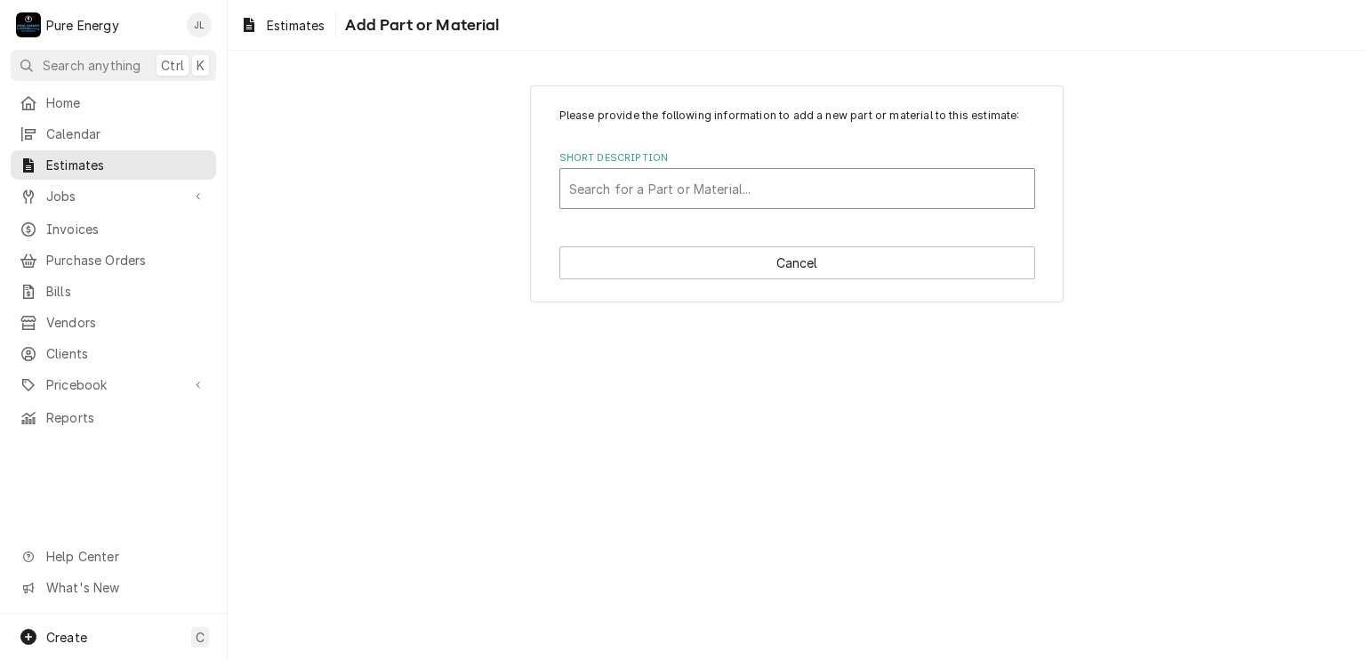
click at [692, 185] on div "Short Description" at bounding box center [797, 188] width 456 height 32
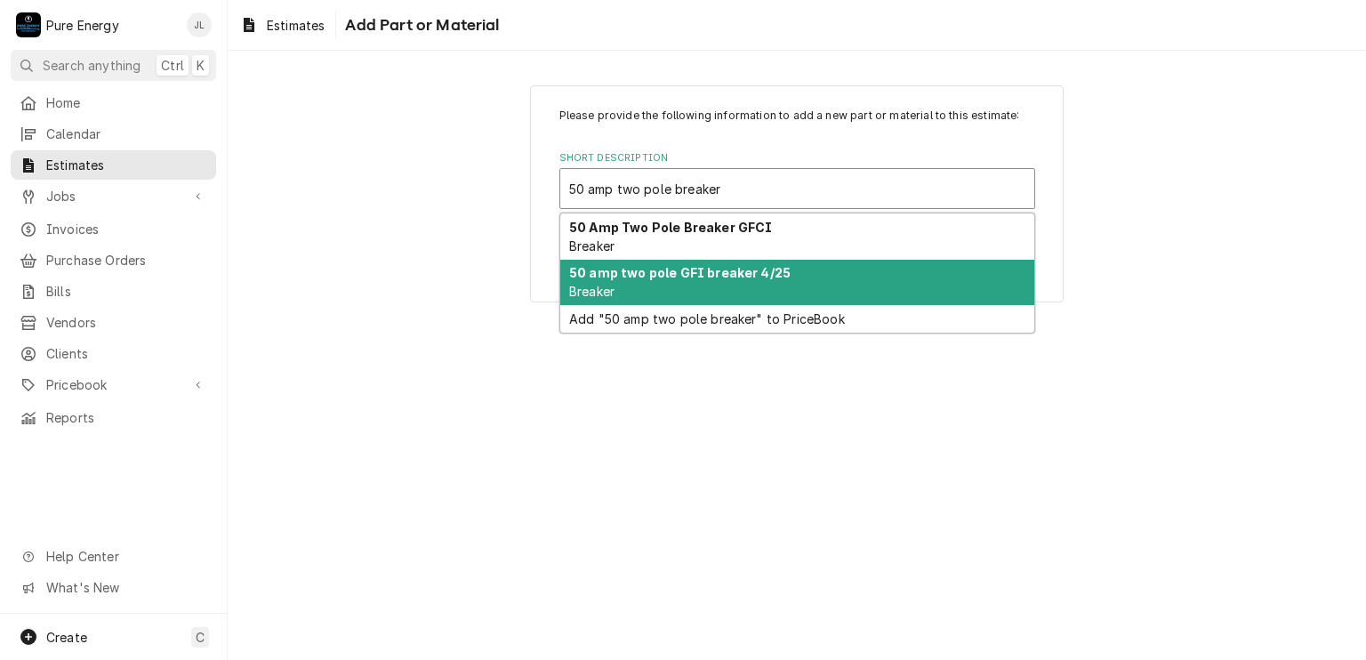
click at [689, 278] on strong "50 amp two pole GFI breaker 4/25" at bounding box center [679, 272] width 221 height 15
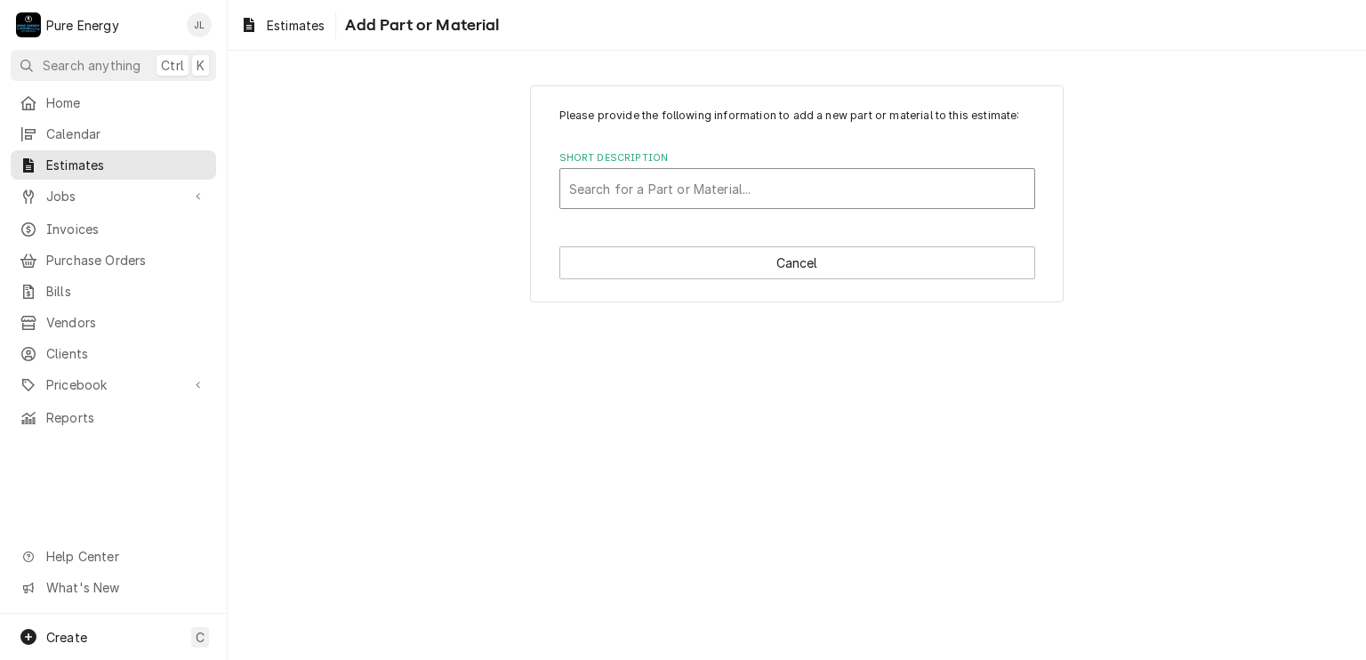
click at [754, 190] on div "Short Description" at bounding box center [797, 188] width 456 height 32
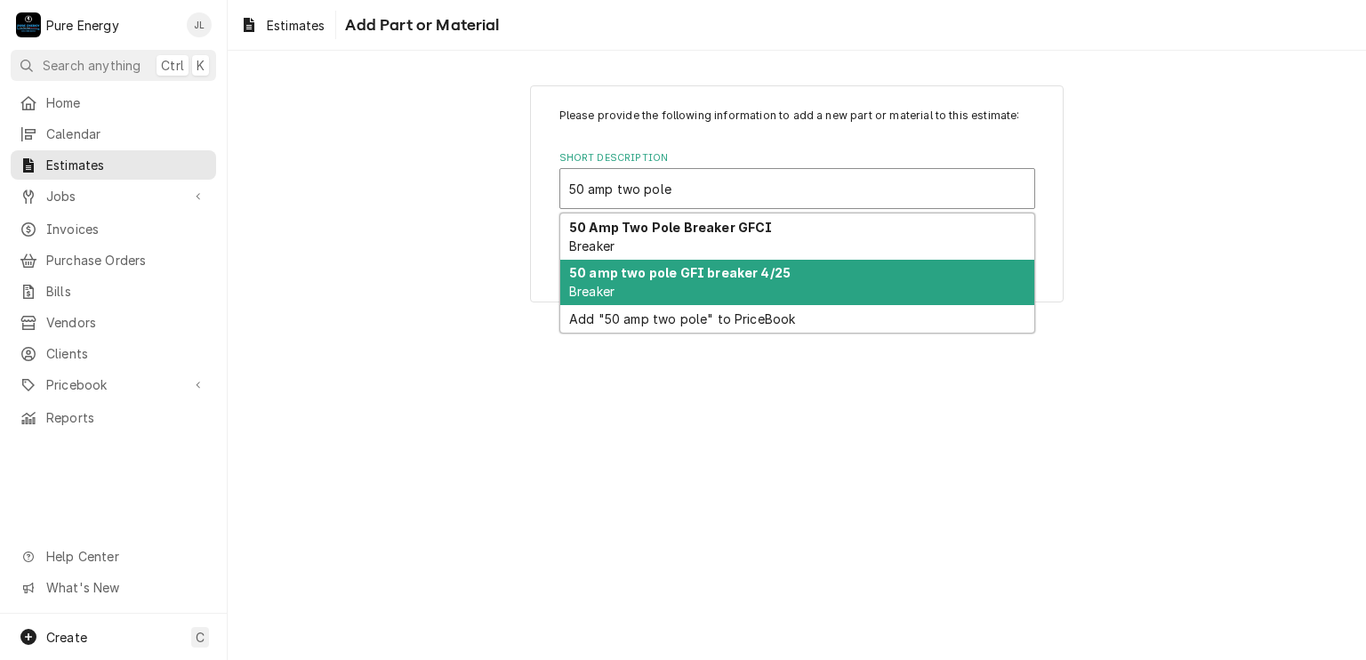
click at [677, 288] on div "50 amp two pole GFI breaker 4/25 Breaker" at bounding box center [797, 283] width 474 height 46
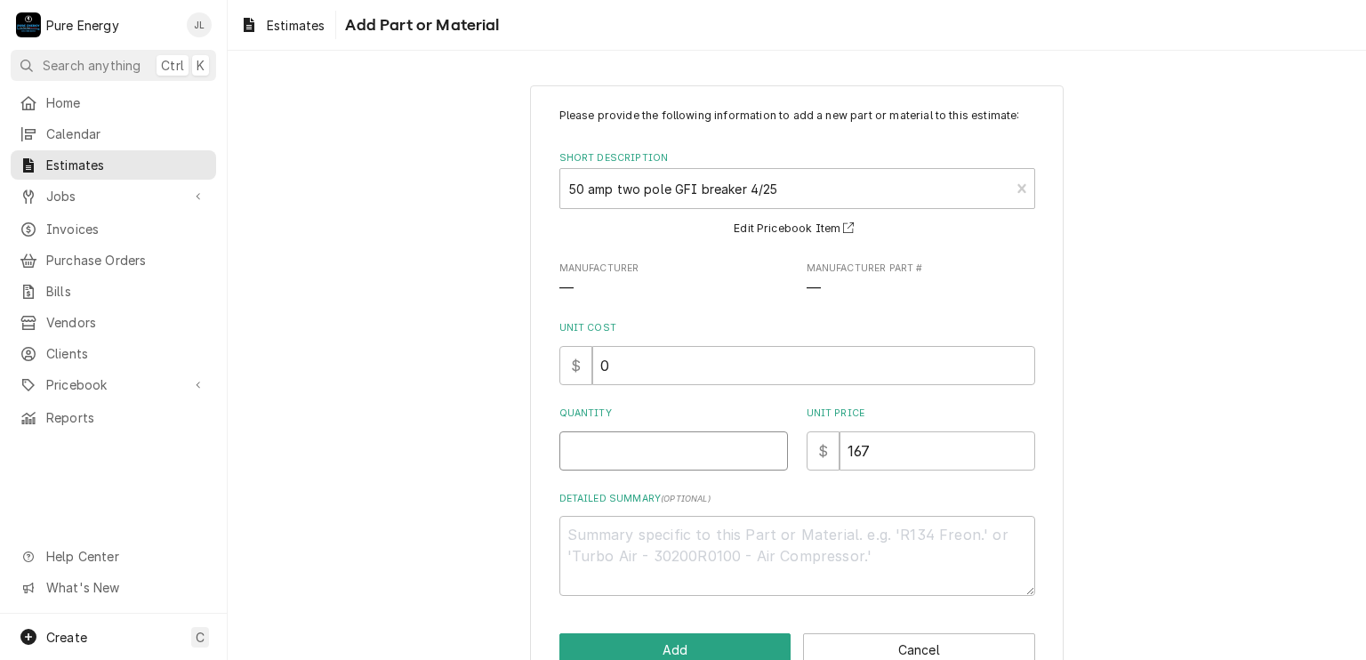
click at [626, 447] on input "Quantity" at bounding box center [673, 450] width 228 height 39
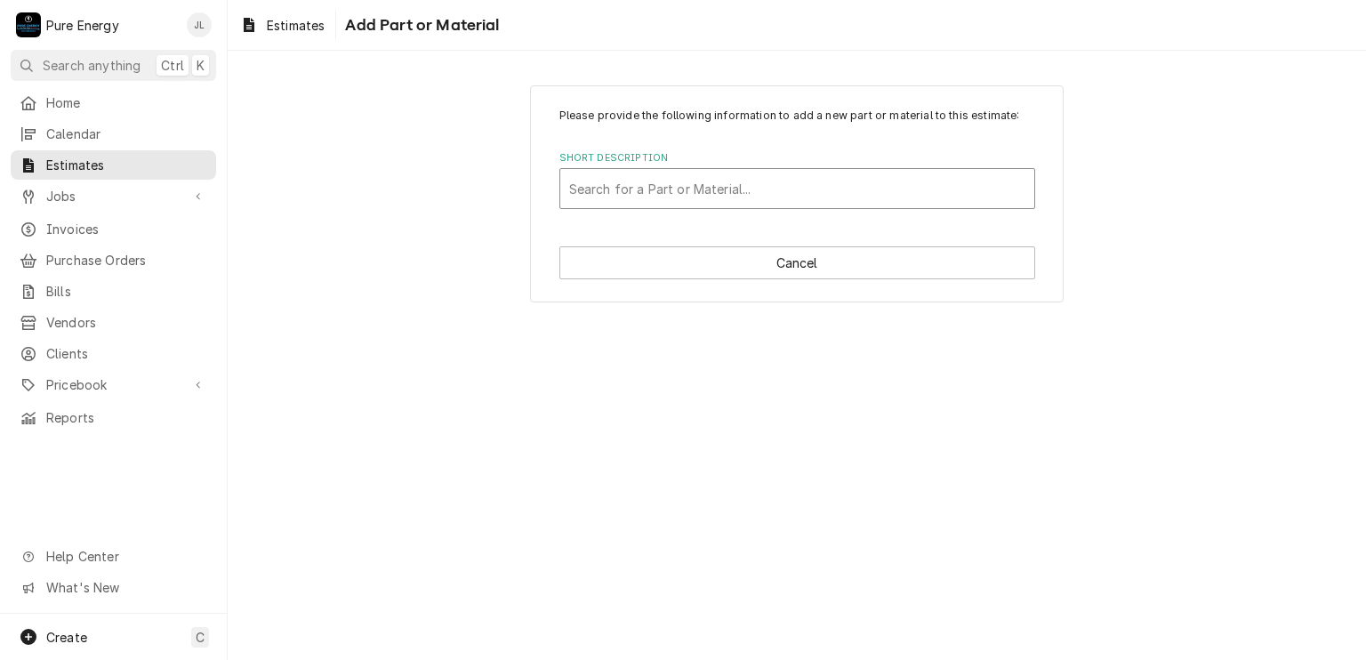
click at [713, 179] on div "Short Description" at bounding box center [797, 188] width 456 height 32
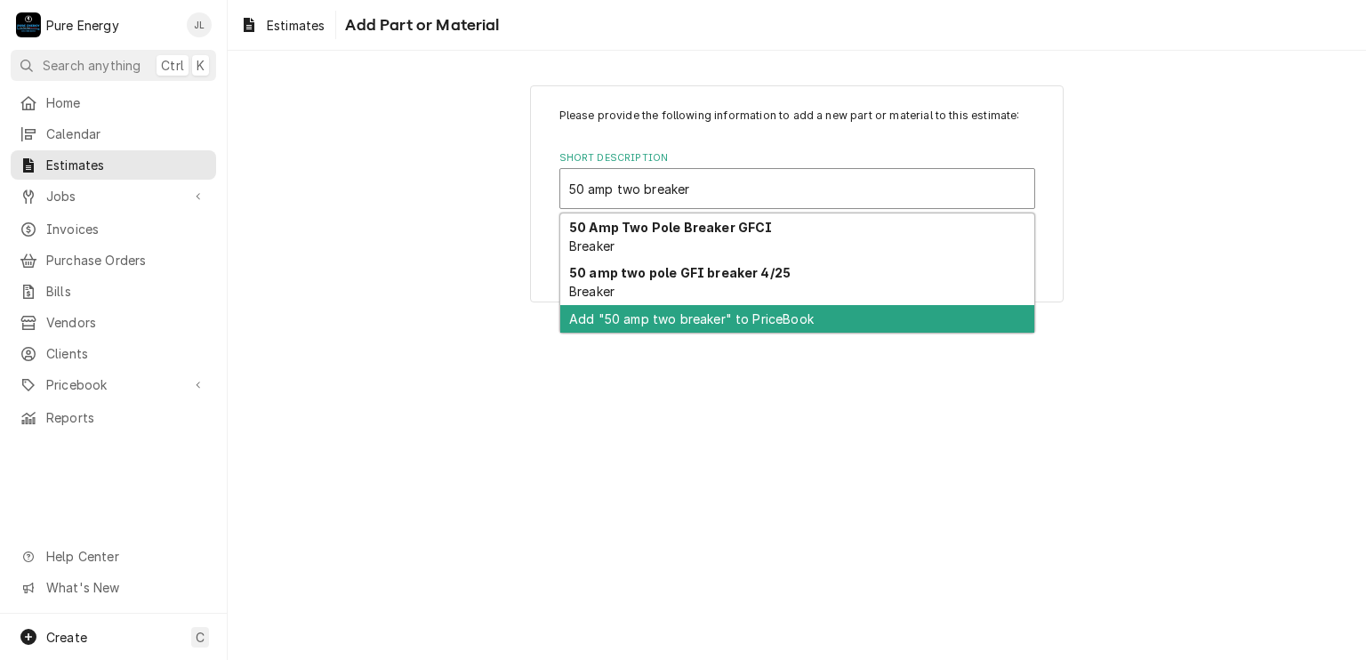
click at [661, 316] on div "Add "50 amp two breaker" to PriceBook" at bounding box center [797, 319] width 474 height 28
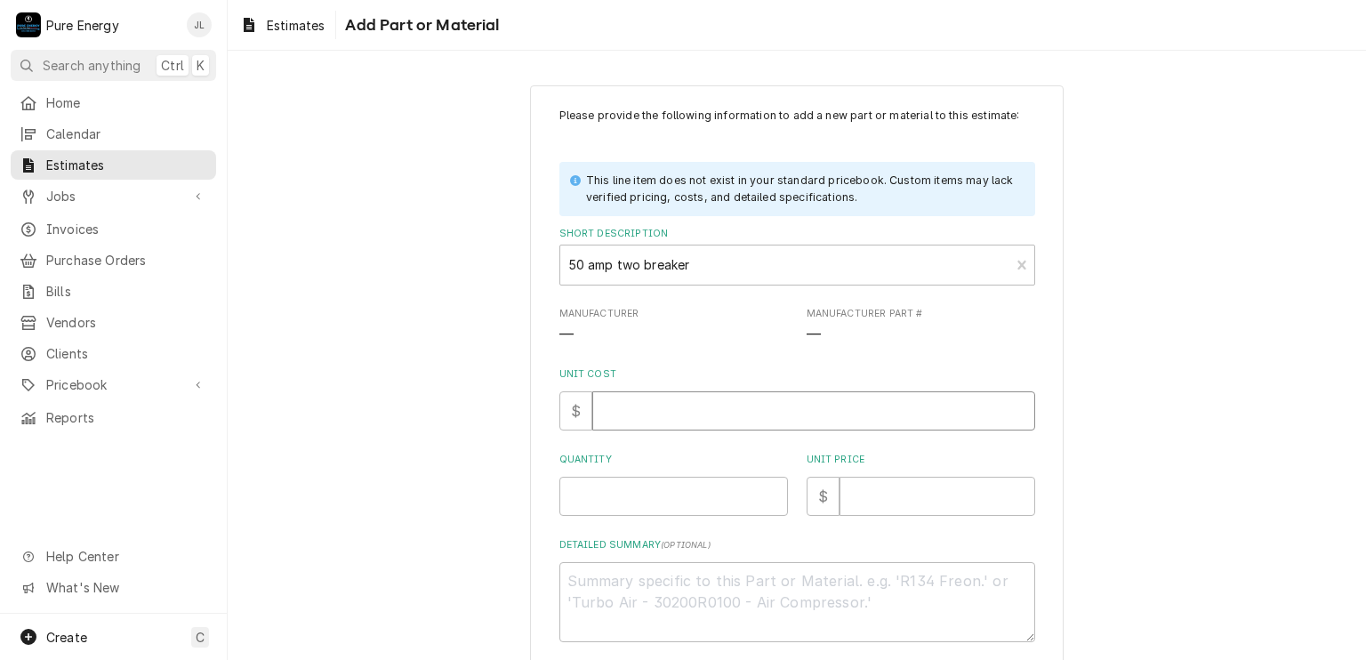
click at [623, 418] on input "Unit Cost" at bounding box center [813, 410] width 443 height 39
click at [615, 507] on input "Quantity" at bounding box center [673, 496] width 228 height 39
click at [856, 494] on input "Unit Price" at bounding box center [937, 496] width 196 height 39
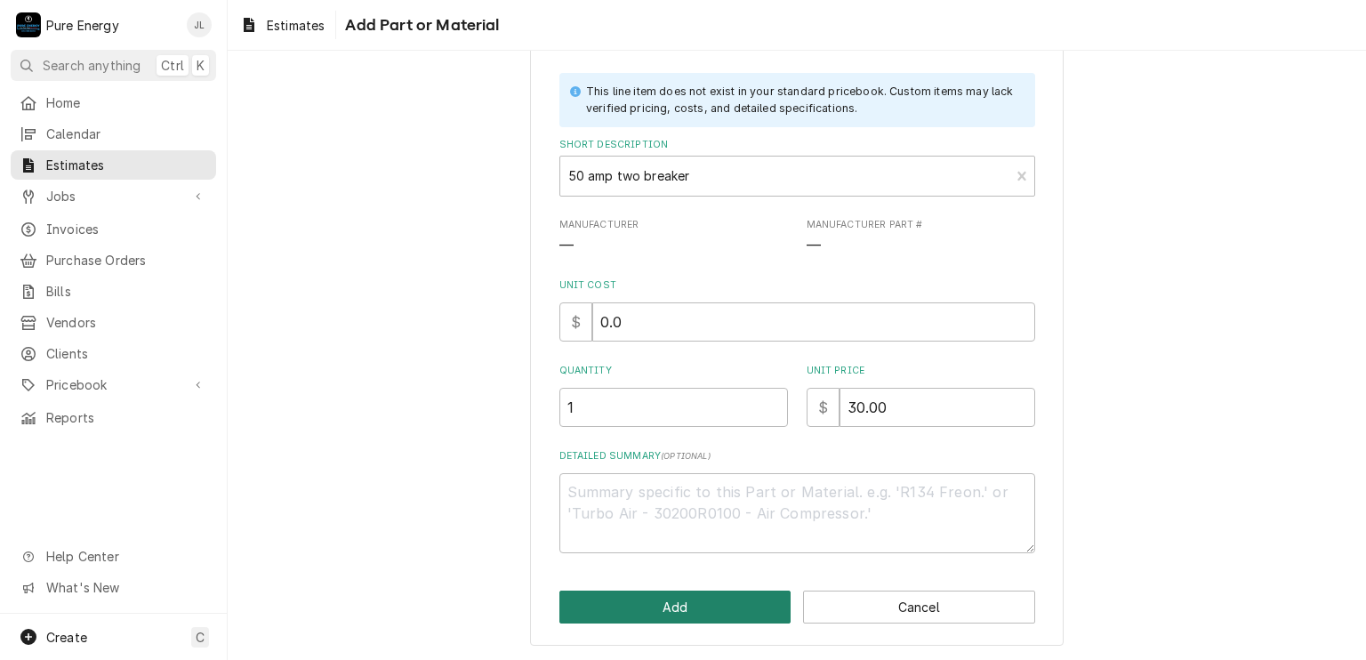
click at [669, 605] on button "Add" at bounding box center [675, 606] width 232 height 33
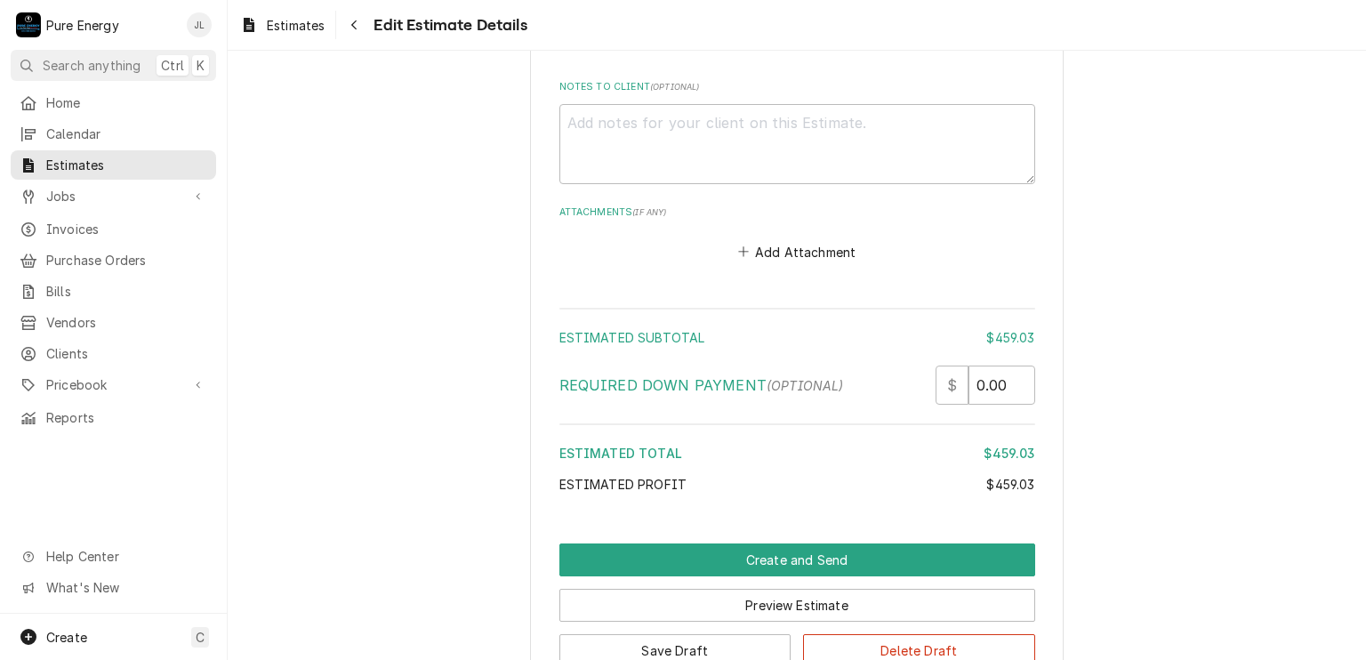
scroll to position [4036, 0]
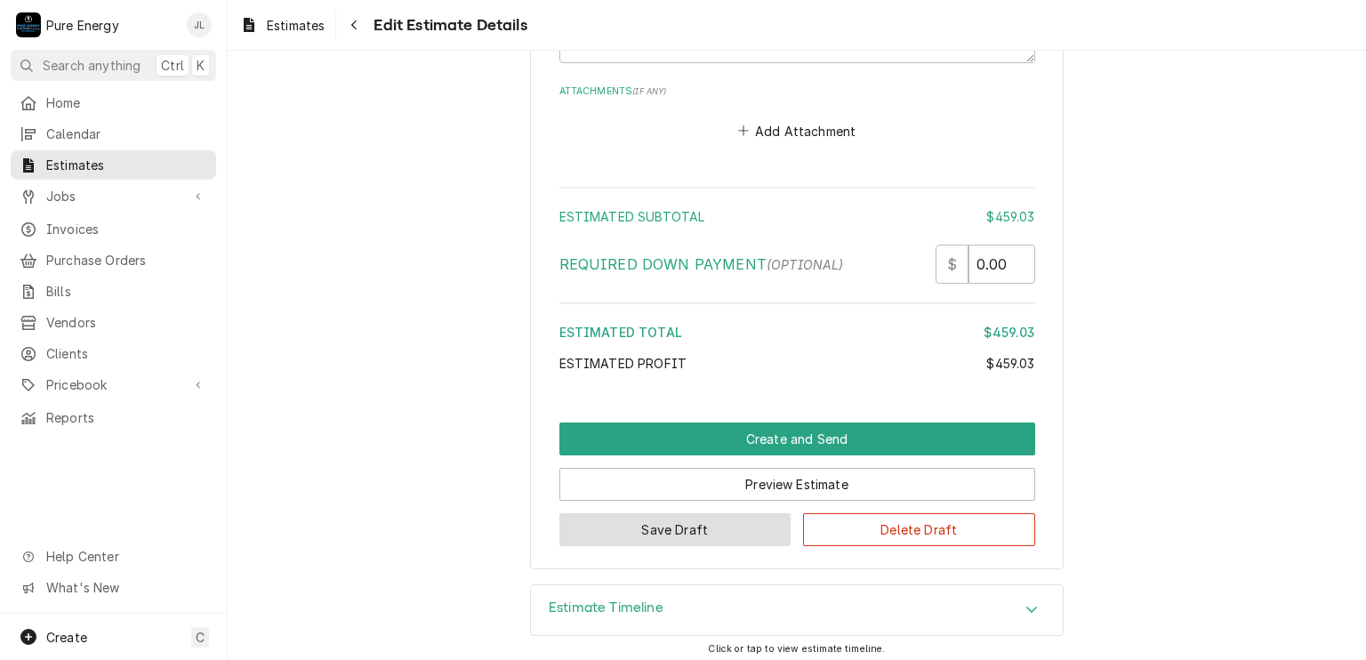
click at [673, 517] on button "Save Draft" at bounding box center [675, 529] width 232 height 33
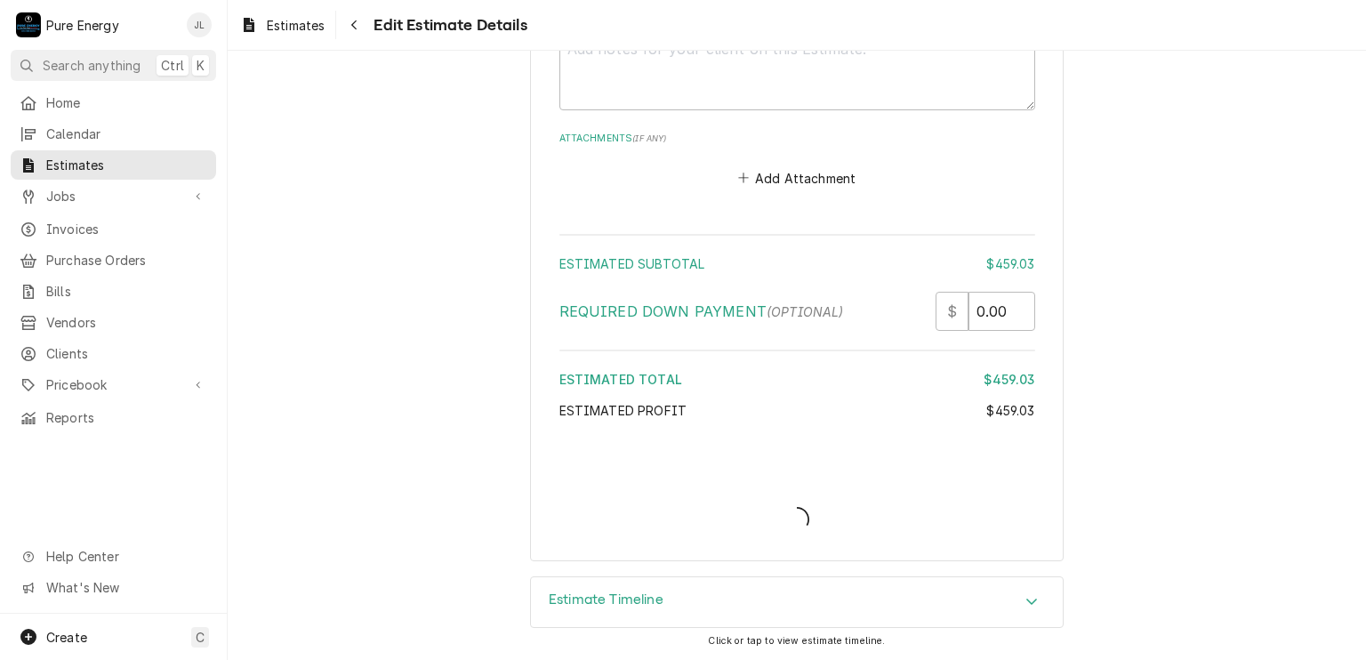
scroll to position [3982, 0]
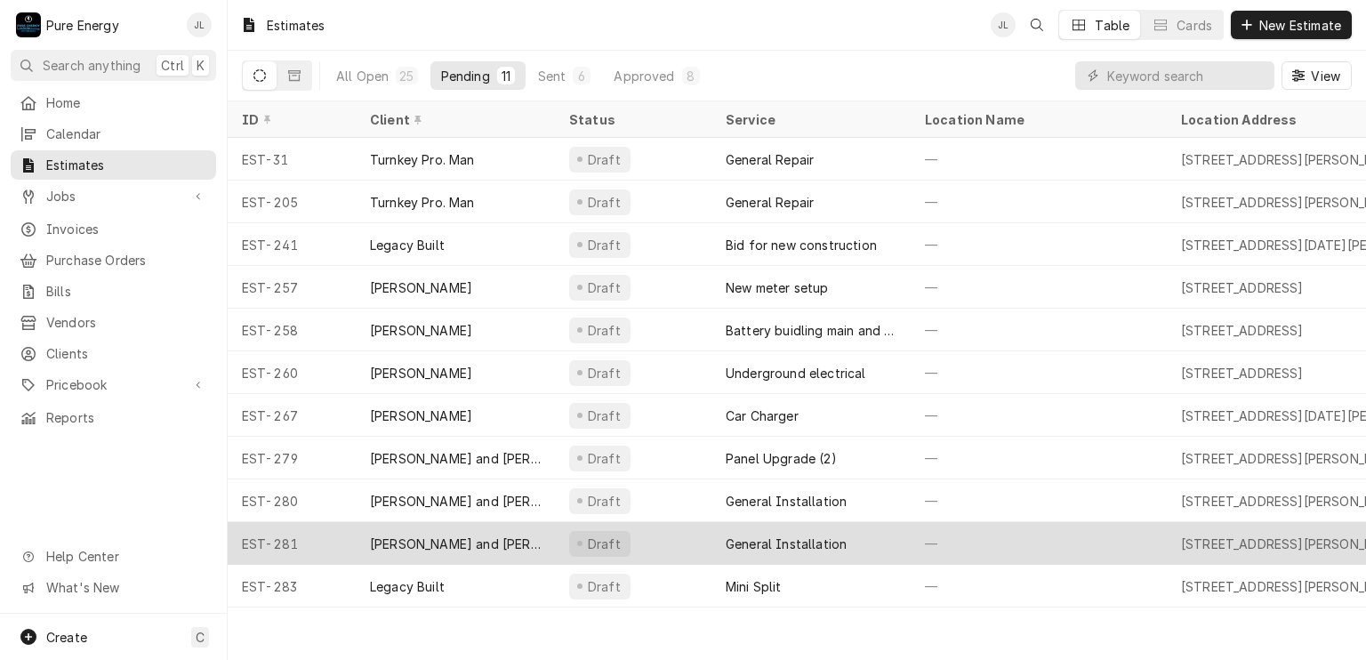
click at [1038, 544] on div "—" at bounding box center [1038, 543] width 256 height 43
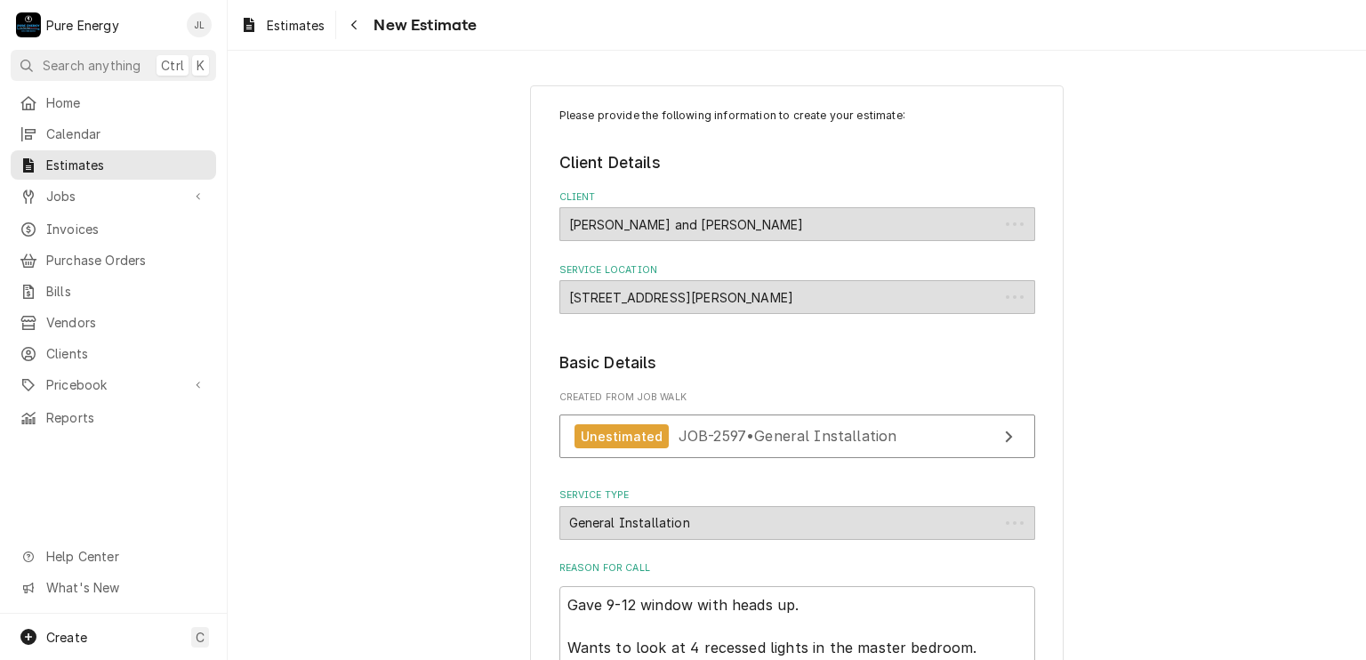
type textarea "x"
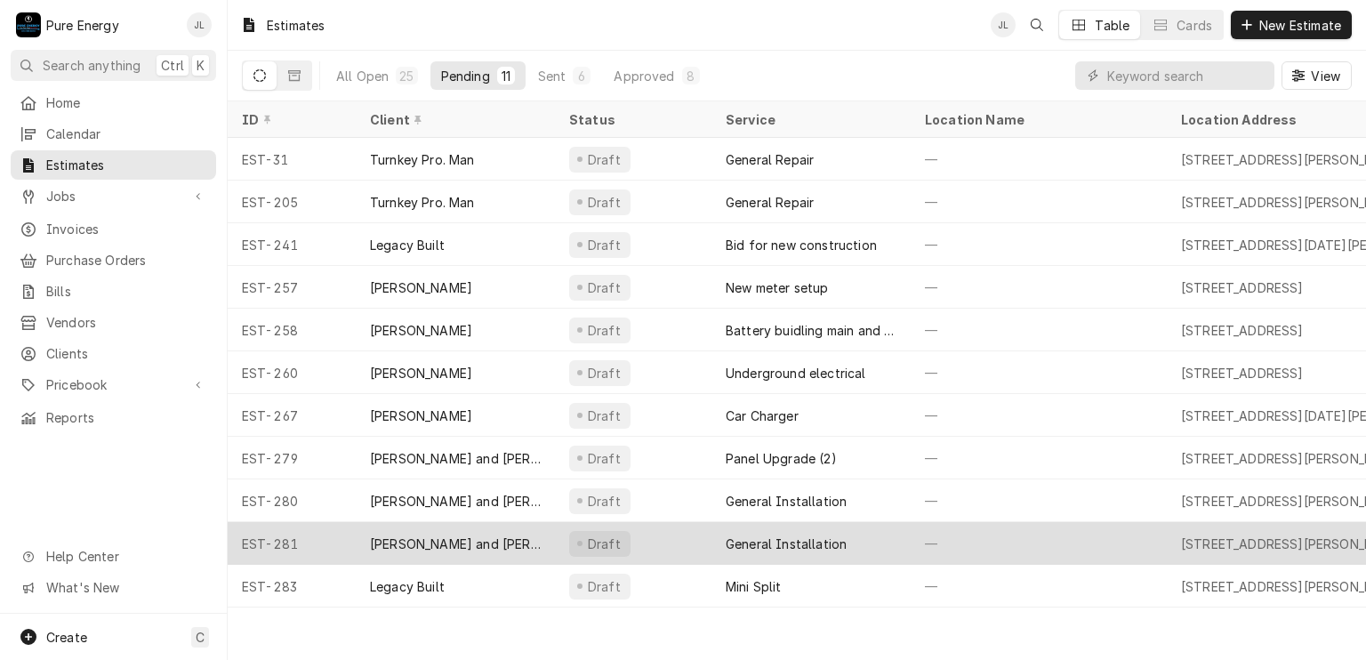
click at [1024, 547] on div "—" at bounding box center [1038, 543] width 256 height 43
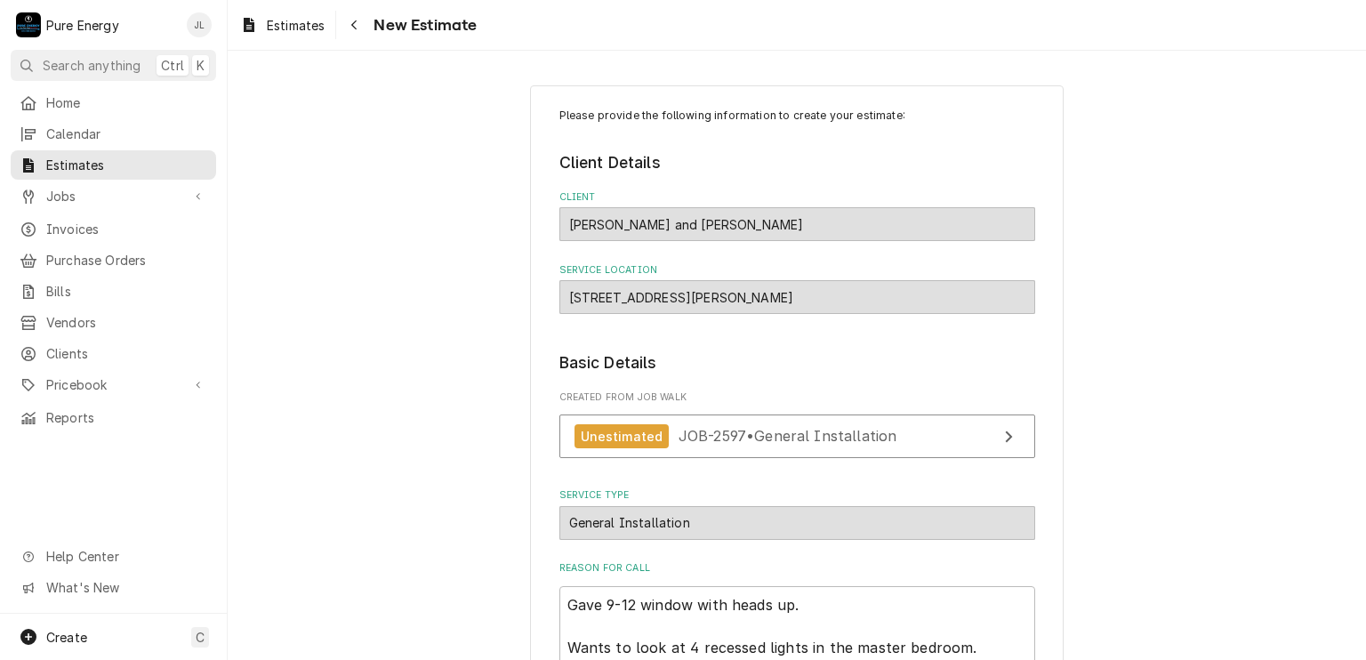
type textarea "x"
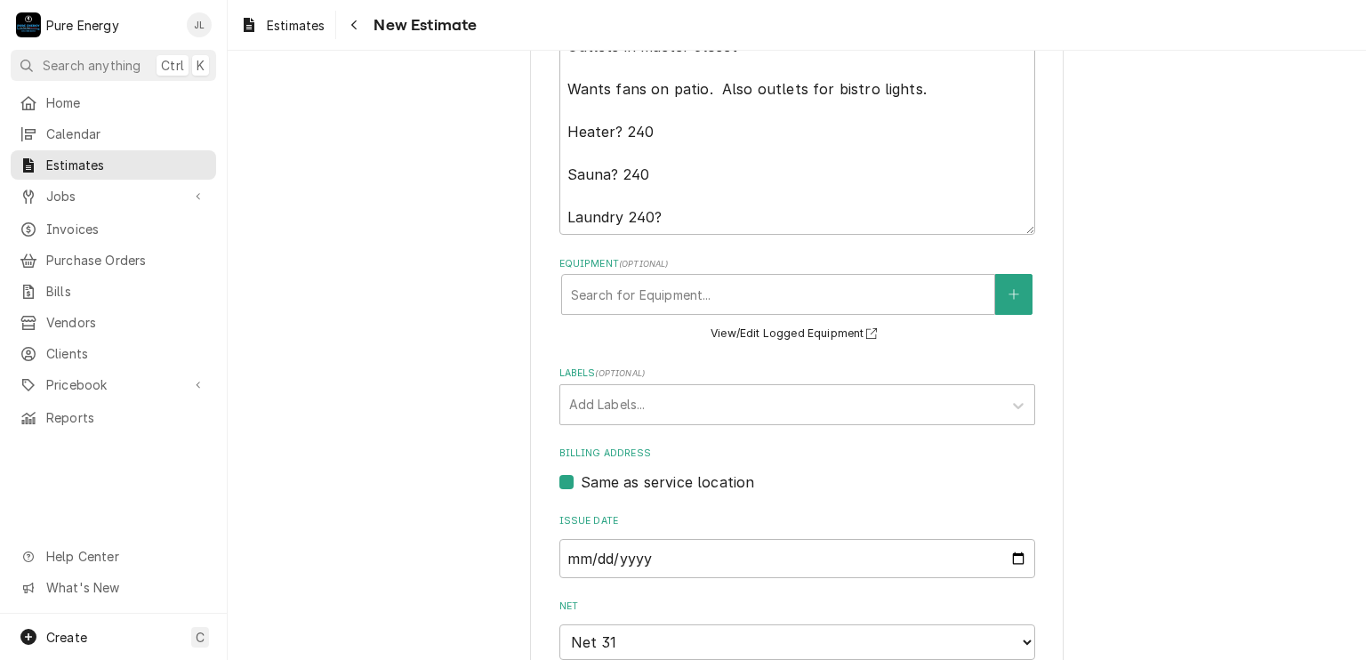
scroll to position [356, 0]
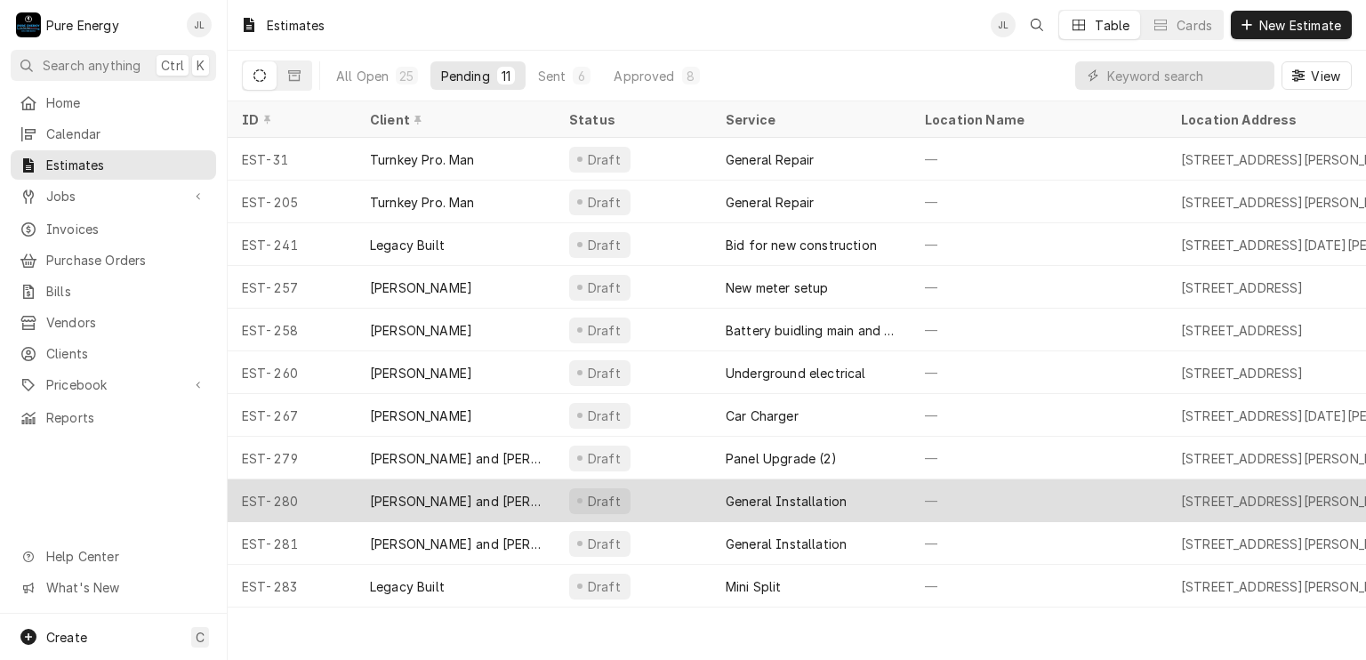
click at [1039, 486] on div "—" at bounding box center [1038, 500] width 256 height 43
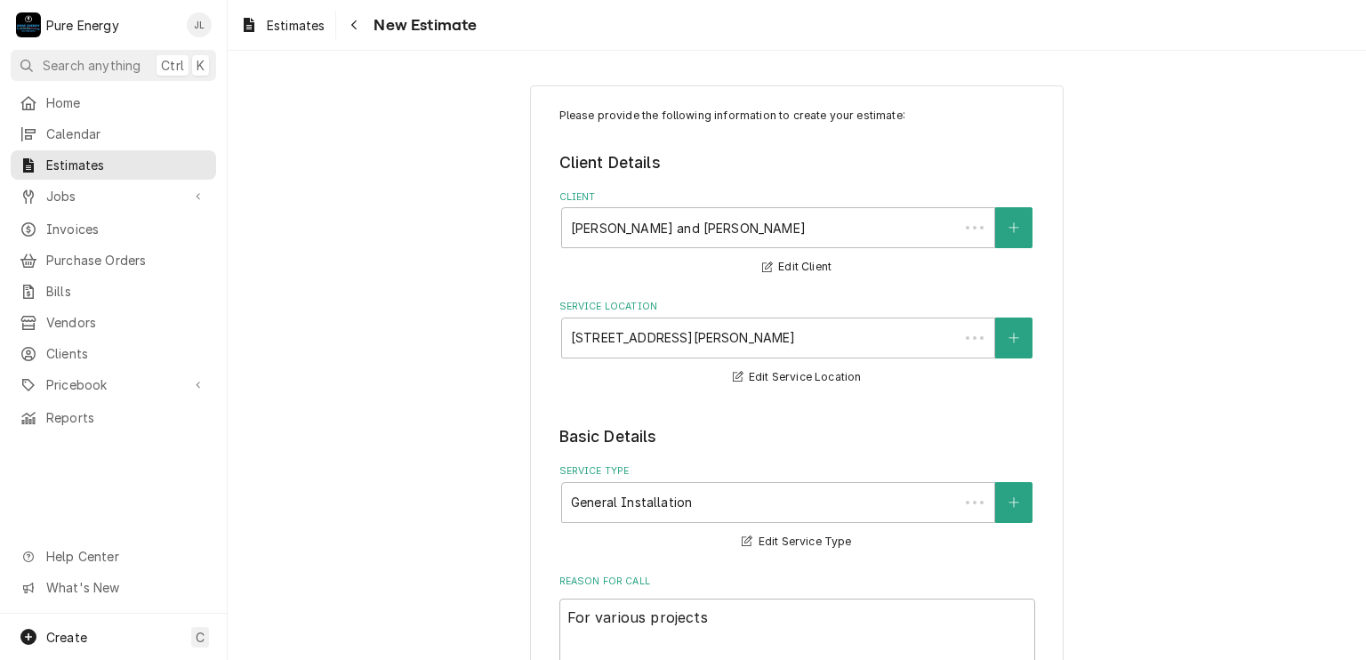
type textarea "x"
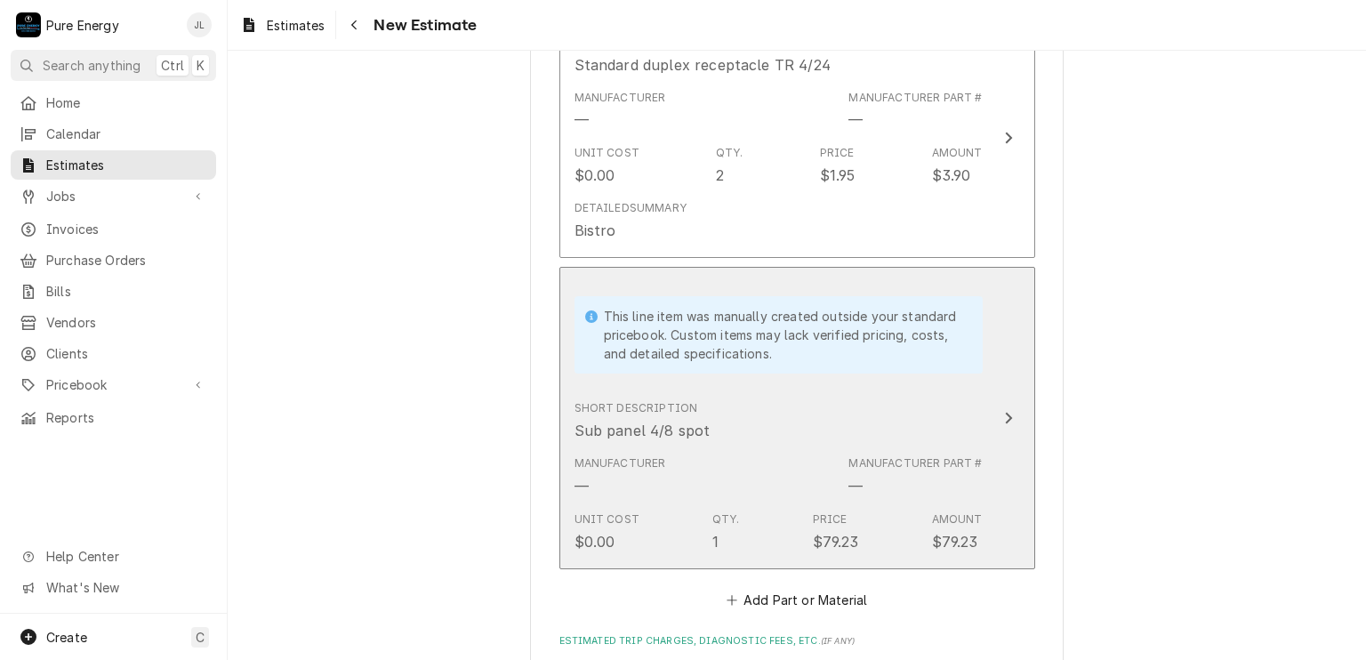
scroll to position [3378, 0]
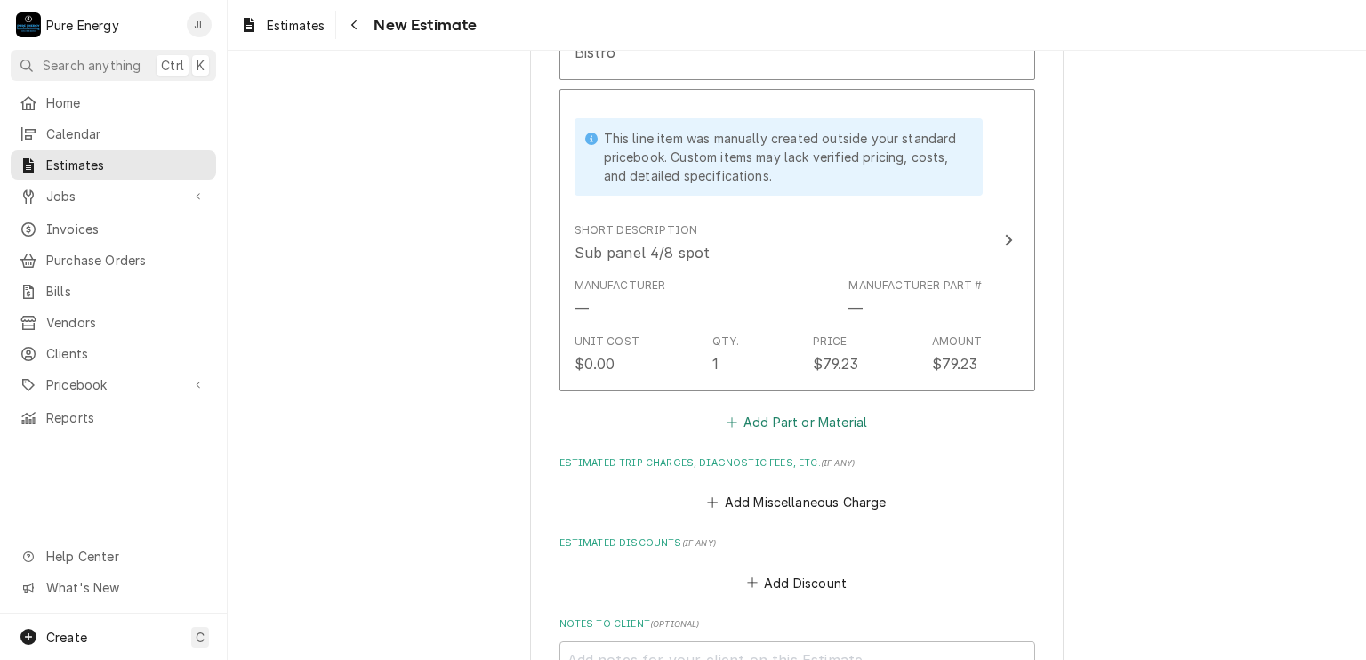
click at [782, 412] on button "Add Part or Material" at bounding box center [796, 421] width 147 height 25
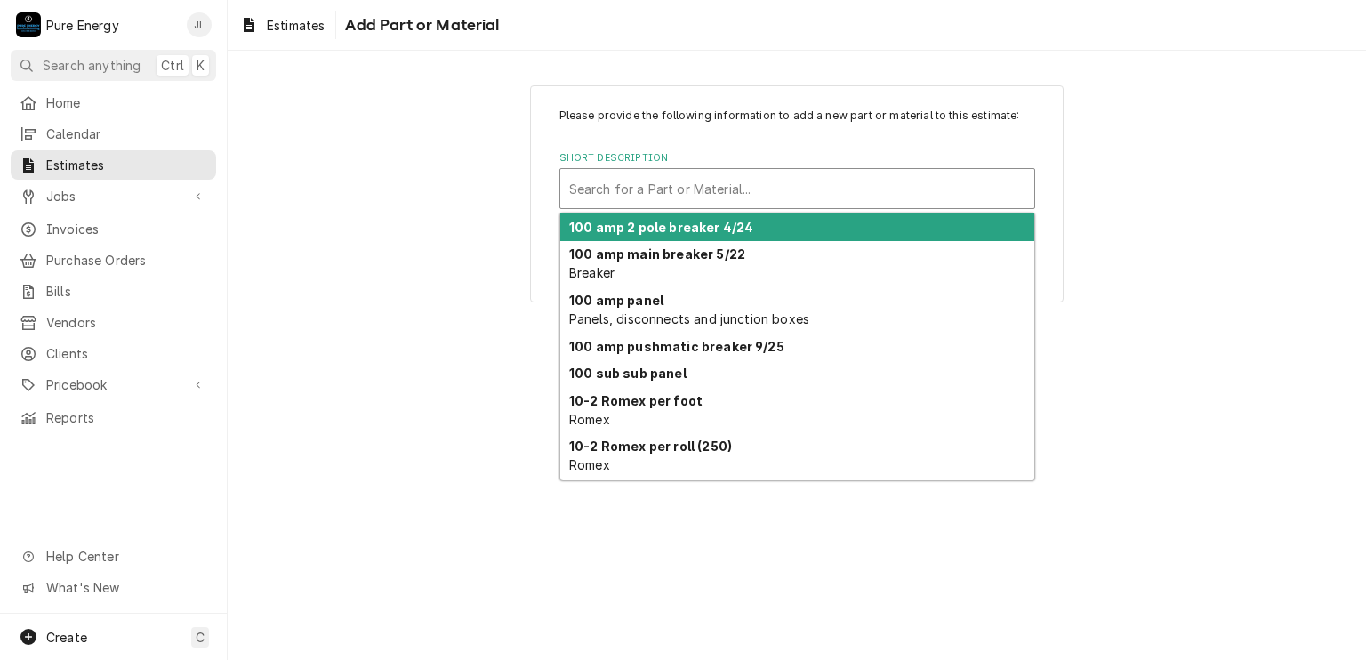
click at [642, 191] on div "Short Description" at bounding box center [797, 188] width 456 height 32
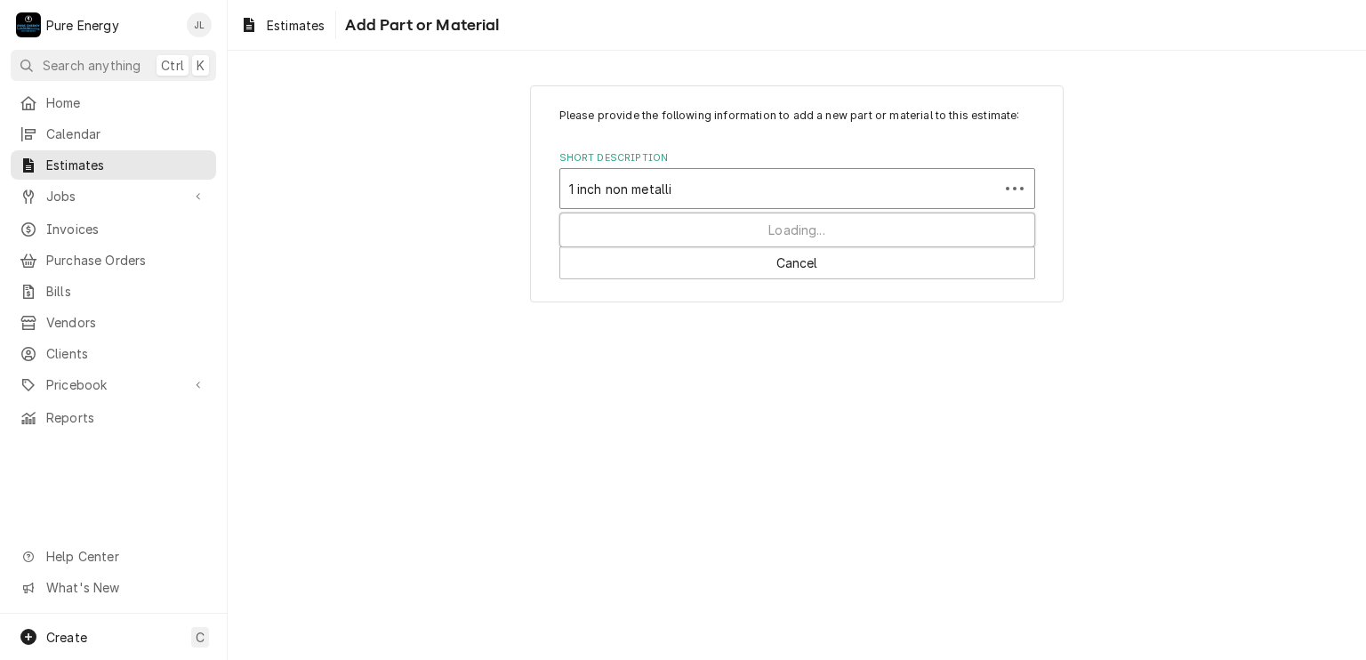
type input "1 inch non metallic"
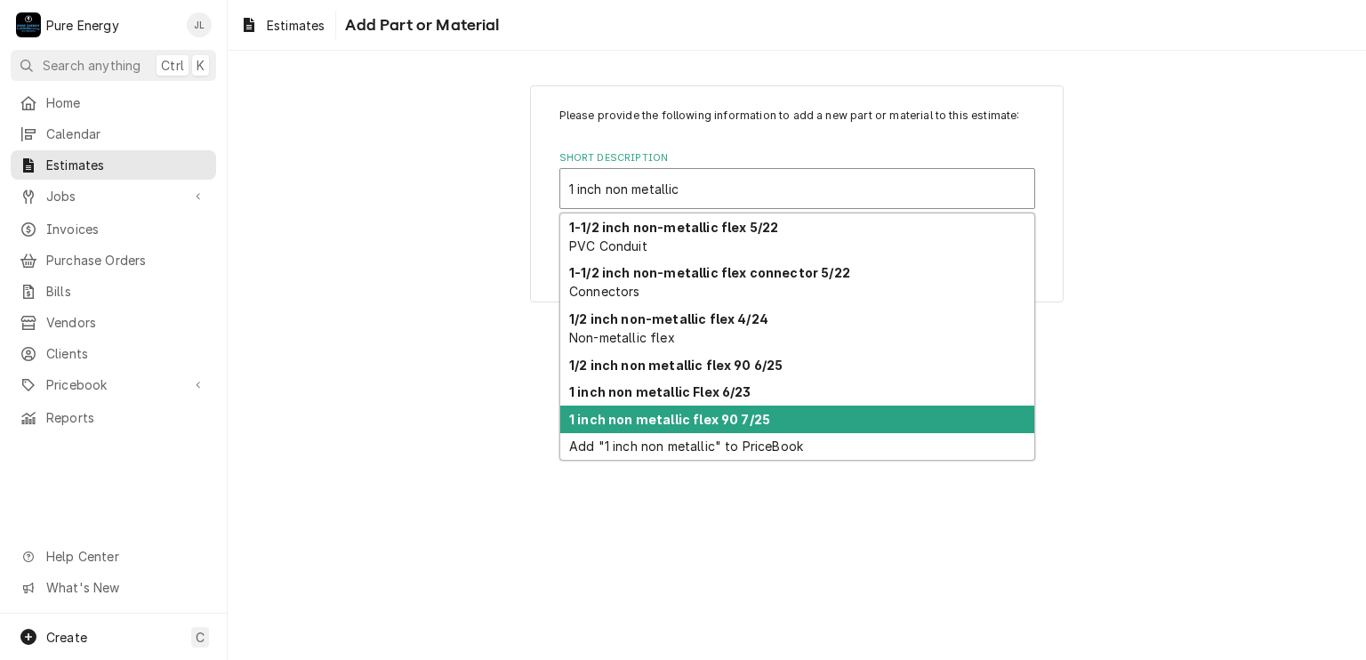
click at [656, 419] on strong "1 inch non metallic flex 90 7/25" at bounding box center [669, 419] width 201 height 15
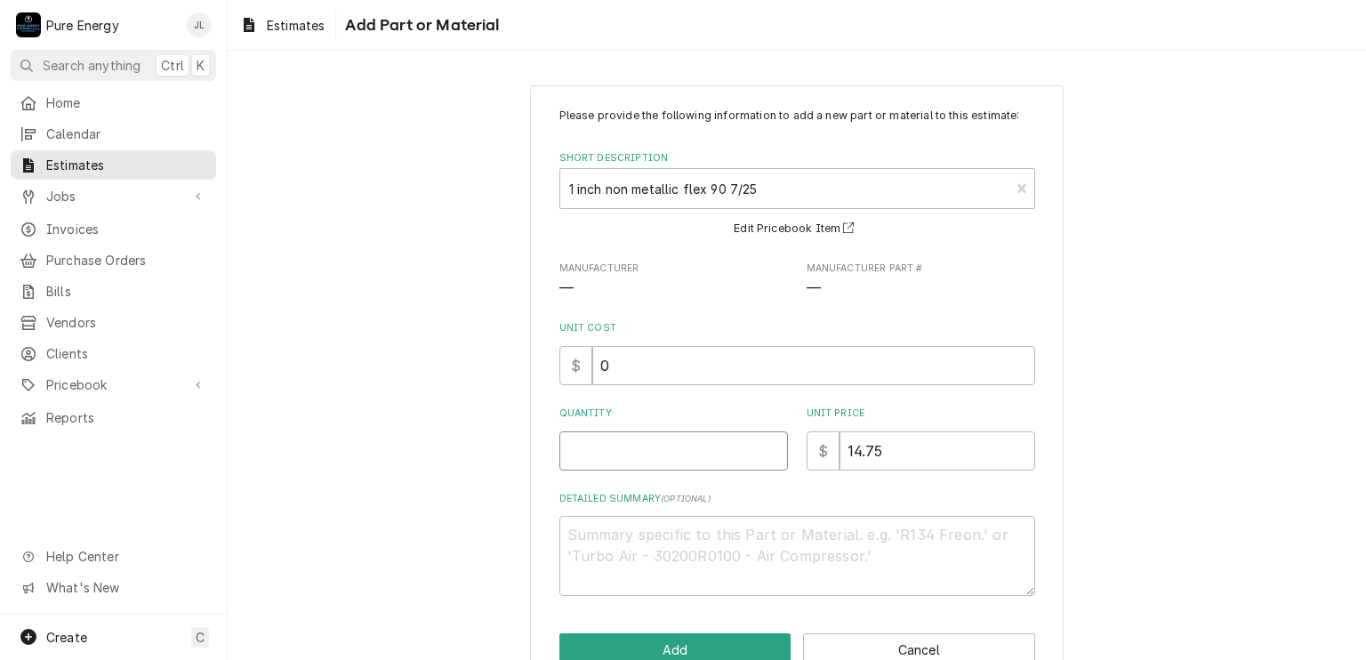
click at [616, 454] on input "Quantity" at bounding box center [673, 450] width 228 height 39
type textarea "x"
type input "1"
type textarea "x"
type input "1"
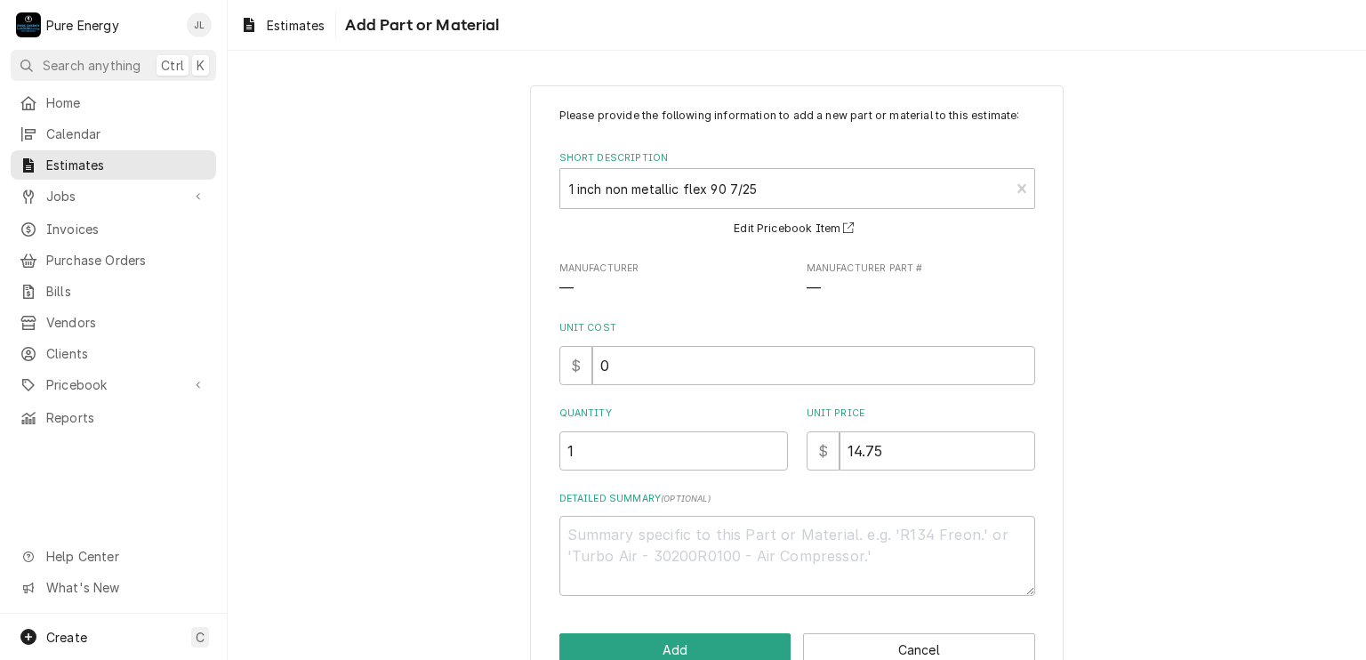
scroll to position [43, 0]
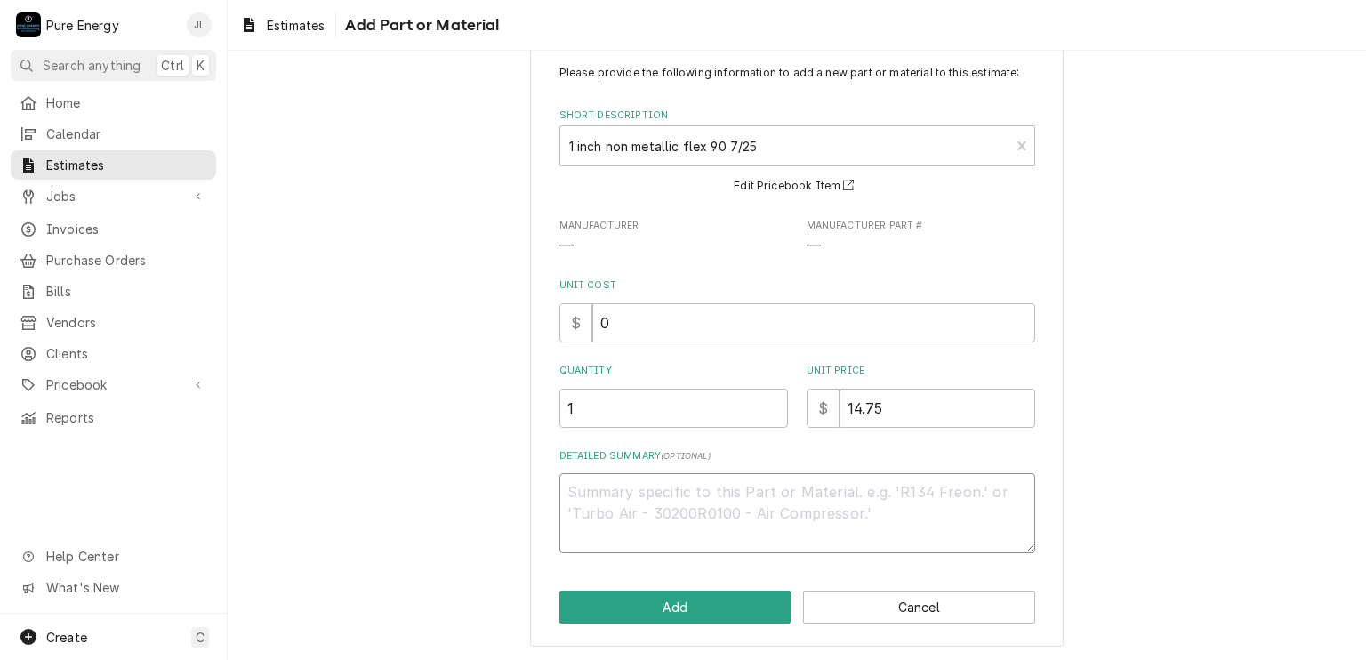
click at [642, 496] on textarea "Detailed Summary ( optional )" at bounding box center [797, 513] width 476 height 80
type textarea "x"
type textarea "A"
type textarea "x"
type textarea "At"
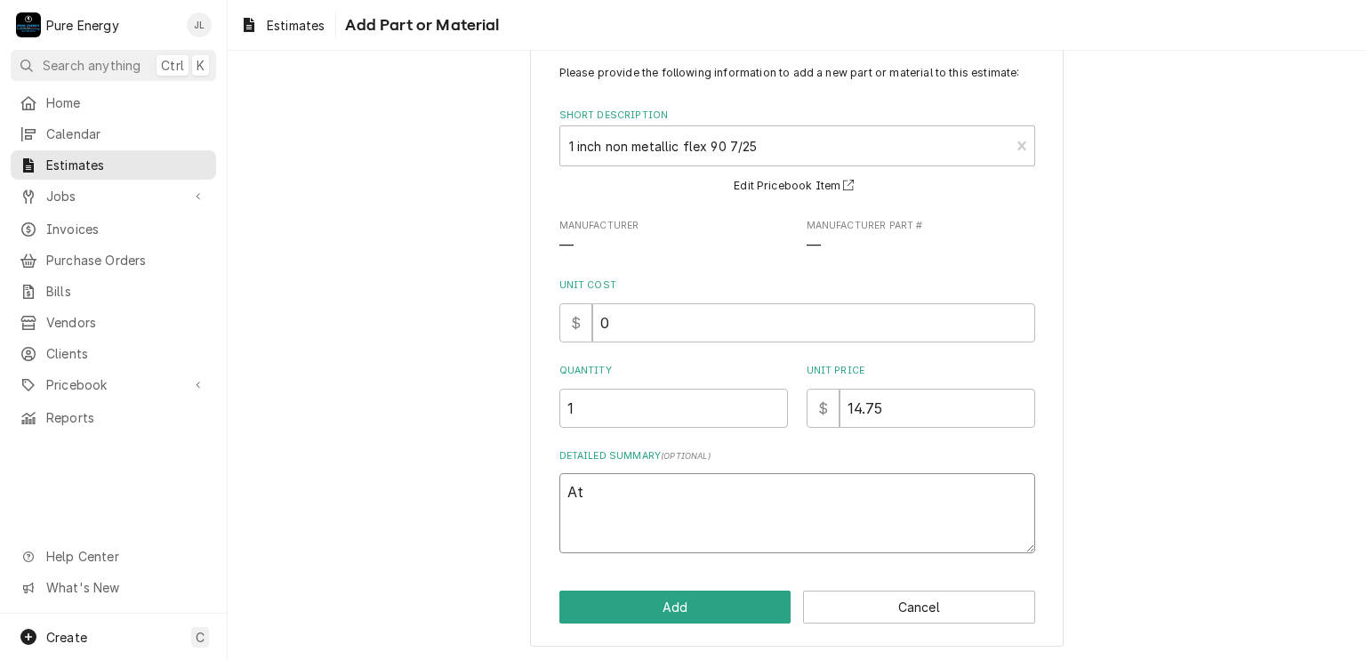
type textarea "x"
type textarea "At"
type textarea "x"
type textarea "At th"
type textarea "x"
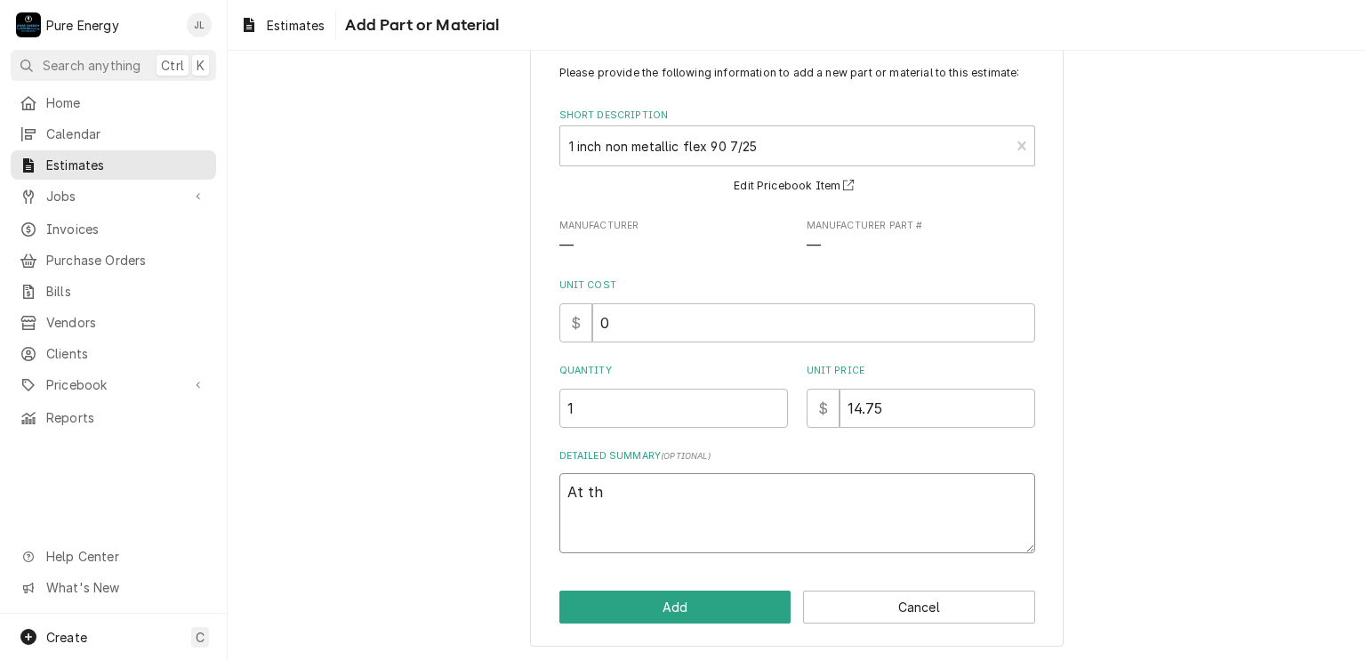
type textarea "At the"
type textarea "x"
type textarea "At the"
type textarea "x"
type textarea "At the s"
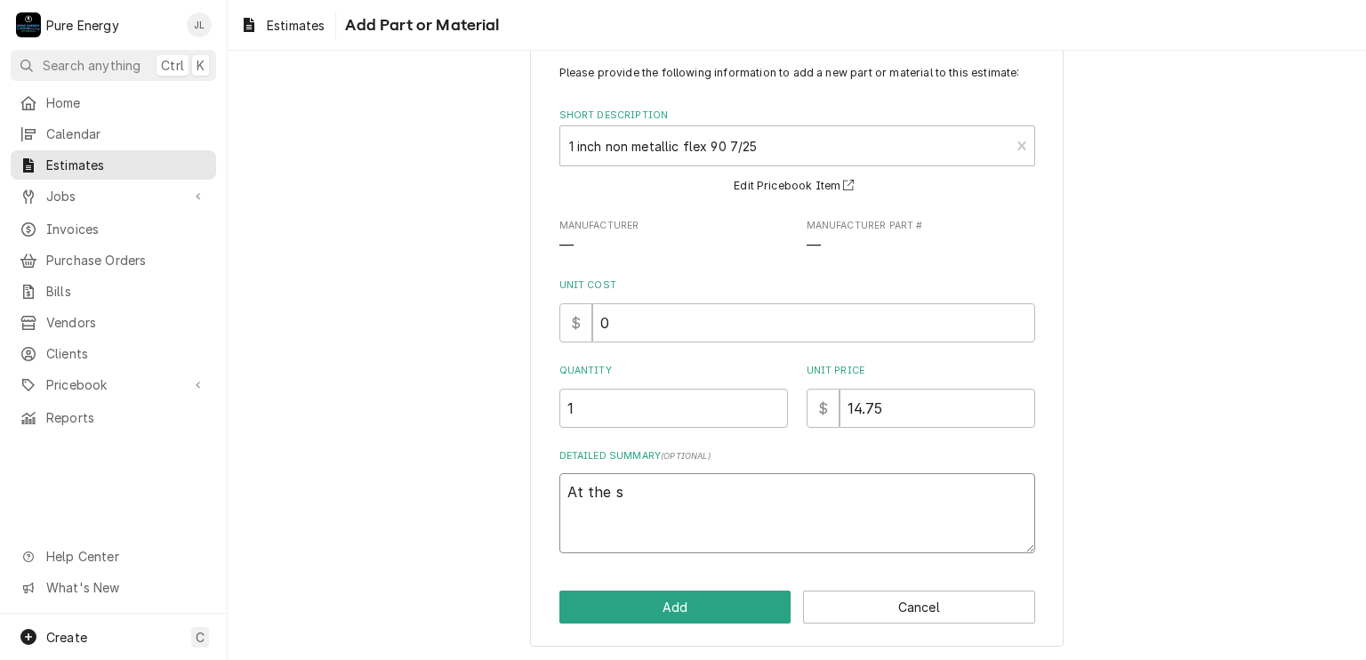
type textarea "x"
type textarea "At the sp"
type textarea "x"
type textarea "At the spa"
type textarea "x"
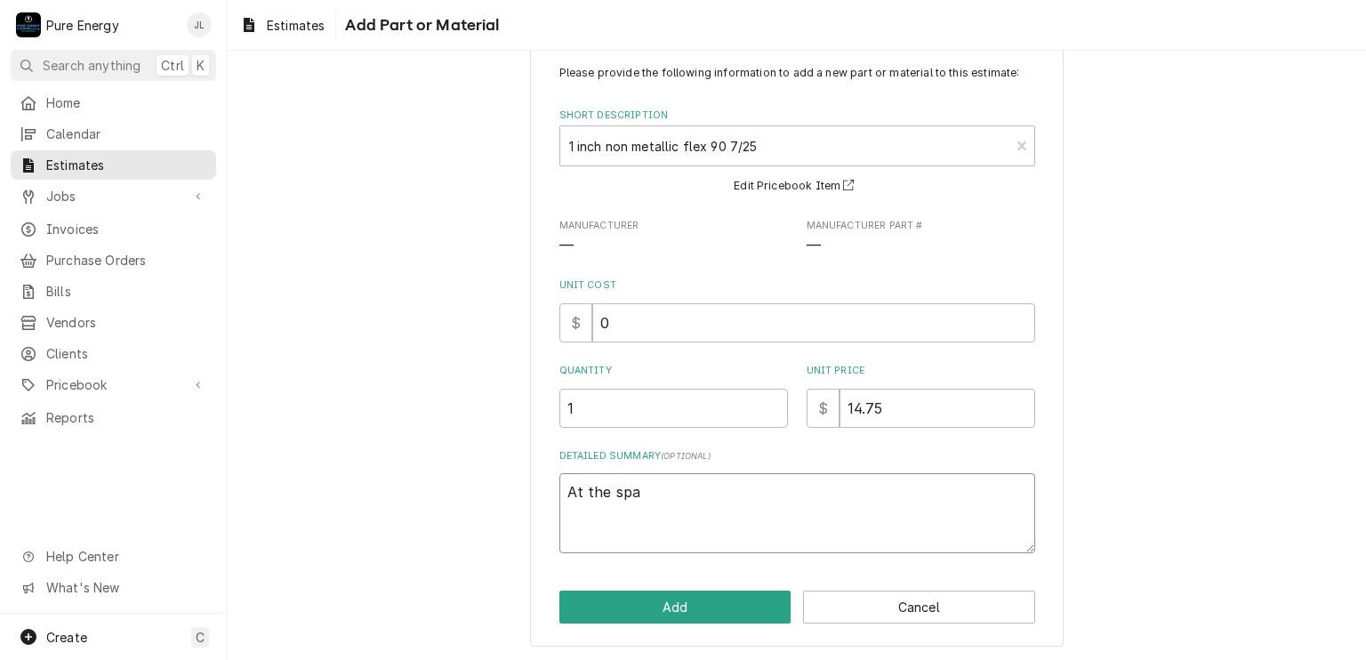
type textarea "At the spa"
type textarea "x"
type textarea "At the spa ar"
type textarea "x"
type textarea "At the spa are"
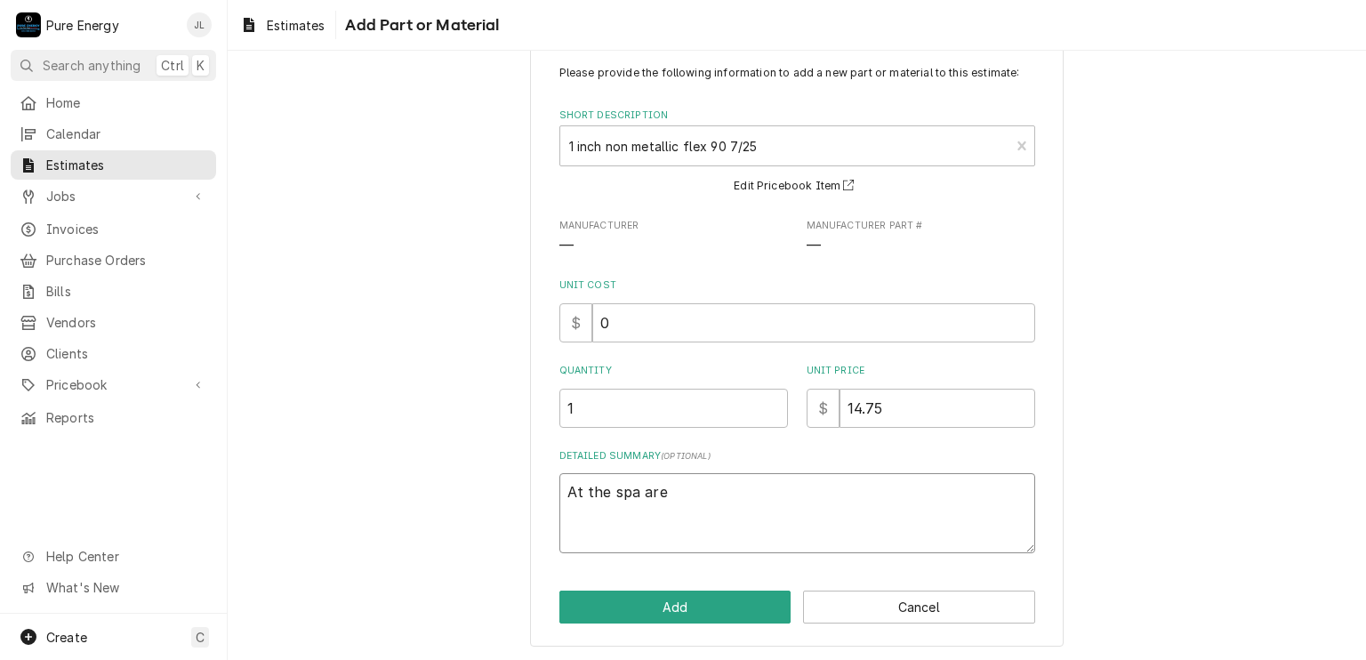
type textarea "x"
type textarea "At the spa area"
type textarea "x"
type textarea "At the spa area"
type textarea "x"
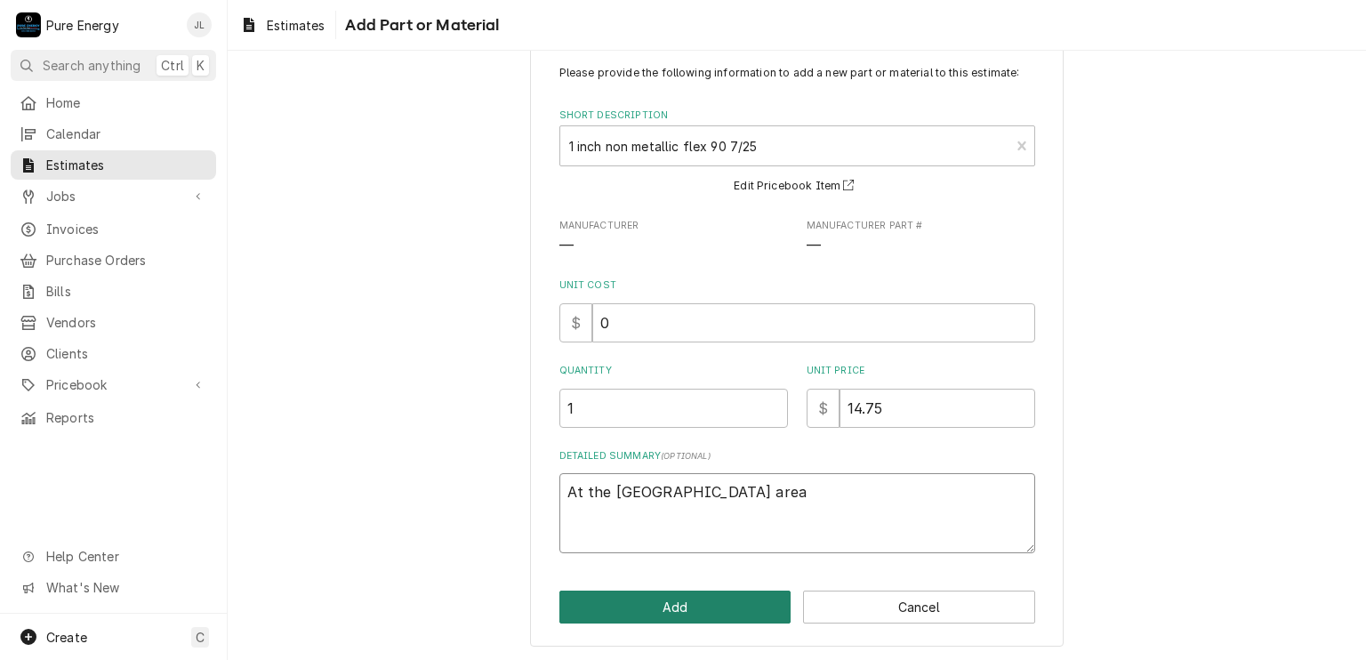
type textarea "At the spa area"
click at [691, 613] on button "Add" at bounding box center [675, 606] width 232 height 33
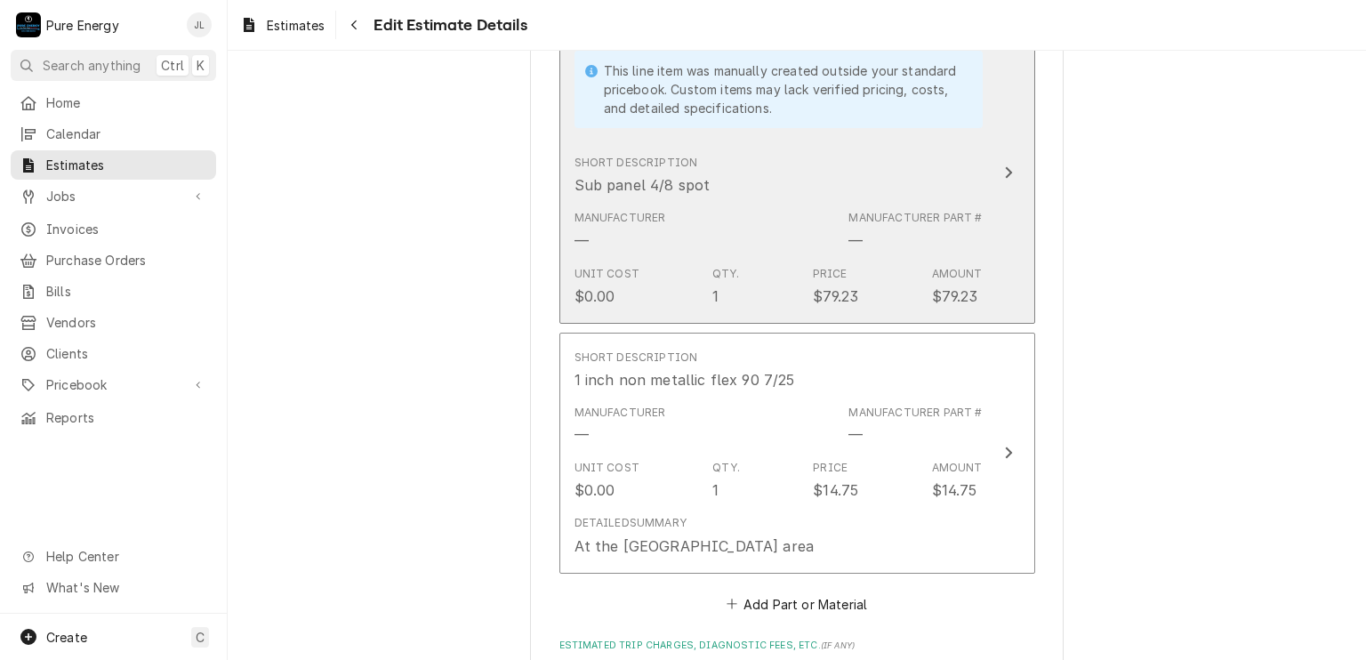
scroll to position [3535, 0]
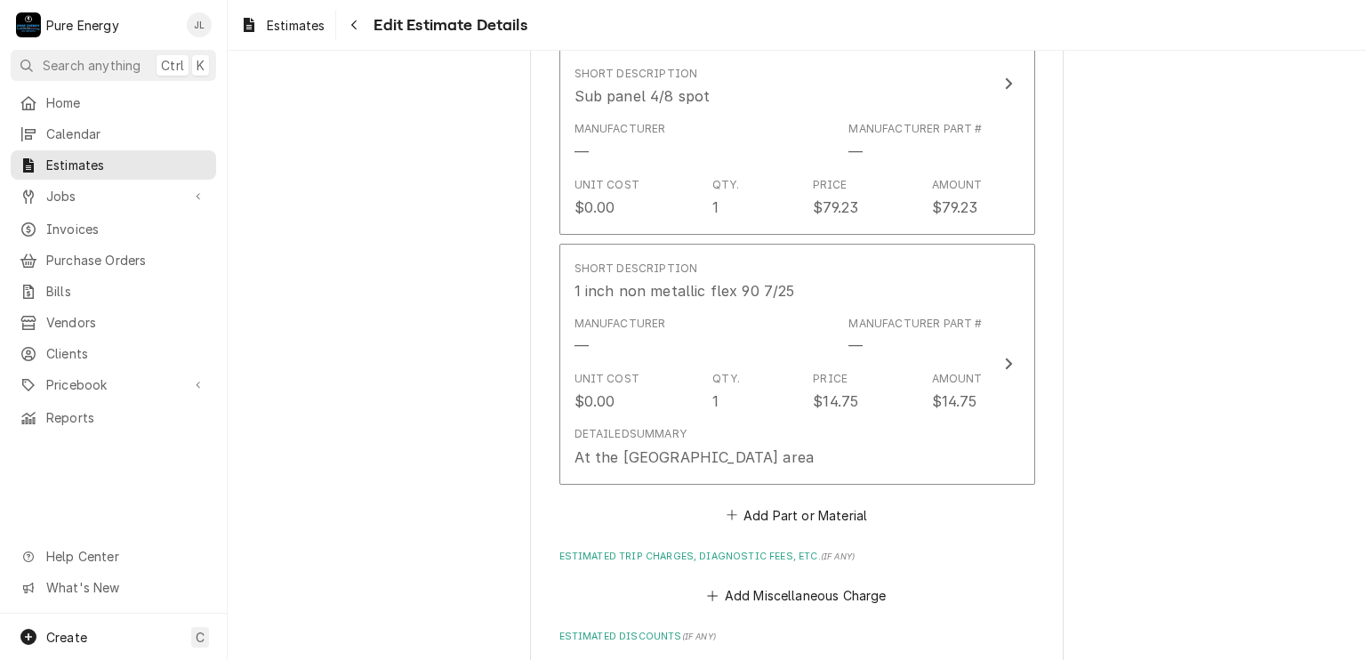
type textarea "x"
click at [782, 510] on button "Add Part or Material" at bounding box center [796, 514] width 147 height 25
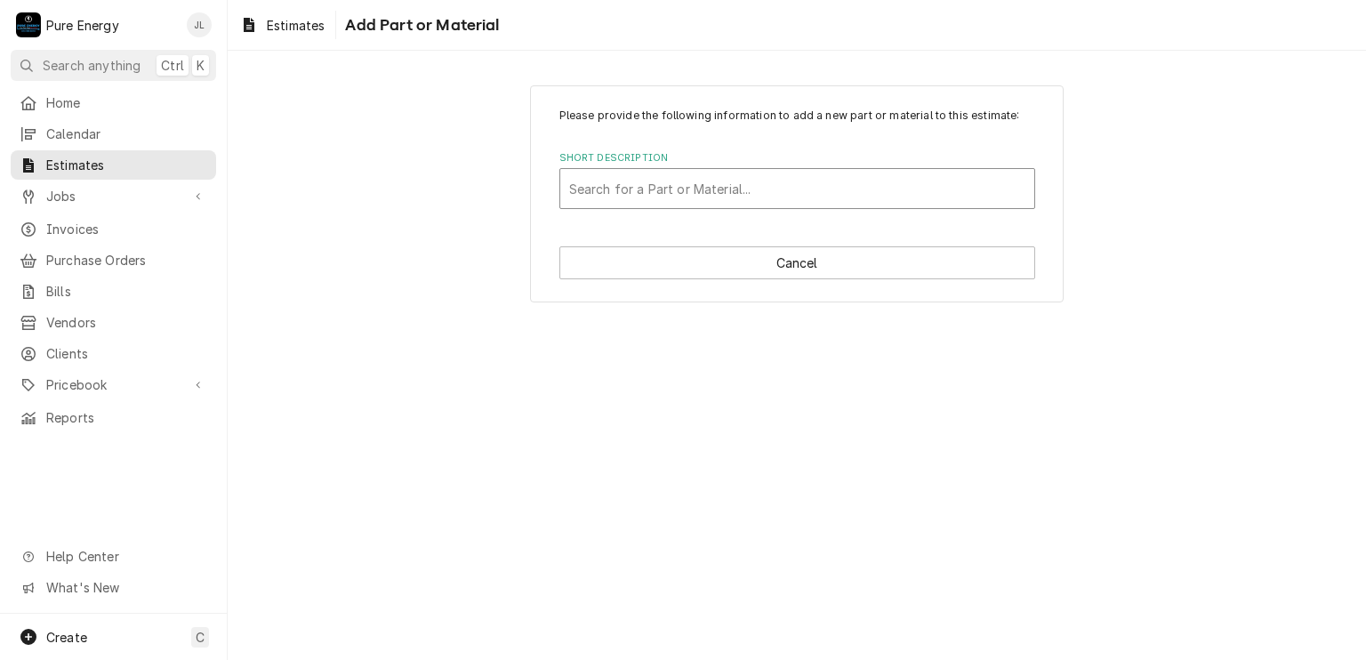
click at [585, 188] on div "Short Description" at bounding box center [797, 188] width 456 height 32
type input "1 inch non m"
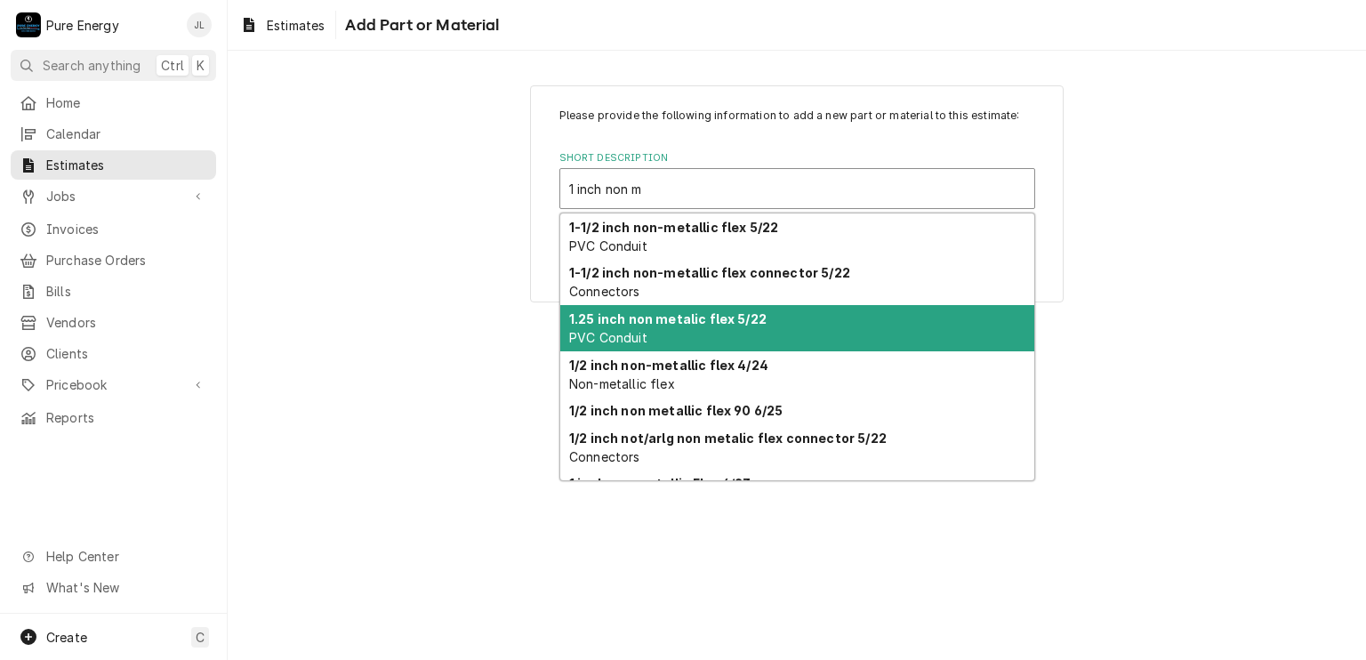
scroll to position [117, 0]
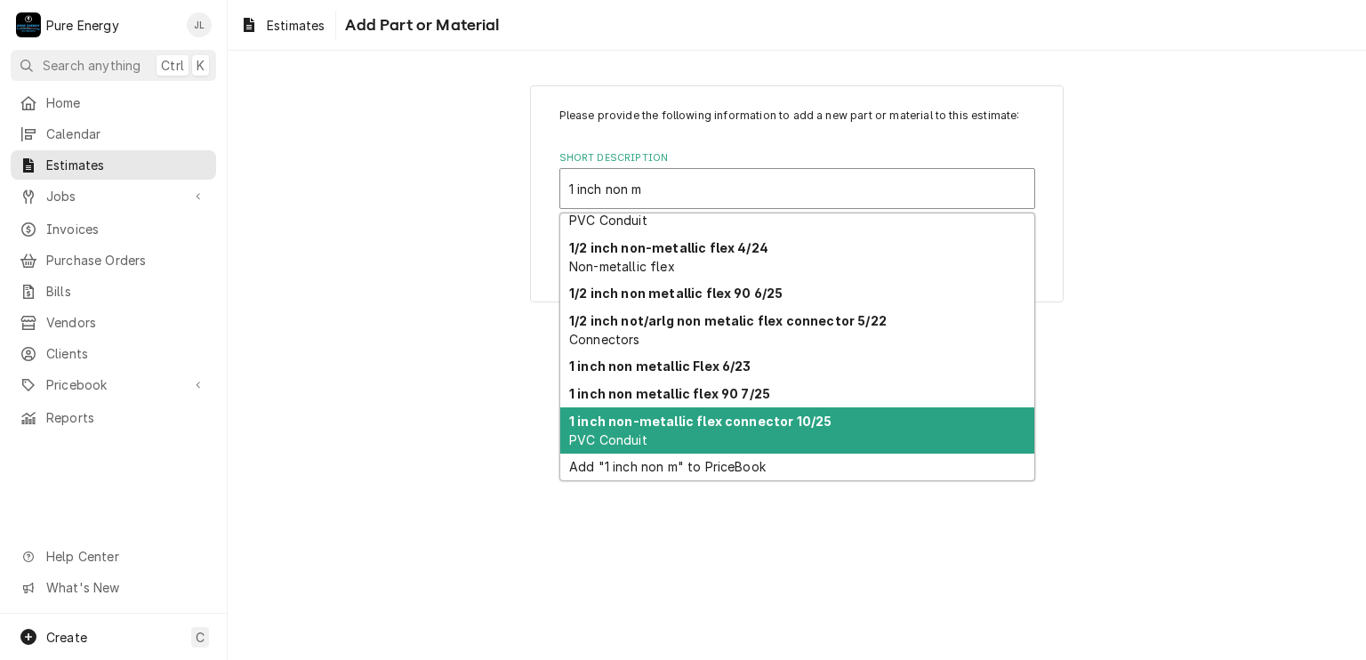
click at [697, 430] on div "1 inch non-metallic flex connector 10/25 PVC Conduit" at bounding box center [797, 430] width 474 height 46
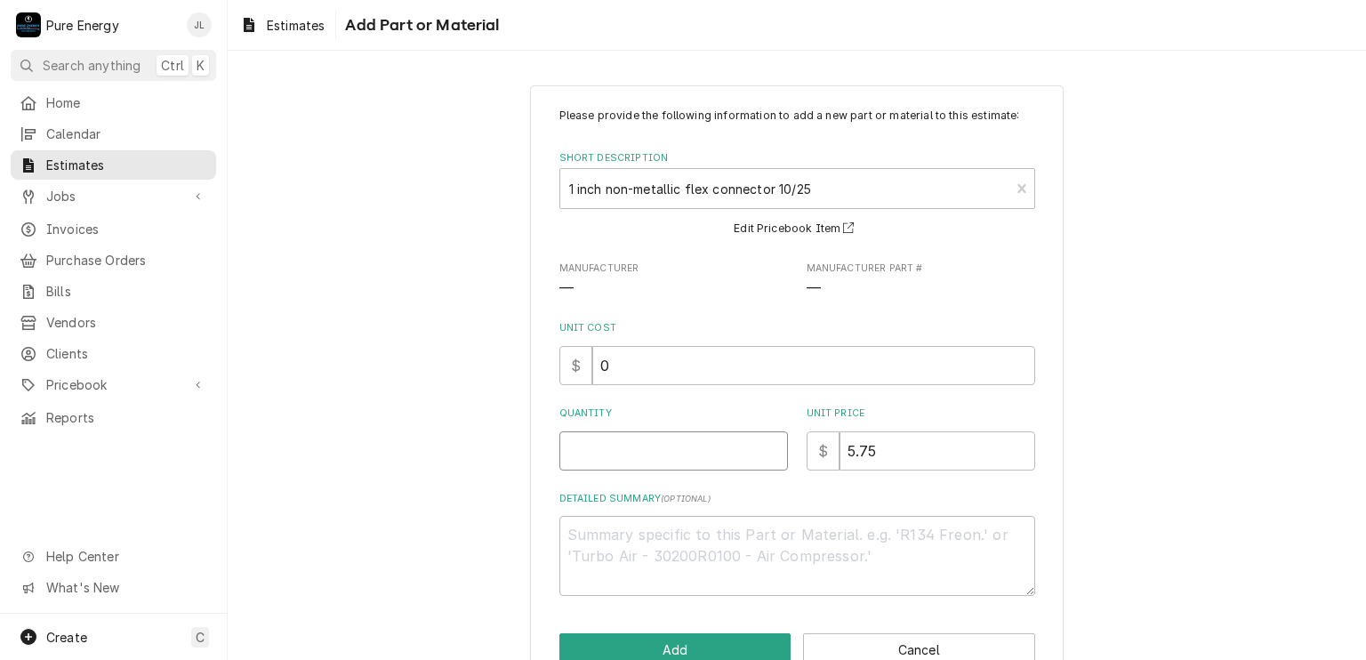
click at [644, 448] on input "Quantity" at bounding box center [673, 450] width 228 height 39
type textarea "x"
type input "1"
type textarea "x"
type input "1"
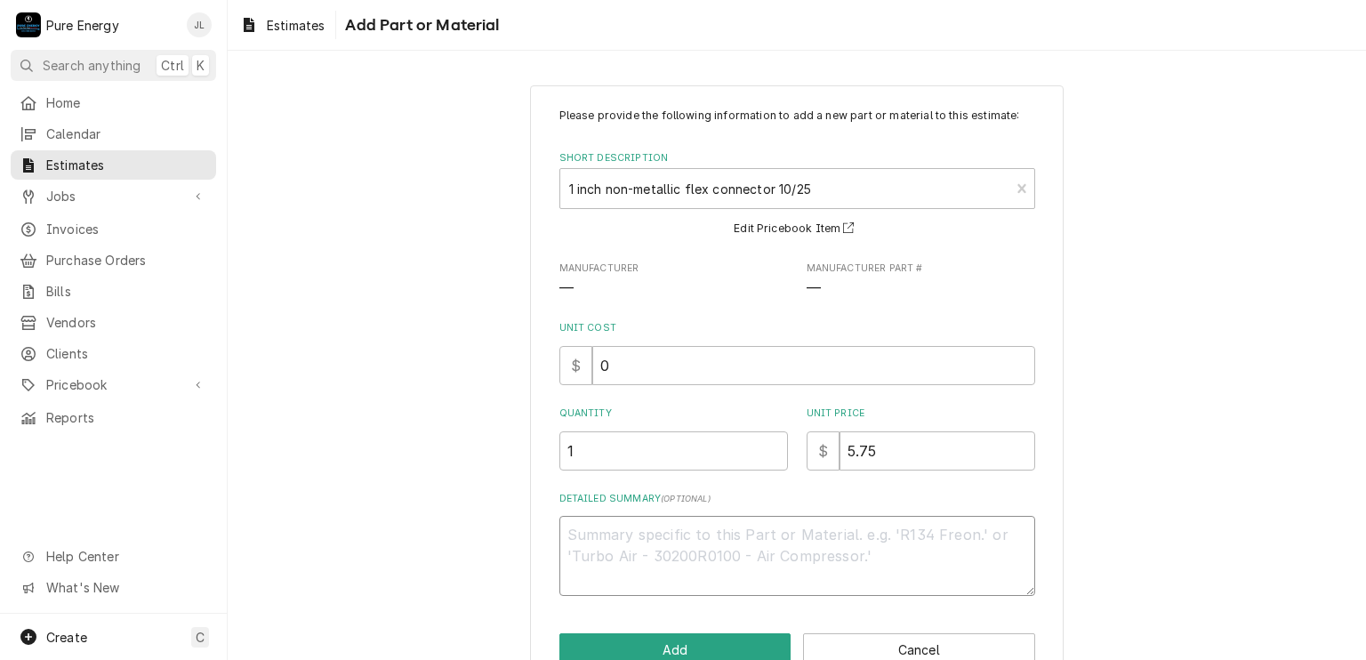
click at [607, 550] on textarea "Detailed Summary ( optional )" at bounding box center [797, 556] width 476 height 80
type textarea "x"
type textarea "S"
type textarea "x"
type textarea "Sp"
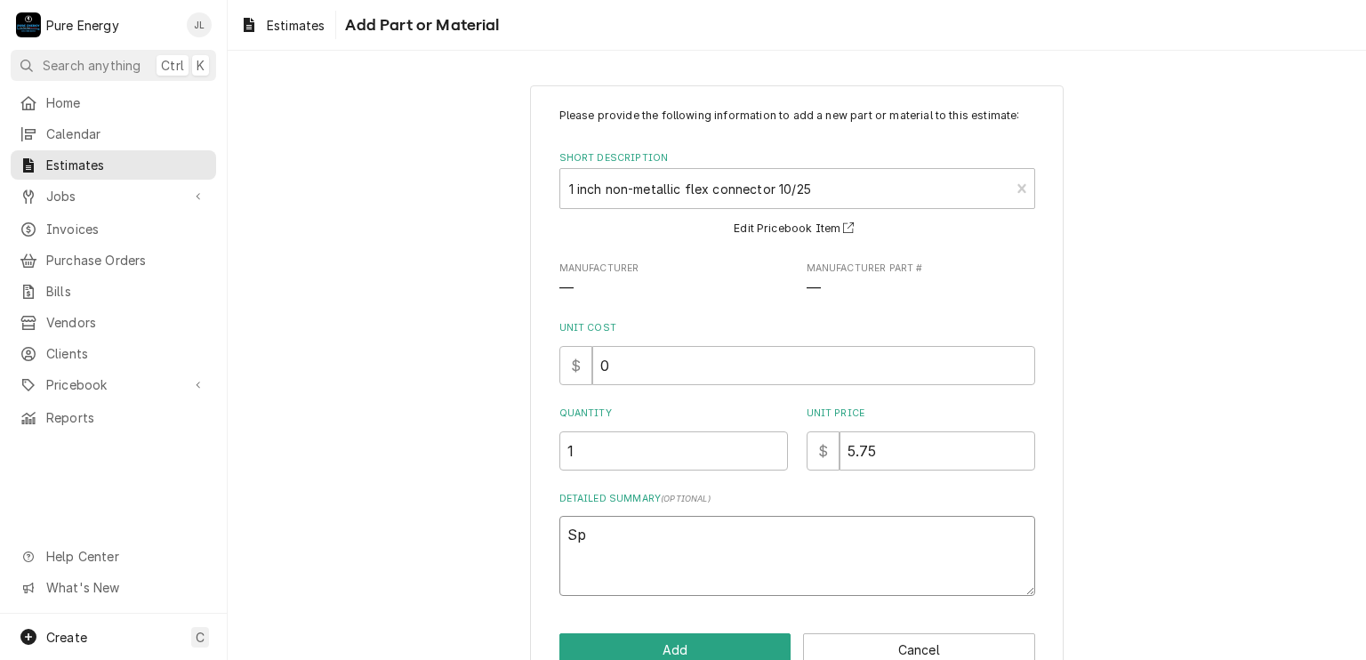
type textarea "x"
type textarea "Spa"
type textarea "x"
type textarea "Spa"
type textarea "x"
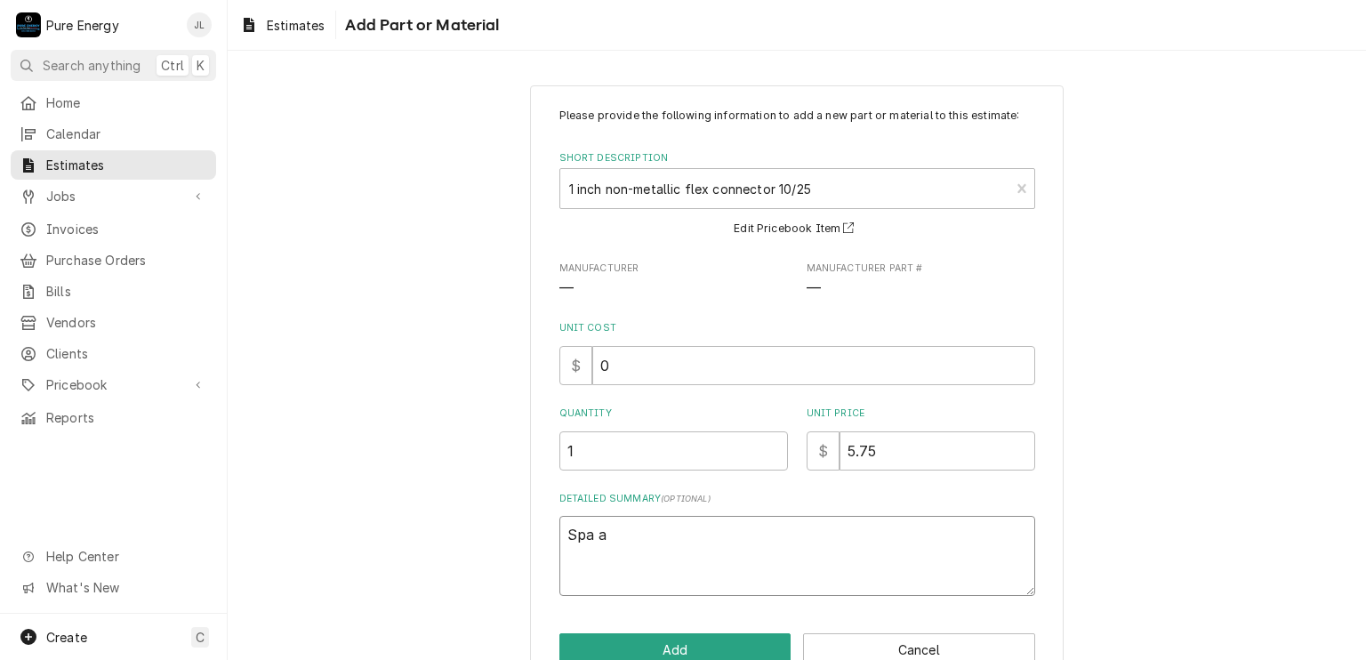
type textarea "Spa ar"
type textarea "x"
type textarea "Spa are"
type textarea "x"
type textarea "Spa area"
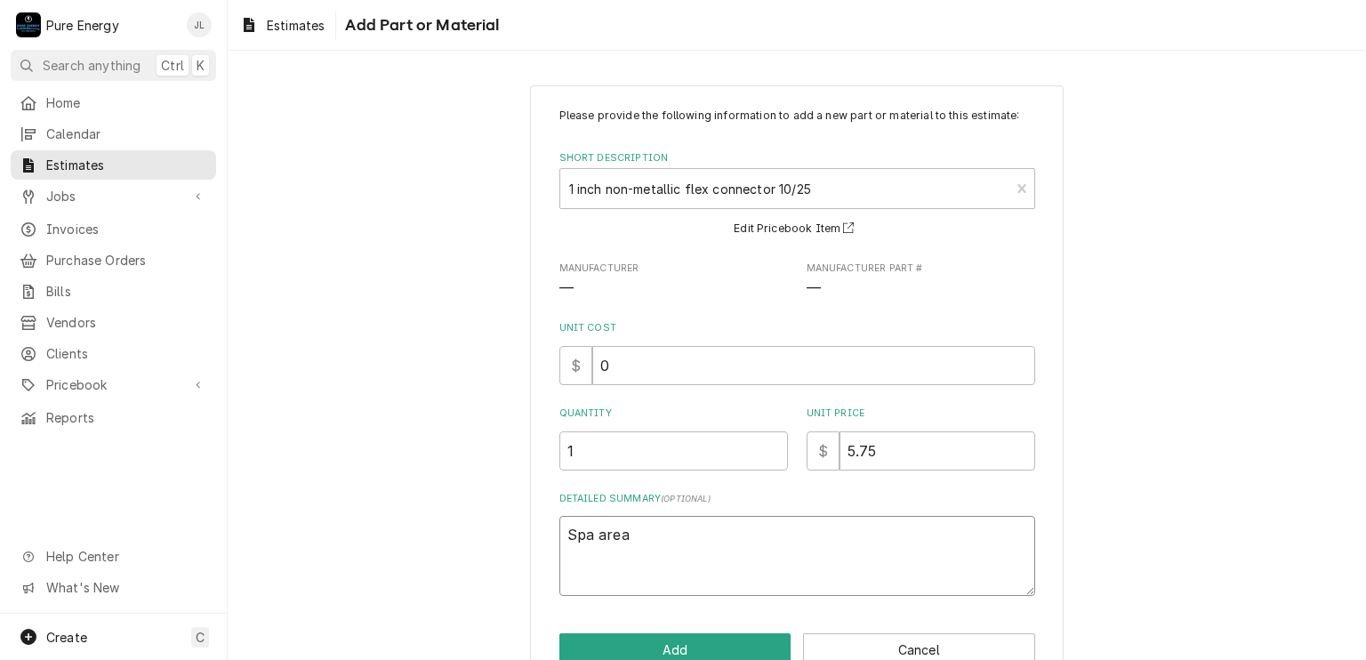
type textarea "x"
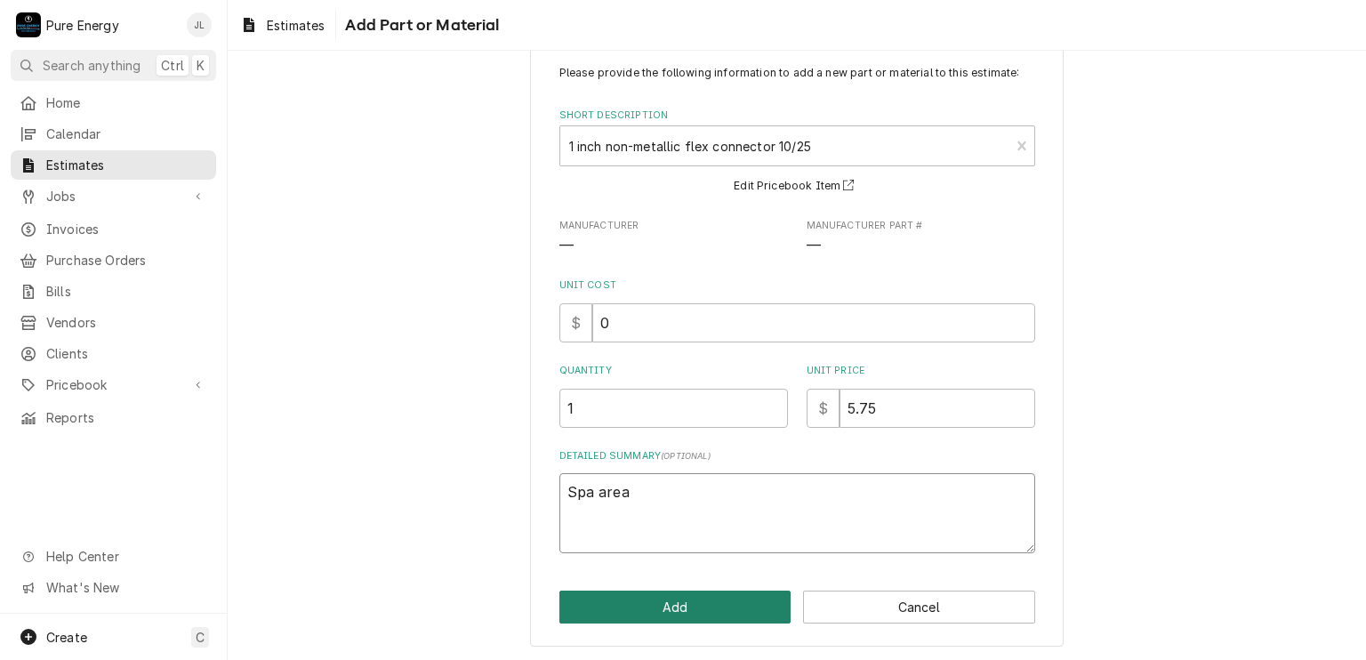
type textarea "Spa area"
click at [661, 604] on button "Add" at bounding box center [675, 606] width 232 height 33
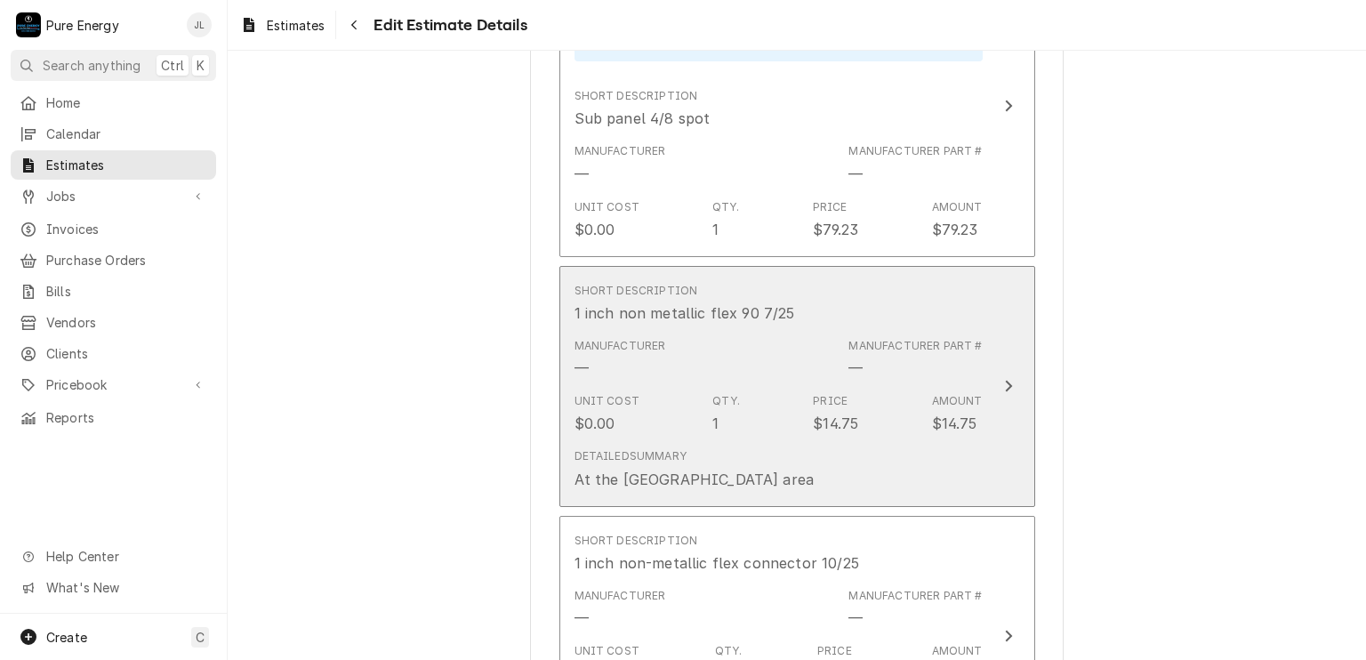
type textarea "x"
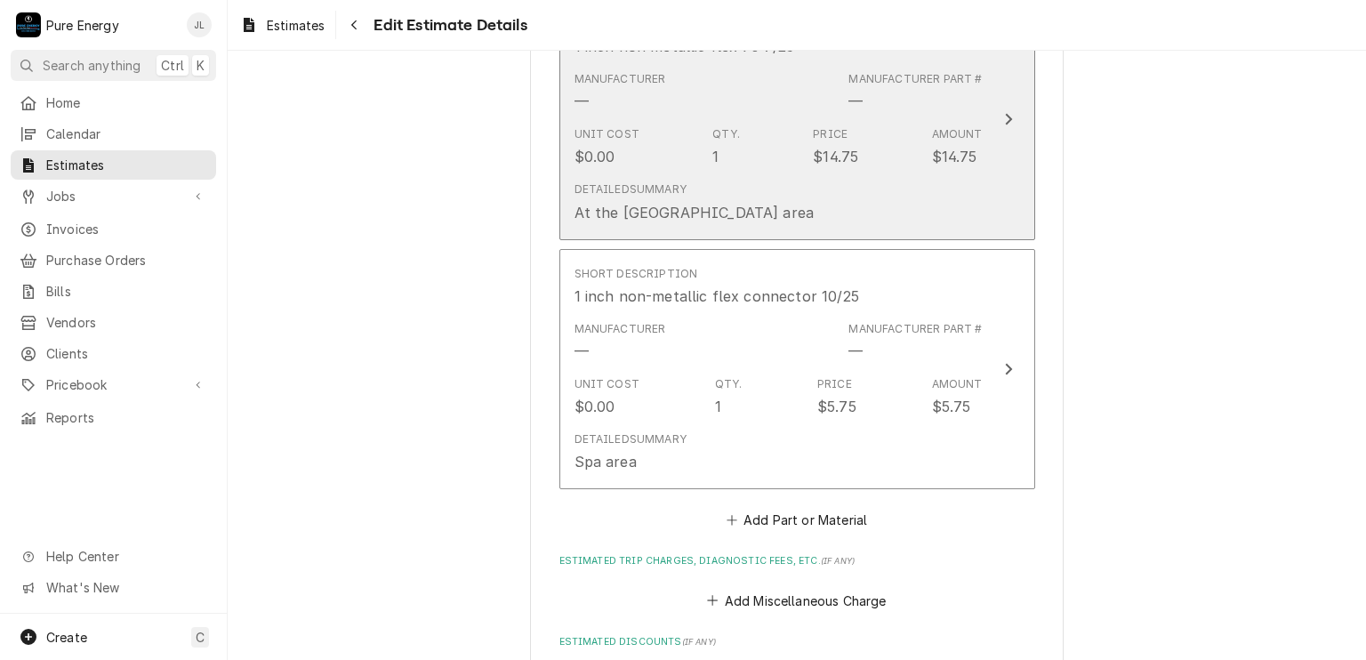
scroll to position [3957, 0]
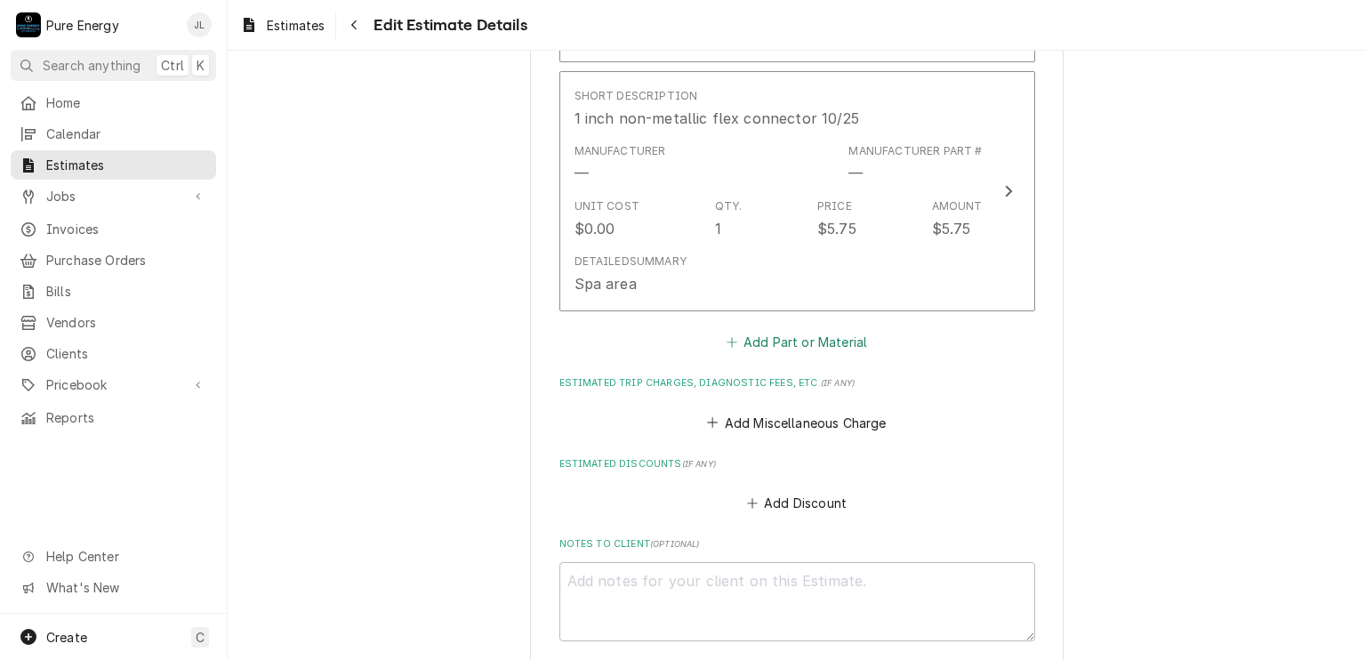
click at [779, 337] on button "Add Part or Material" at bounding box center [796, 342] width 147 height 25
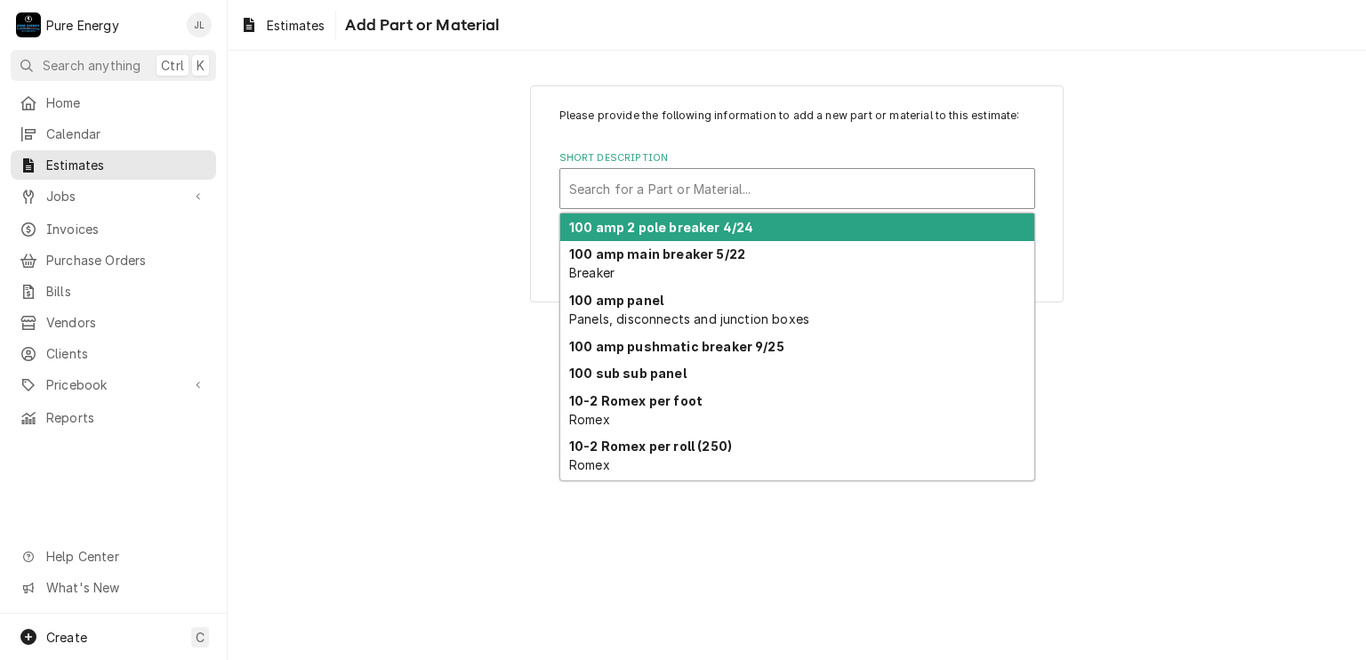
click at [657, 189] on div "Short Description" at bounding box center [797, 188] width 456 height 32
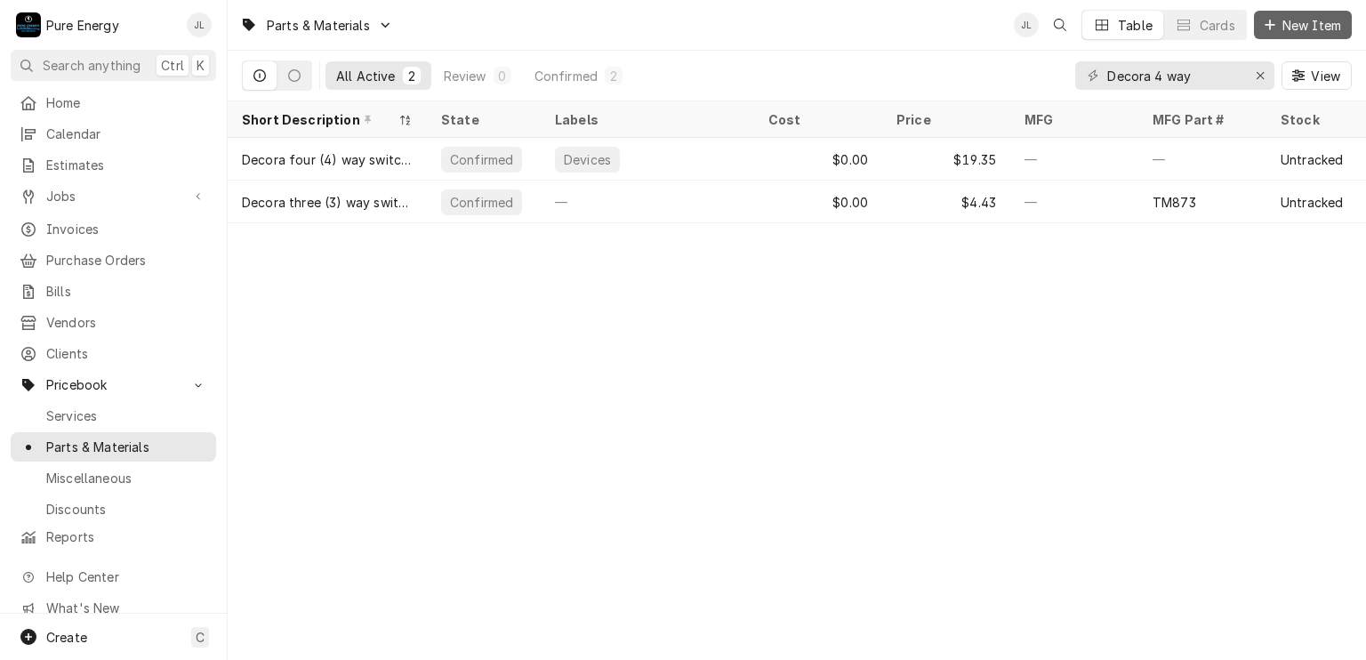
click at [1302, 21] on span "New Item" at bounding box center [1311, 25] width 66 height 19
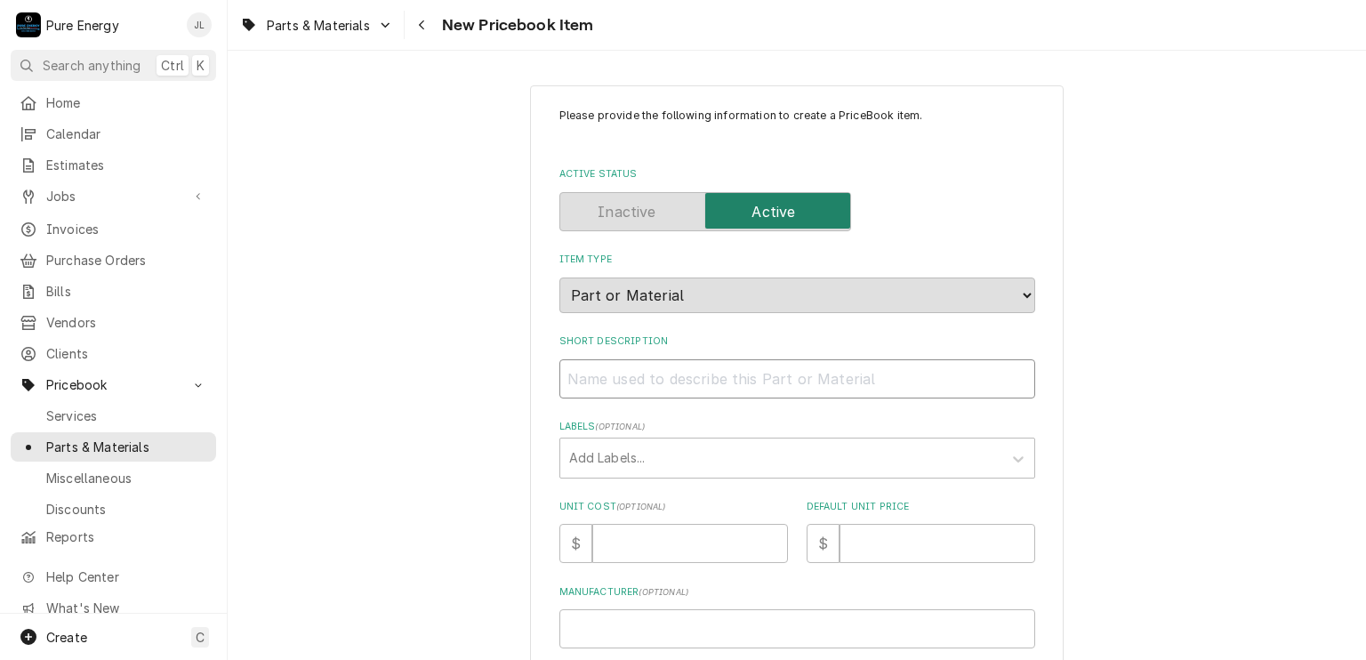
click at [629, 369] on input "Short Description" at bounding box center [797, 378] width 476 height 39
type textarea "x"
type input "1"
type textarea "x"
type input "1"
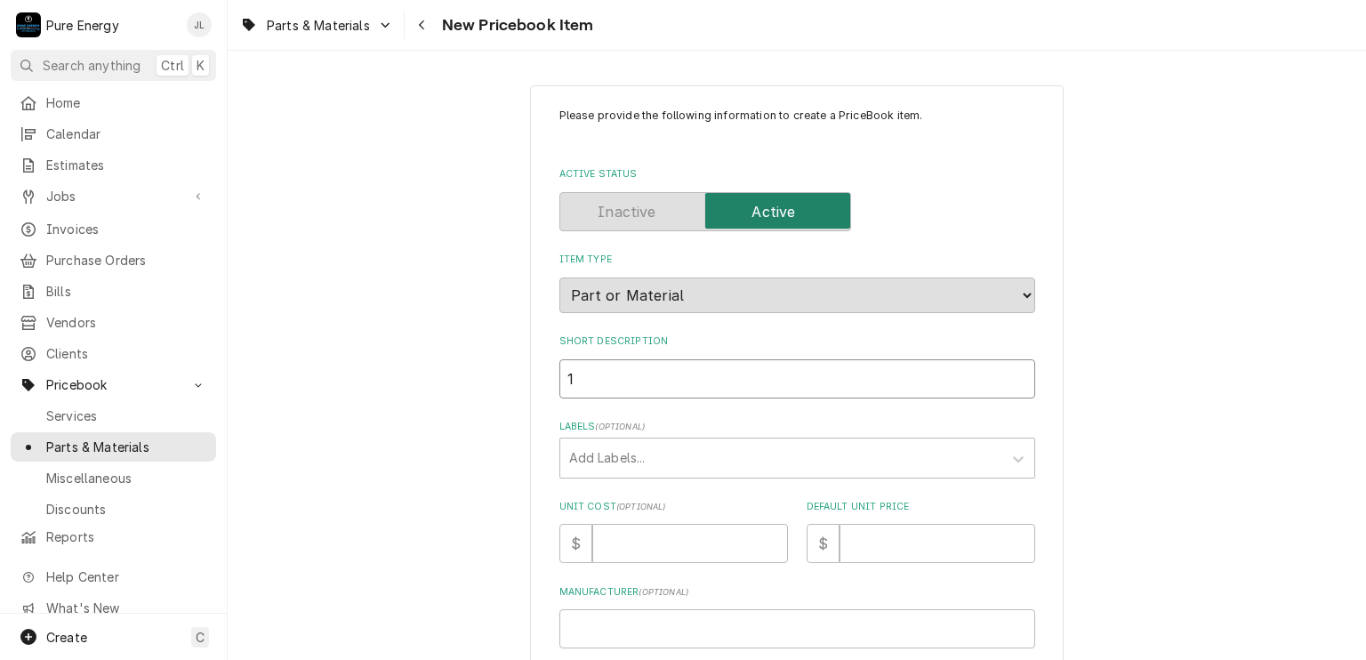
type textarea "x"
type input "1 i"
type textarea "x"
type input "1 in"
type textarea "x"
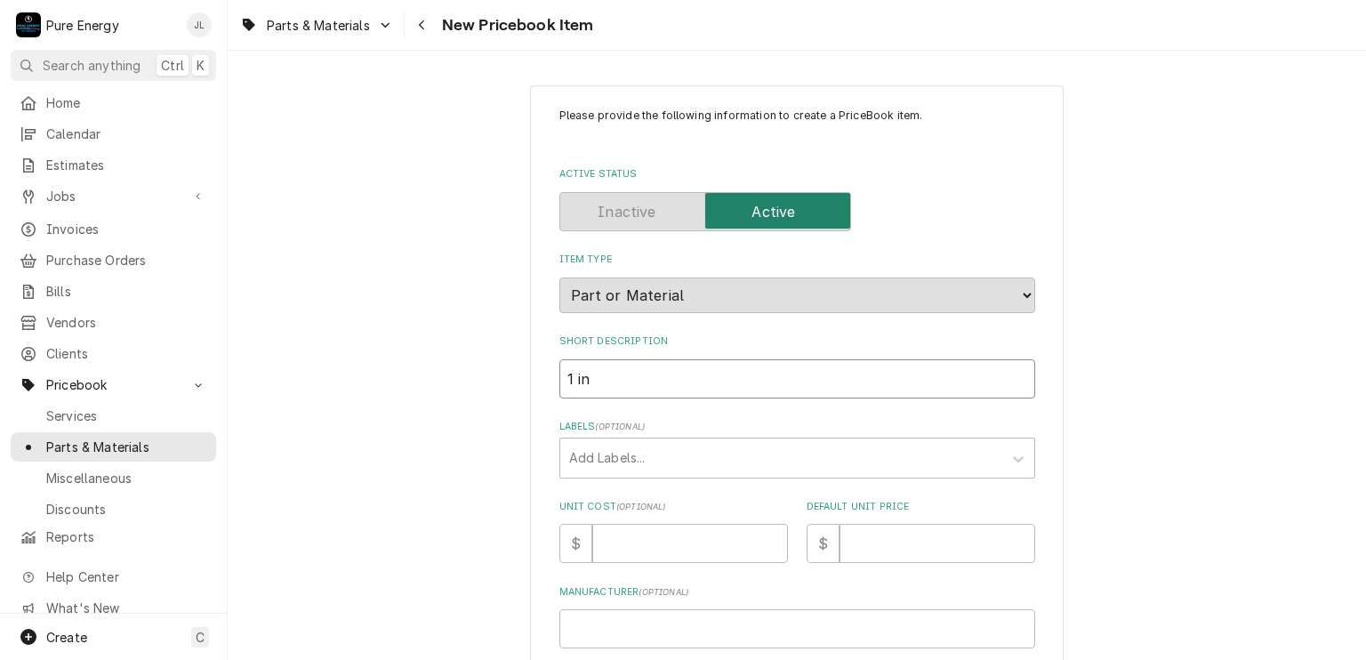
type input "1 inc"
type textarea "x"
type input "1 inch"
type textarea "x"
type input "1 inch"
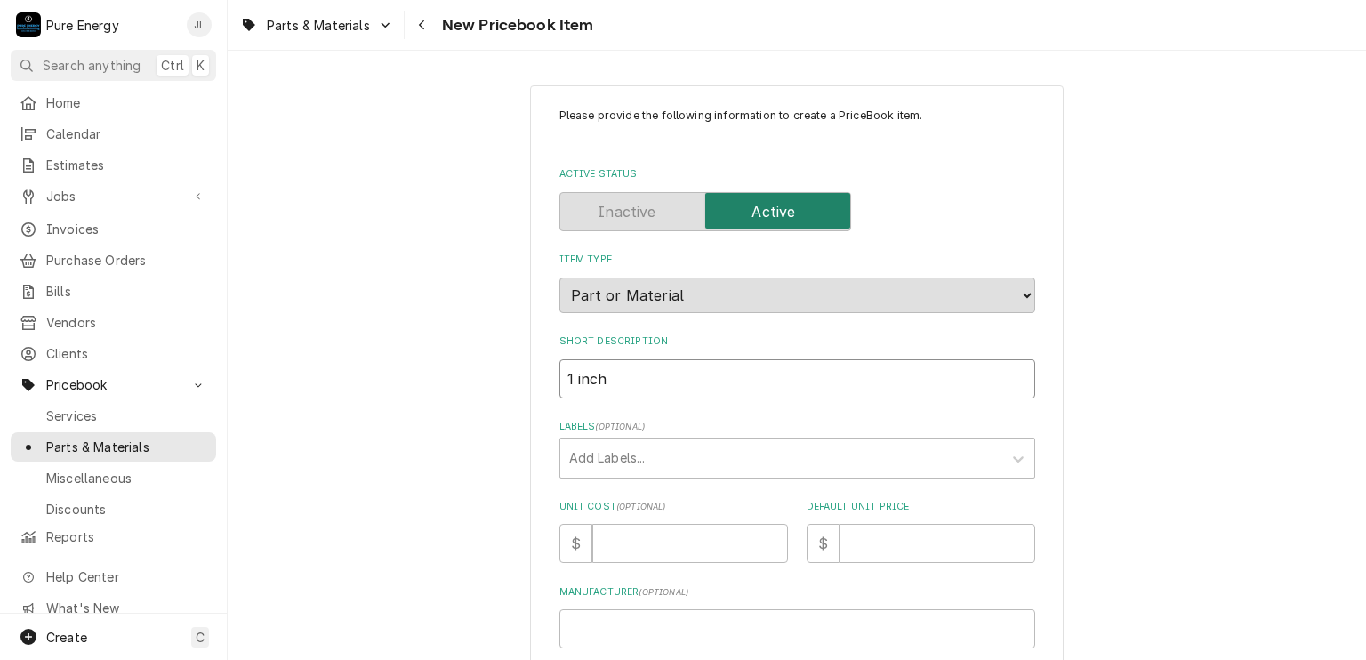
type textarea "x"
type input "1 inch f"
type textarea "x"
type input "1 inch fl"
type textarea "x"
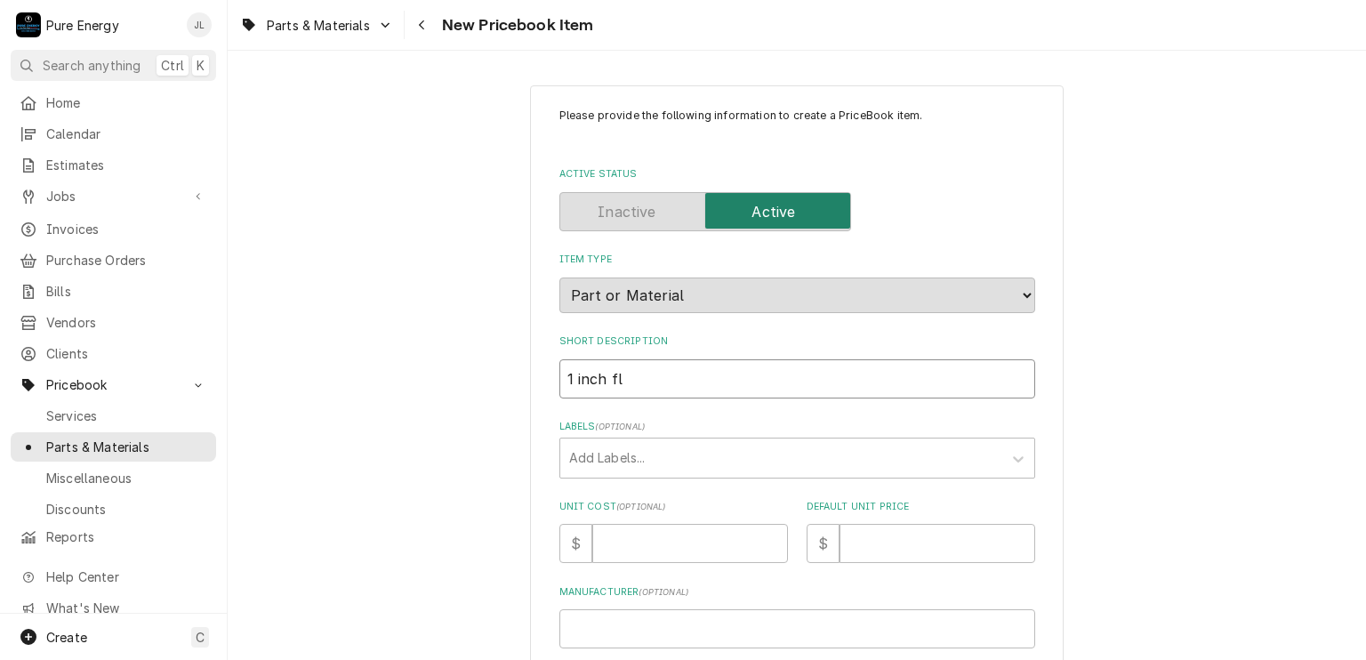
type input "1 inch fle"
type textarea "x"
type input "1 inch fl"
type textarea "x"
type input "1 inch f"
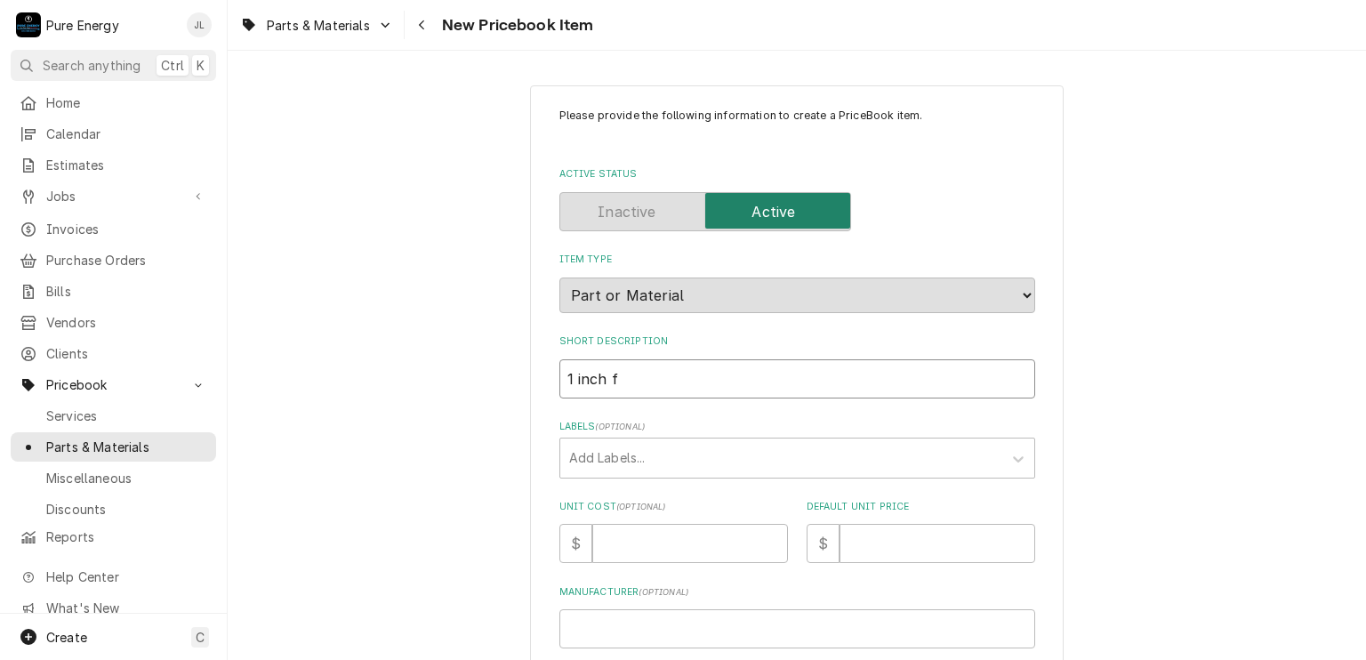
type textarea "x"
type input "1 inch"
type textarea "x"
type input "1 inch n"
type textarea "x"
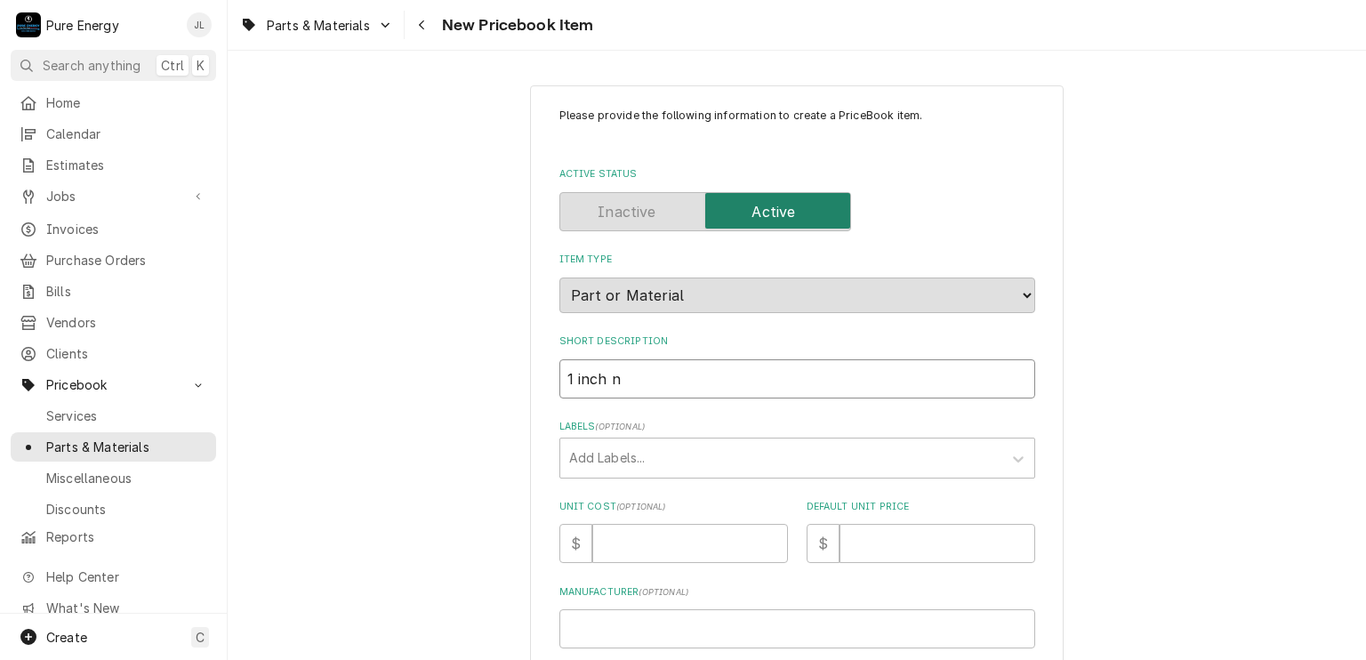
type input "1 inch no"
type textarea "x"
type input "1 inch non"
type textarea "x"
type input "1 inch non-"
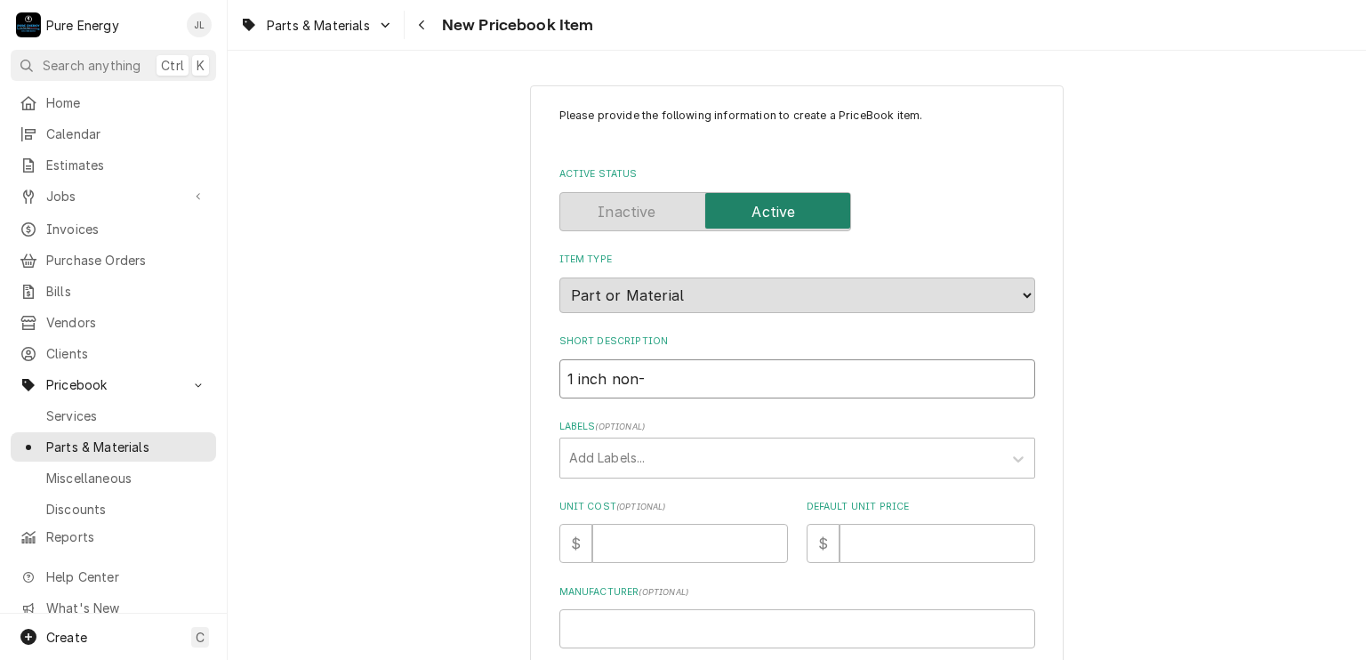
type textarea "x"
type input "1 inch non-m"
type textarea "x"
type input "1 inch non-me"
type textarea "x"
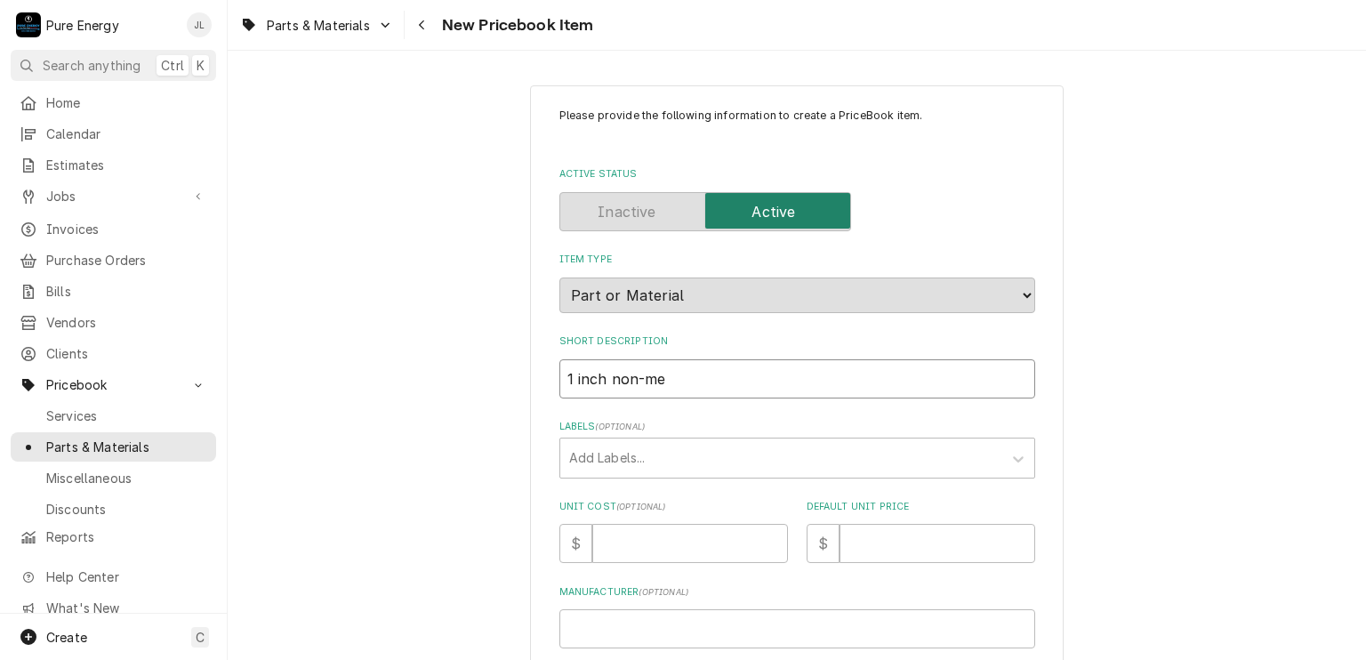
type input "1 inch non-met"
type textarea "x"
type input "1 inch non-meta"
type textarea "x"
type input "1 inch non-metal"
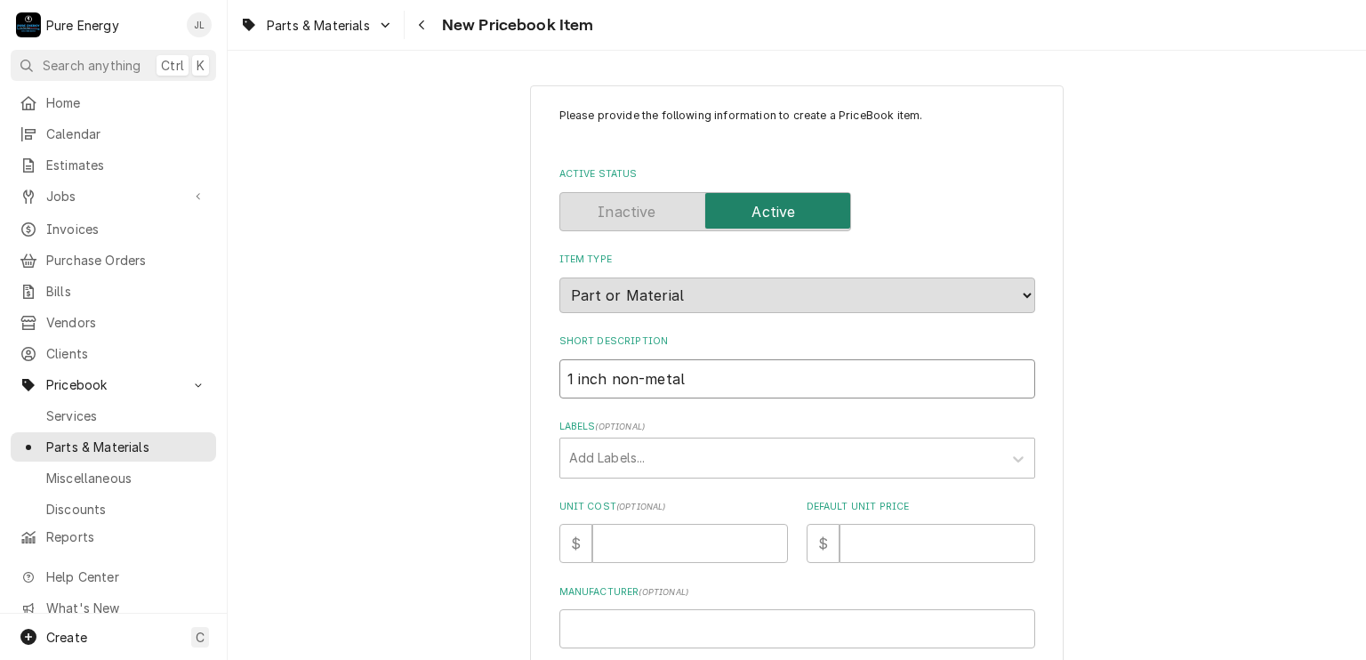
type textarea "x"
type input "1 inch non-metall"
type textarea "x"
type input "1 inch non-metalli"
type textarea "x"
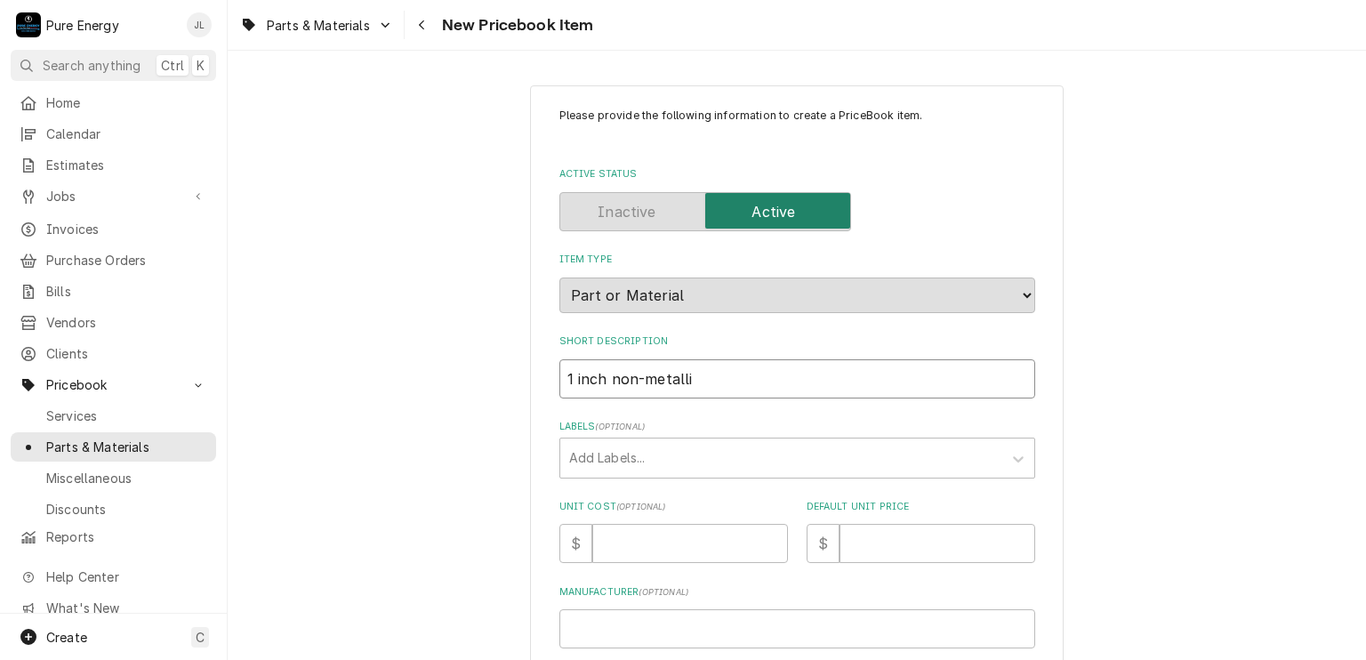
type input "1 inch non-metallic"
type textarea "x"
type input "1 inch non-metallic"
type textarea "x"
type input "1 inch non-metallic f"
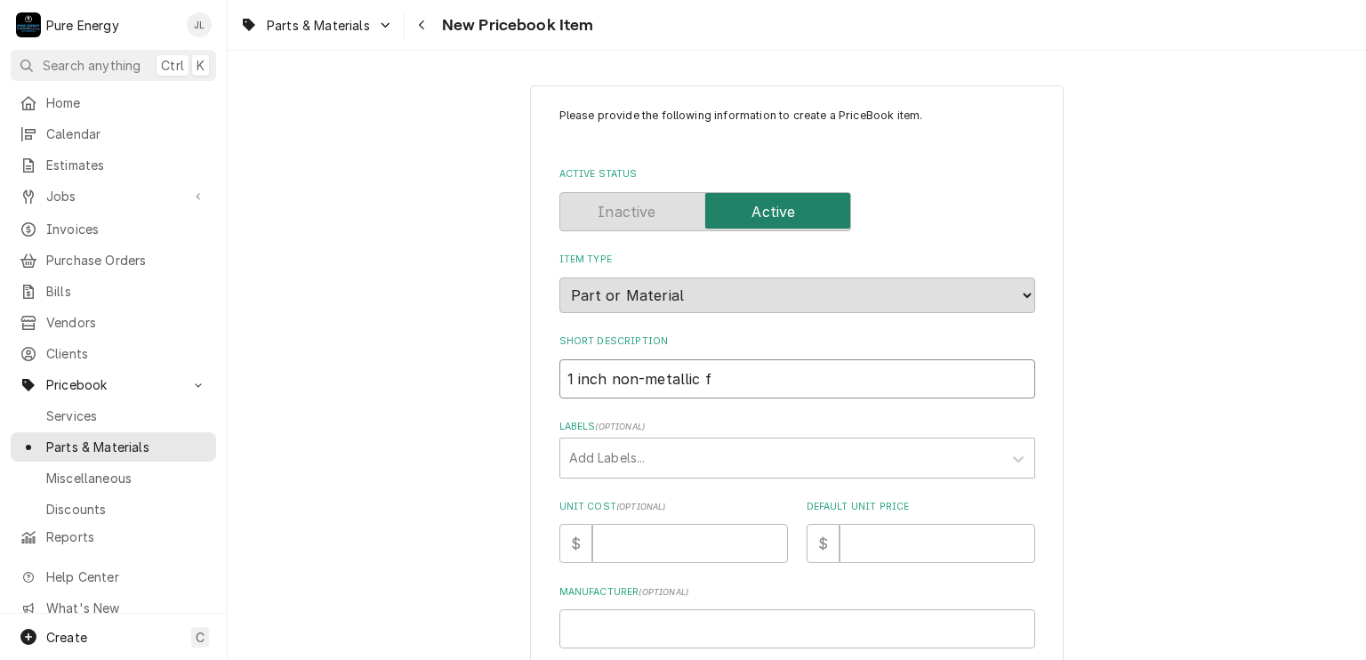
type textarea "x"
type input "1 inch non-metallic fl"
type textarea "x"
type input "1 inch non-metallic fle"
type textarea "x"
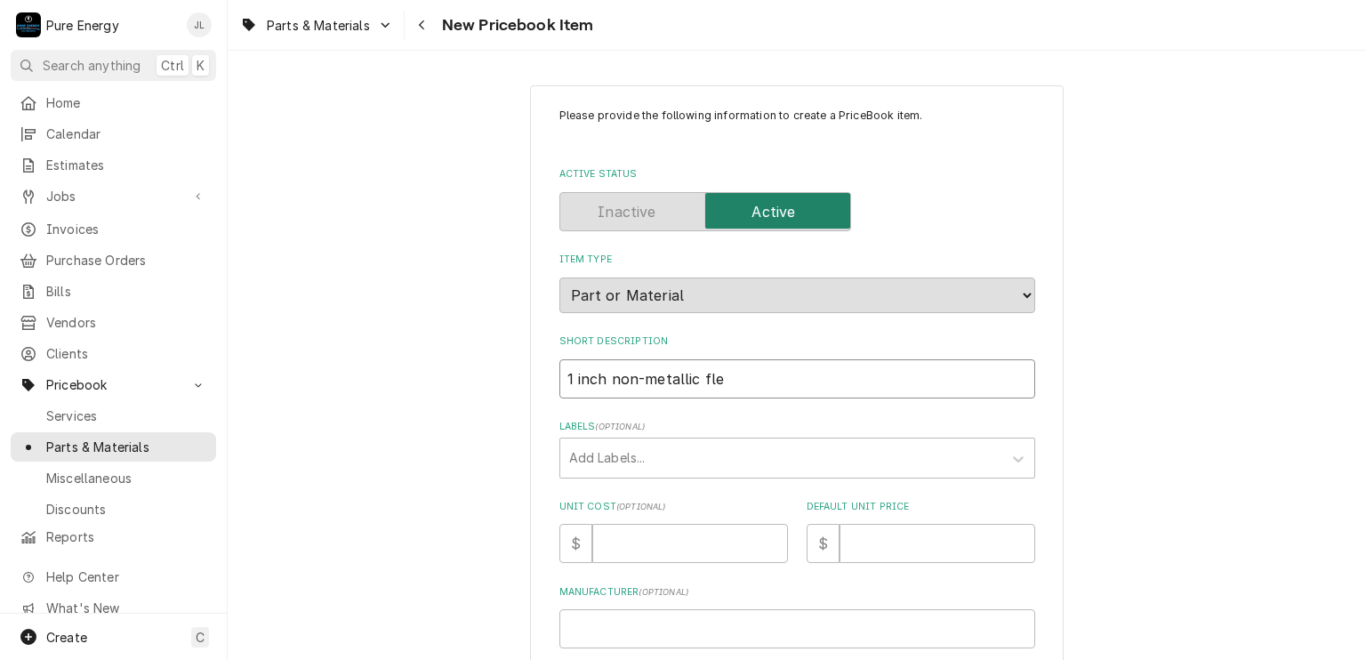
type input "1 inch non-metallic flex"
type textarea "x"
type input "1 inch non-metallic flex"
type textarea "x"
type input "1 inch non-metallic flex co"
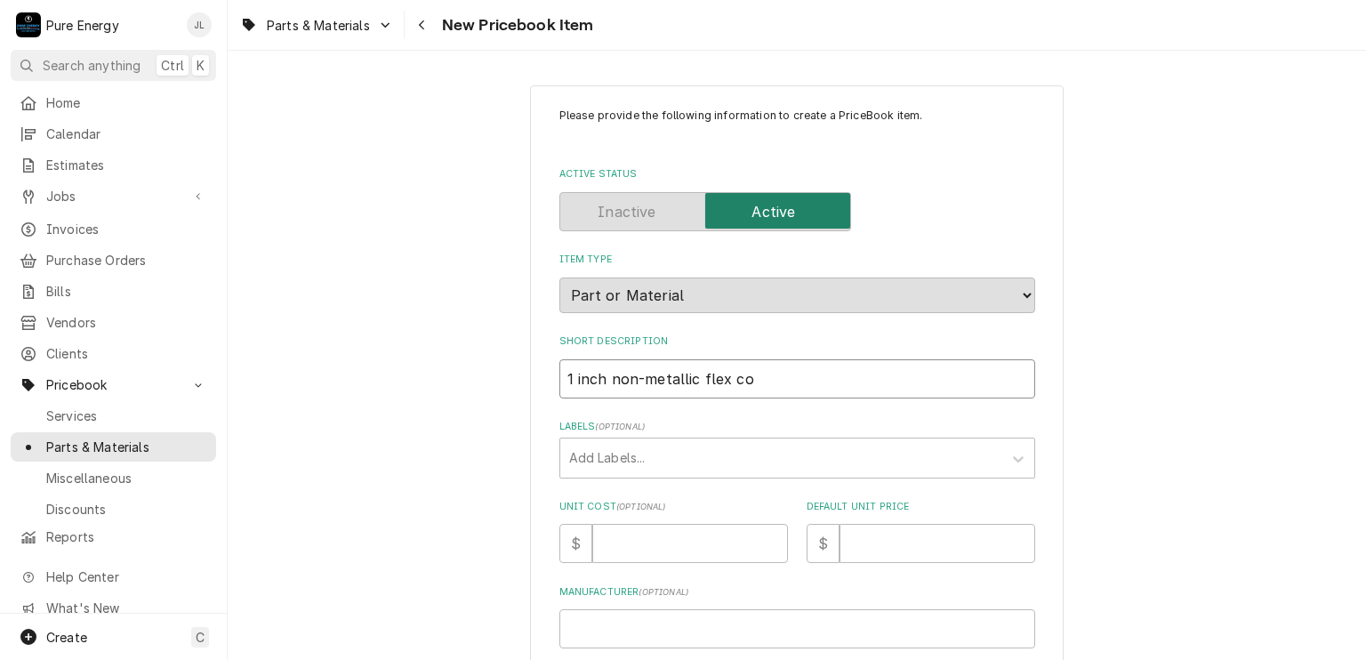
type textarea "x"
type input "1 inch non-metallic flex con"
type textarea "x"
type input "1 inch non-metallic flex conn"
type textarea "x"
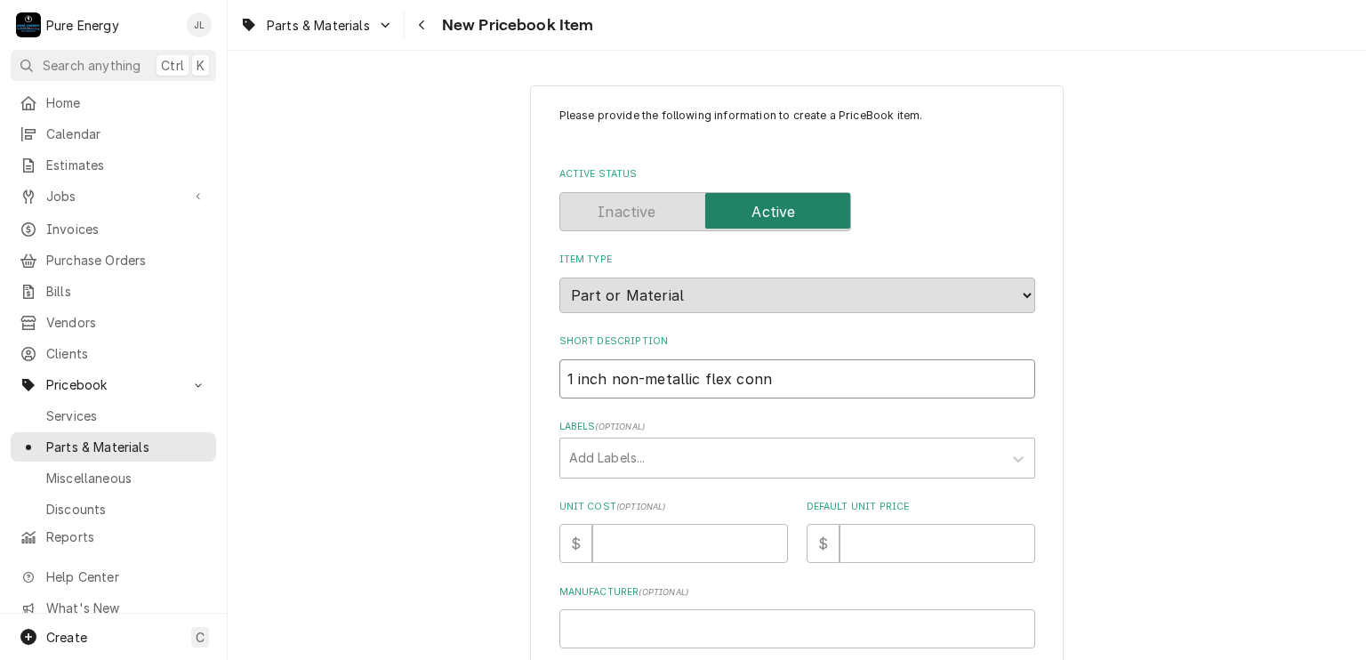
type input "1 inch non-metallic flex conne"
type textarea "x"
type input "1 inch non-metallic flex connec"
type textarea "x"
type input "1 inch non-metallic flex connect"
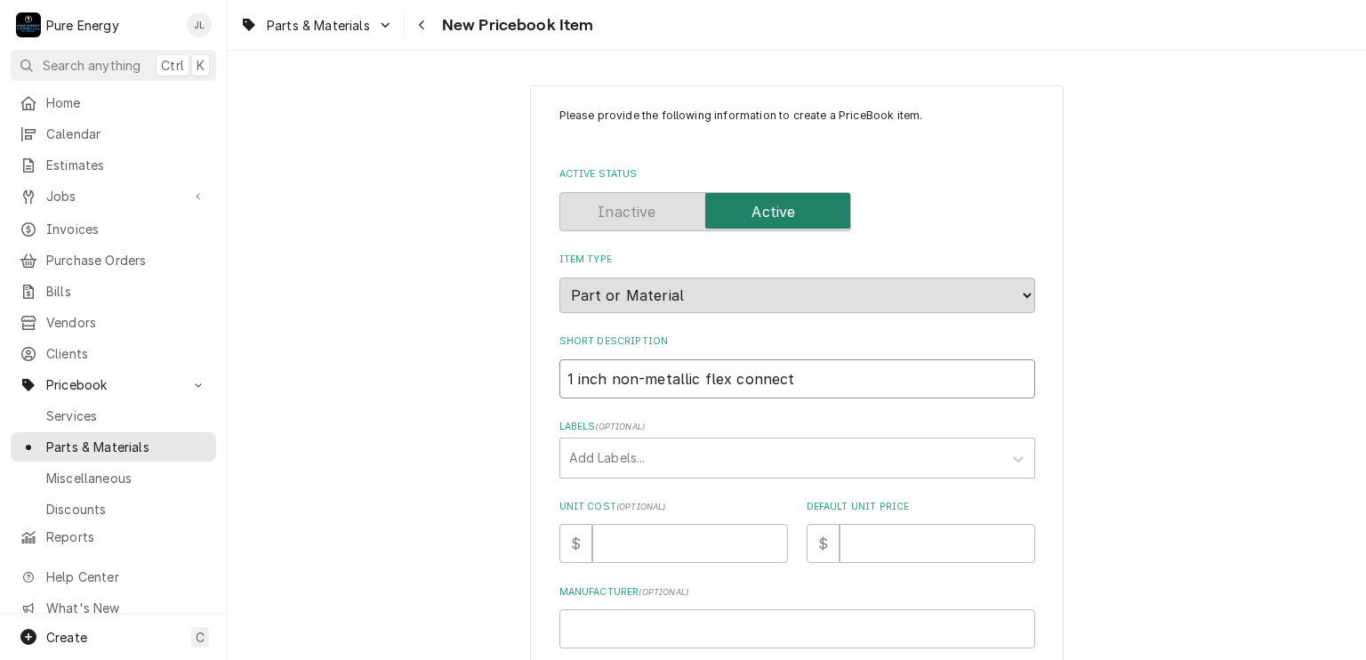
type textarea "x"
type input "1 inch non-metallic flex connecto"
type textarea "x"
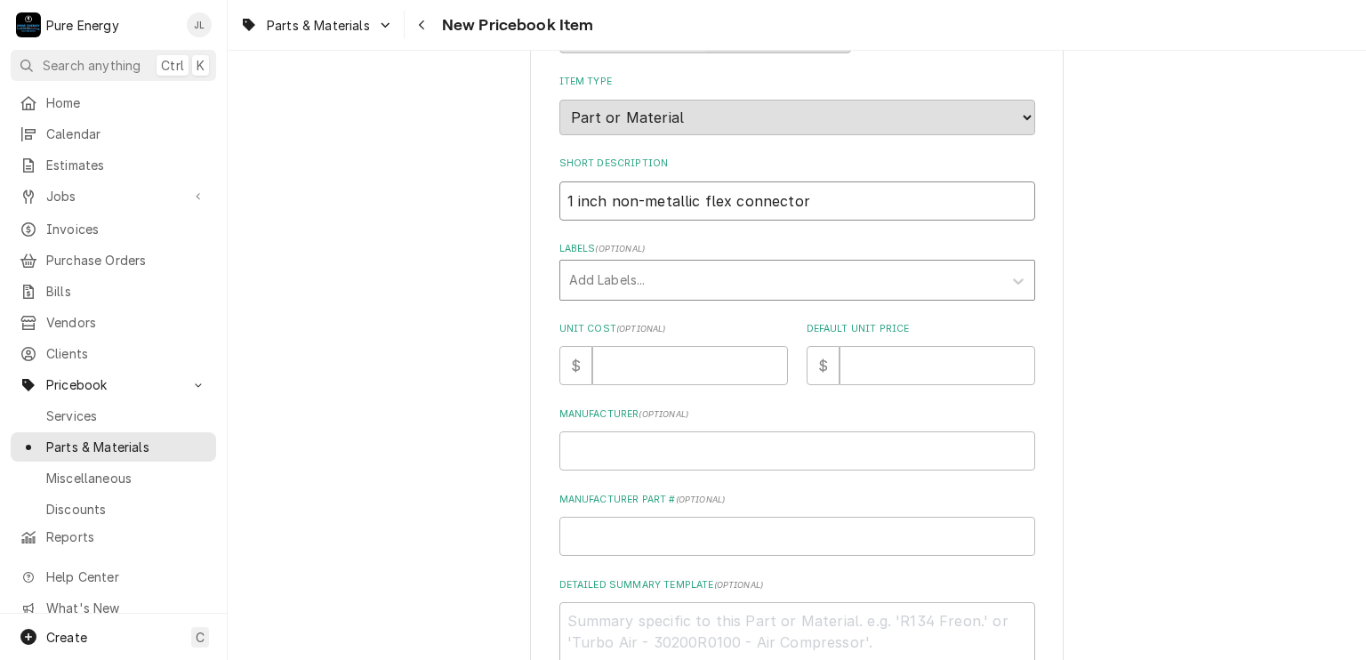
type input "1 inch non-metallic flex connector"
click at [644, 285] on div "Labels" at bounding box center [781, 280] width 424 height 32
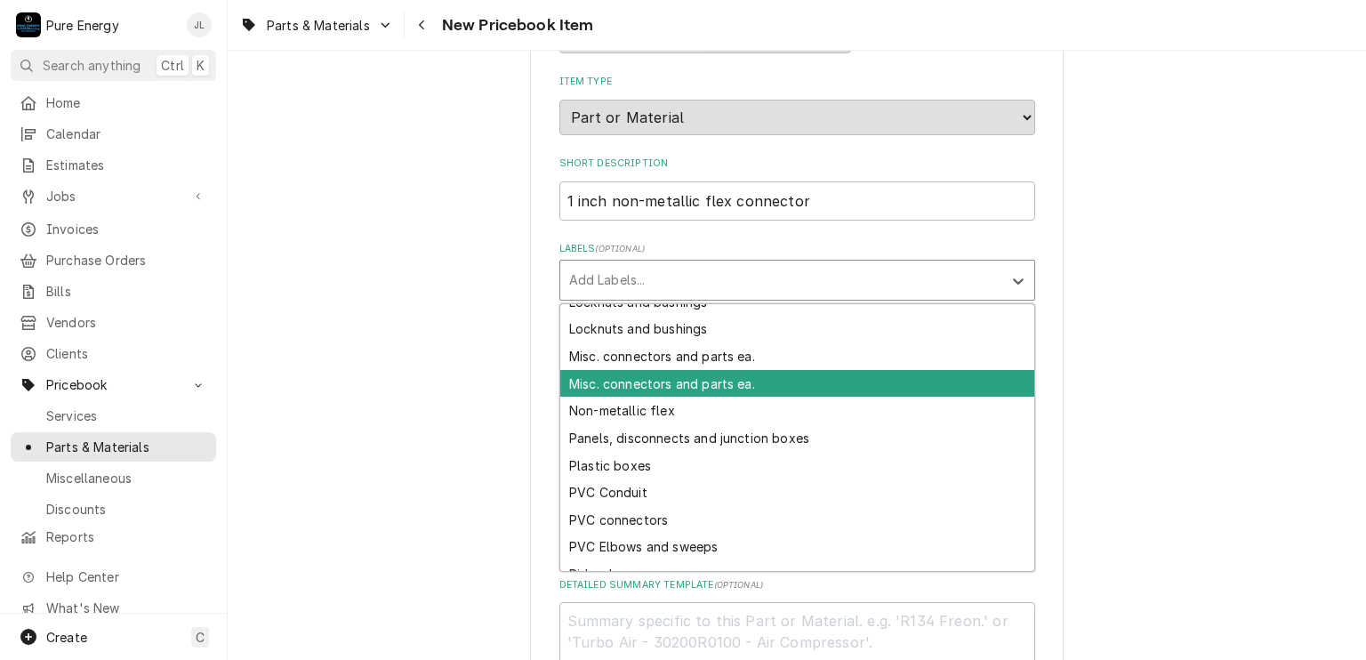
scroll to position [622, 0]
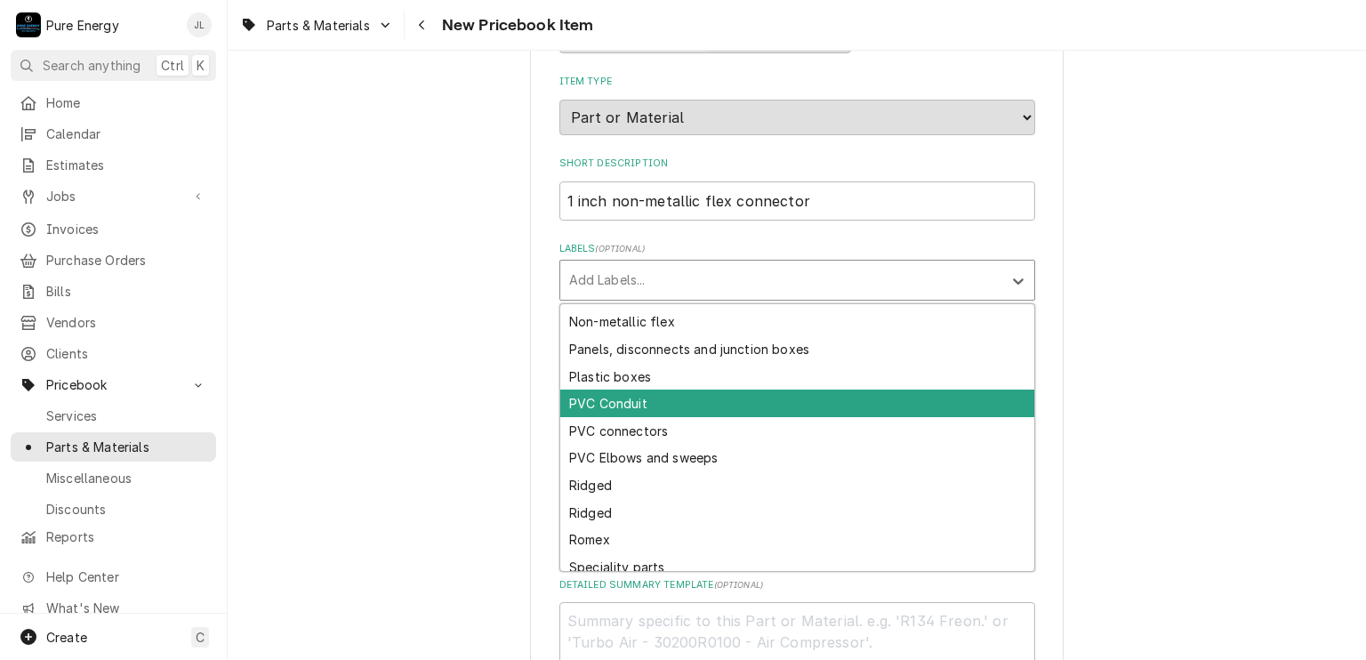
click at [664, 393] on div "PVC Conduit" at bounding box center [797, 403] width 474 height 28
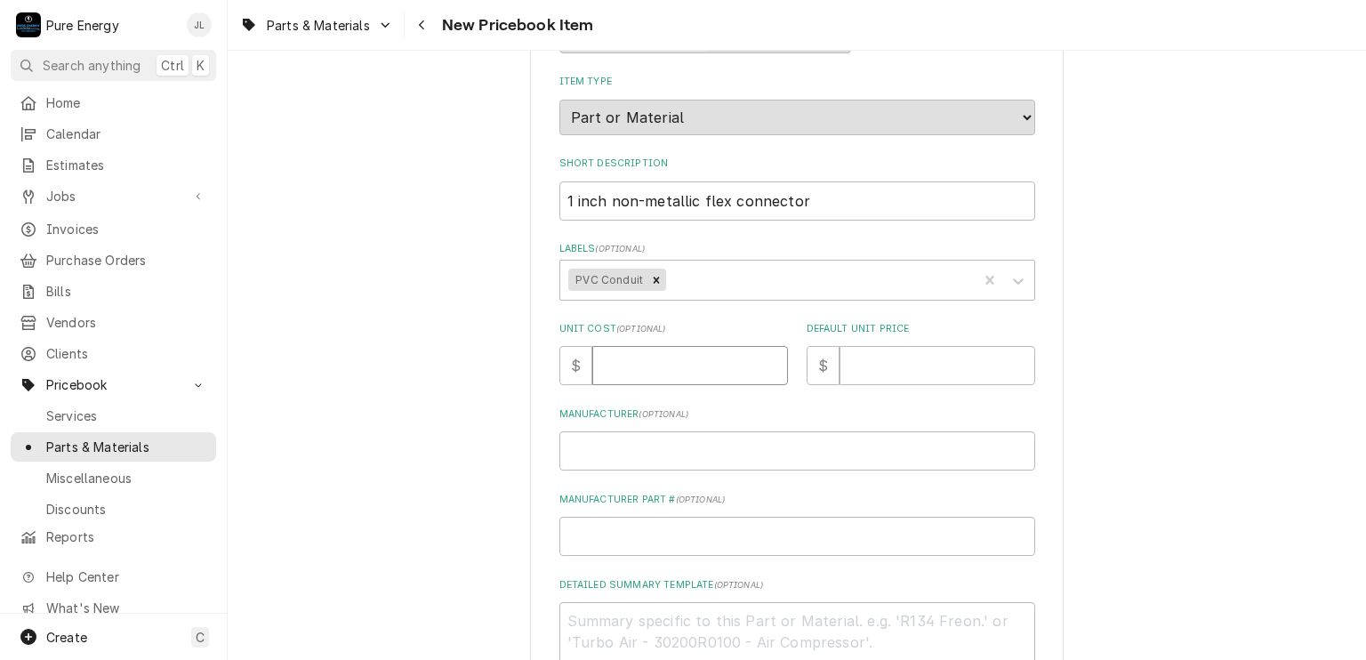
click at [661, 362] on input "Unit Cost ( optional )" at bounding box center [690, 365] width 196 height 39
type textarea "x"
type input "0"
type textarea "x"
type input "0.0"
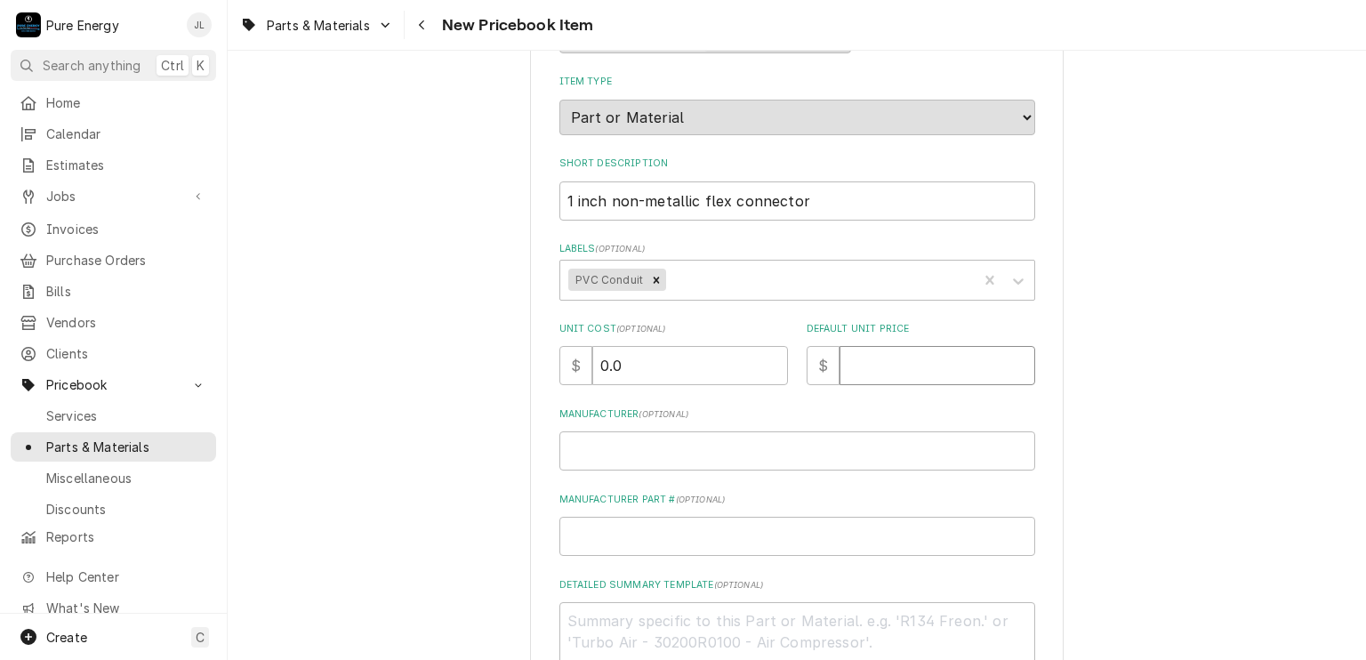
click at [923, 362] on input "Default Unit Price" at bounding box center [937, 365] width 196 height 39
type textarea "x"
type input "0"
type textarea "x"
type input "0.0"
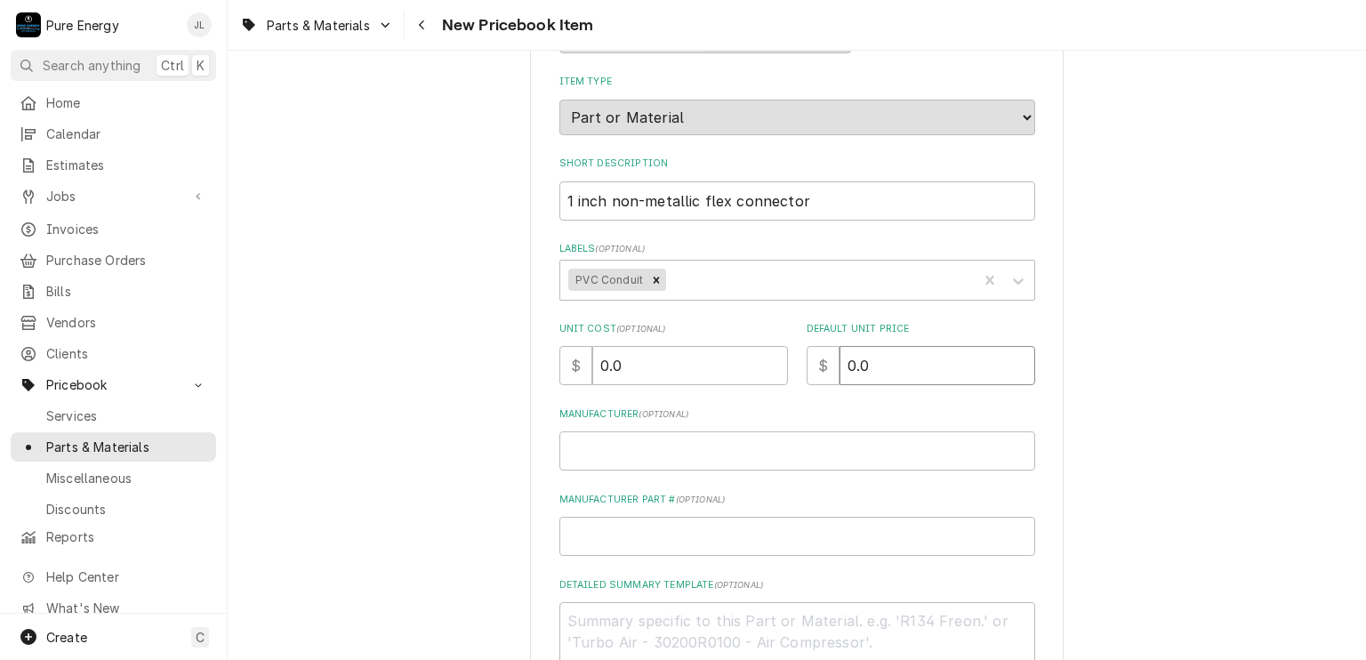
type textarea "x"
type input "0"
type textarea "x"
type input "5"
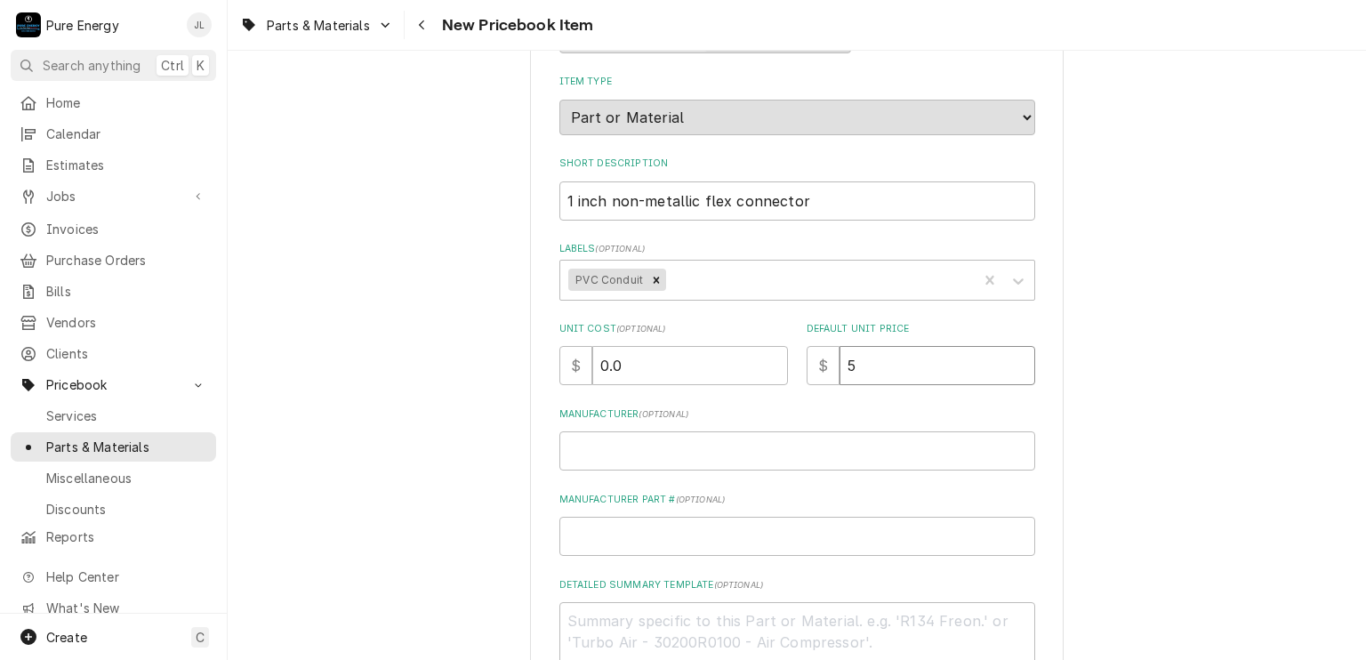
type textarea "x"
type input "5.7"
type textarea "x"
type input "5.75"
click at [864, 204] on input "1 inch non-metallic flex connector" at bounding box center [797, 200] width 476 height 39
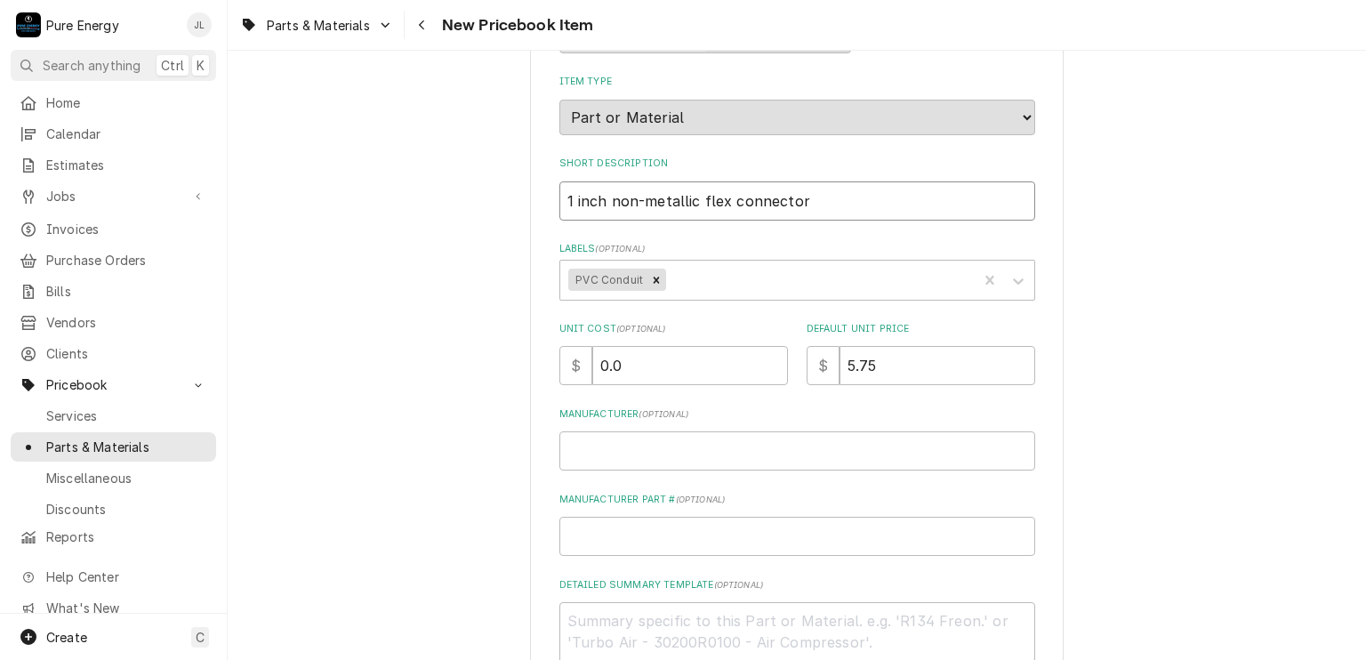
type textarea "x"
type input "1 inch non-metallic flex connector"
type textarea "x"
type input "1 inch non-metallic flex connector 1"
type textarea "x"
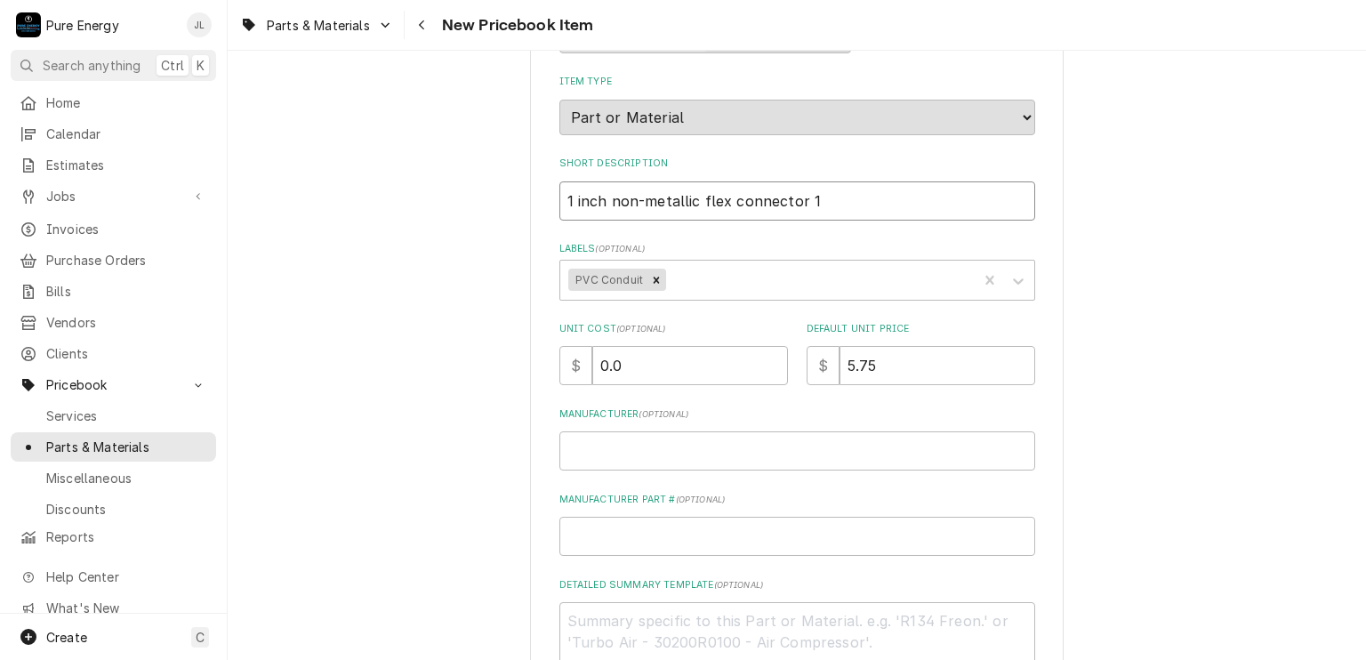
type input "1 inch non-metallic flex connector 10"
type textarea "x"
type input "1 inch non-metallic flex connector 10/"
type textarea "x"
type input "1 inch non-metallic flex connector 10/2"
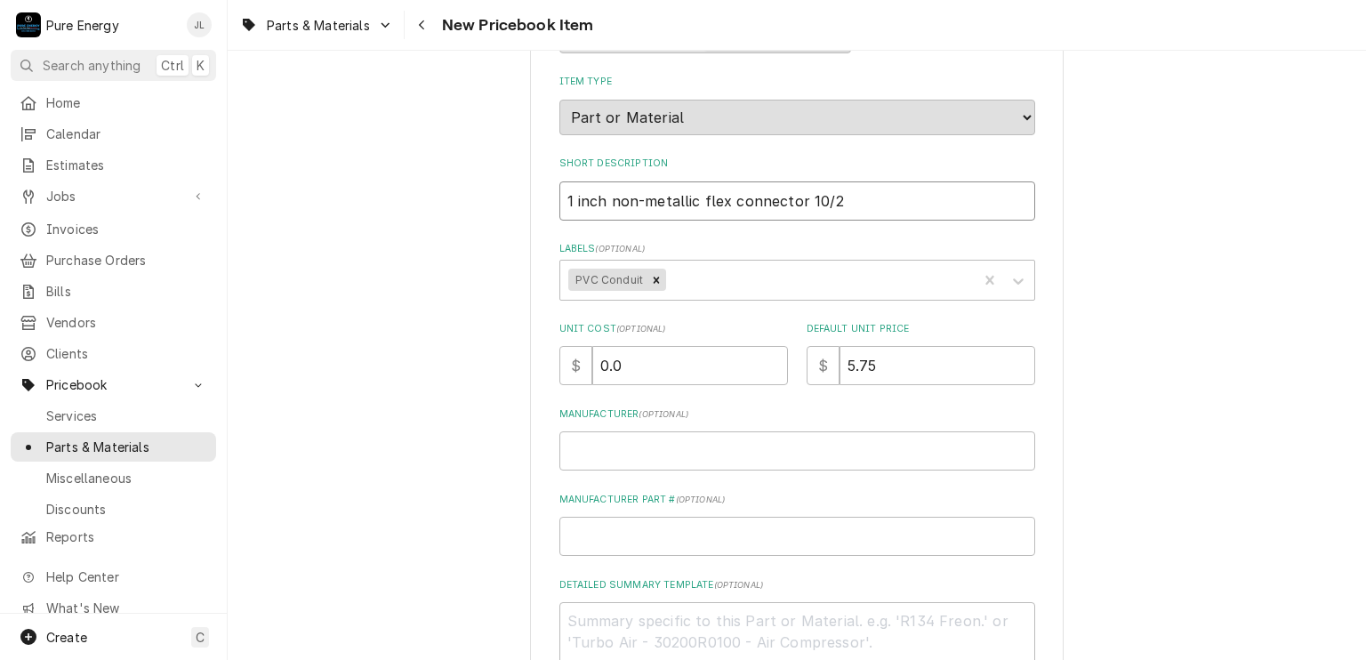
type textarea "x"
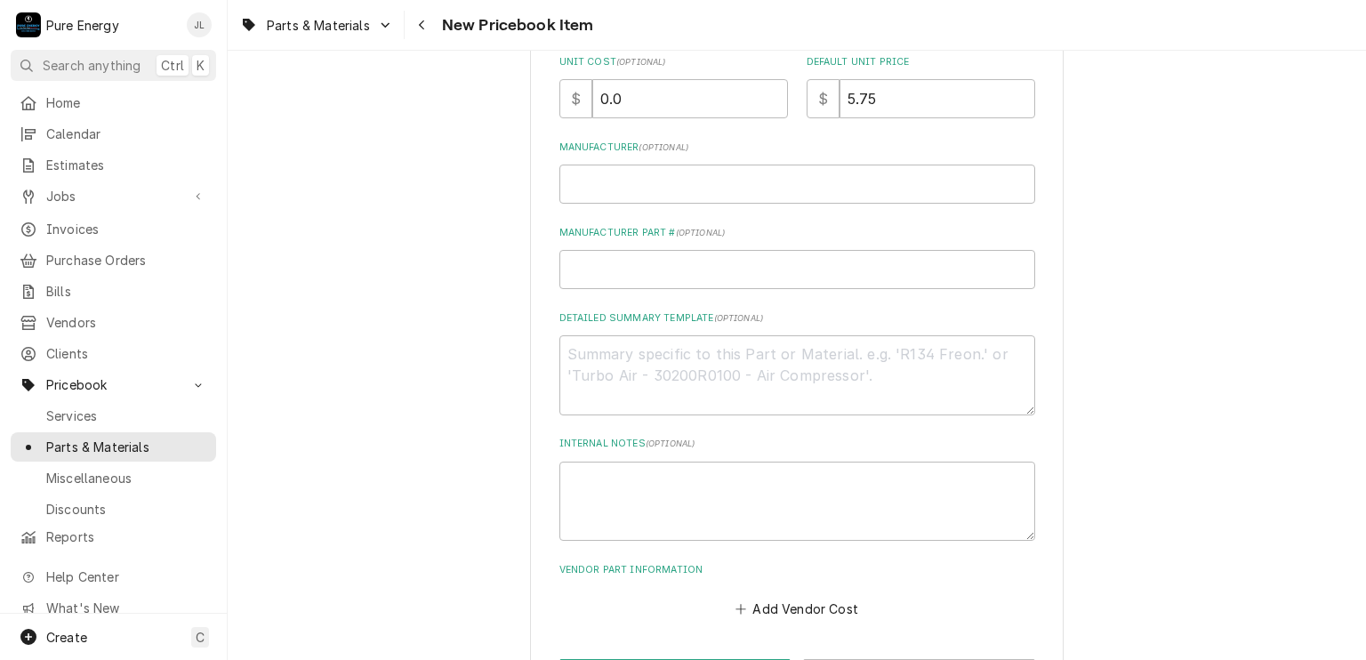
scroll to position [511, 0]
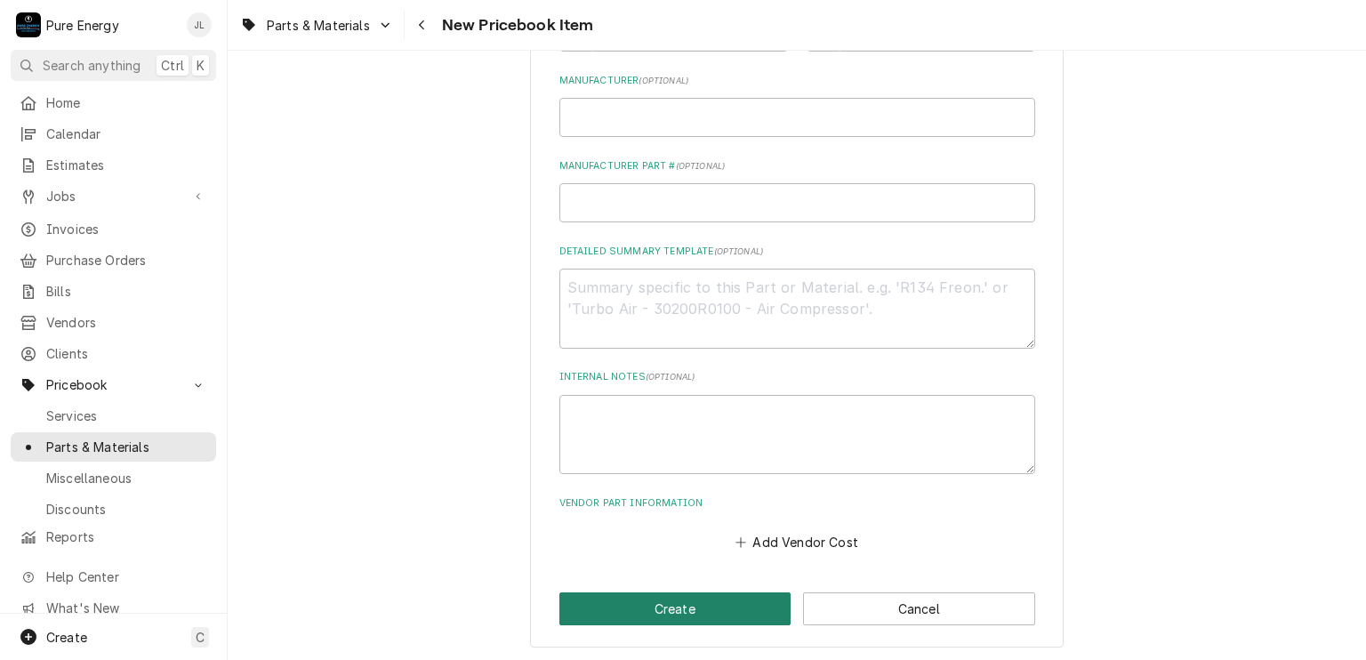
type input "1 inch non-metallic flex connector 10/25"
click at [720, 612] on button "Create" at bounding box center [675, 608] width 232 height 33
type textarea "x"
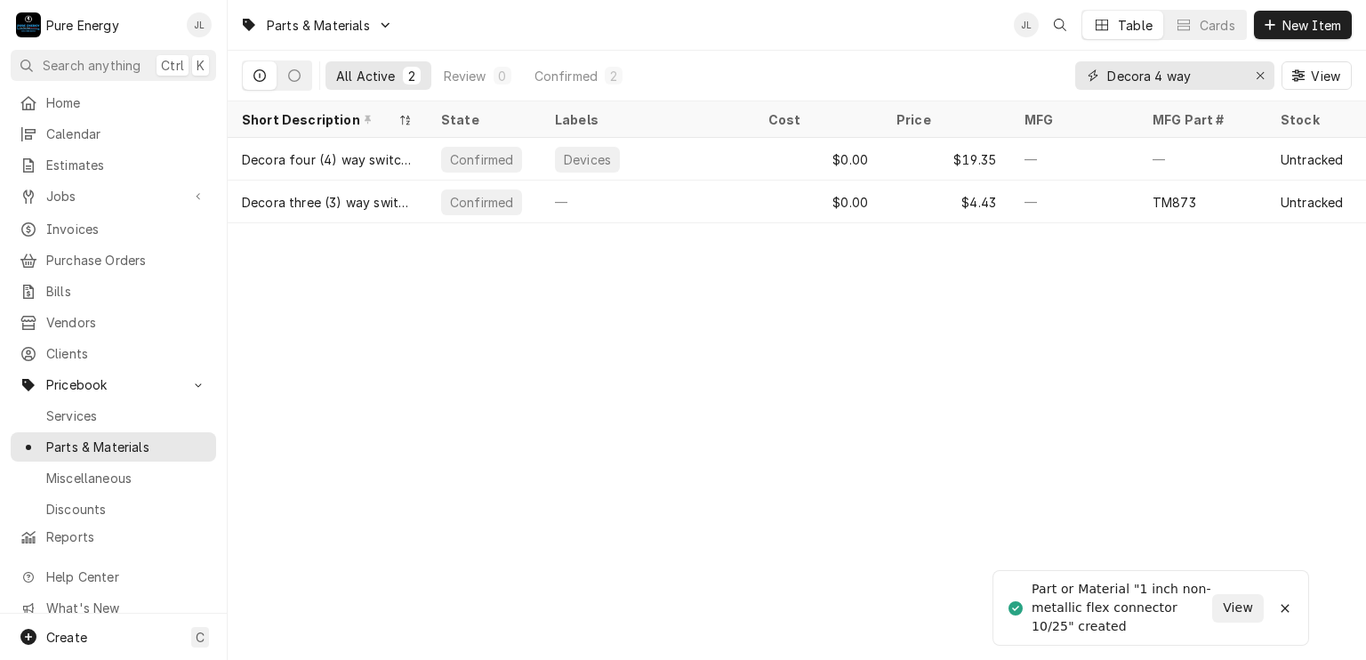
click at [1206, 77] on input "Decora 4 way" at bounding box center [1173, 75] width 133 height 28
type input "D"
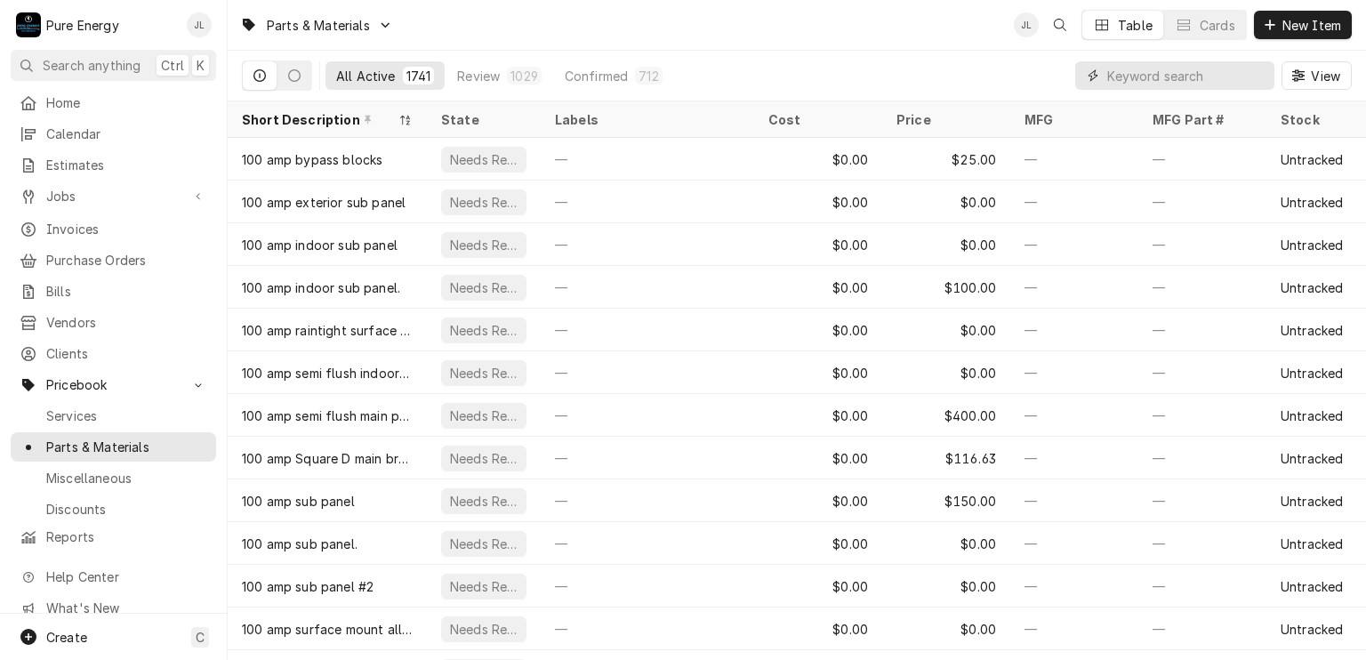
click at [1138, 71] on input "Dynamic Content Wrapper" at bounding box center [1186, 75] width 158 height 28
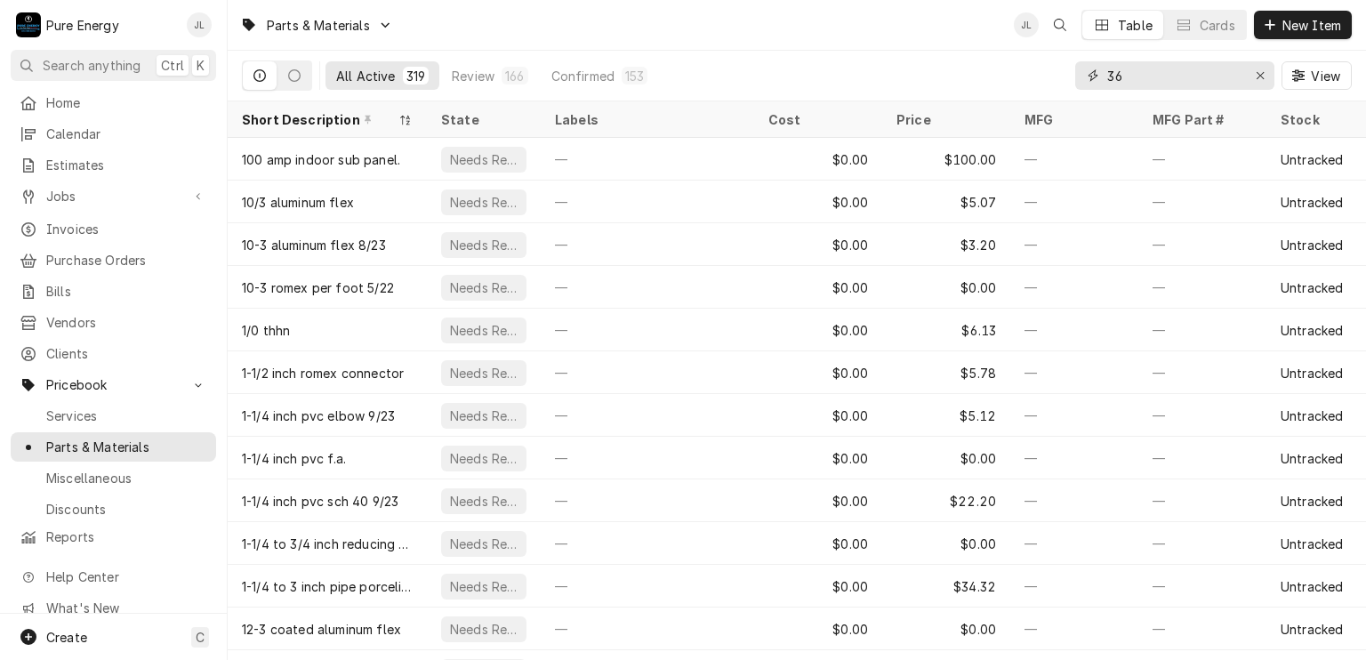
type input "3"
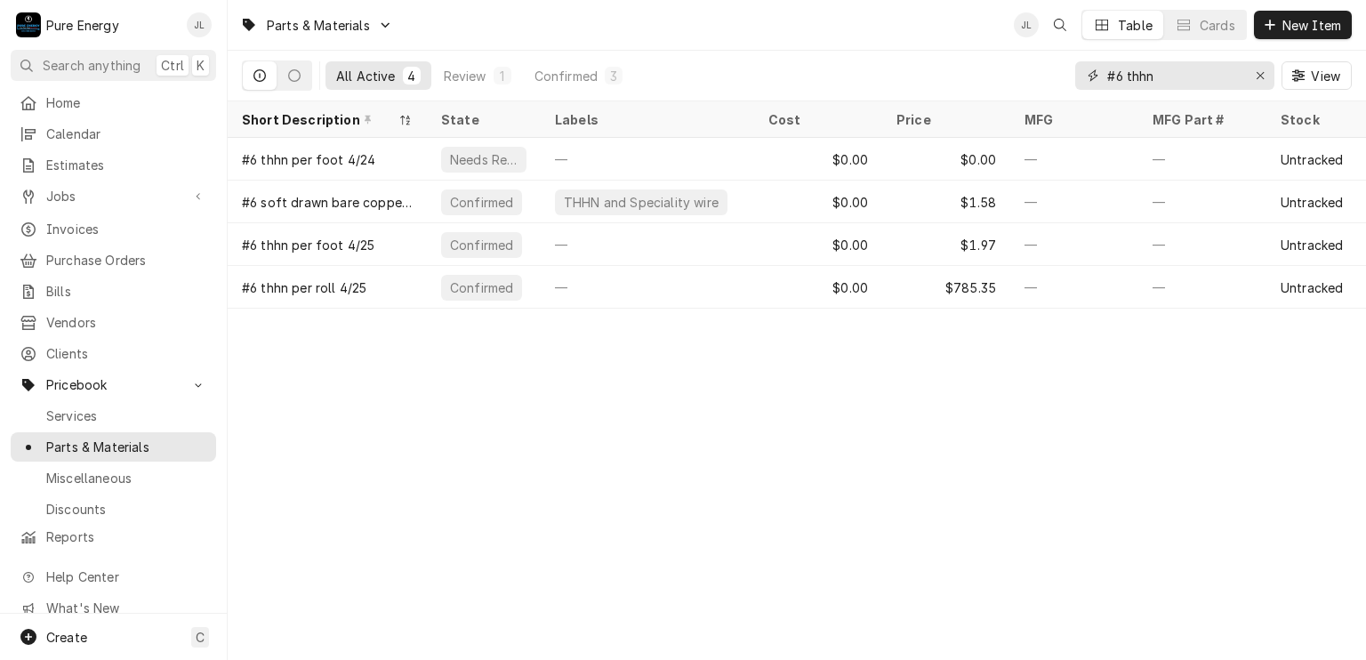
type input "#6 thhn"
click at [82, 102] on span "Home" at bounding box center [126, 102] width 161 height 19
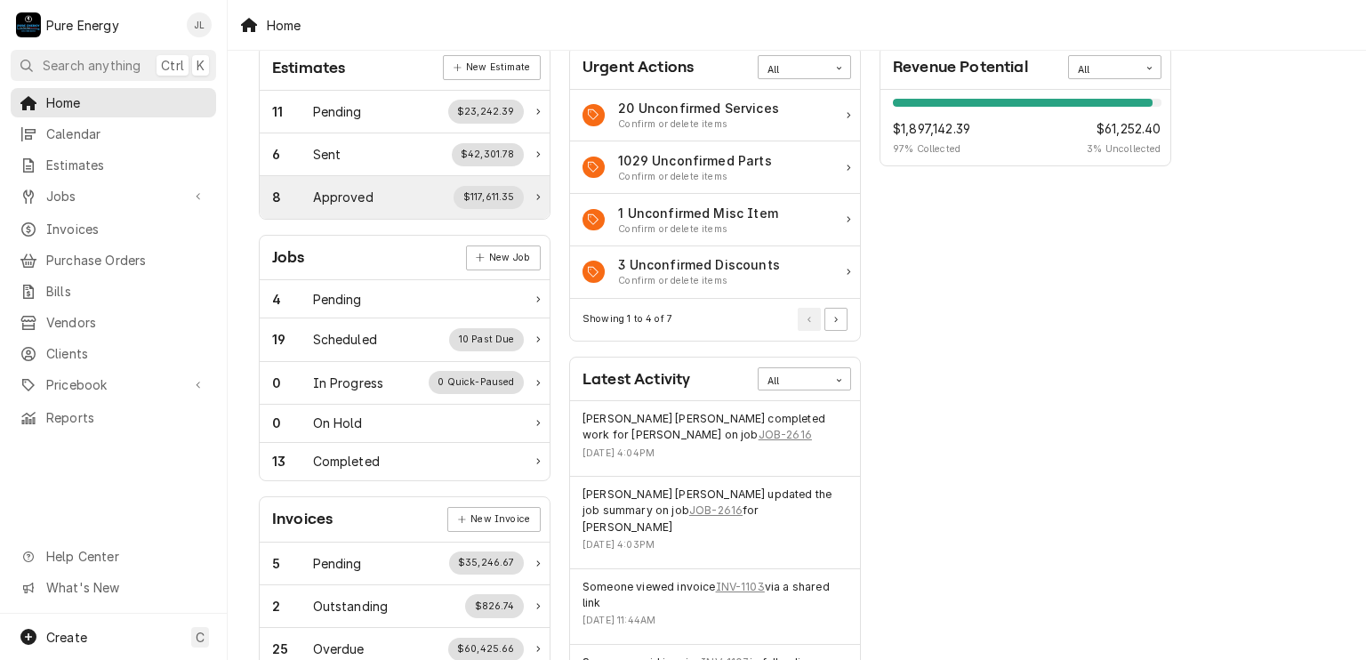
scroll to position [178, 0]
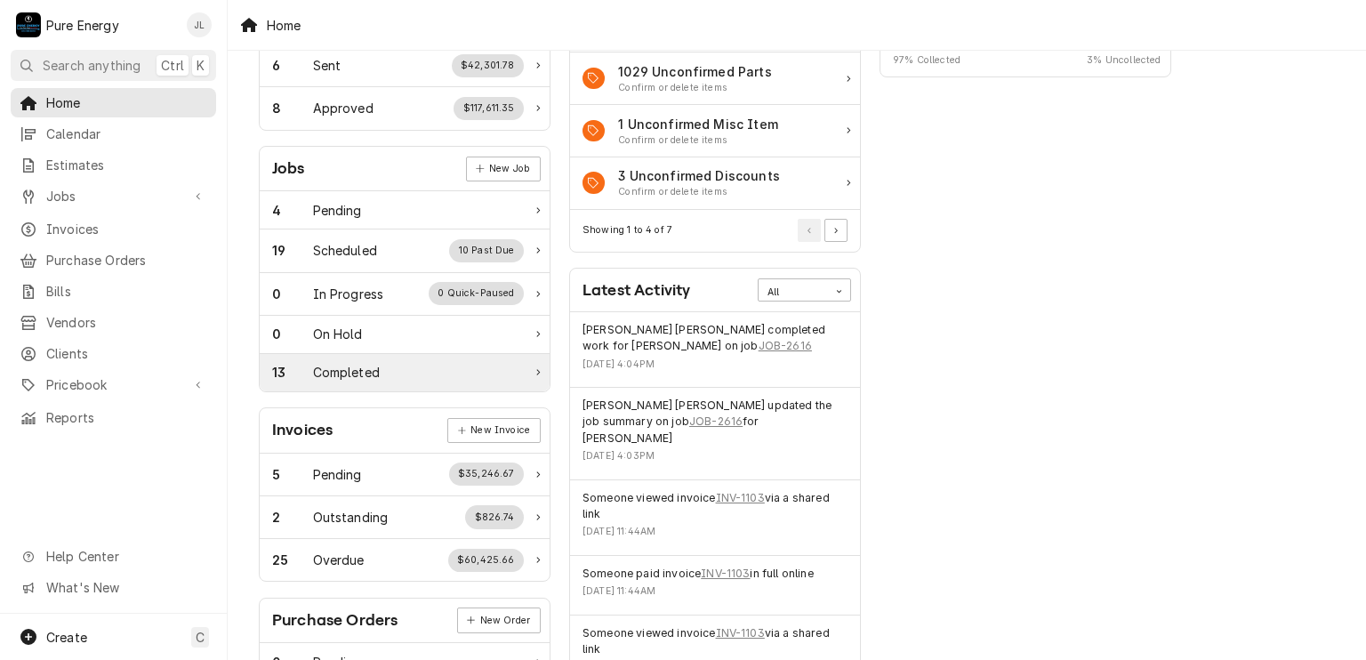
click at [391, 371] on div "13 Completed" at bounding box center [398, 372] width 252 height 19
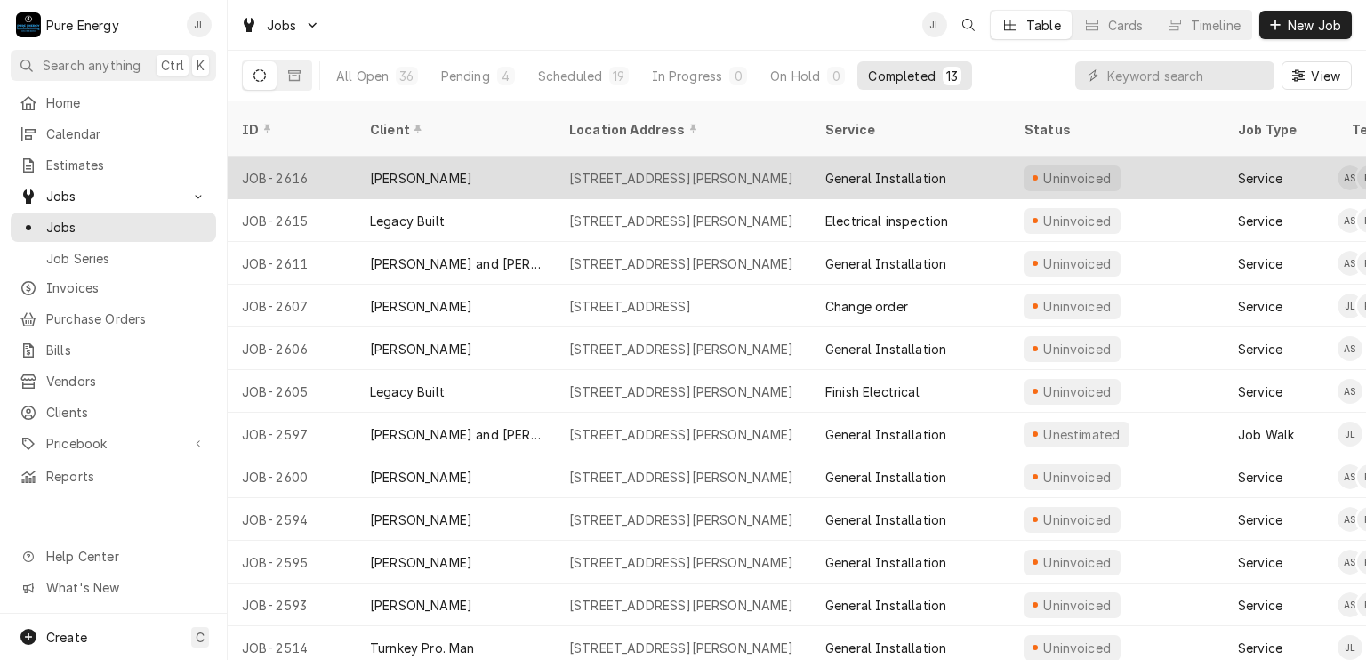
click at [972, 156] on div "General Installation" at bounding box center [910, 177] width 199 height 43
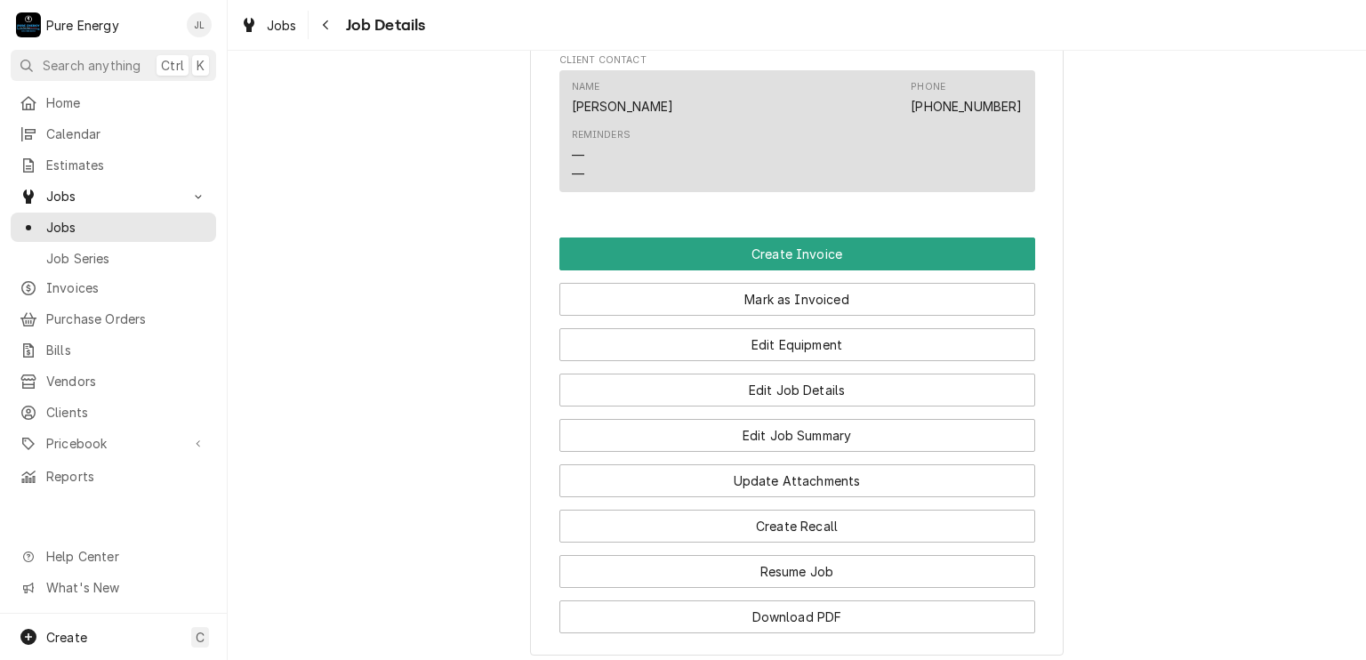
scroll to position [1434, 0]
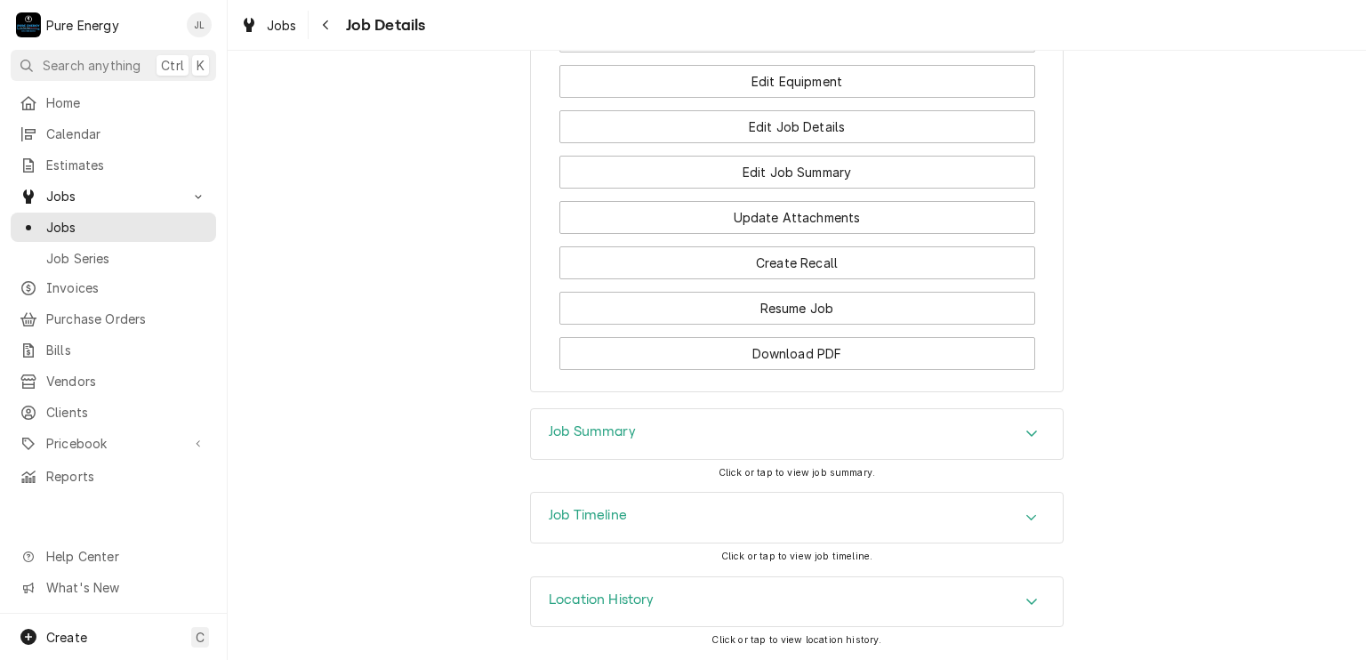
click at [645, 434] on div "Job Summary" at bounding box center [797, 434] width 532 height 50
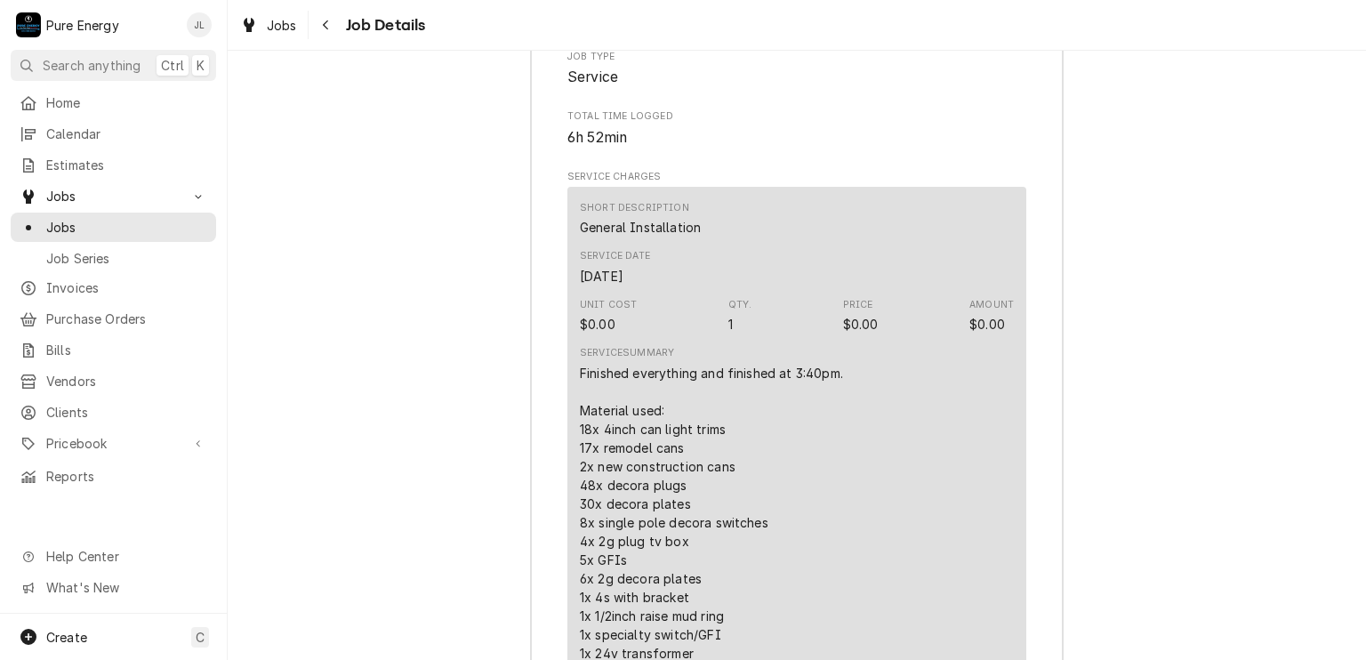
scroll to position [2412, 0]
